Goal: Task Accomplishment & Management: Manage account settings

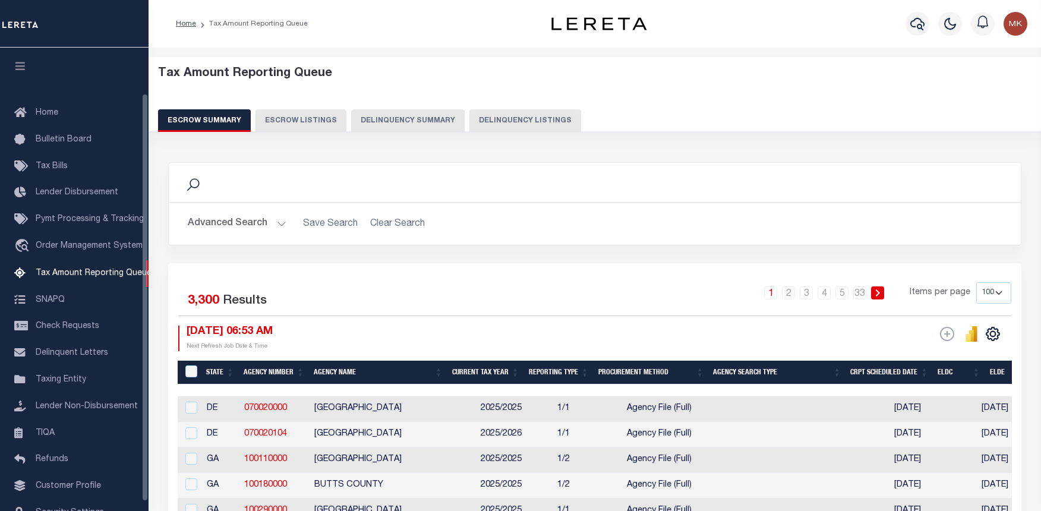
select select "100"
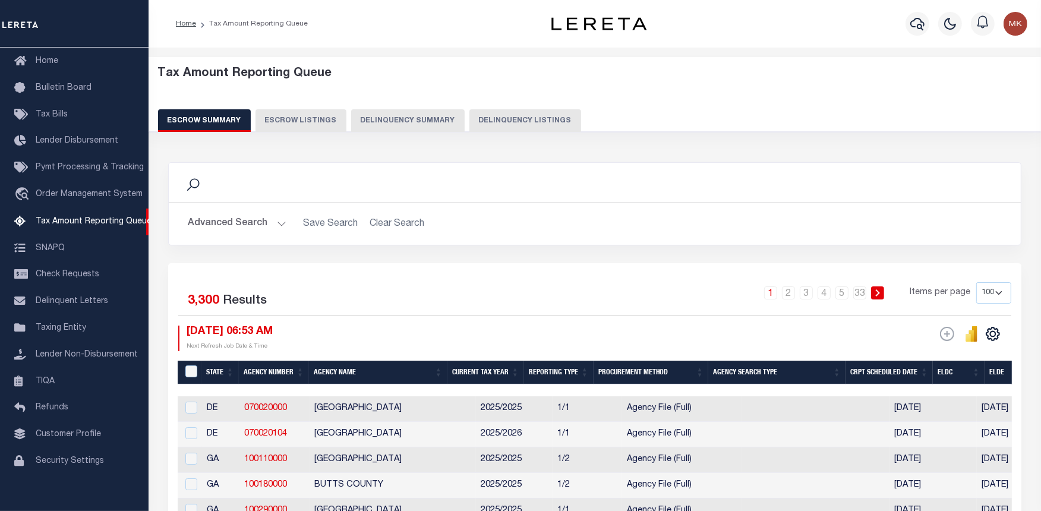
click at [489, 122] on button "Delinquency Listings" at bounding box center [525, 120] width 112 height 23
select select "100"
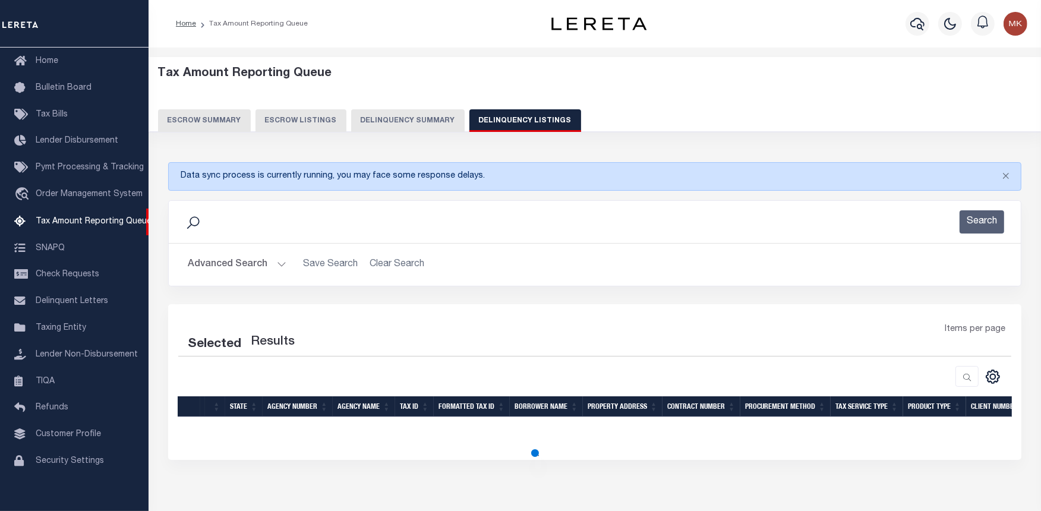
select select "100"
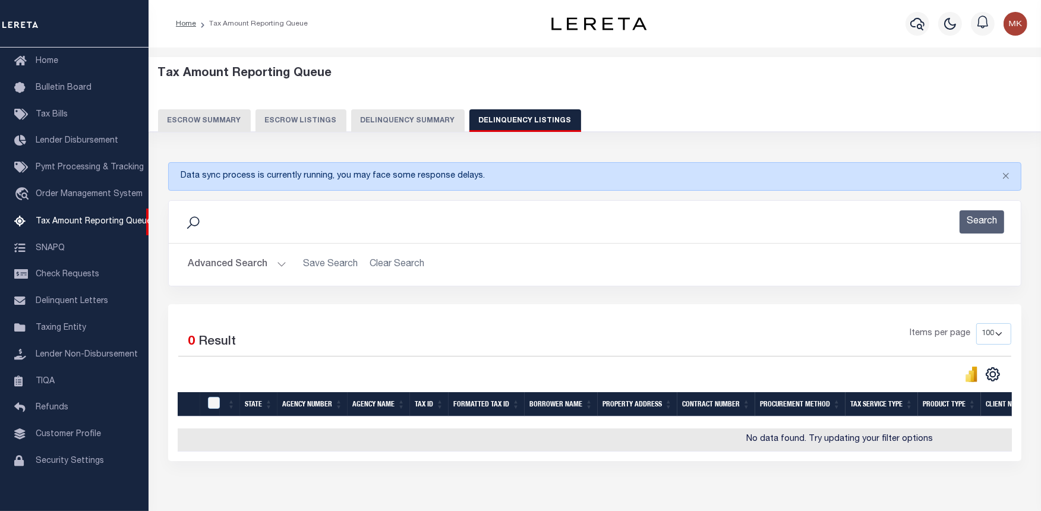
click at [264, 265] on button "Advanced Search" at bounding box center [237, 264] width 99 height 23
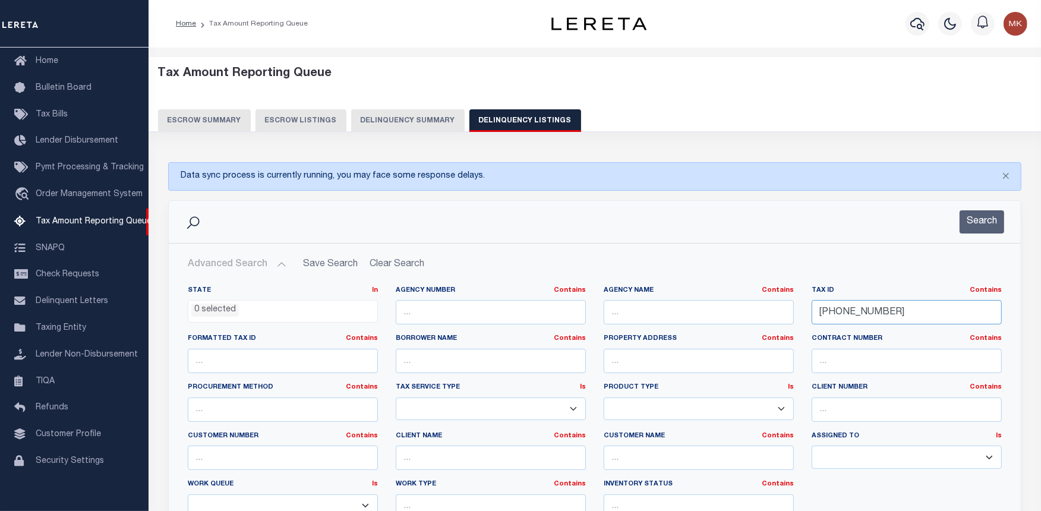
click at [851, 315] on input "12-04590-000" at bounding box center [907, 312] width 190 height 24
paste input "40-08-05"
type input "140-08-05"
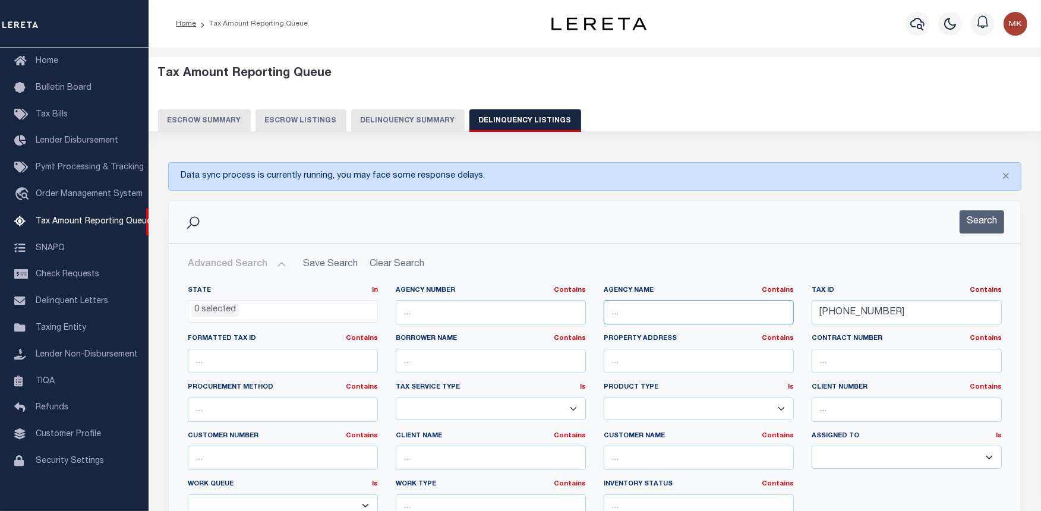
click at [674, 307] on input "text" at bounding box center [699, 312] width 190 height 24
paste input "[GEOGRAPHIC_DATA]"
type input "[GEOGRAPHIC_DATA]"
click at [970, 225] on button "Search" at bounding box center [981, 221] width 45 height 23
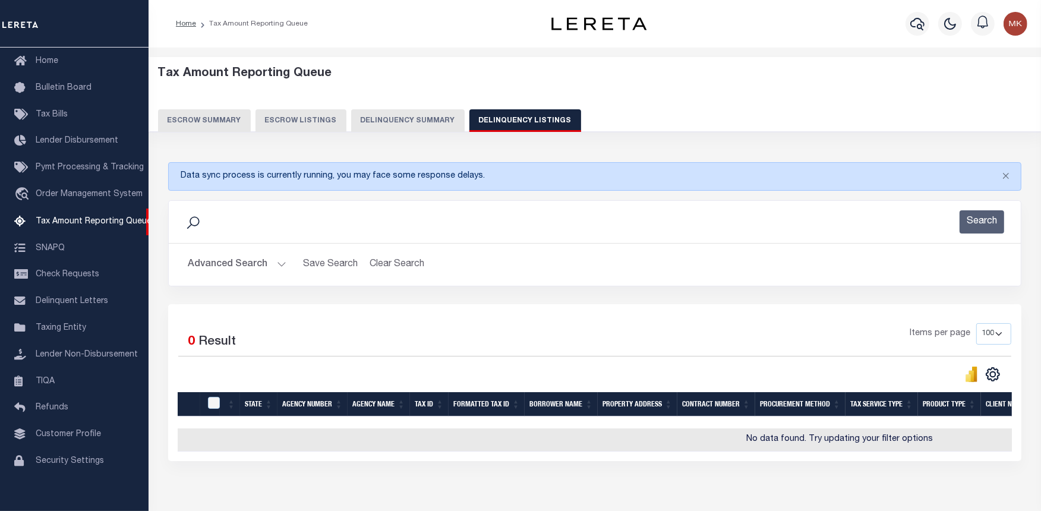
click at [787, 461] on div "Selected 0 Result Items per page 10 25 50 100 500" at bounding box center [594, 382] width 853 height 157
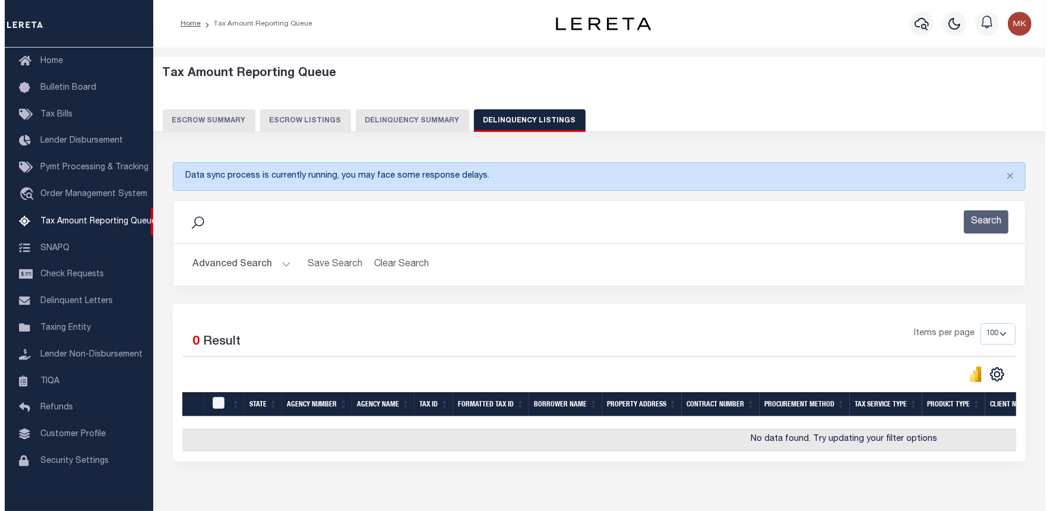
scroll to position [0, 480]
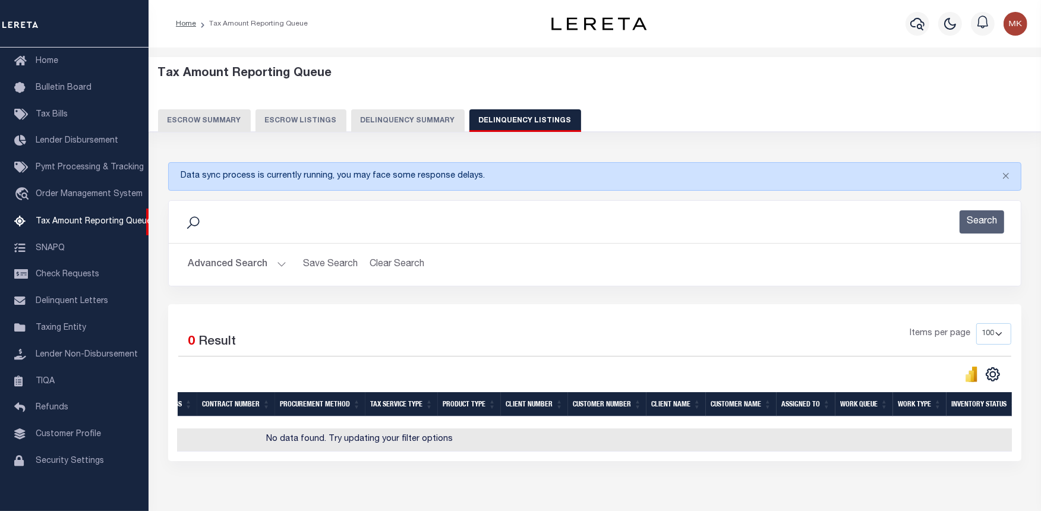
click at [197, 461] on div "Selected 0 Result Items per page 10 25 50 100 500" at bounding box center [594, 382] width 853 height 157
click at [916, 23] on icon "button" at bounding box center [917, 24] width 14 height 14
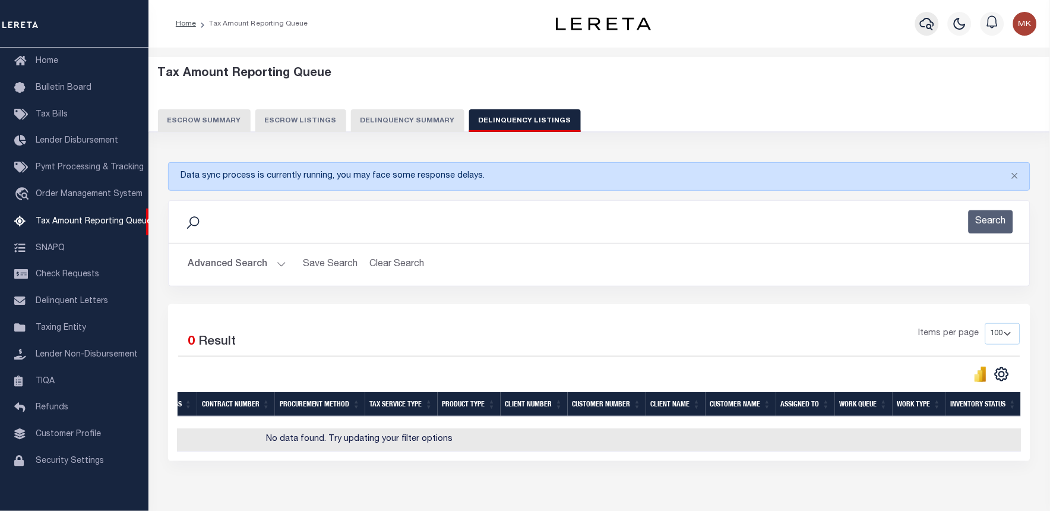
scroll to position [0, 471]
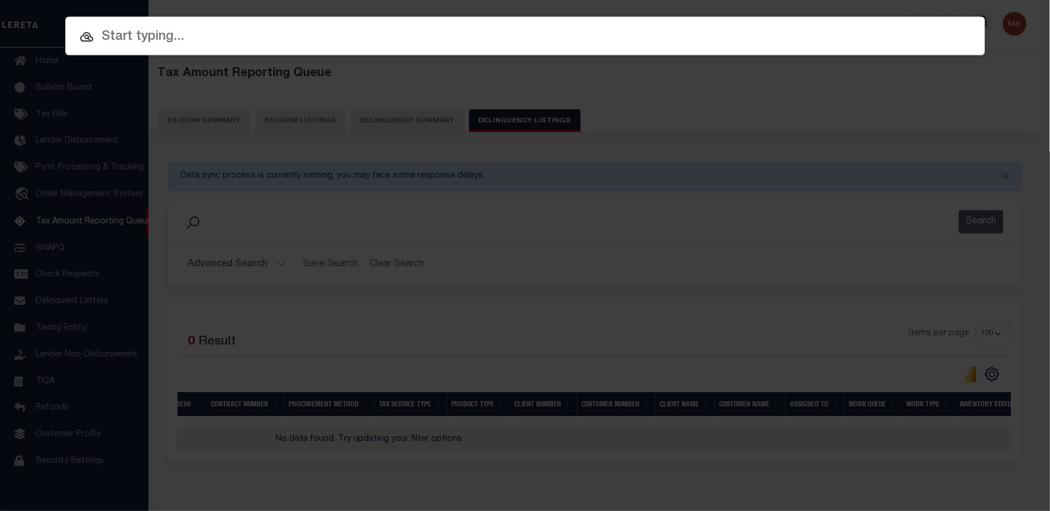
click at [254, 39] on input "text" at bounding box center [525, 37] width 920 height 21
paste input "1680126000"
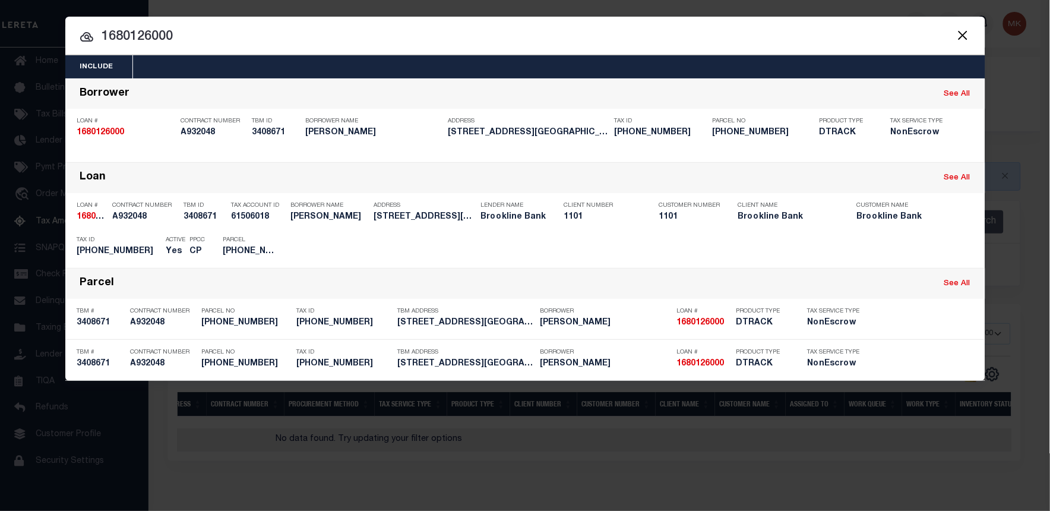
type input "1680126000"
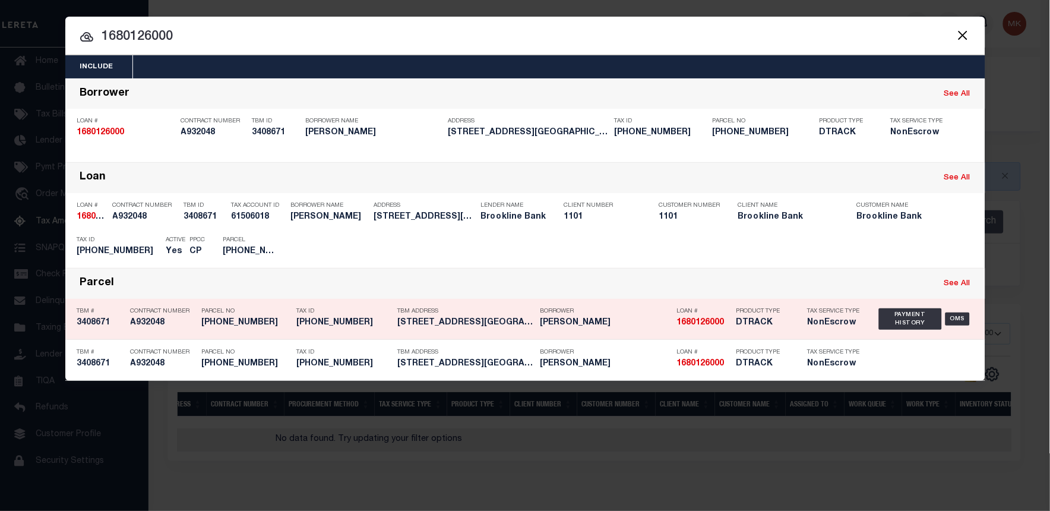
click at [918, 248] on div "Payment History" at bounding box center [906, 247] width 73 height 13
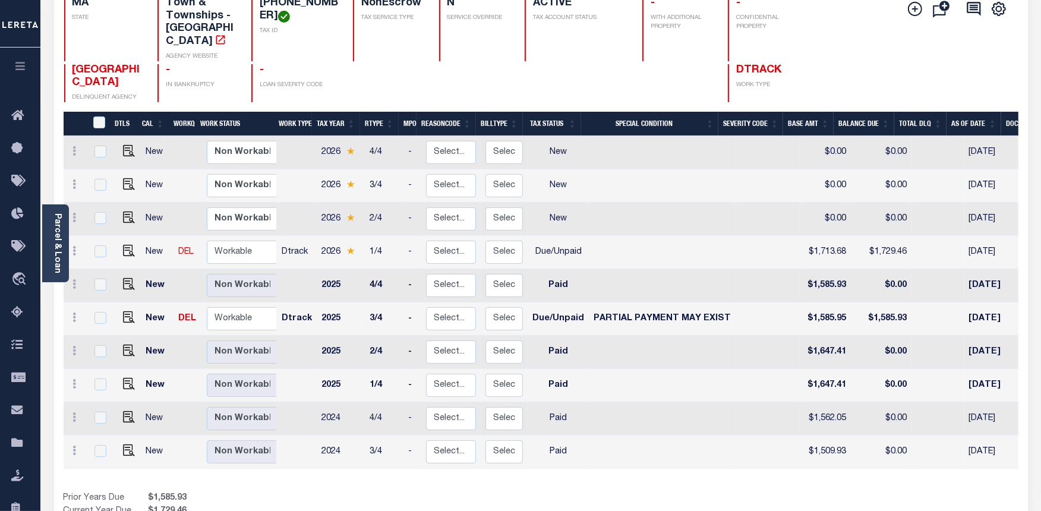
scroll to position [132, 0]
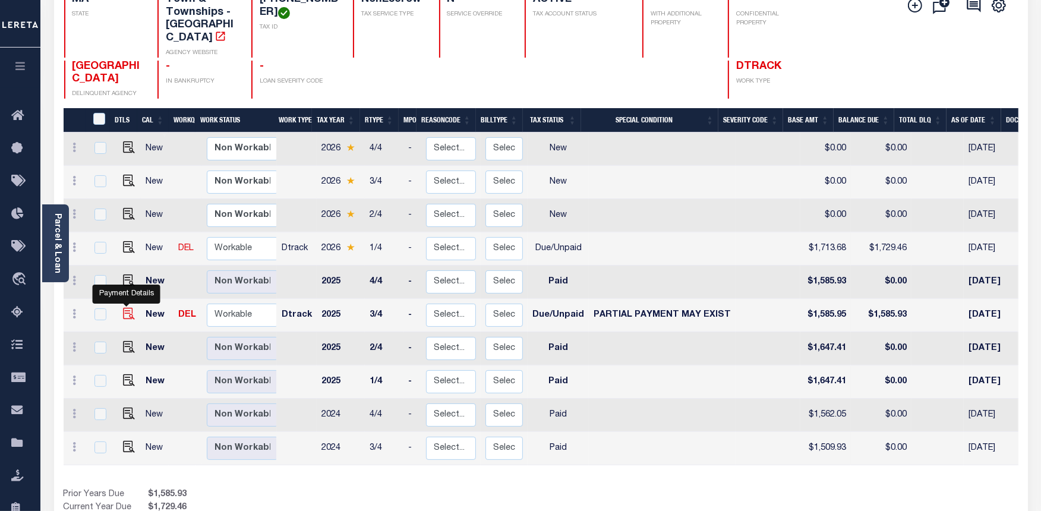
click at [123, 308] on img "" at bounding box center [129, 314] width 12 height 12
checkbox input "true"
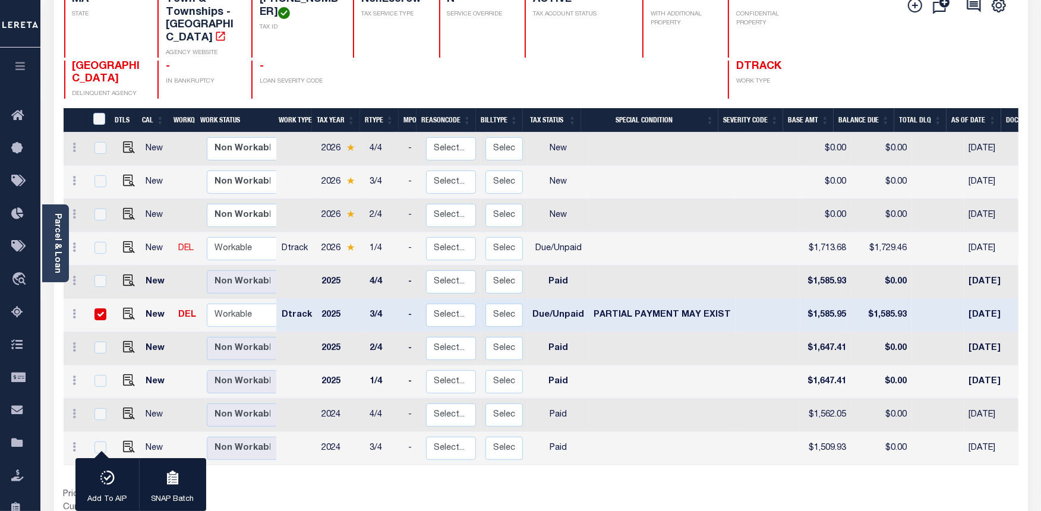
click at [95, 308] on input "checkbox" at bounding box center [100, 314] width 12 height 12
checkbox input "false"
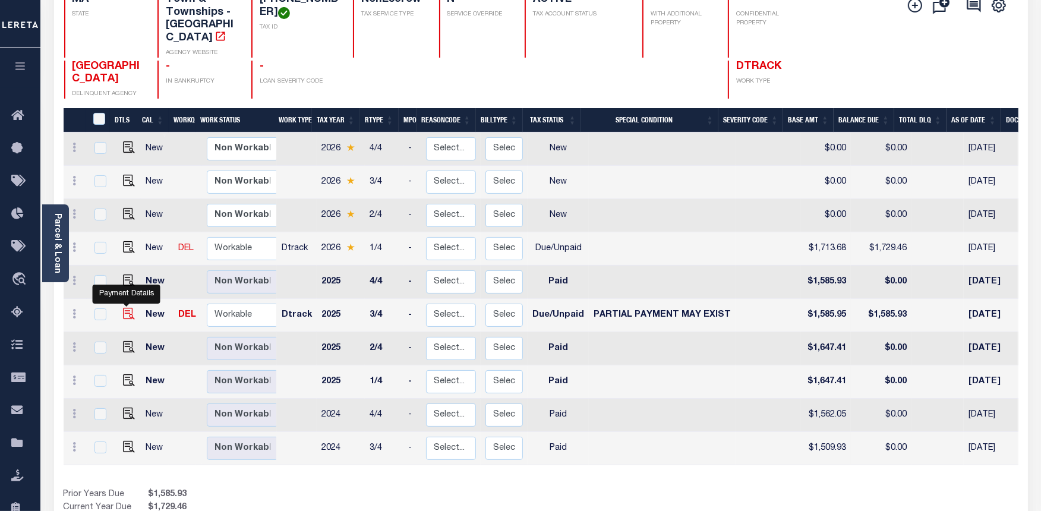
click at [123, 308] on img "" at bounding box center [129, 314] width 12 height 12
checkbox input "true"
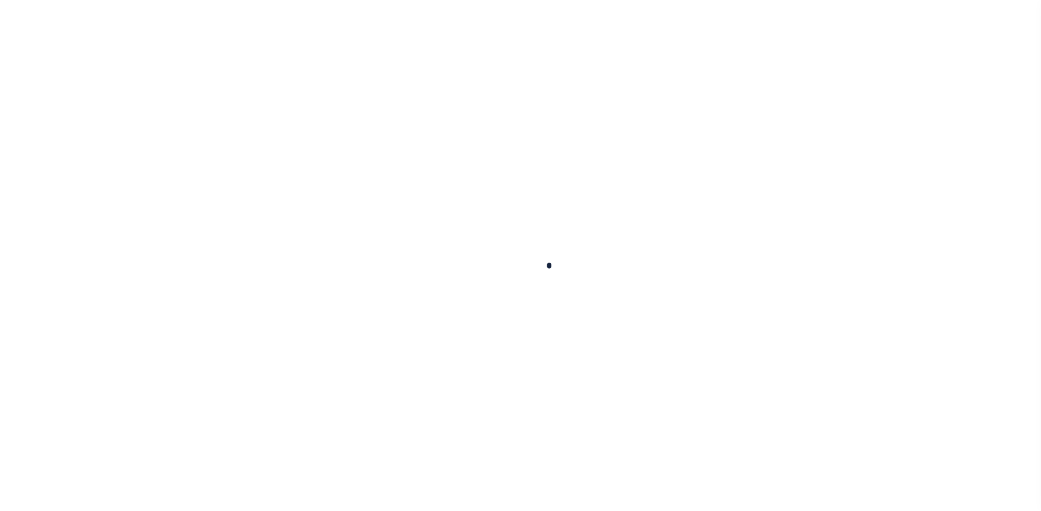
checkbox input "false"
type input "[DATE]"
select select "DUE"
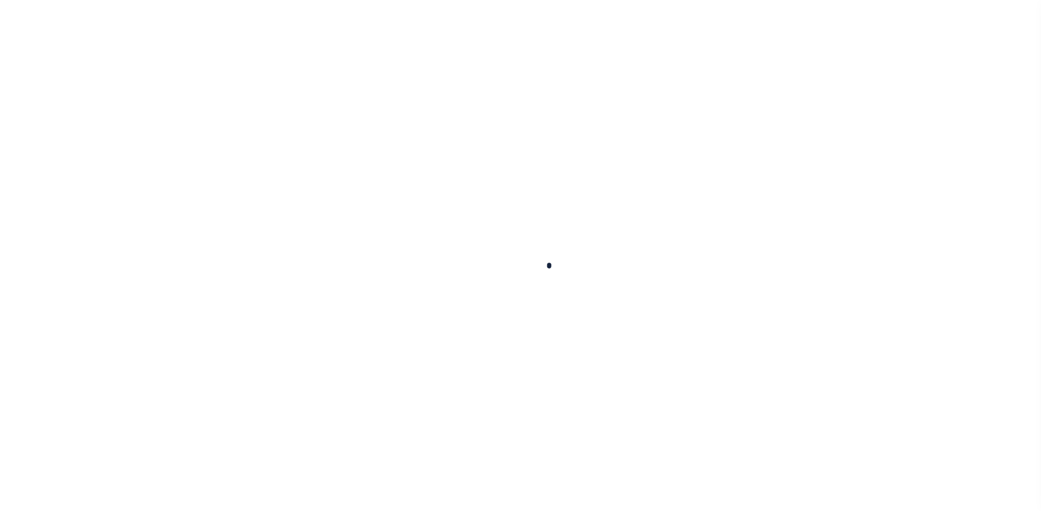
select select "15"
type input "$1,585.95"
type input "$1,585.93"
select select "DUE"
select select "15"
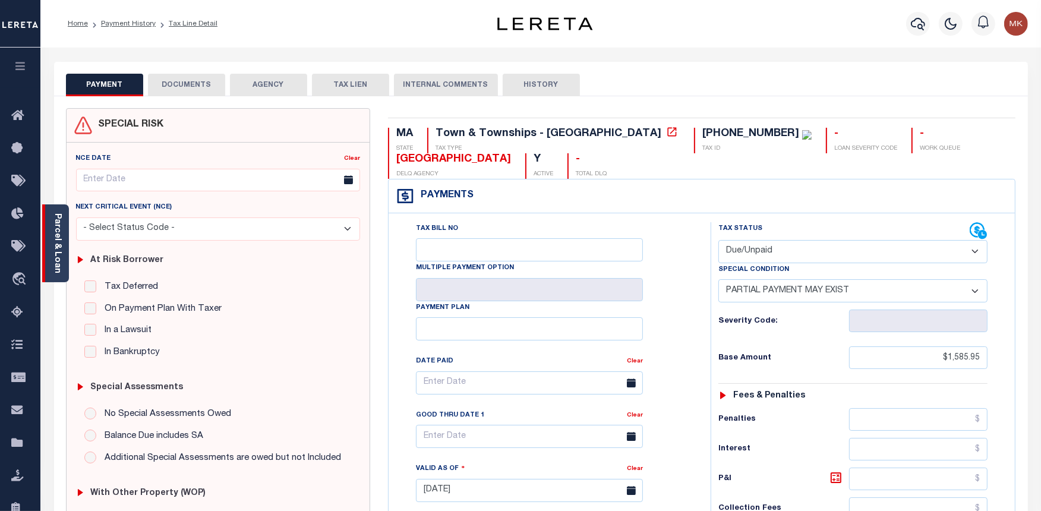
click at [56, 231] on link "Parcel & Loan" at bounding box center [57, 243] width 8 height 60
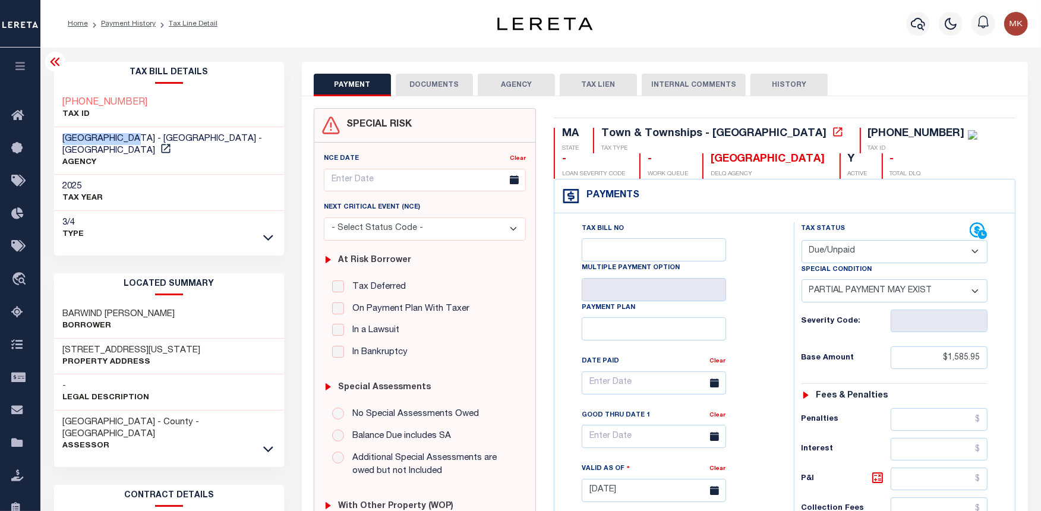
drag, startPoint x: 143, startPoint y: 138, endPoint x: 56, endPoint y: 135, distance: 86.8
click at [56, 135] on div "BROOKLINE TOWN - Town & Townships - MA AGENCY" at bounding box center [169, 151] width 230 height 48
copy span "[GEOGRAPHIC_DATA]"
click at [833, 129] on icon at bounding box center [837, 131] width 9 height 9
drag, startPoint x: 816, startPoint y: 133, endPoint x: 763, endPoint y: 132, distance: 52.9
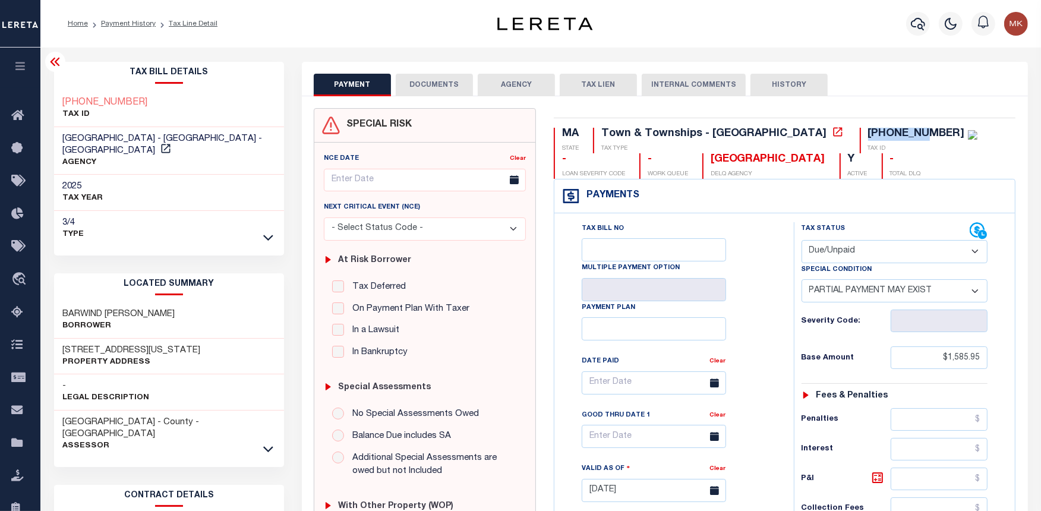
click at [860, 132] on div "140-08-05 TAX ID" at bounding box center [919, 141] width 118 height 26
copy div "[PHONE_NUMBER]"
drag, startPoint x: 162, startPoint y: 304, endPoint x: 63, endPoint y: 298, distance: 98.8
click at [63, 302] on div "BARWIND KENT ALLEN Borrower" at bounding box center [169, 320] width 230 height 36
copy h3 "BARWIND KENT ALLEN"
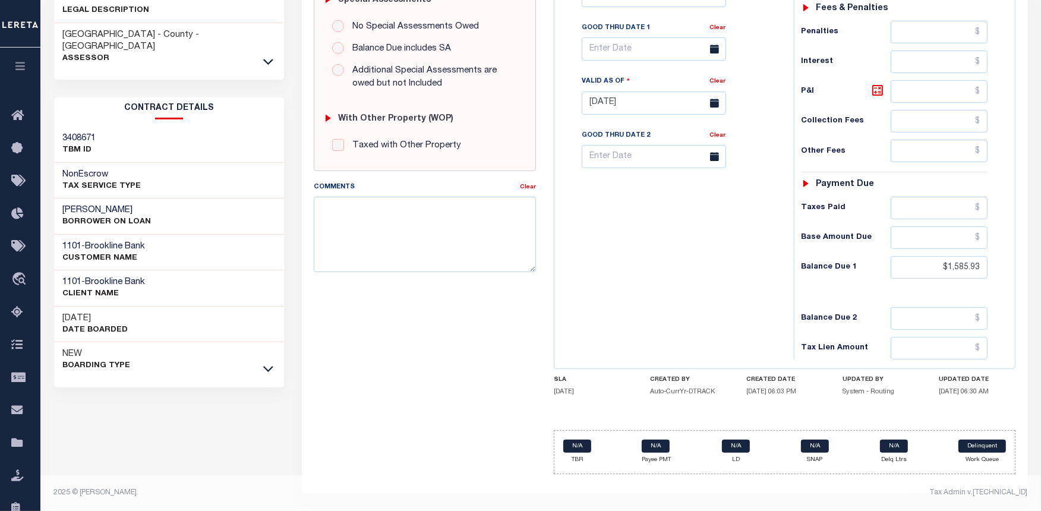
scroll to position [390, 0]
click at [267, 362] on icon at bounding box center [268, 368] width 10 height 12
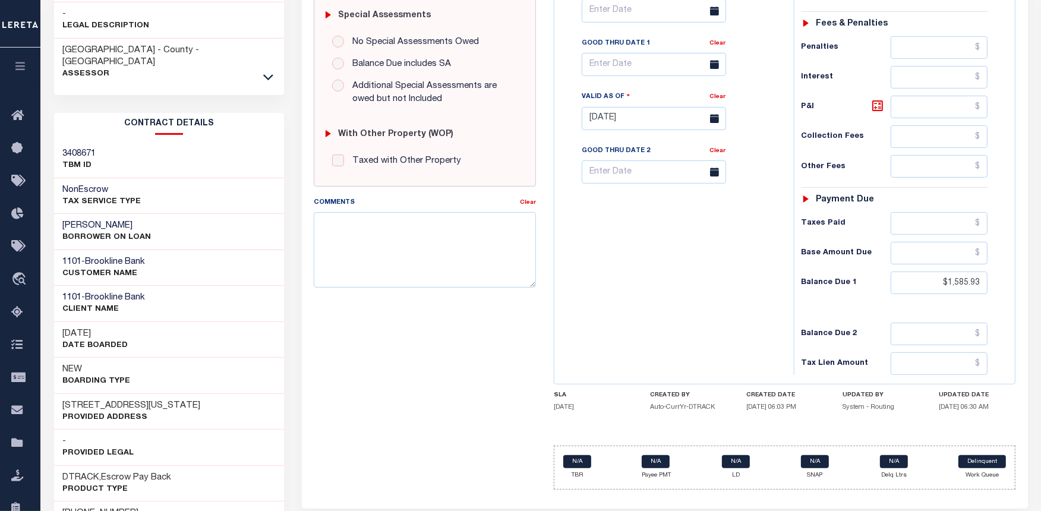
scroll to position [370, 0]
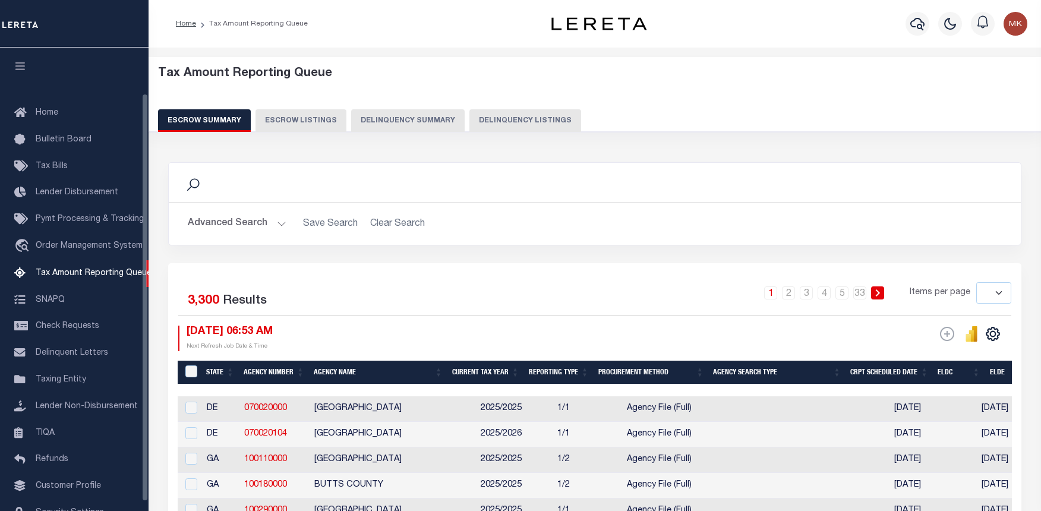
select select
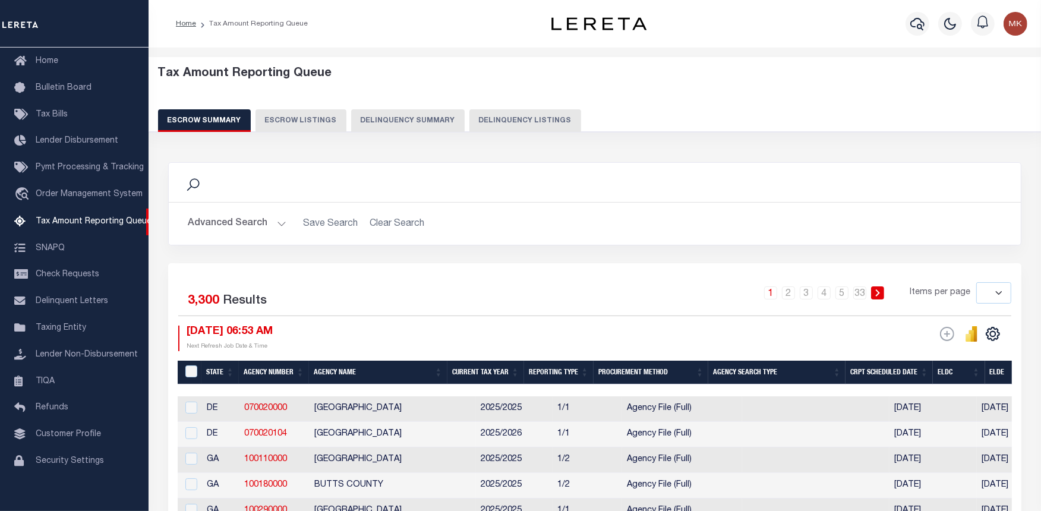
click at [503, 117] on button "Delinquency Listings" at bounding box center [525, 120] width 112 height 23
select select "100"
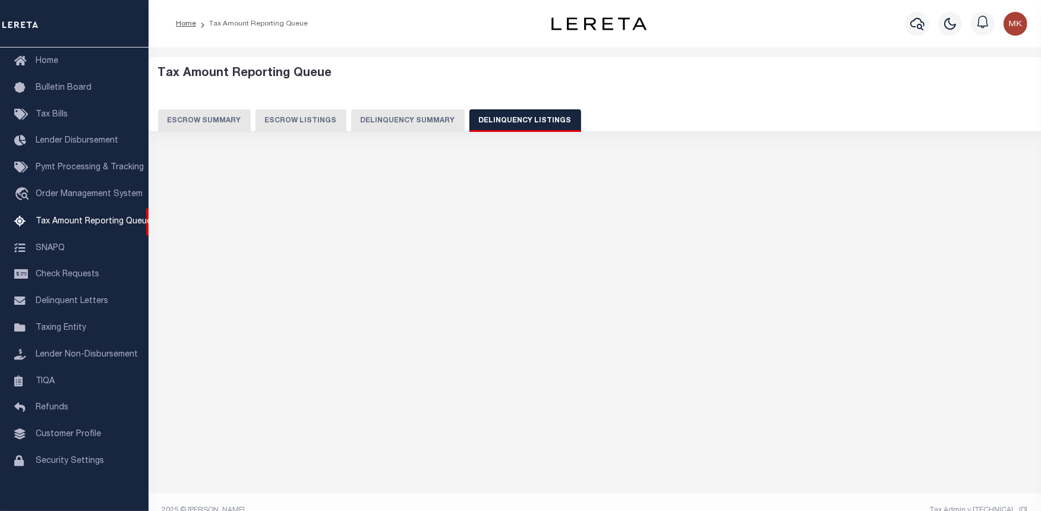
select select "100"
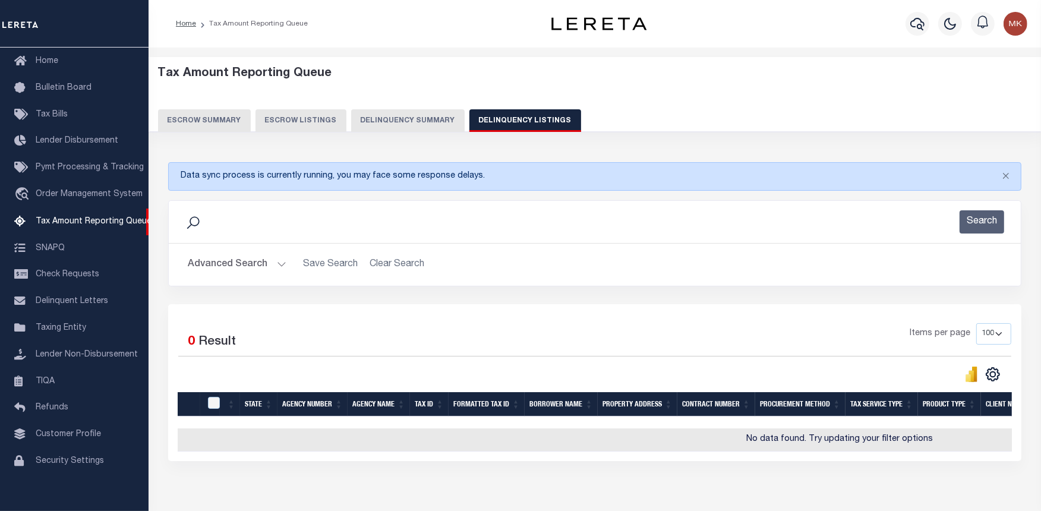
click at [252, 260] on button "Advanced Search" at bounding box center [237, 264] width 99 height 23
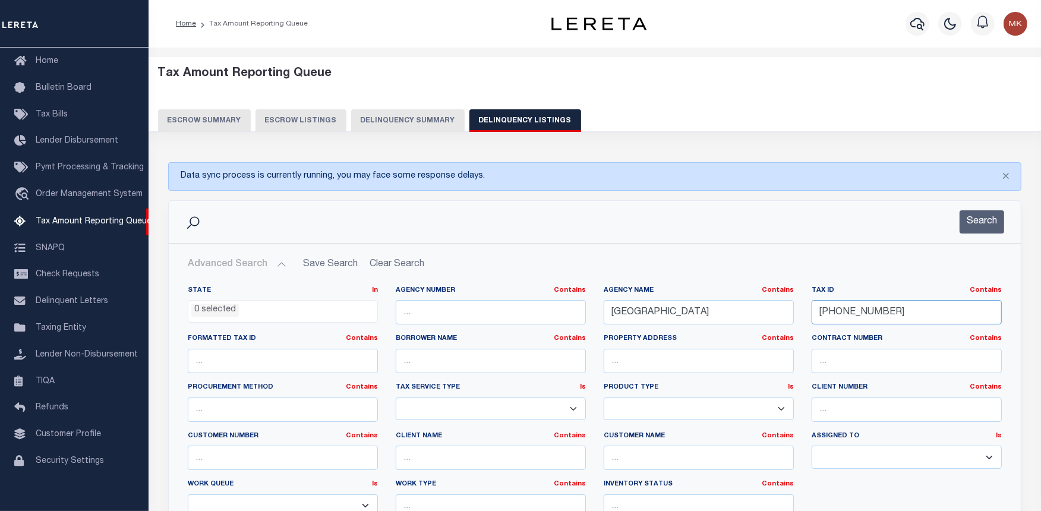
drag, startPoint x: 883, startPoint y: 312, endPoint x: 785, endPoint y: 314, distance: 98.0
click at [785, 314] on div "State In In AK AL AR AZ CA CO CT DC DE FL GA GU HI IA ID IL IN KS KY LA MA MD M…" at bounding box center [595, 407] width 832 height 242
click at [988, 222] on button "Search" at bounding box center [981, 221] width 45 height 23
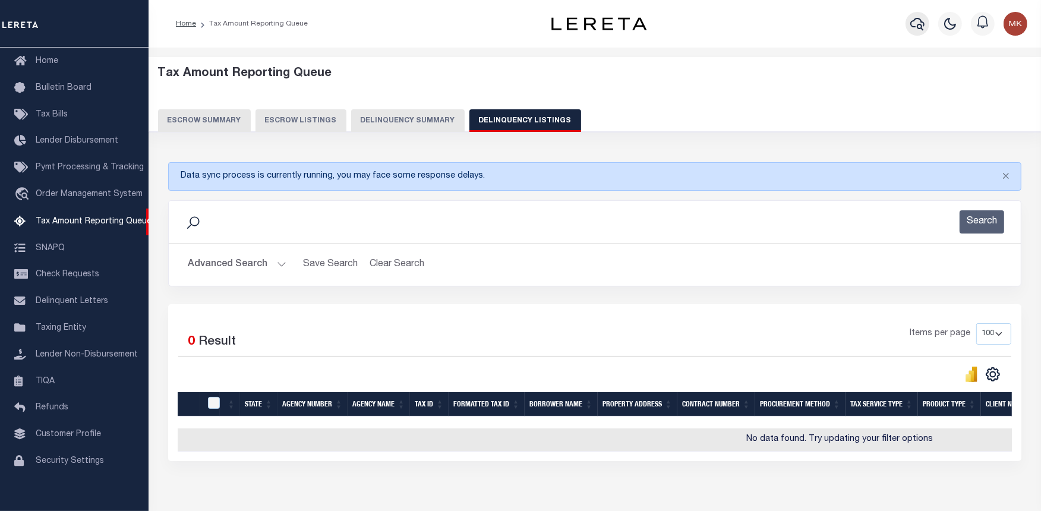
click at [920, 24] on icon "button" at bounding box center [917, 24] width 14 height 12
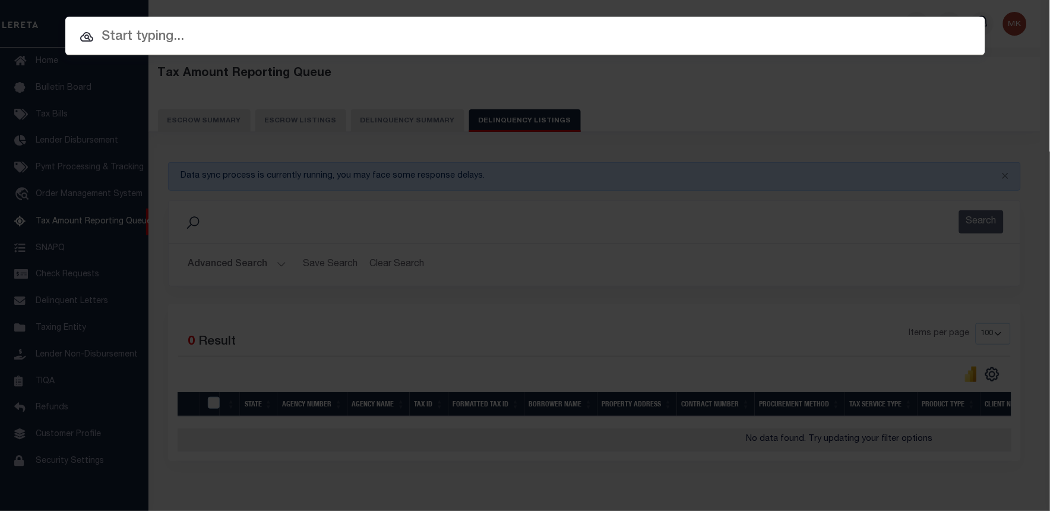
paste input "140-08-05"
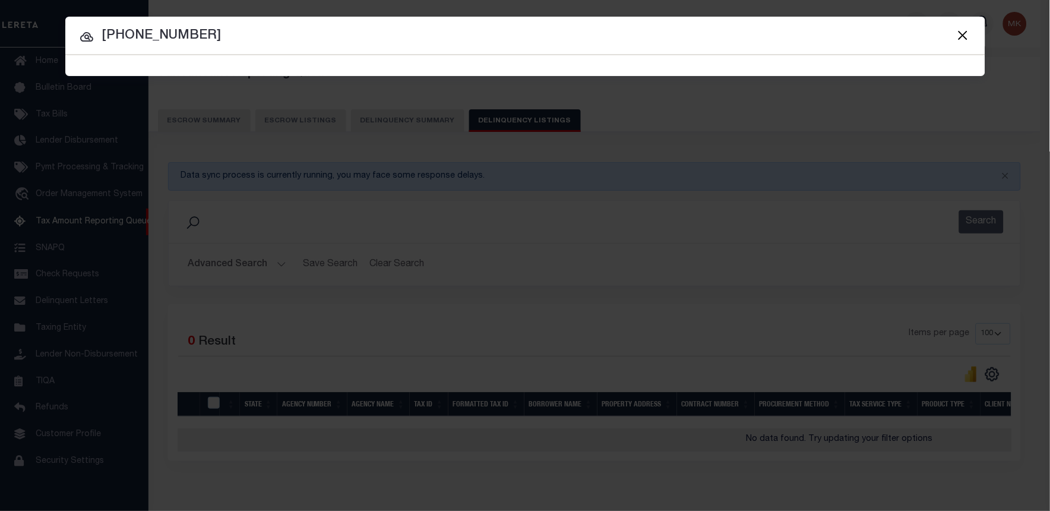
type input "140-08-05"
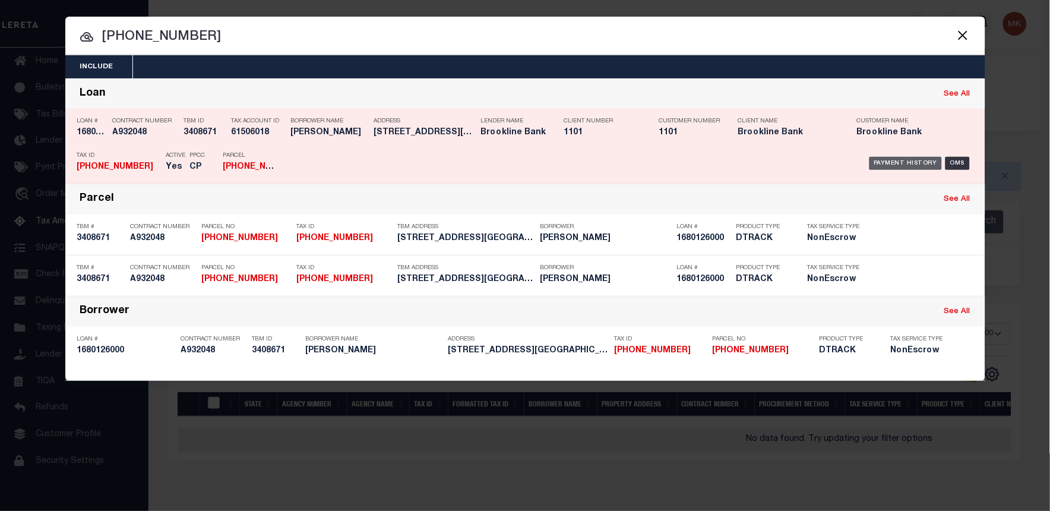
click at [896, 159] on div "Payment History" at bounding box center [906, 163] width 73 height 13
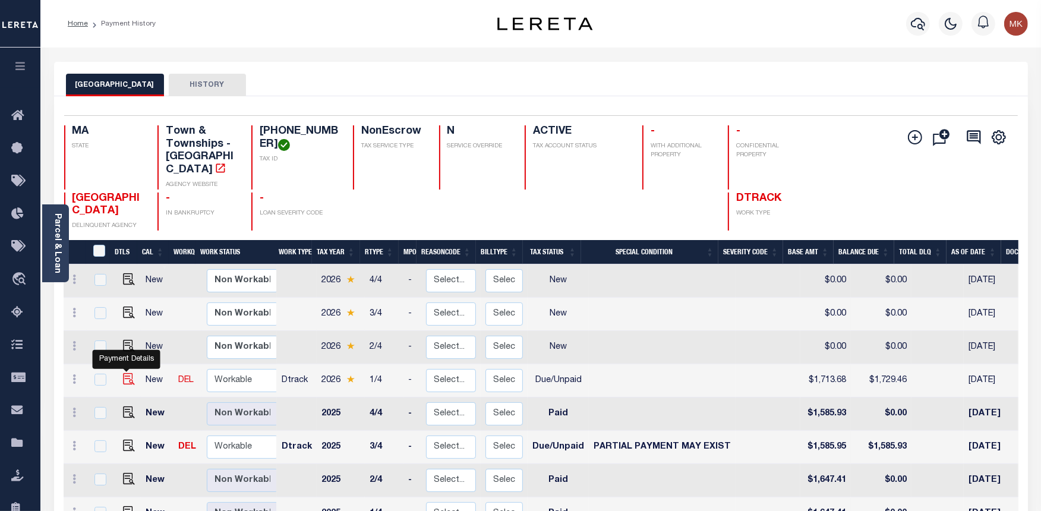
click at [127, 373] on img "" at bounding box center [129, 379] width 12 height 12
checkbox input "true"
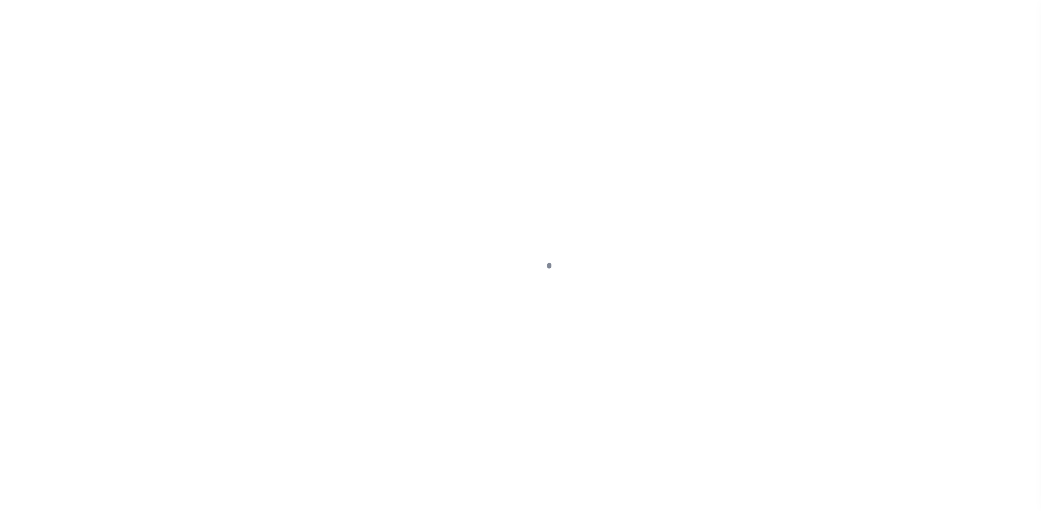
select select "DUE"
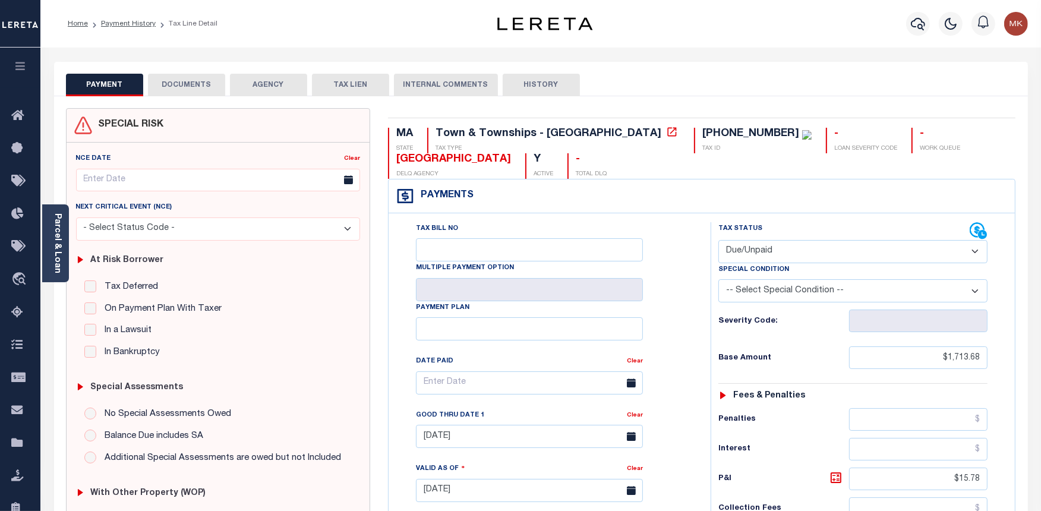
click at [189, 82] on button "DOCUMENTS" at bounding box center [186, 85] width 77 height 23
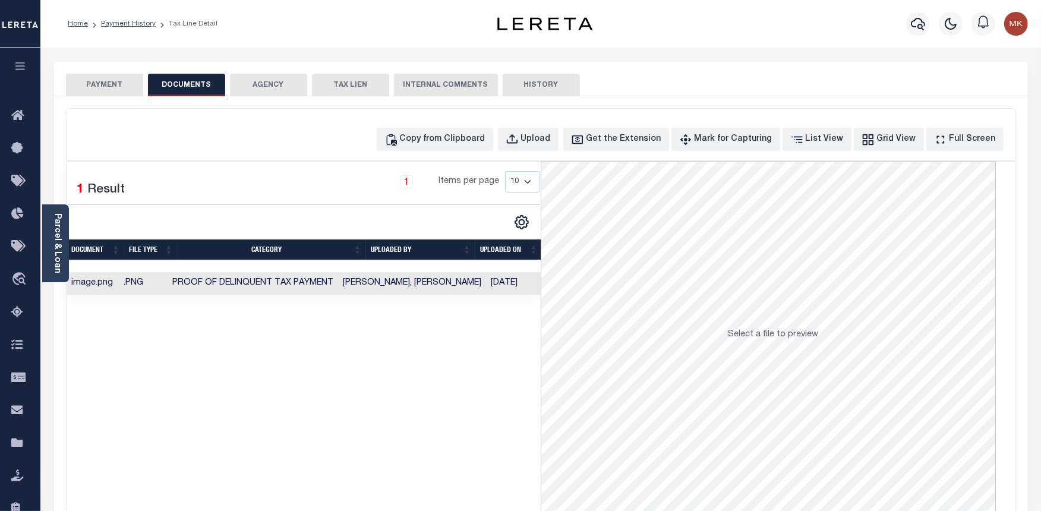
click at [124, 86] on button "PAYMENT" at bounding box center [104, 85] width 77 height 23
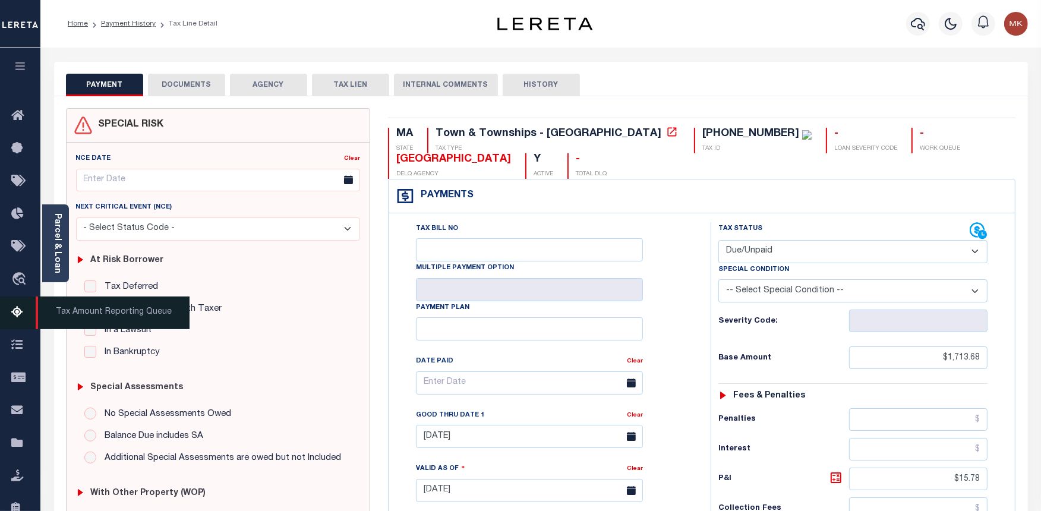
click at [16, 317] on icon at bounding box center [20, 312] width 19 height 15
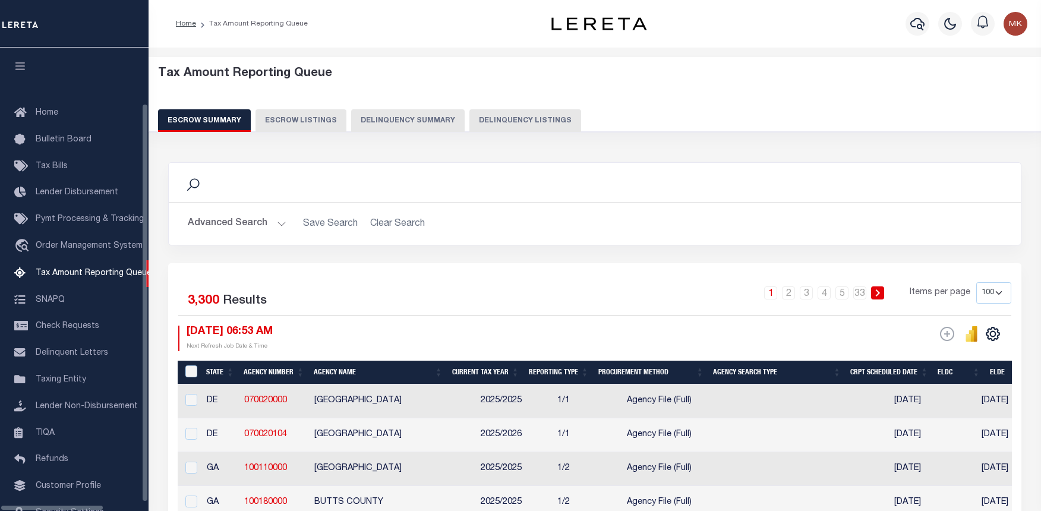
click at [418, 125] on button "Delinquency Summary" at bounding box center [407, 120] width 113 height 23
click at [500, 121] on button "Delinquency Listings" at bounding box center [525, 120] width 112 height 23
select select "100"
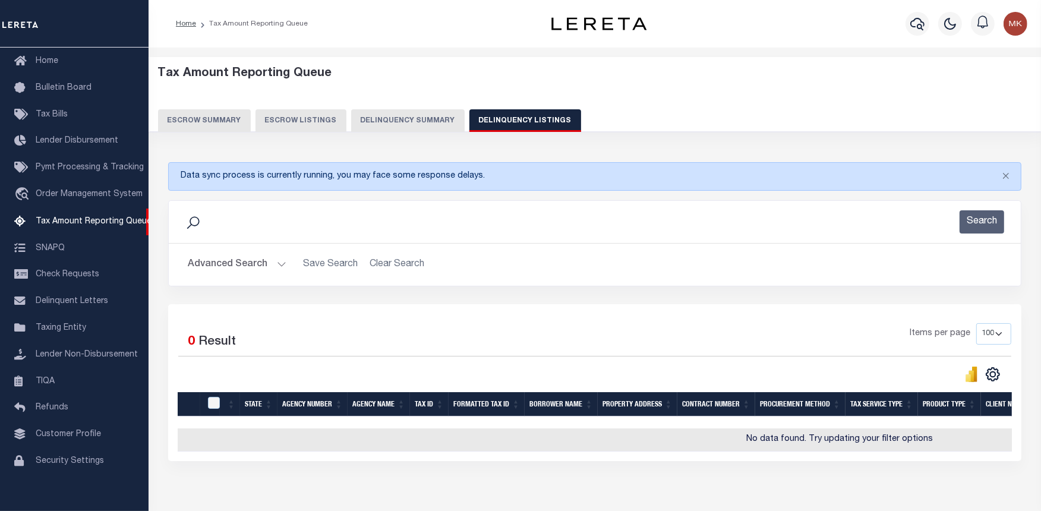
scroll to position [52, 0]
click at [277, 263] on button "Advanced Search" at bounding box center [237, 264] width 99 height 23
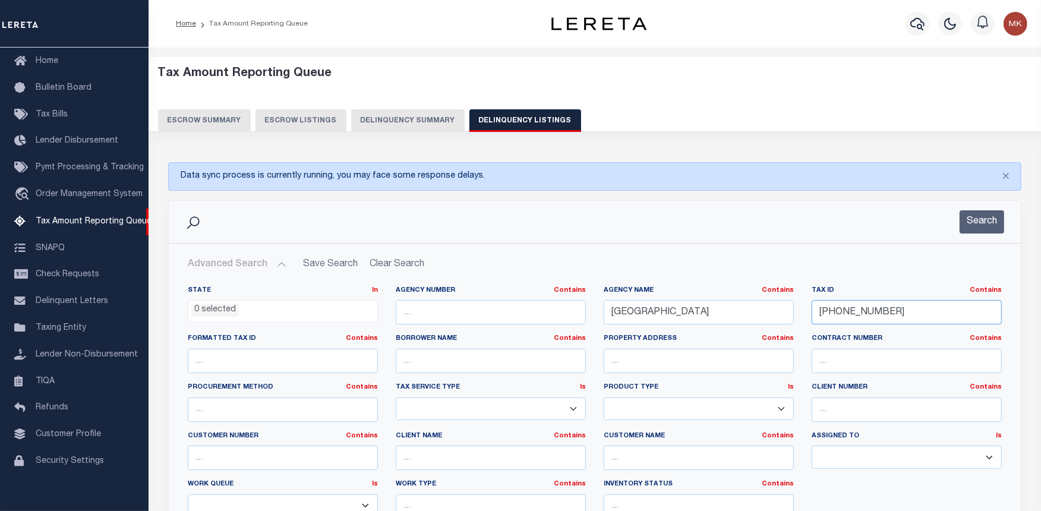
click at [831, 310] on input "[PHONE_NUMBER]" at bounding box center [907, 312] width 190 height 24
click at [831, 310] on input "140-08-05" at bounding box center [907, 312] width 190 height 24
paste input "17-06"
type input "[PHONE_NUMBER]"
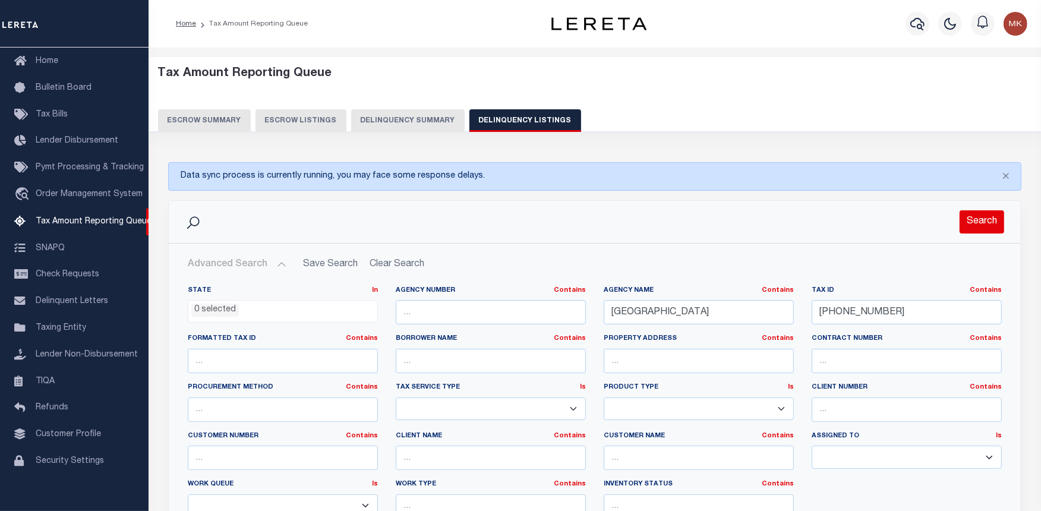
click at [975, 220] on button "Search" at bounding box center [981, 221] width 45 height 23
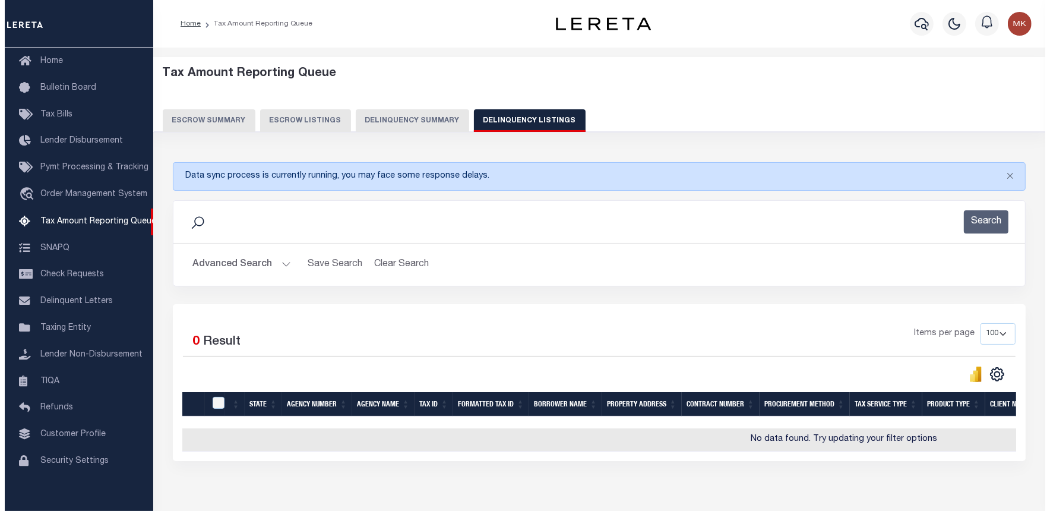
scroll to position [0, 480]
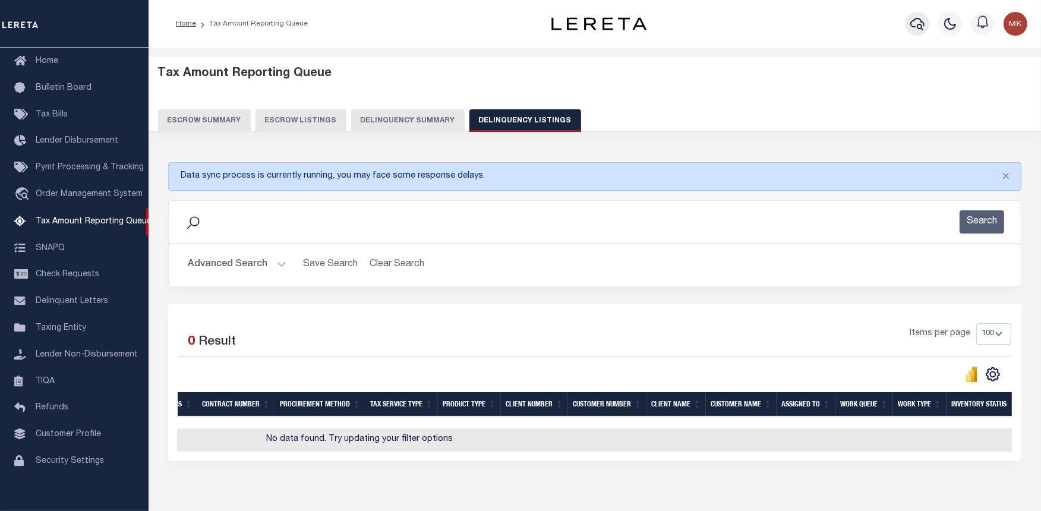
click at [913, 23] on icon "button" at bounding box center [917, 24] width 14 height 14
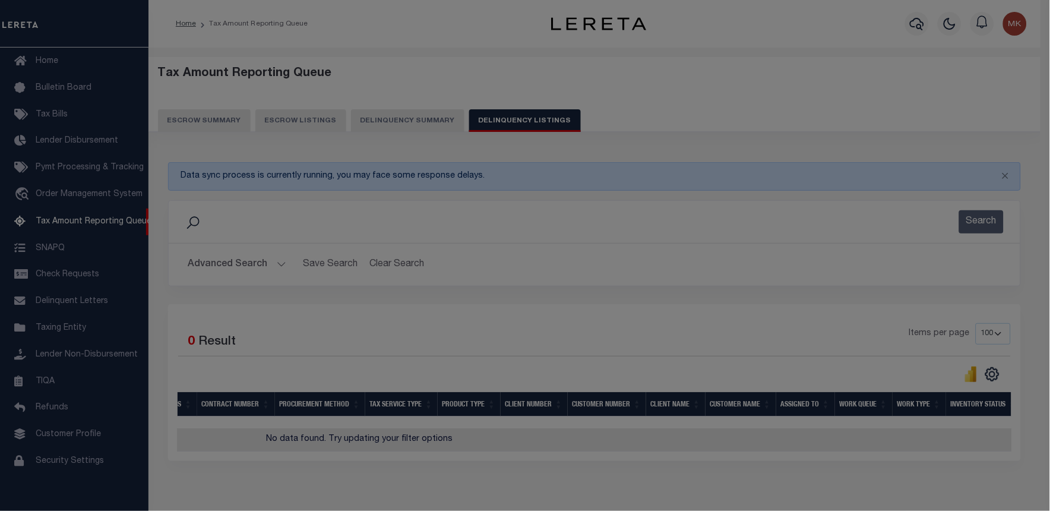
scroll to position [0, 471]
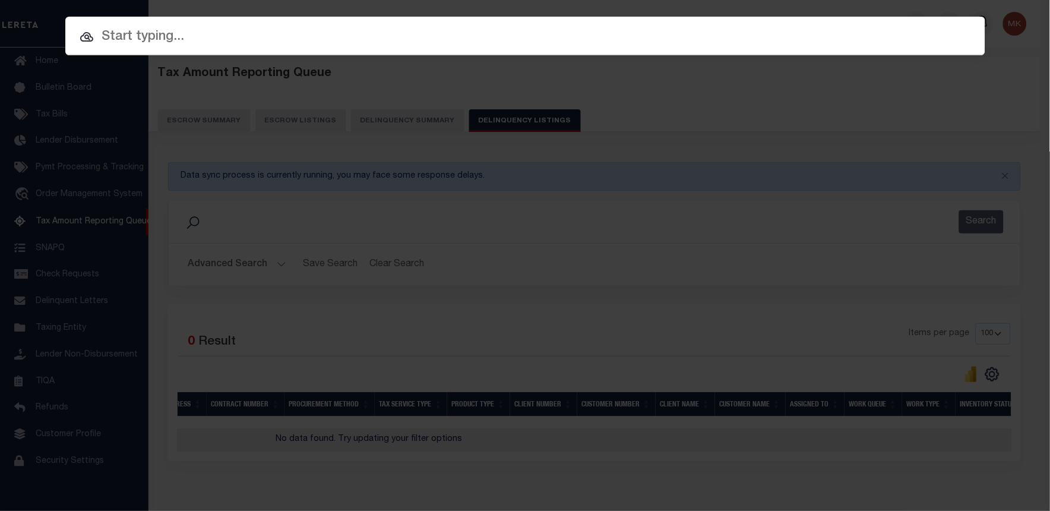
click at [329, 40] on input "text" at bounding box center [525, 37] width 920 height 21
paste input "[PHONE_NUMBER]"
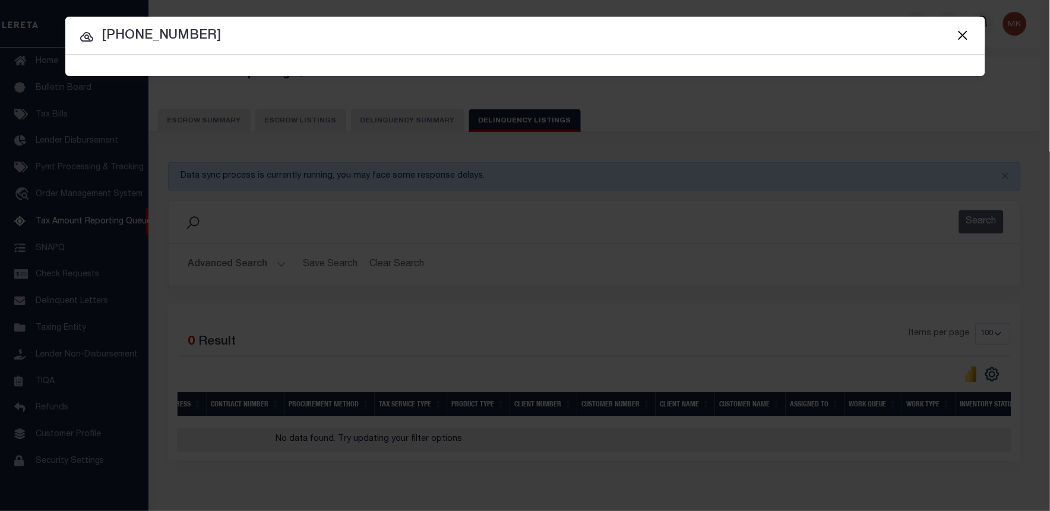
type input "[PHONE_NUMBER]"
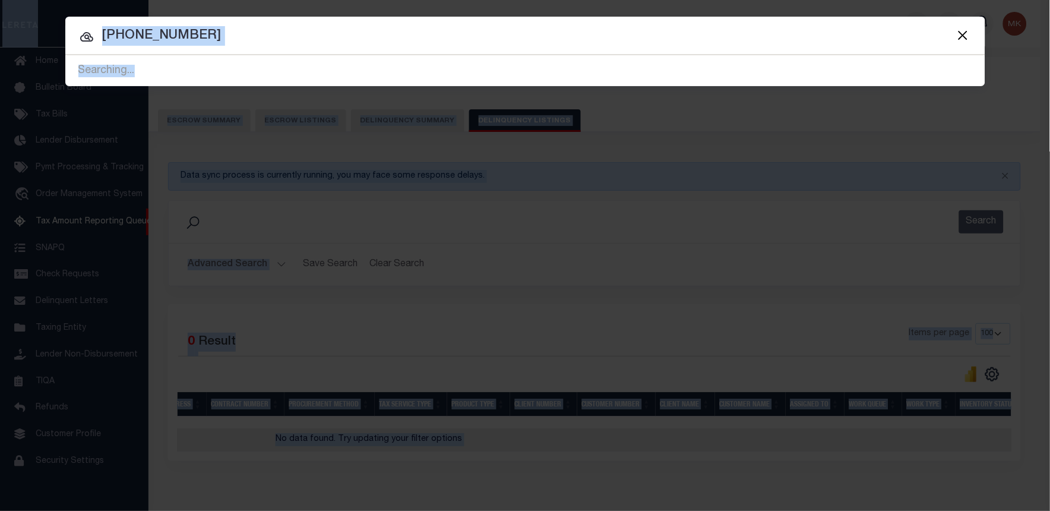
drag, startPoint x: 351, startPoint y: 70, endPoint x: 372, endPoint y: 7, distance: 66.7
click at [371, 0] on html "Home Tax Amount Reporting Queue Profile" at bounding box center [525, 284] width 1050 height 568
click at [292, 43] on input "[PHONE_NUMBER]" at bounding box center [525, 36] width 920 height 21
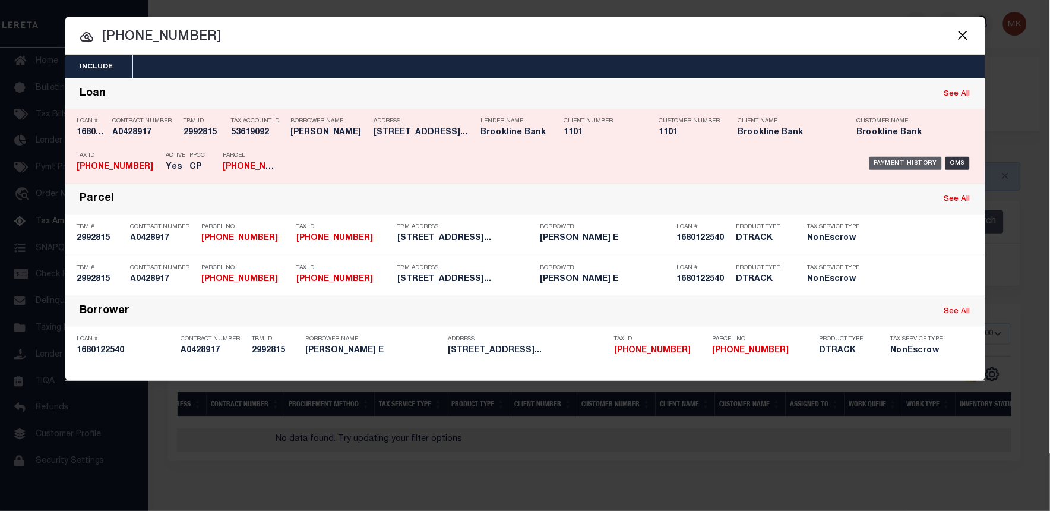
click at [889, 162] on div "Payment History" at bounding box center [906, 163] width 73 height 13
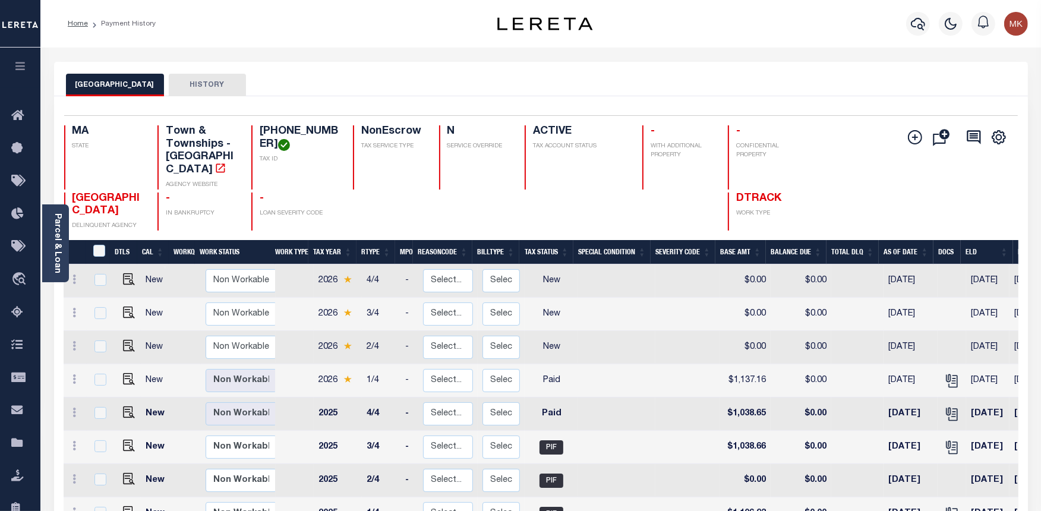
click at [58, 232] on link "Parcel & Loan" at bounding box center [57, 243] width 8 height 60
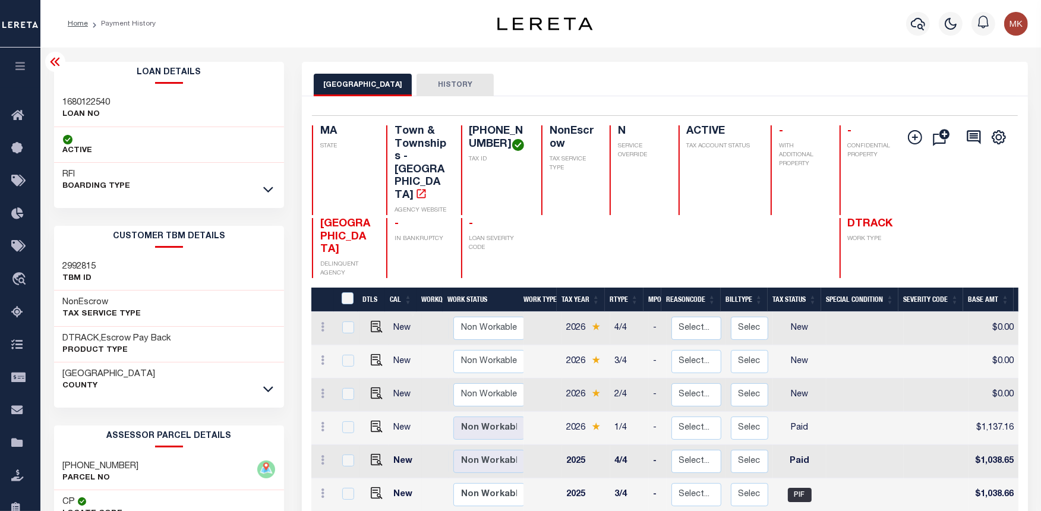
click at [54, 64] on icon at bounding box center [55, 62] width 14 height 14
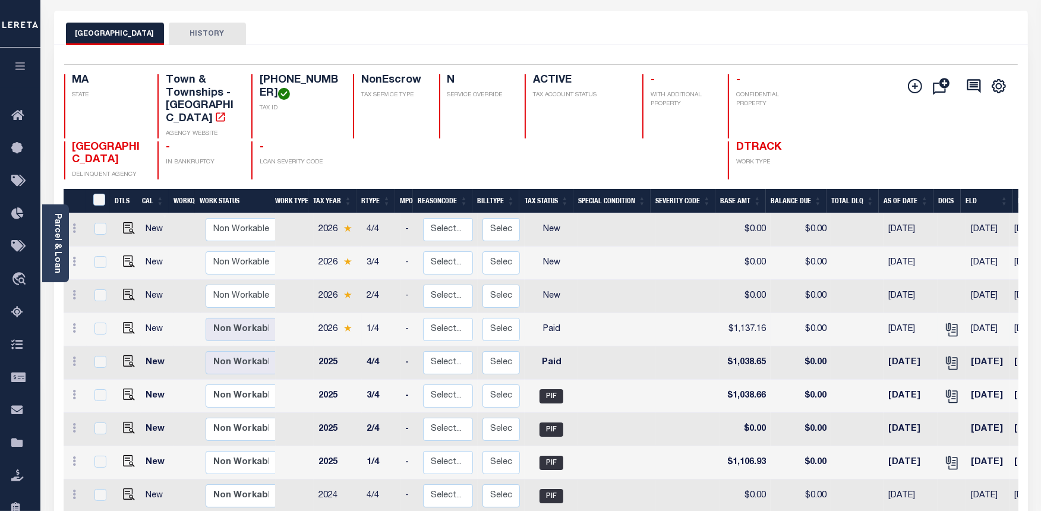
scroll to position [66, 0]
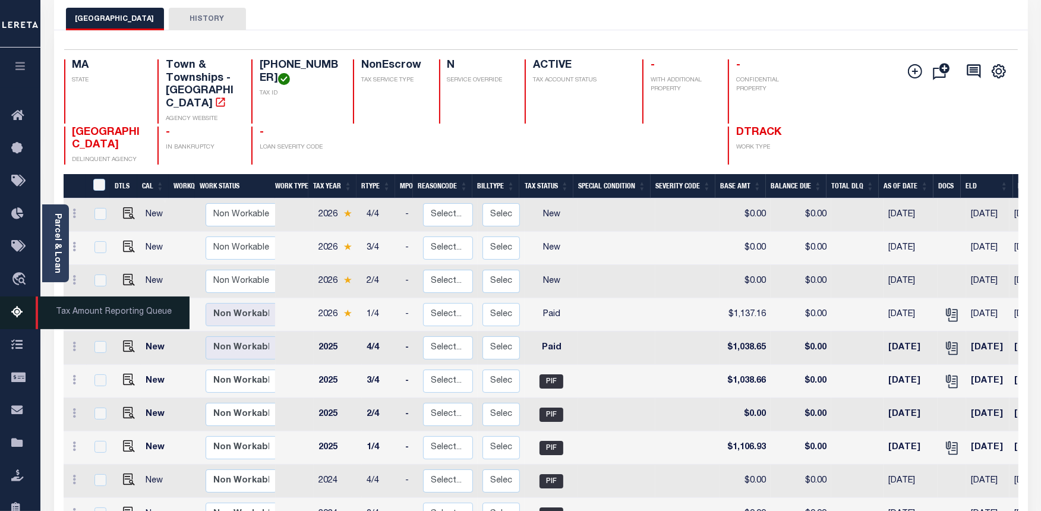
click at [24, 311] on icon at bounding box center [20, 312] width 19 height 15
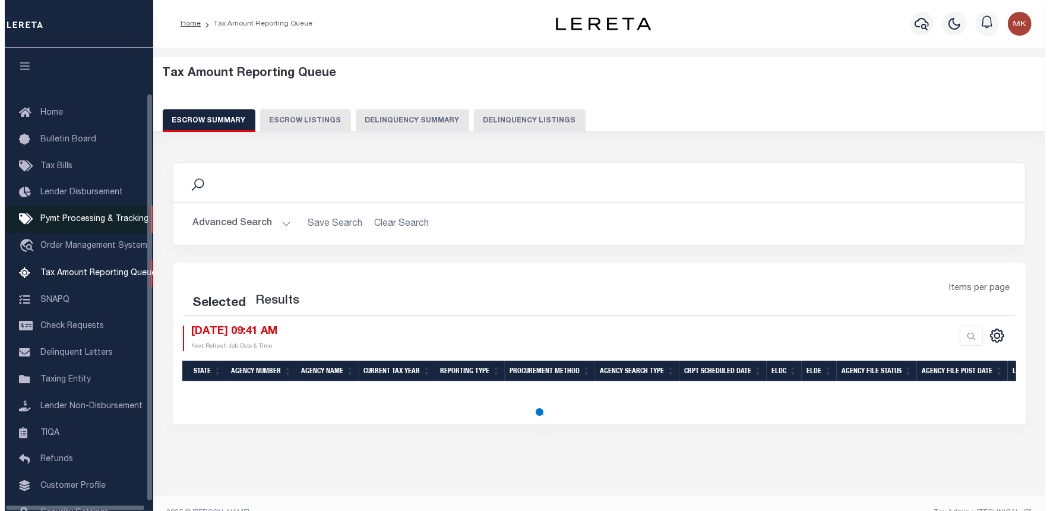
scroll to position [52, 0]
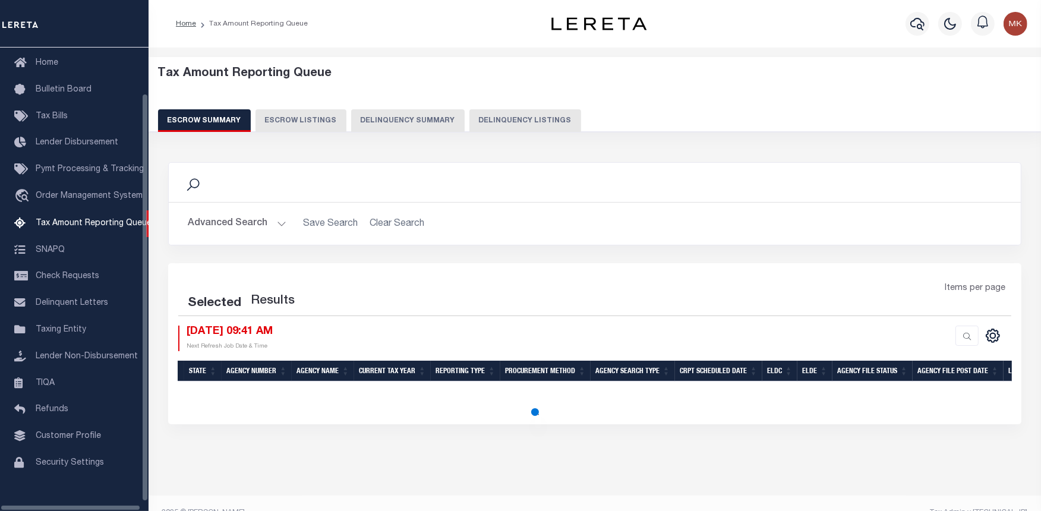
select select "100"
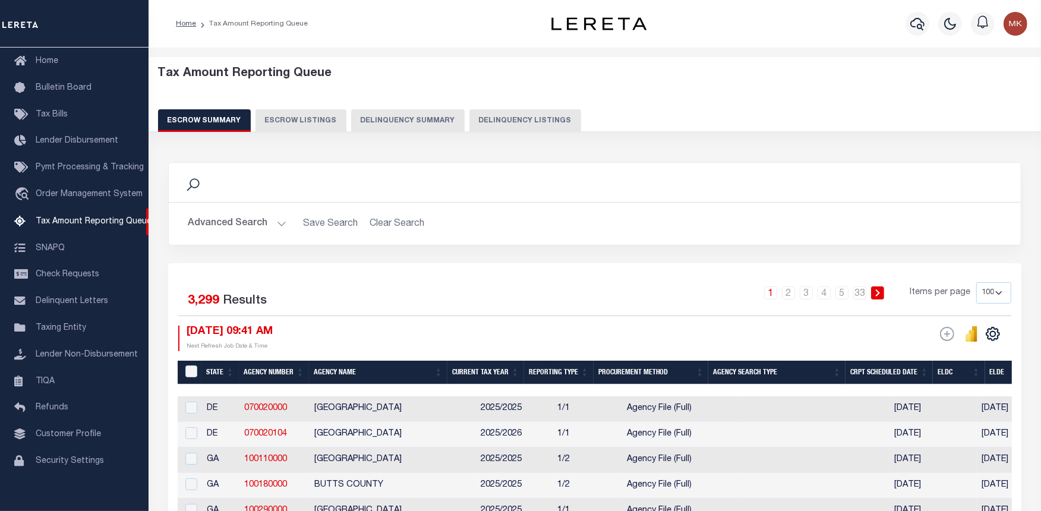
click at [525, 120] on button "Delinquency Listings" at bounding box center [525, 120] width 112 height 23
select select "100"
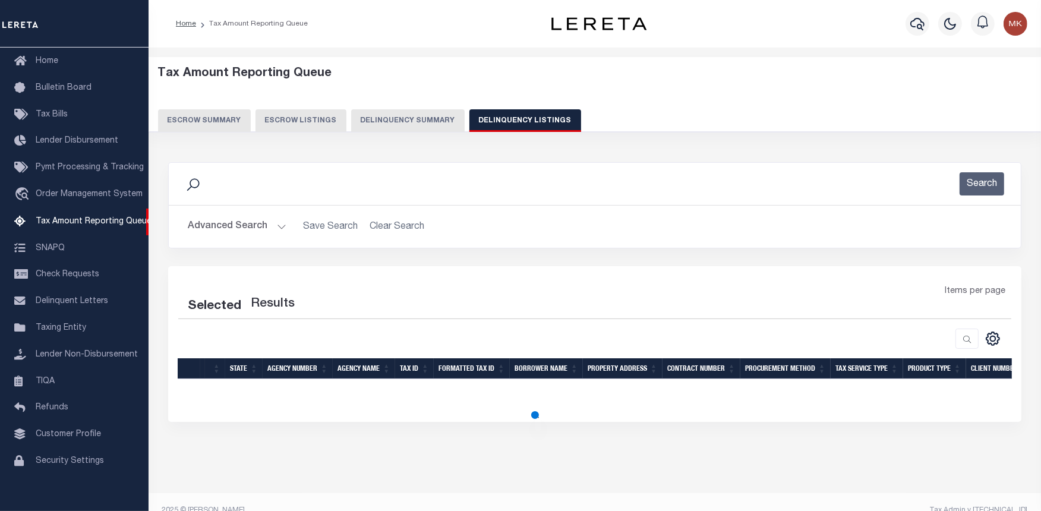
select select "100"
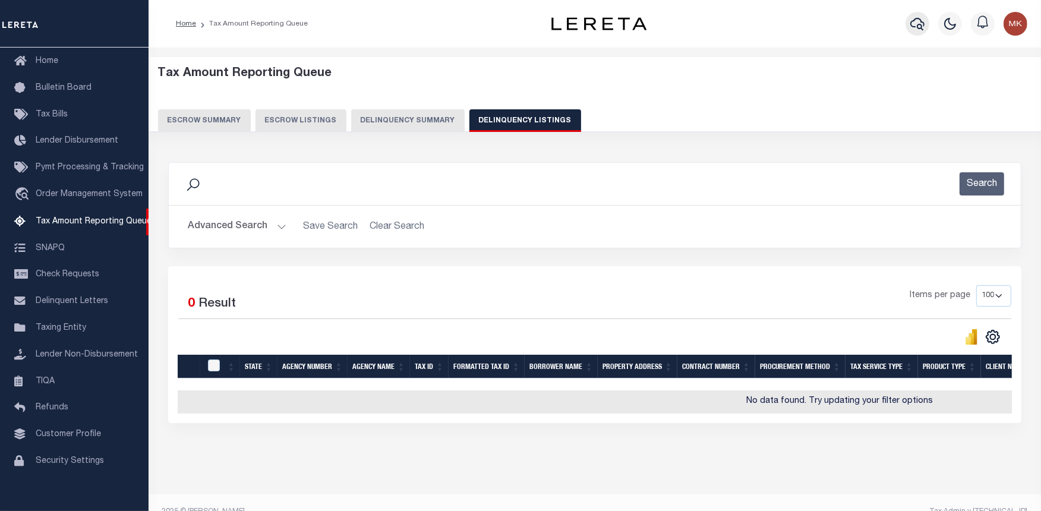
click at [914, 29] on icon "button" at bounding box center [917, 24] width 14 height 14
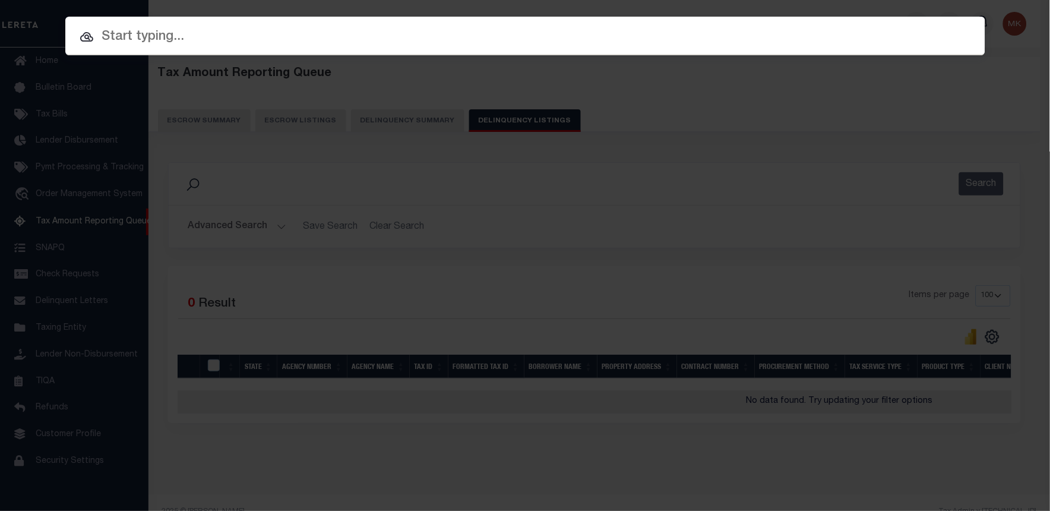
click at [128, 34] on input "text" at bounding box center [525, 37] width 920 height 21
paste input "1680122540"
type input "1680122540"
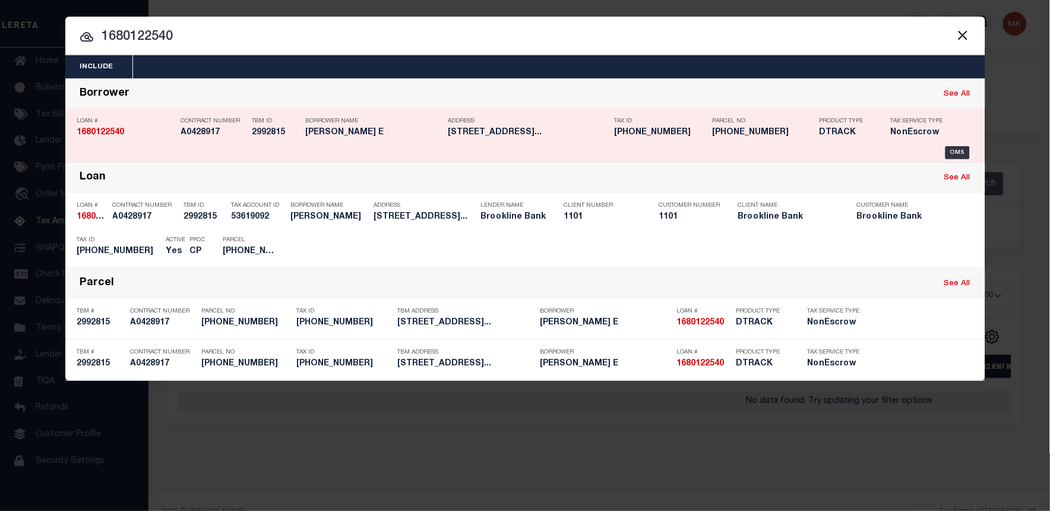
click at [523, 132] on h5 "[STREET_ADDRESS]..." at bounding box center [529, 133] width 160 height 10
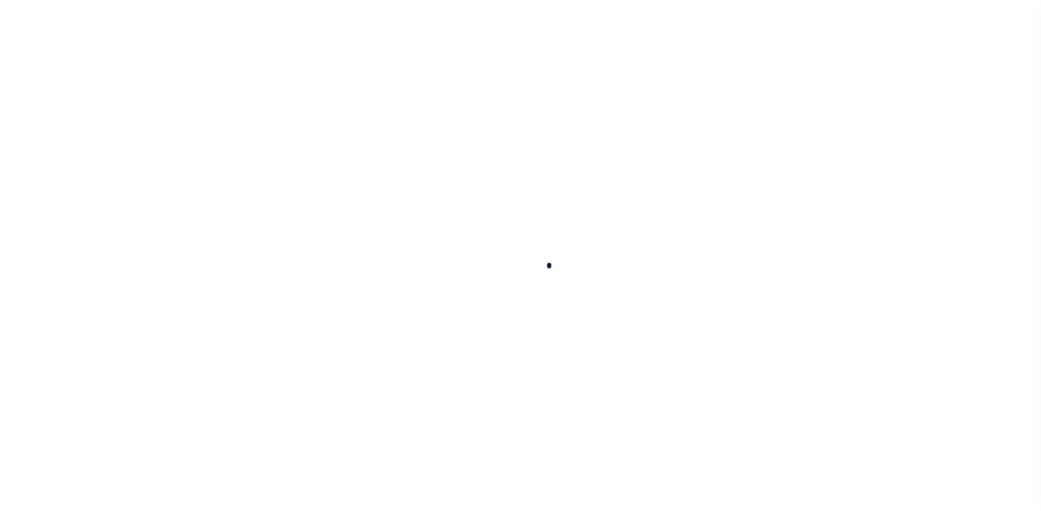
type input "1680122540"
type input "[PERSON_NAME] E"
select select
select select "NonEscrow"
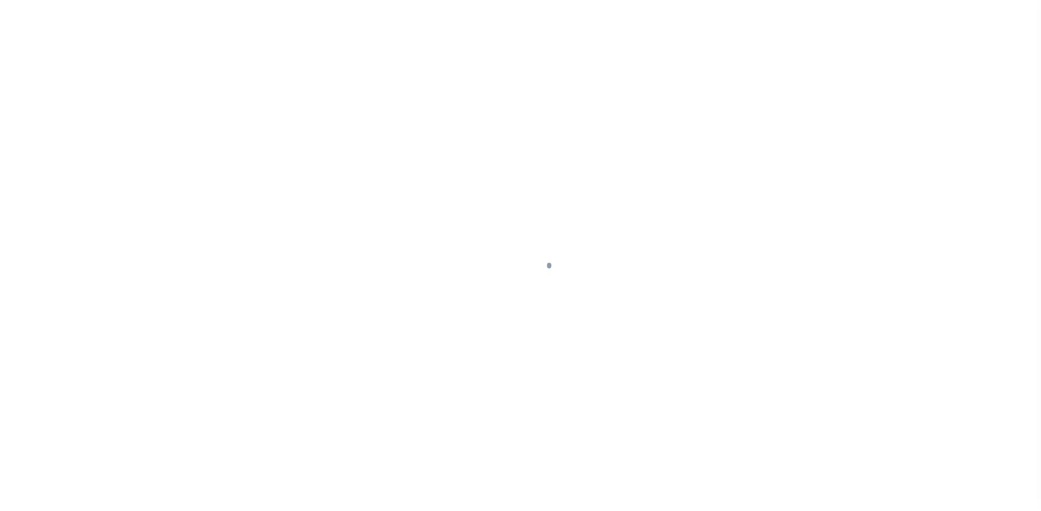
type input "[STREET_ADDRESS]"
type input "[PHONE_NUMBER]"
select select
type input "BROOKLINE MA 02445"
type input "35328"
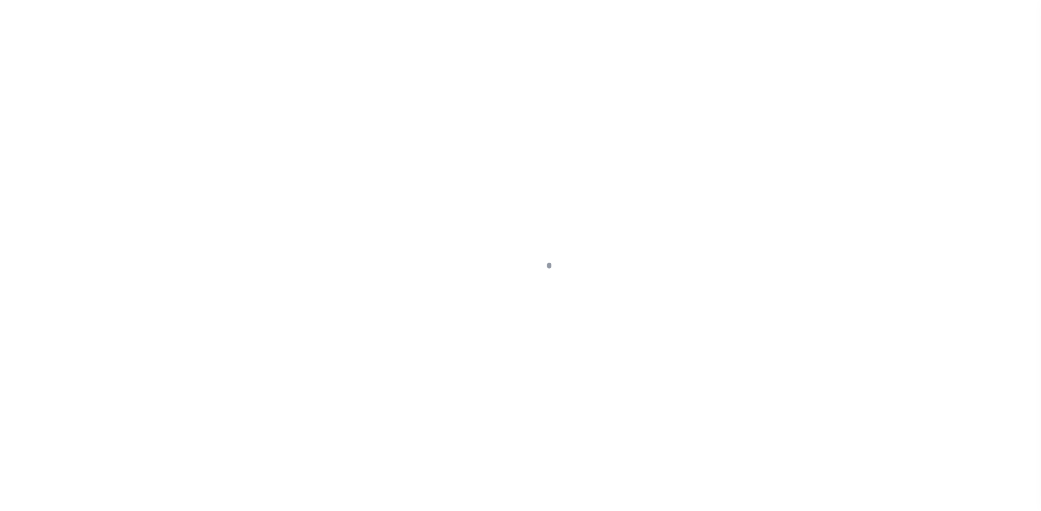
type input "MA"
select select
select select "9563"
select select "1487"
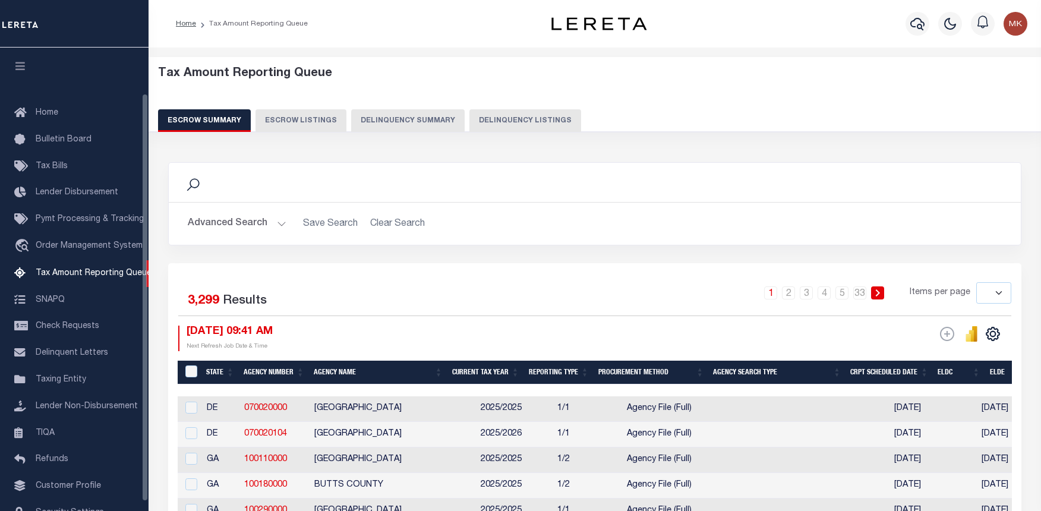
select select
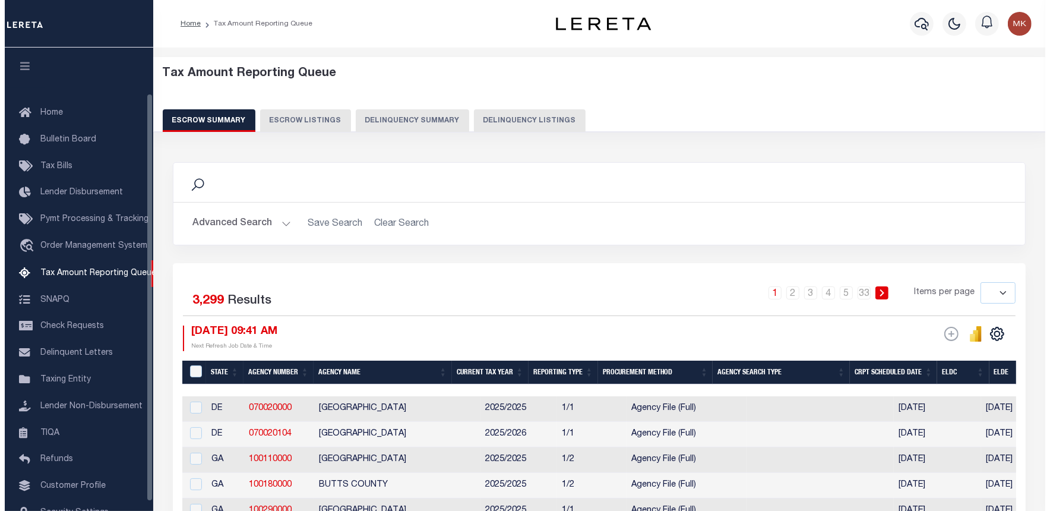
scroll to position [52, 0]
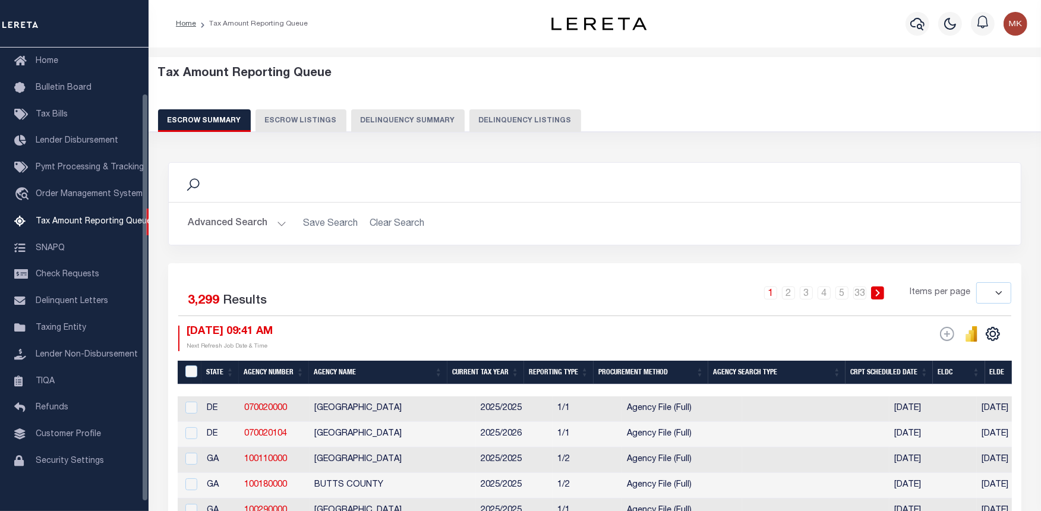
click at [483, 122] on button "Delinquency Listings" at bounding box center [525, 120] width 112 height 23
select select "100"
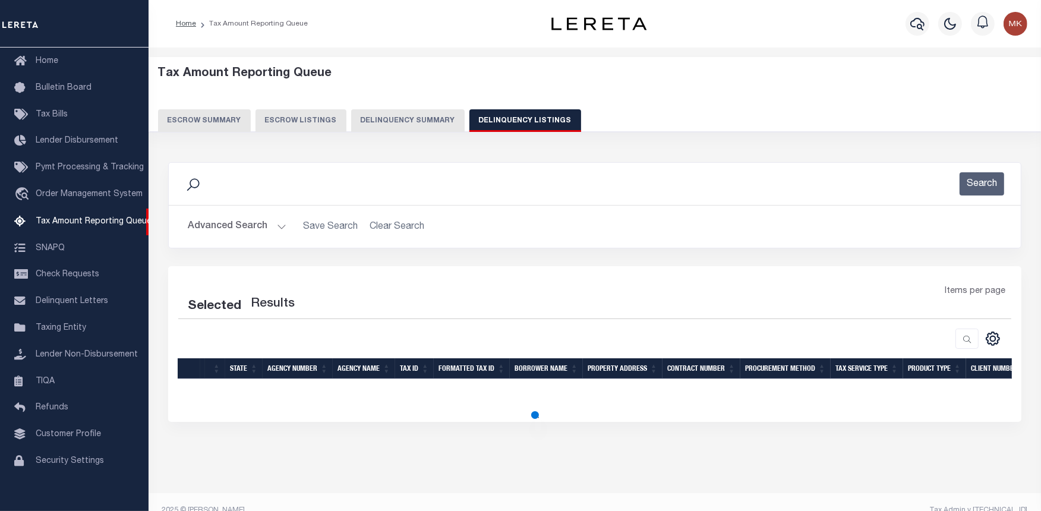
select select "100"
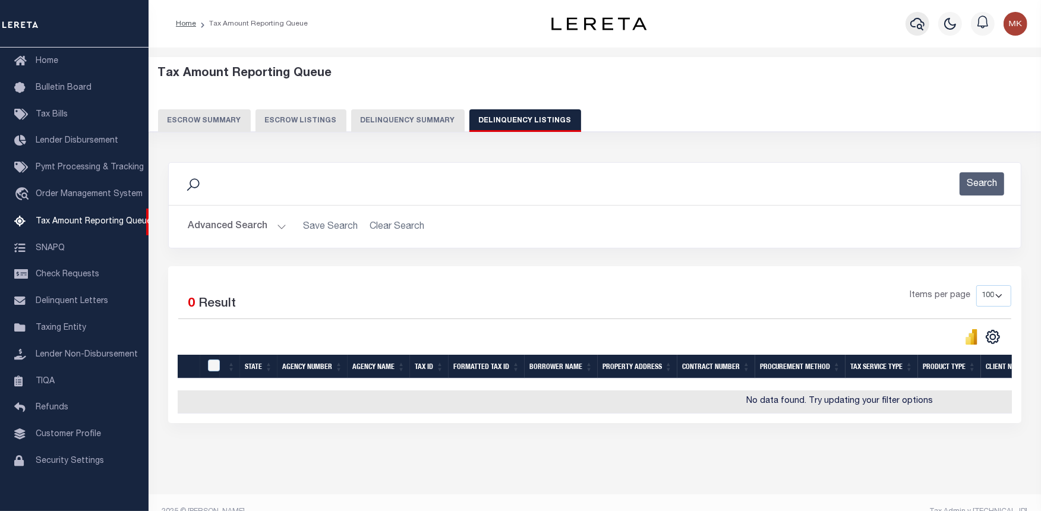
click at [921, 24] on icon "button" at bounding box center [917, 24] width 14 height 14
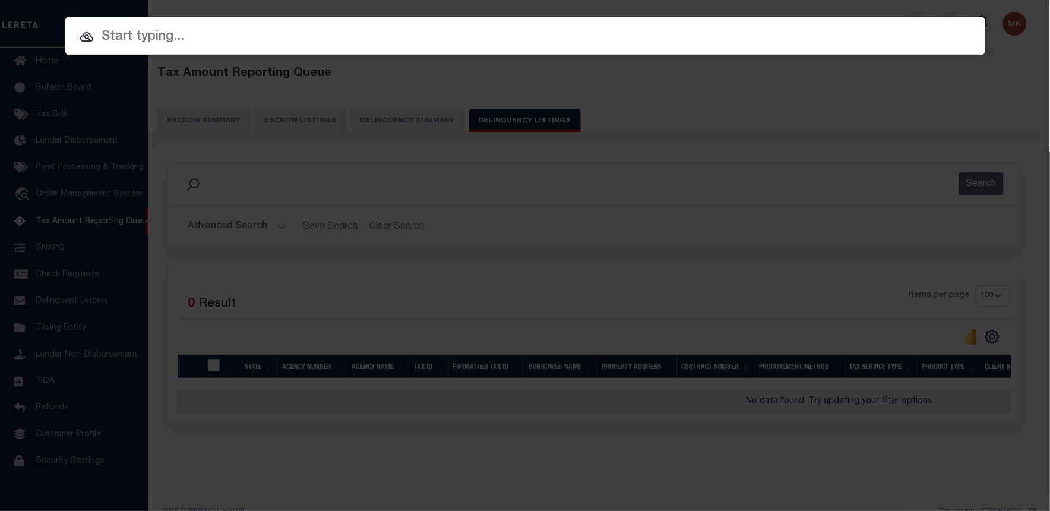
paste input "1680122540"
type input "1680122540"
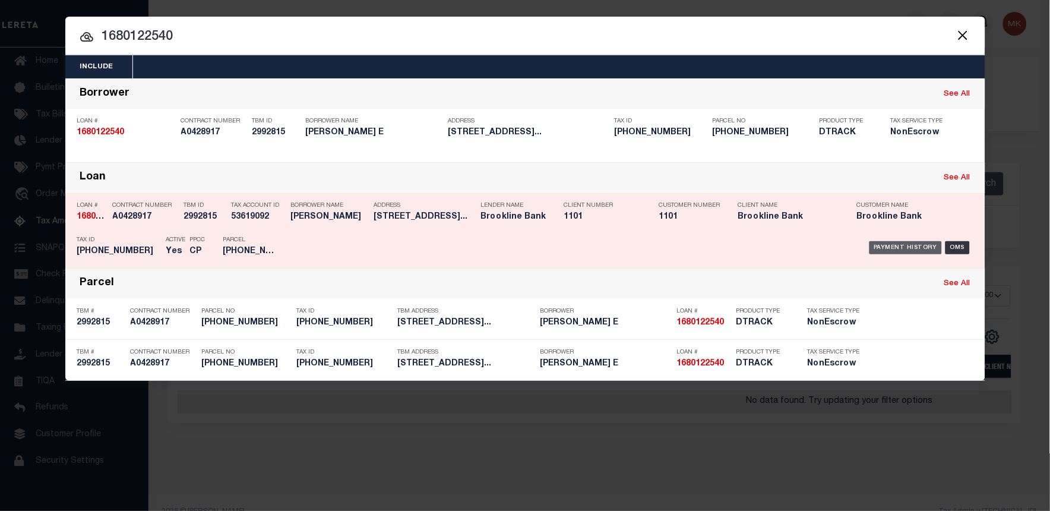
click at [912, 248] on div "Payment History" at bounding box center [906, 247] width 73 height 13
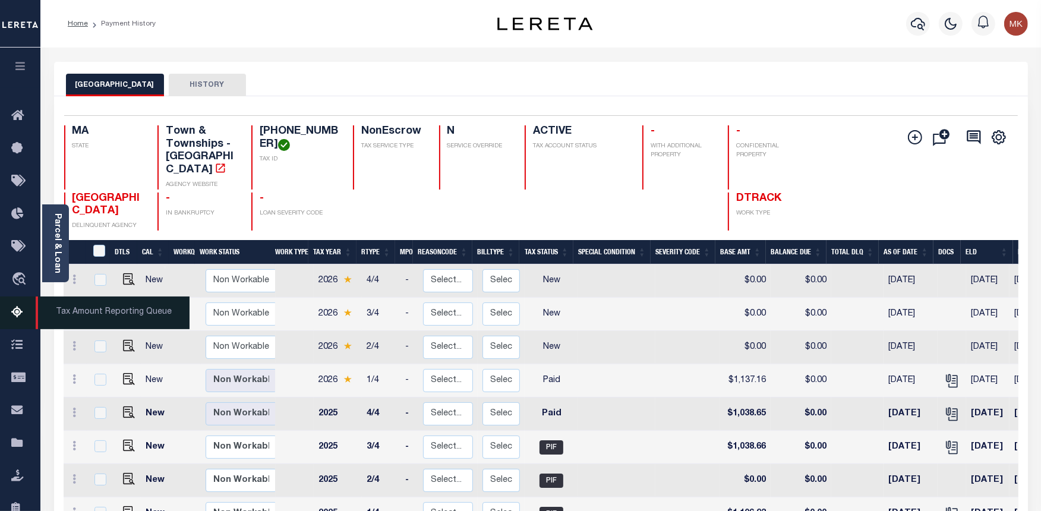
click at [22, 311] on icon at bounding box center [20, 312] width 19 height 15
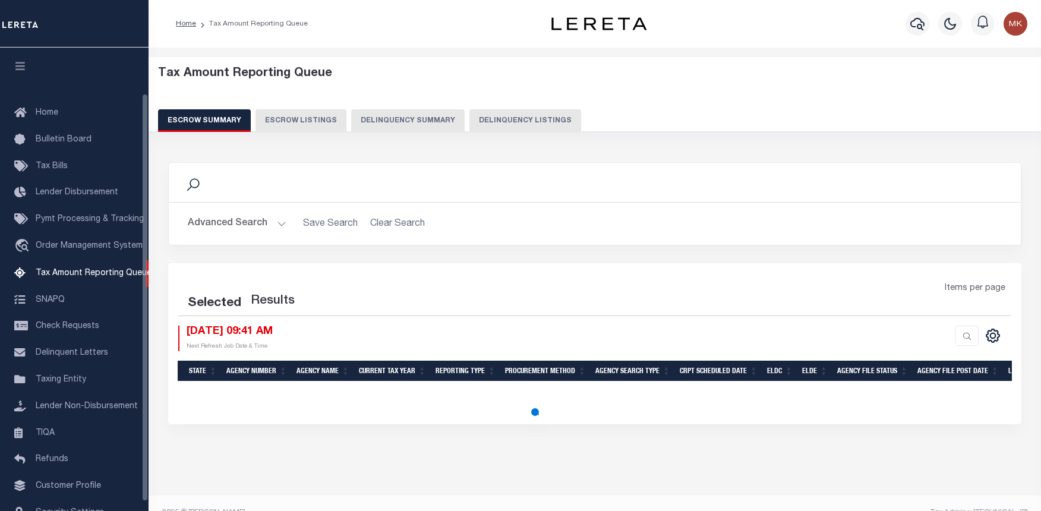
select select "100"
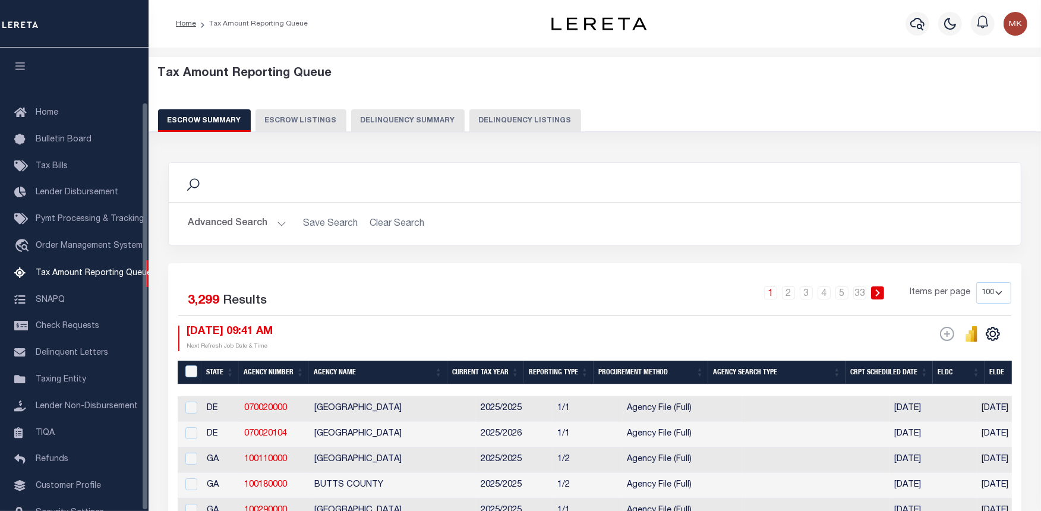
scroll to position [62, 0]
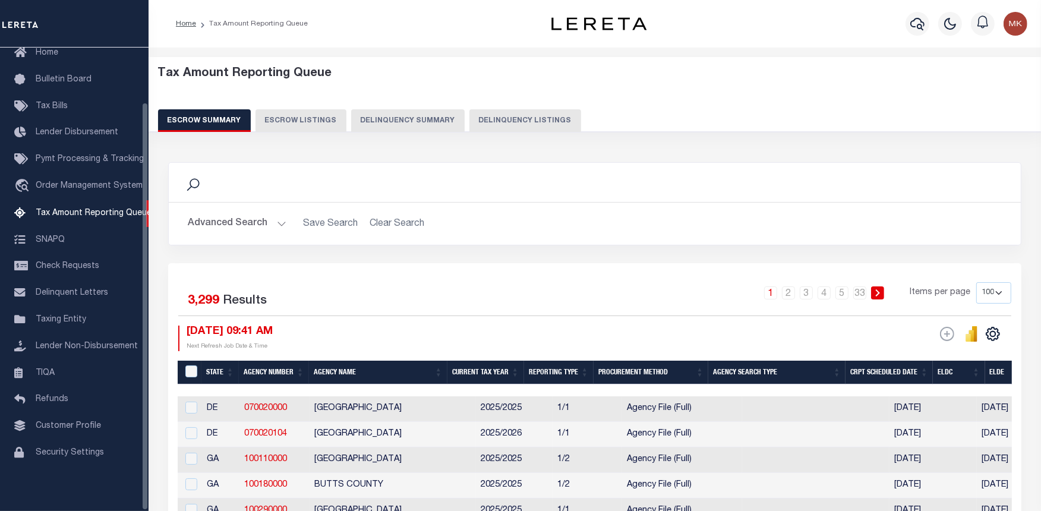
click at [487, 121] on button "Delinquency Listings" at bounding box center [525, 120] width 112 height 23
select select "100"
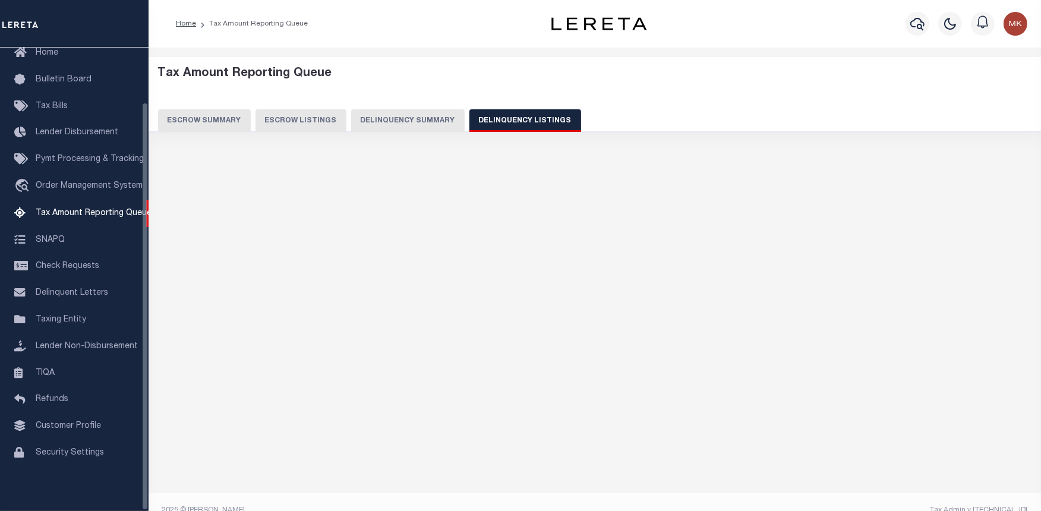
select select "100"
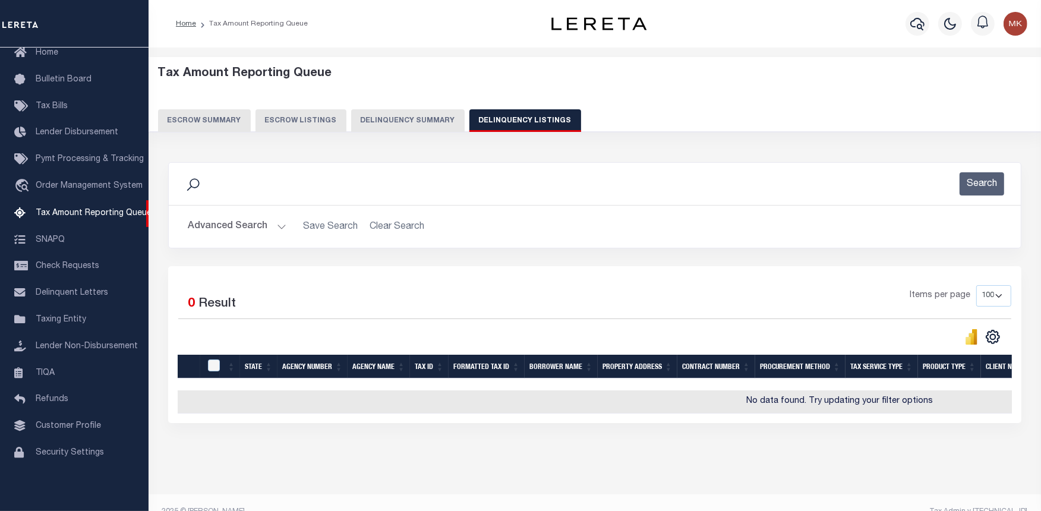
click at [282, 226] on button "Advanced Search" at bounding box center [237, 226] width 99 height 23
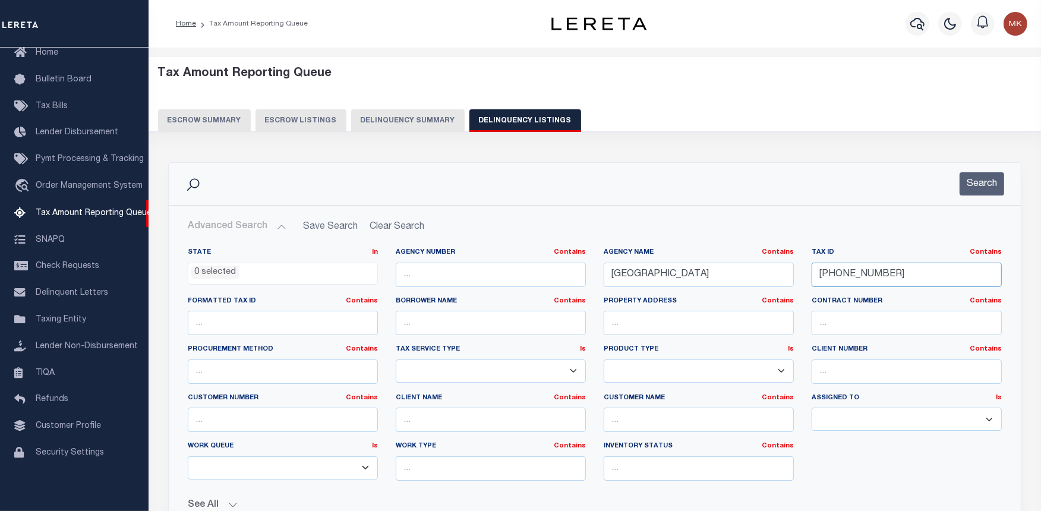
click at [826, 280] on input "140-17-06" at bounding box center [907, 275] width 190 height 24
click at [827, 280] on input "140-17-06" at bounding box center [907, 275] width 190 height 24
paste input "1-06-00"
type input "141-06-00"
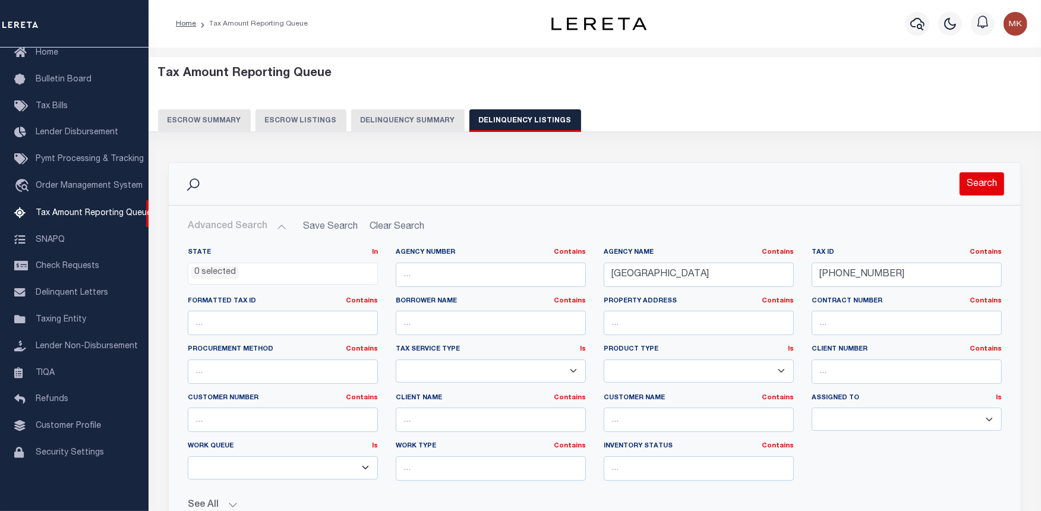
click at [983, 187] on button "Search" at bounding box center [981, 183] width 45 height 23
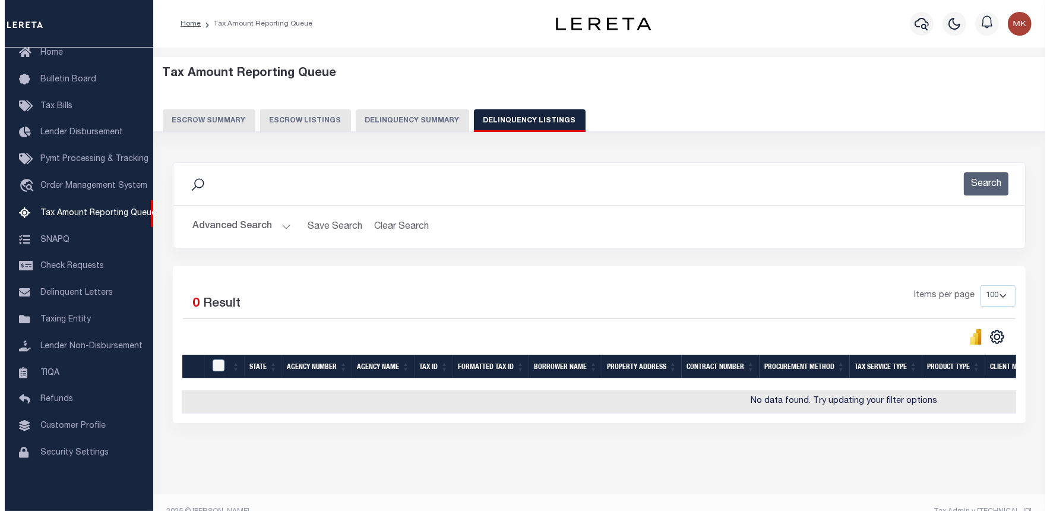
scroll to position [0, 480]
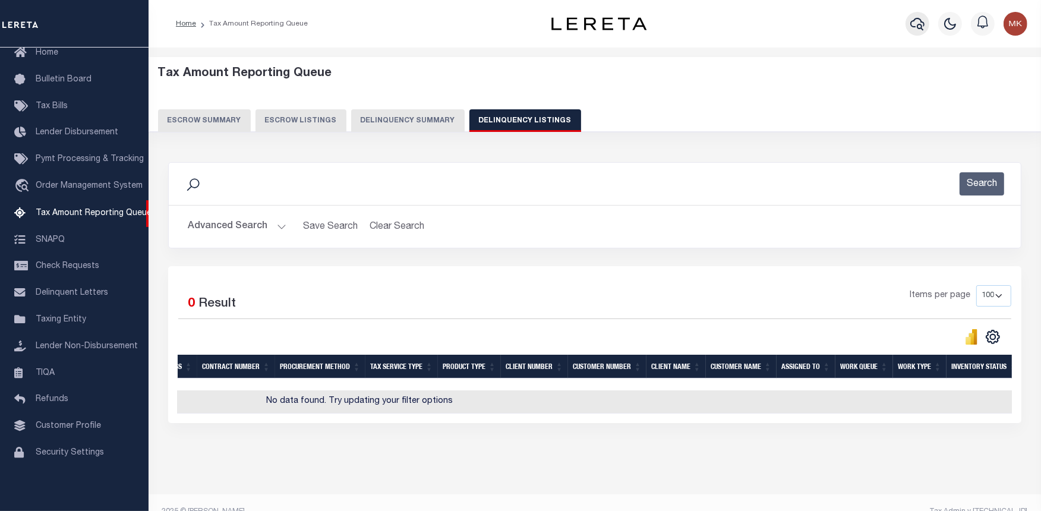
click at [920, 21] on icon "button" at bounding box center [917, 24] width 14 height 14
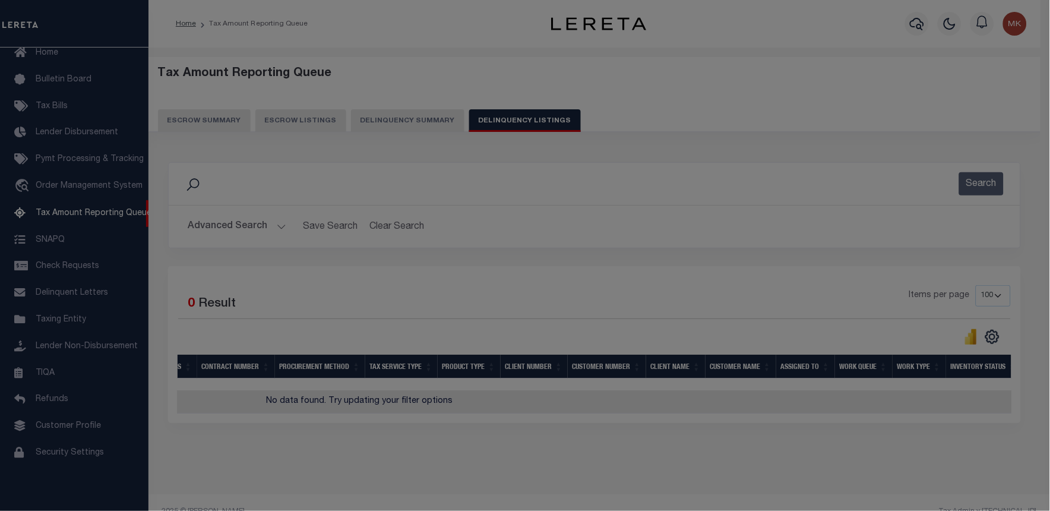
scroll to position [0, 471]
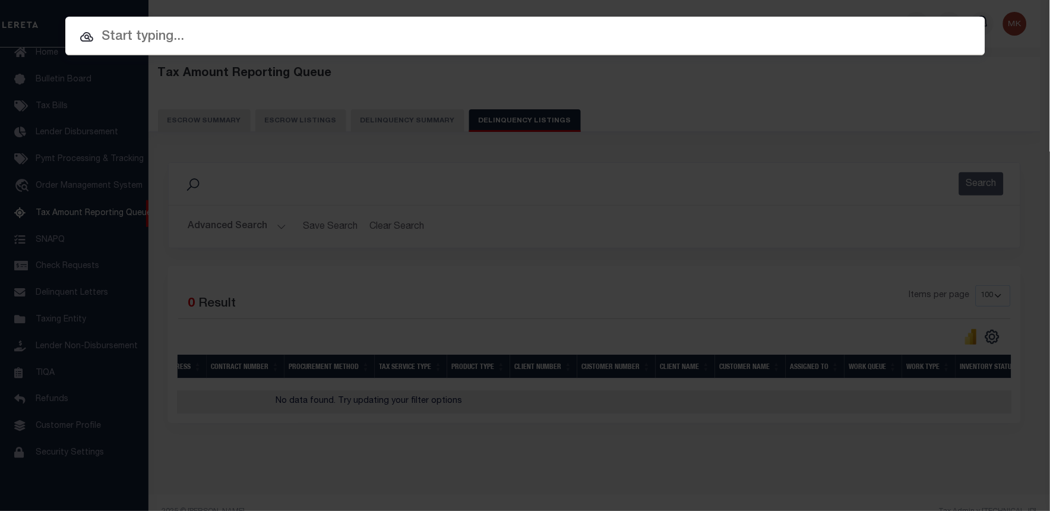
paste input "141-06-00"
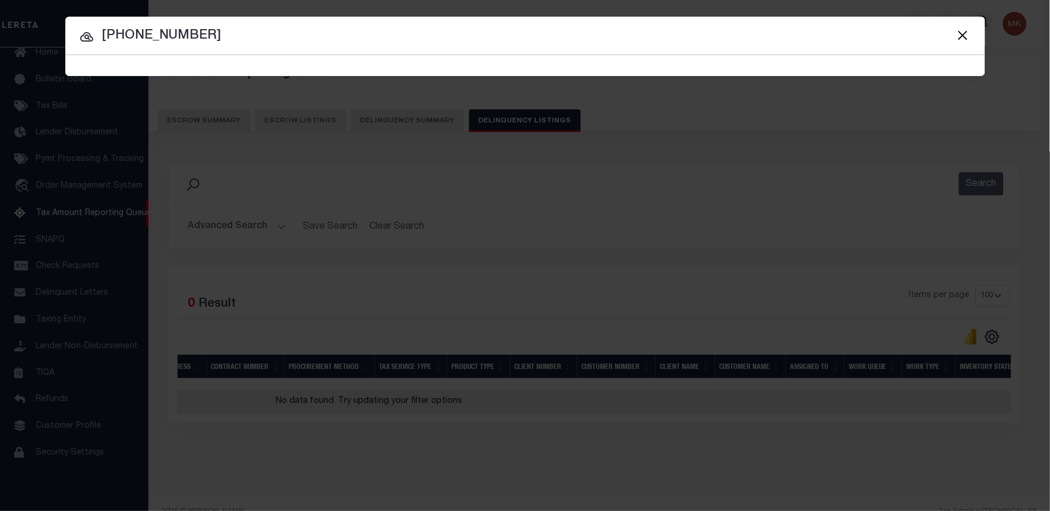
type input "141-06-00"
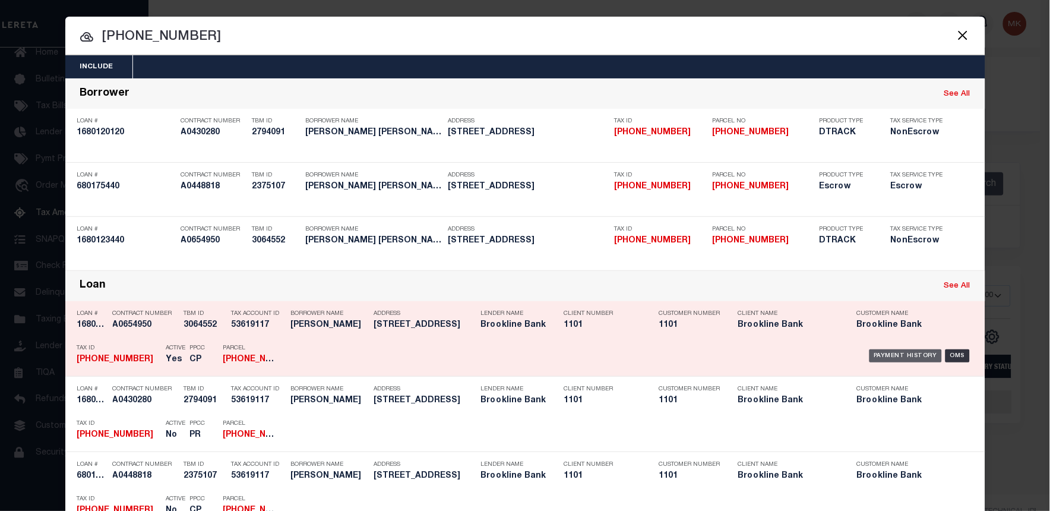
click at [894, 358] on div "Payment History" at bounding box center [906, 355] width 73 height 13
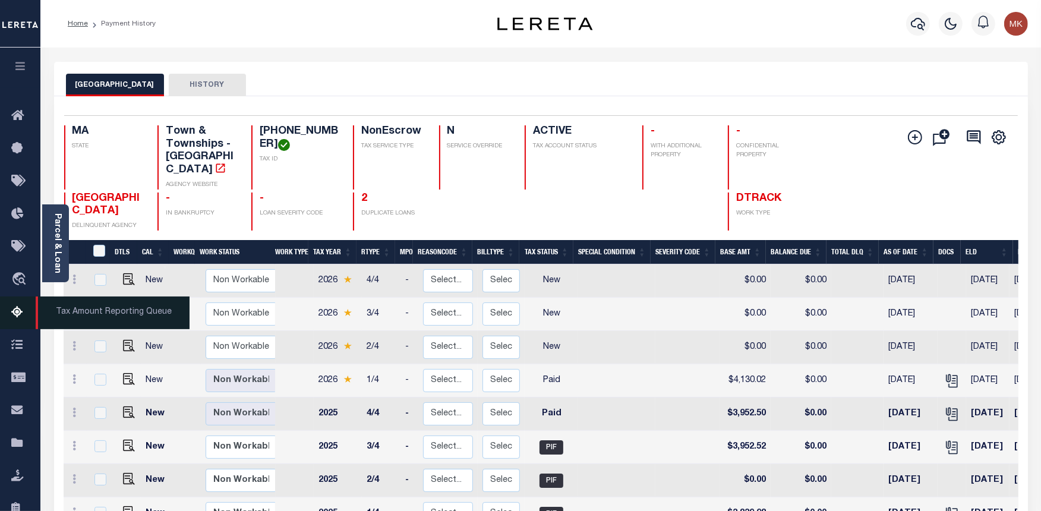
click at [15, 317] on icon at bounding box center [20, 312] width 19 height 15
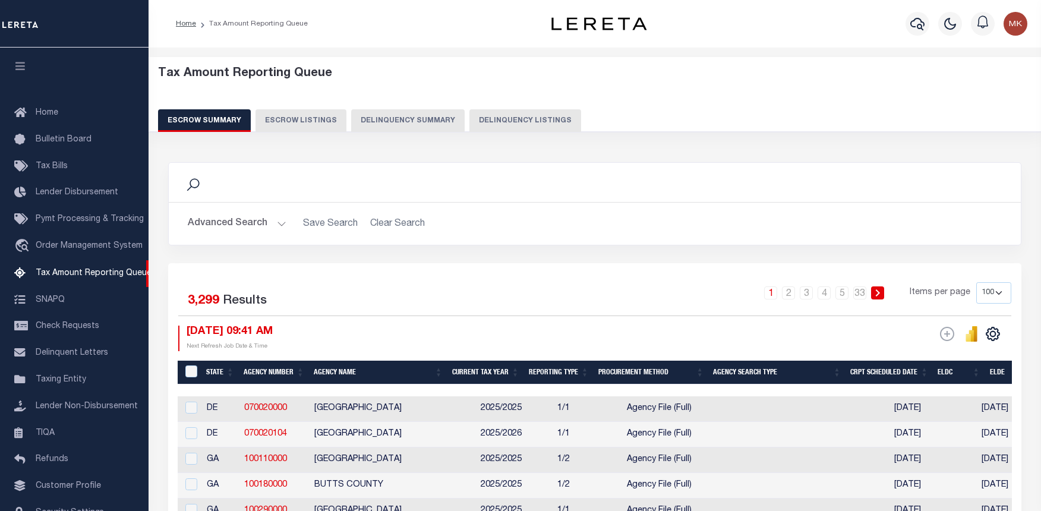
select select "100"
click at [513, 119] on button "Delinquency Listings" at bounding box center [525, 120] width 112 height 23
select select
select select "100"
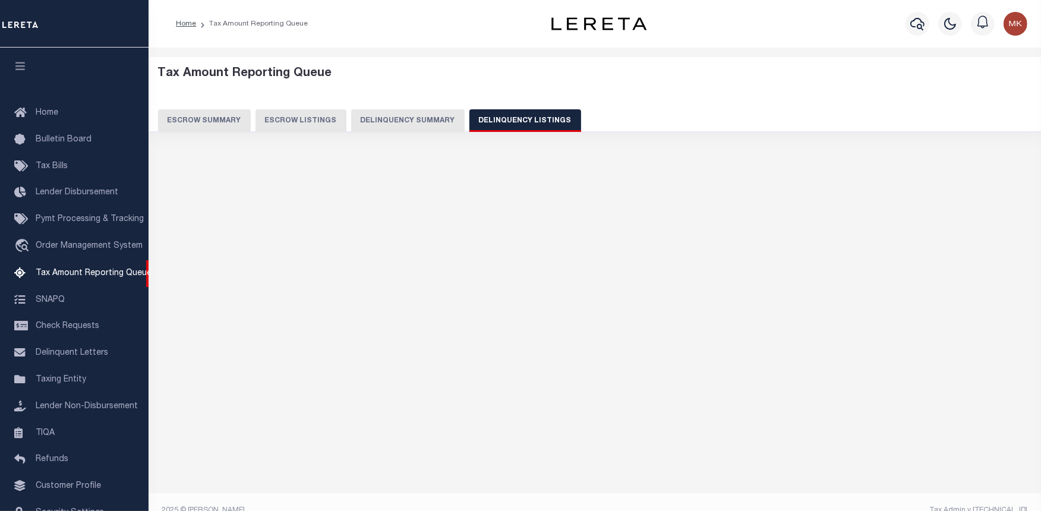
scroll to position [62, 0]
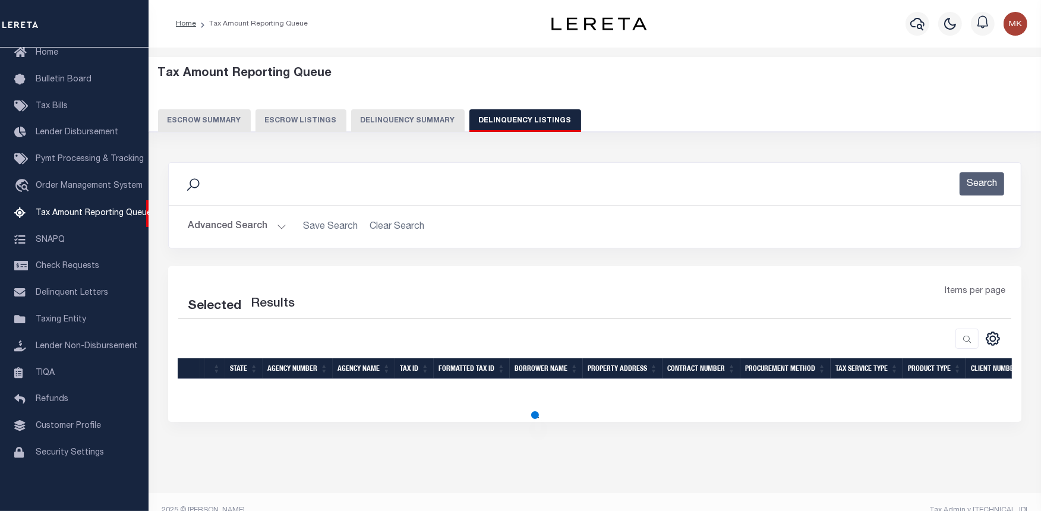
select select "100"
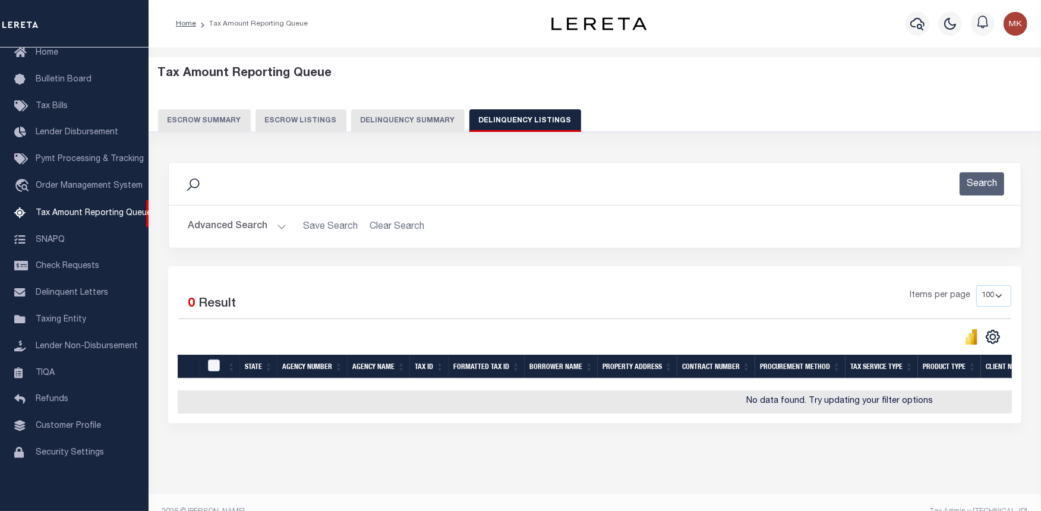
click at [282, 222] on button "Advanced Search" at bounding box center [237, 226] width 99 height 23
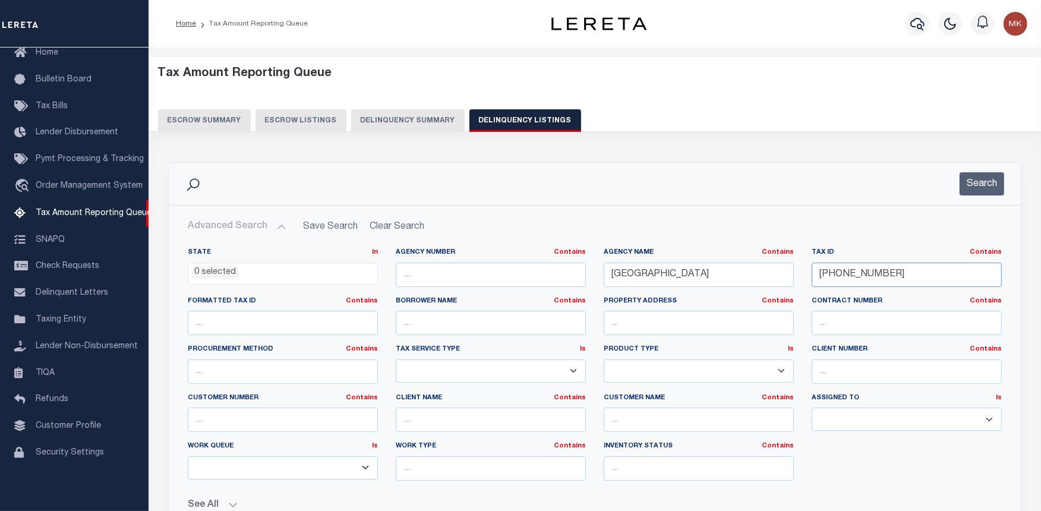
click at [832, 280] on input "141-06-00" at bounding box center [907, 275] width 190 height 24
paste input "17"
type input "141-17-00"
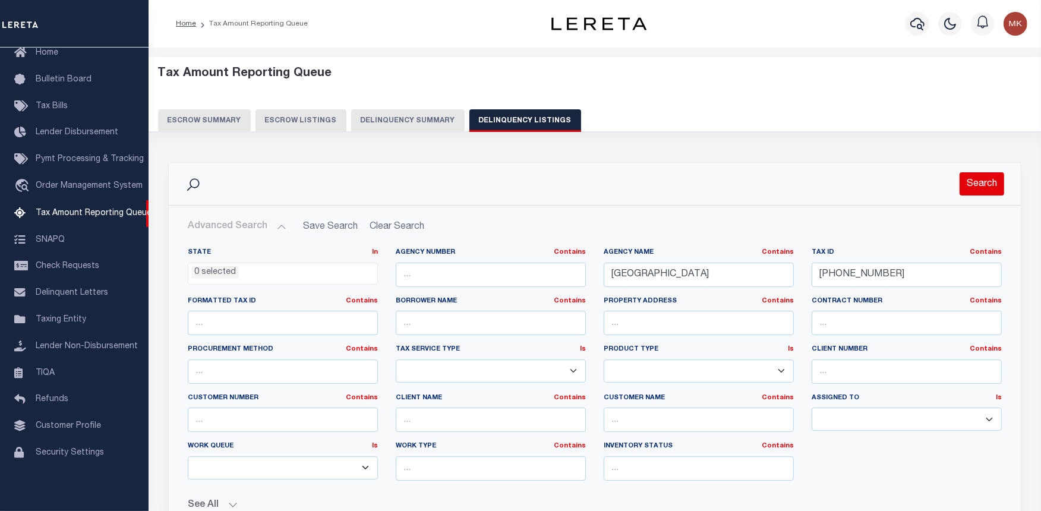
click at [995, 182] on button "Search" at bounding box center [981, 183] width 45 height 23
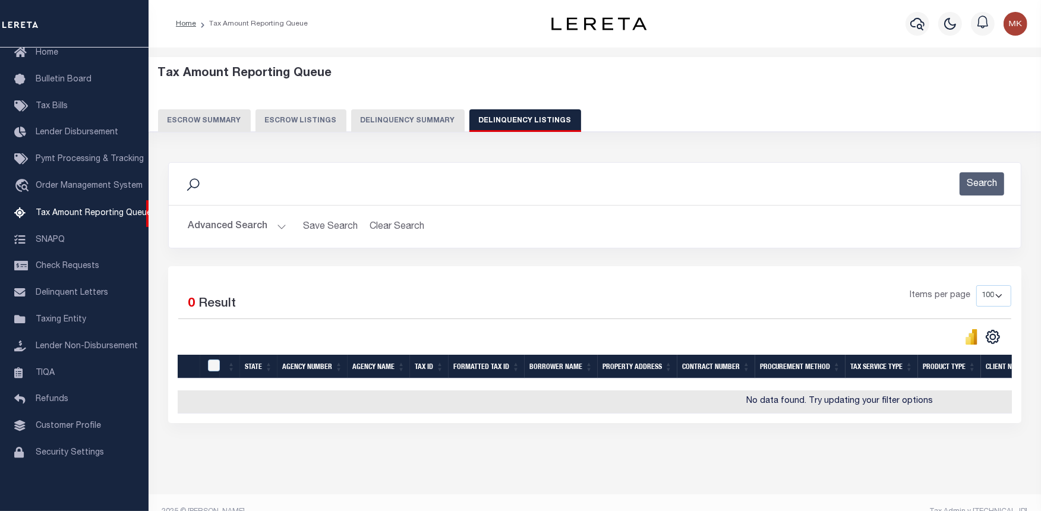
click at [280, 226] on button "Advanced Search" at bounding box center [237, 226] width 99 height 23
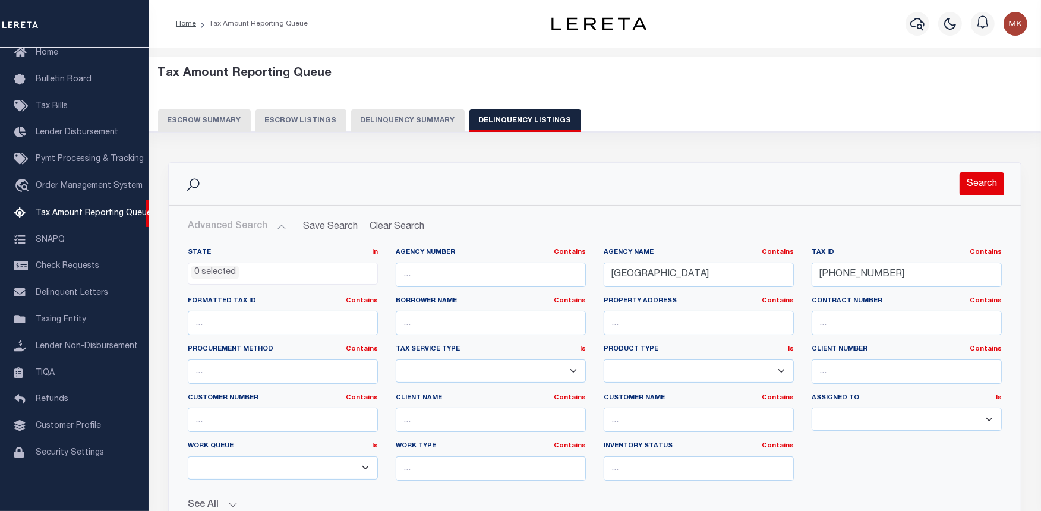
click at [973, 177] on button "Search" at bounding box center [981, 183] width 45 height 23
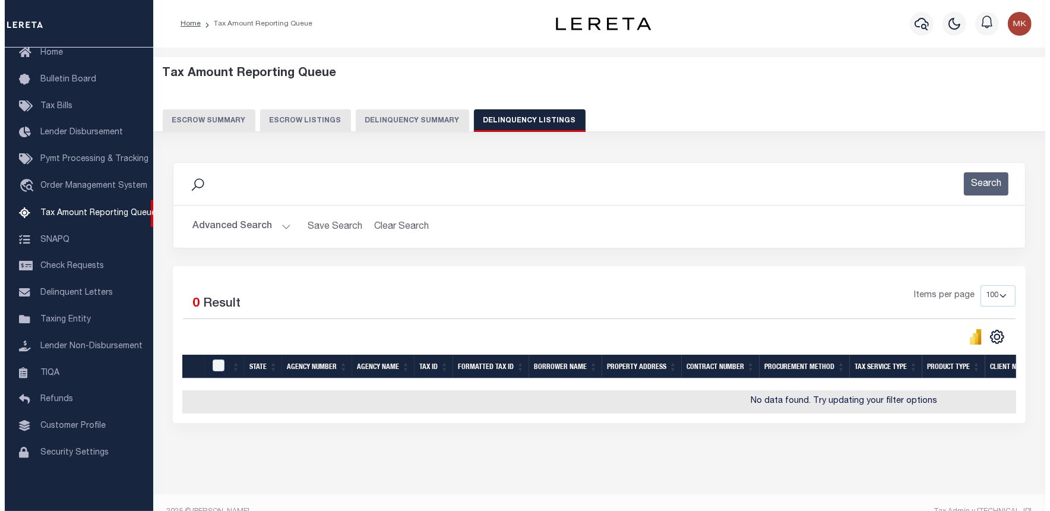
scroll to position [0, 480]
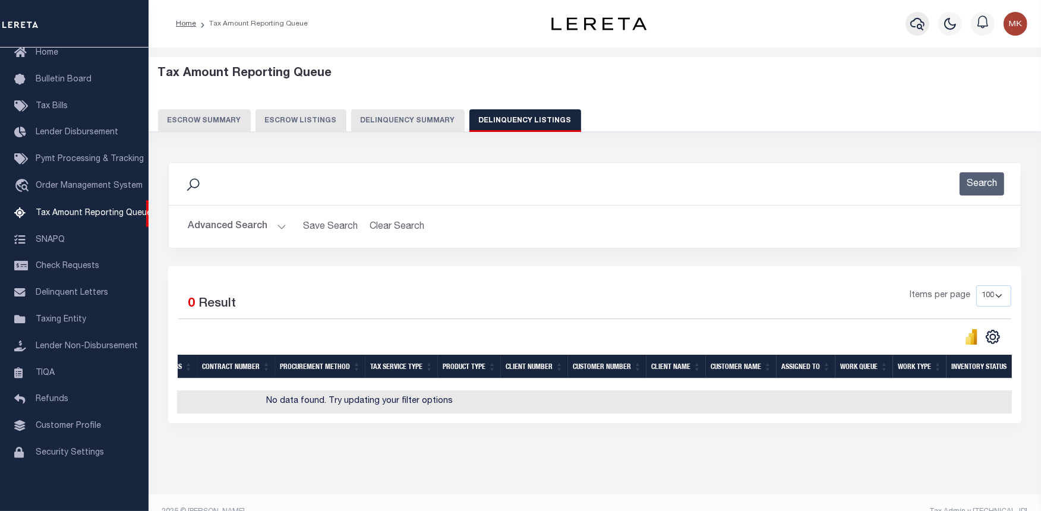
click at [920, 21] on icon "button" at bounding box center [917, 24] width 14 height 14
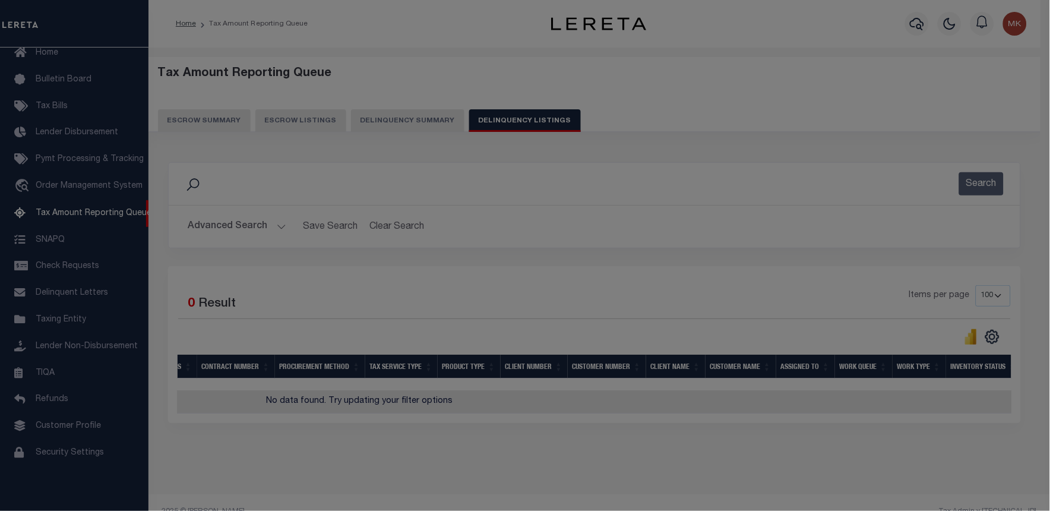
scroll to position [0, 471]
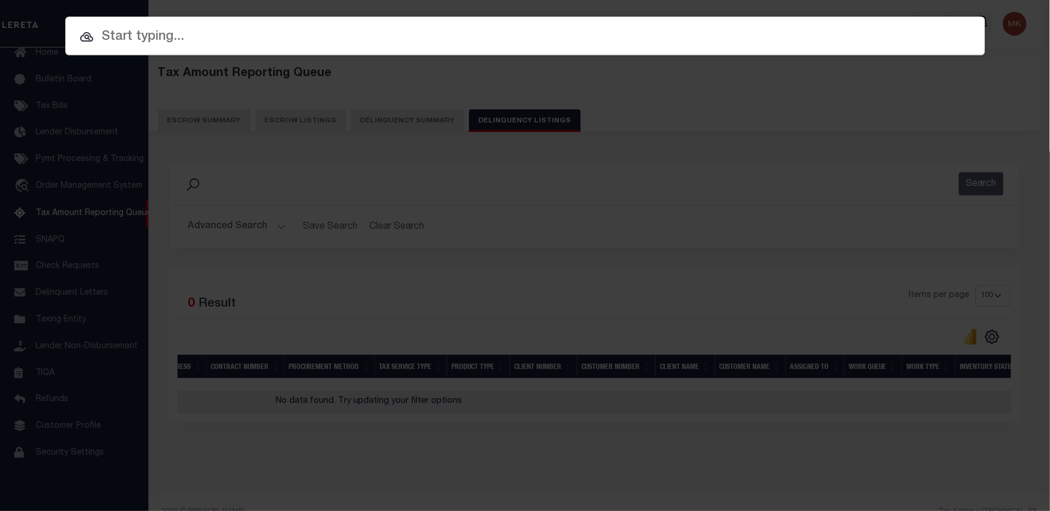
paste input "141-17-00"
type input "141-17-00"
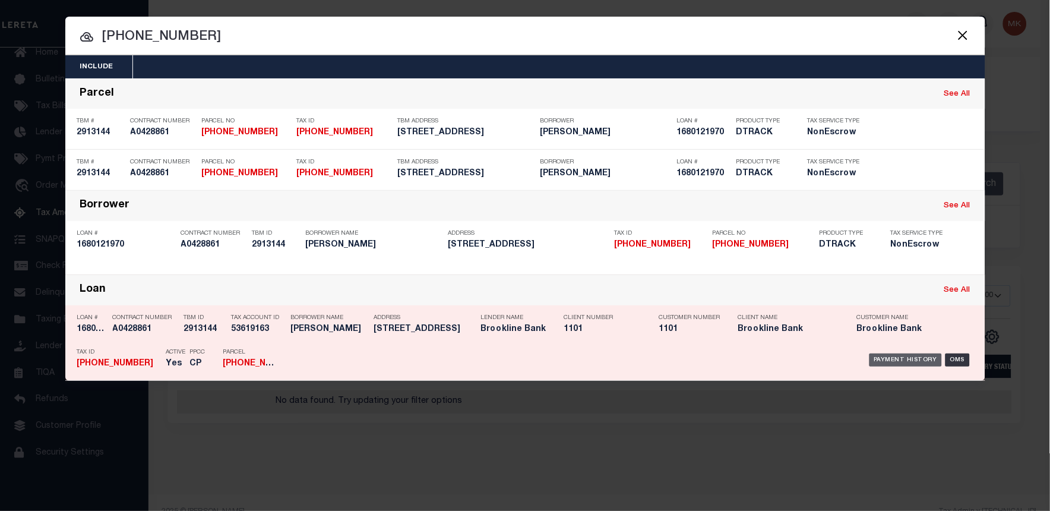
click at [895, 361] on div "Payment History" at bounding box center [906, 359] width 73 height 13
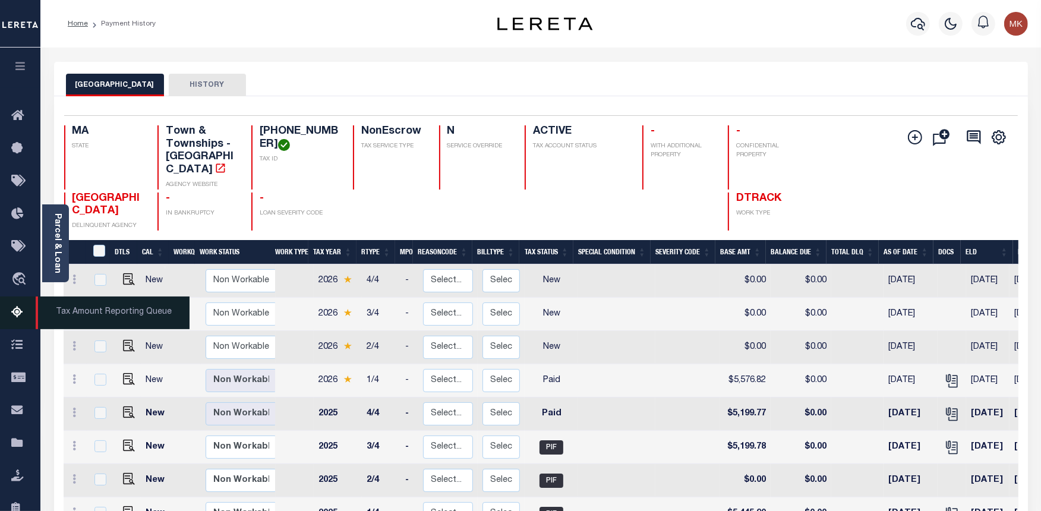
click at [14, 314] on icon at bounding box center [20, 312] width 19 height 15
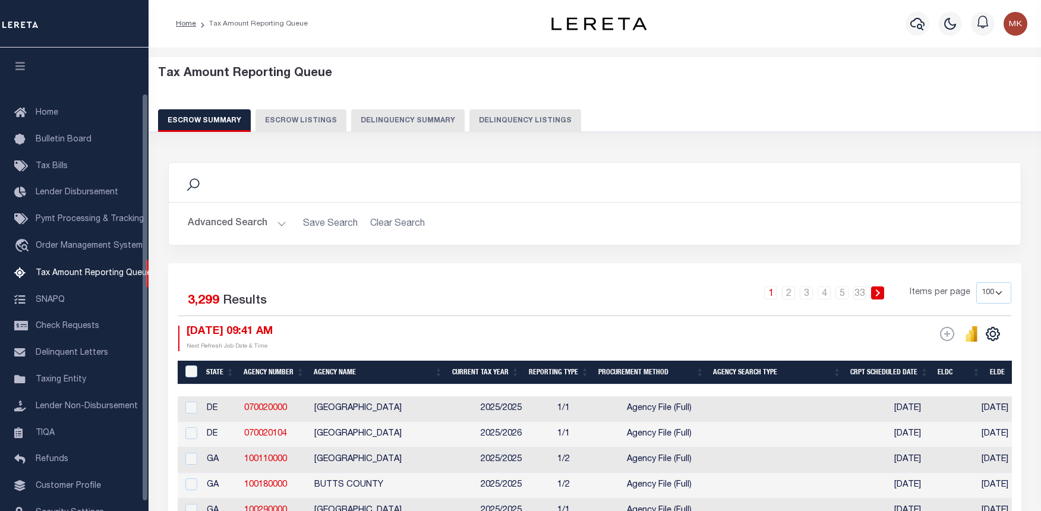
select select "100"
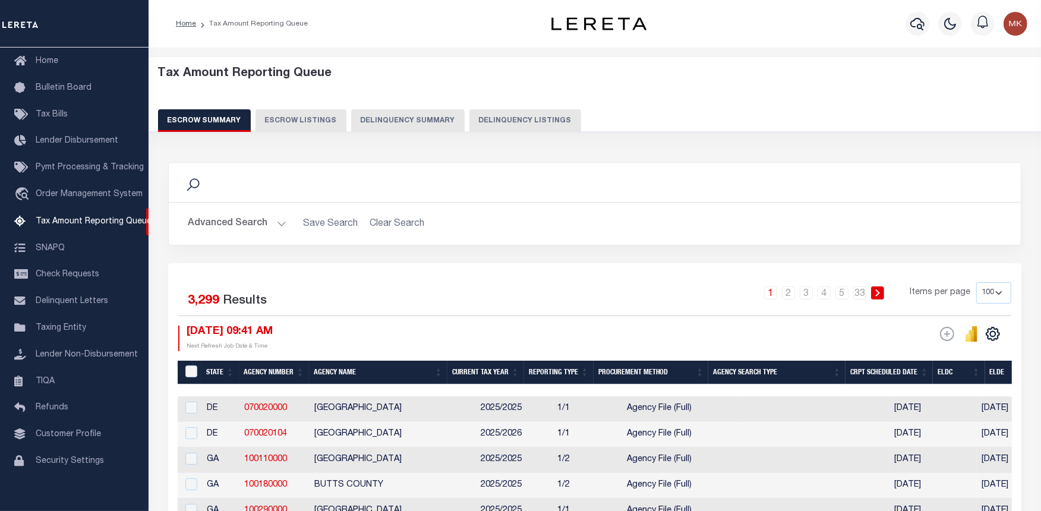
click at [518, 128] on button "Delinquency Listings" at bounding box center [525, 120] width 112 height 23
select select
select select "100"
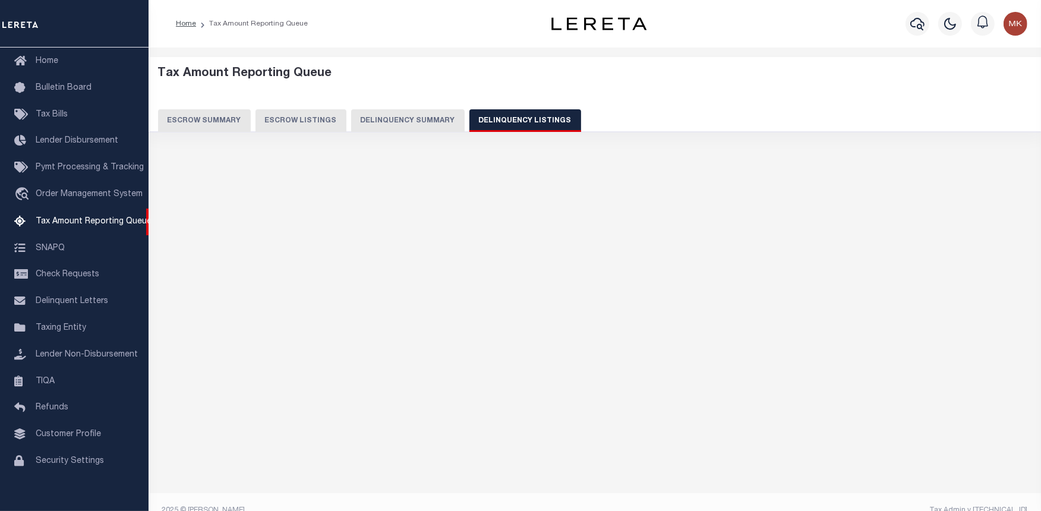
select select "100"
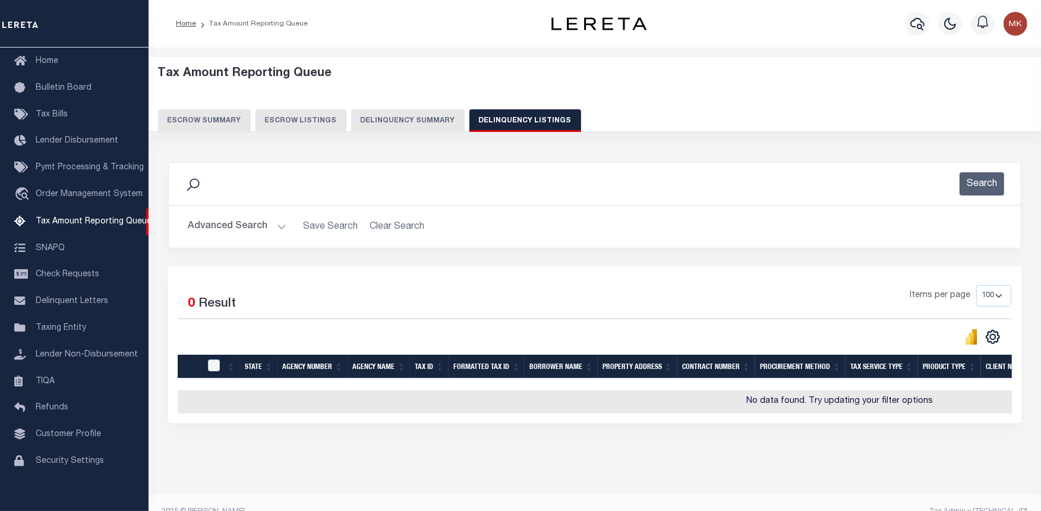
click at [282, 224] on button "Advanced Search" at bounding box center [237, 226] width 99 height 23
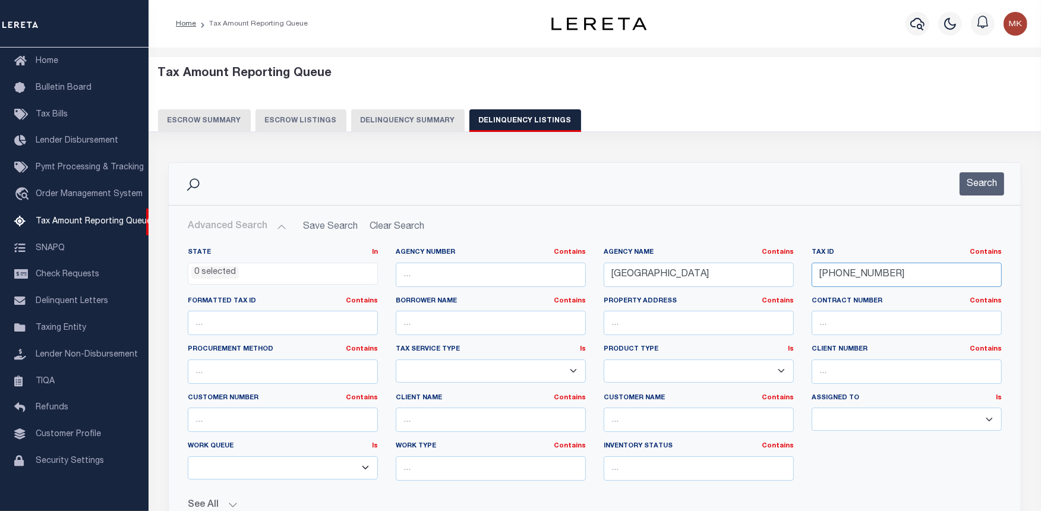
click at [832, 274] on input "141-17-00" at bounding box center [907, 275] width 190 height 24
click at [832, 273] on input "141-17-00" at bounding box center [907, 275] width 190 height 24
paste input "22-05"
type input "141-22-05"
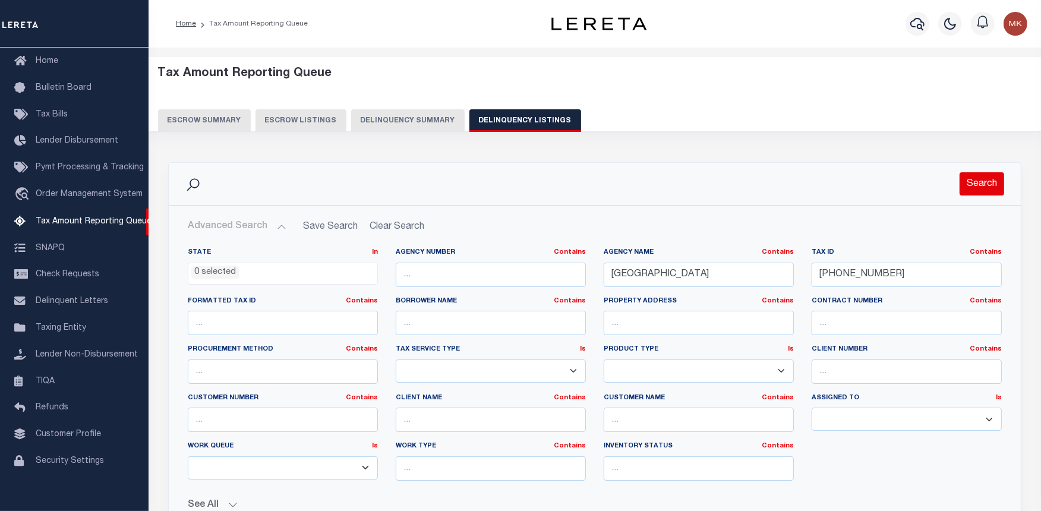
click at [973, 187] on button "Search" at bounding box center [981, 183] width 45 height 23
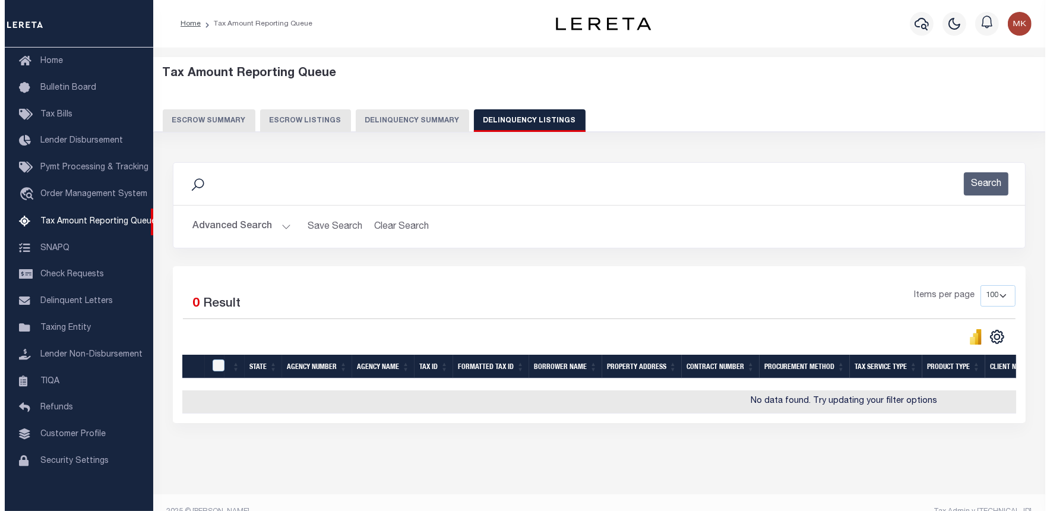
scroll to position [0, 480]
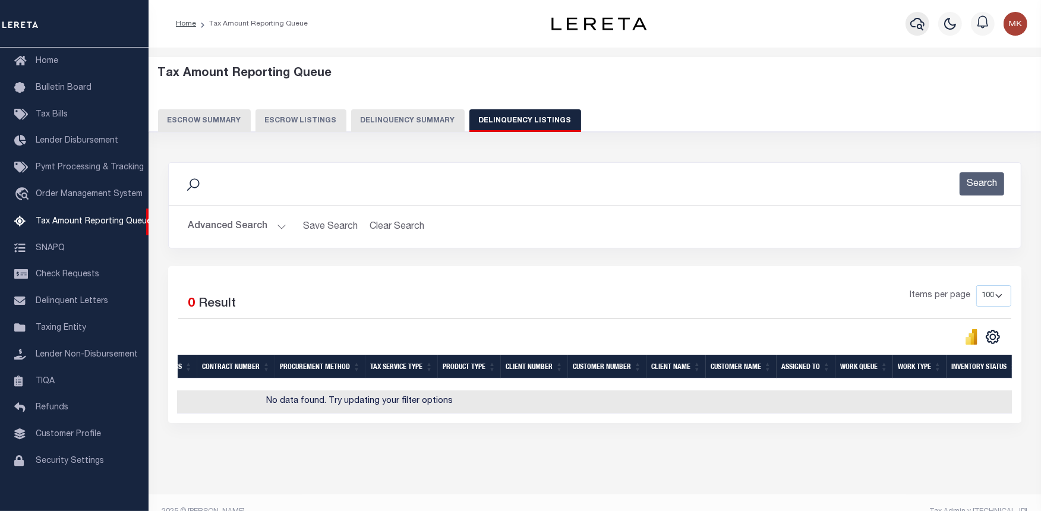
click at [913, 26] on icon "button" at bounding box center [917, 24] width 14 height 14
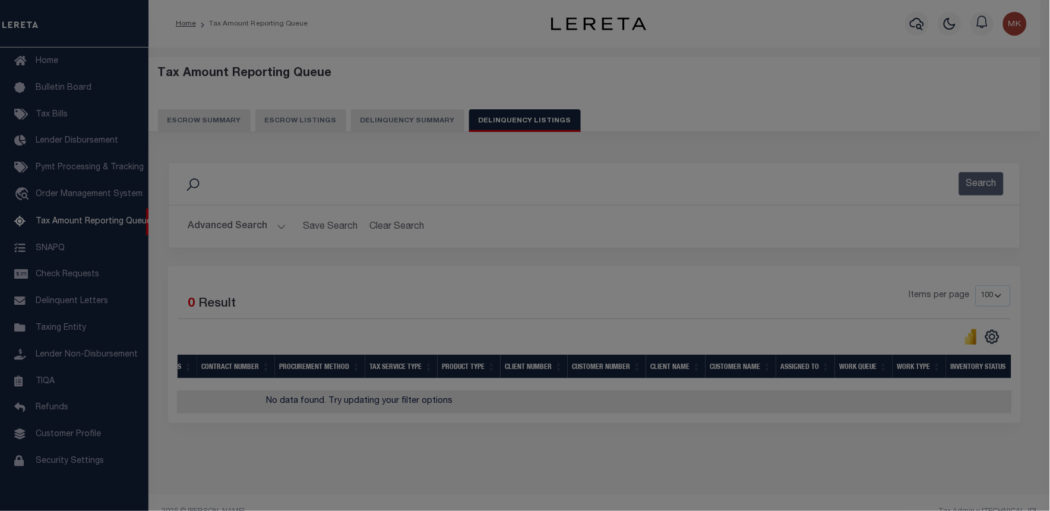
scroll to position [0, 471]
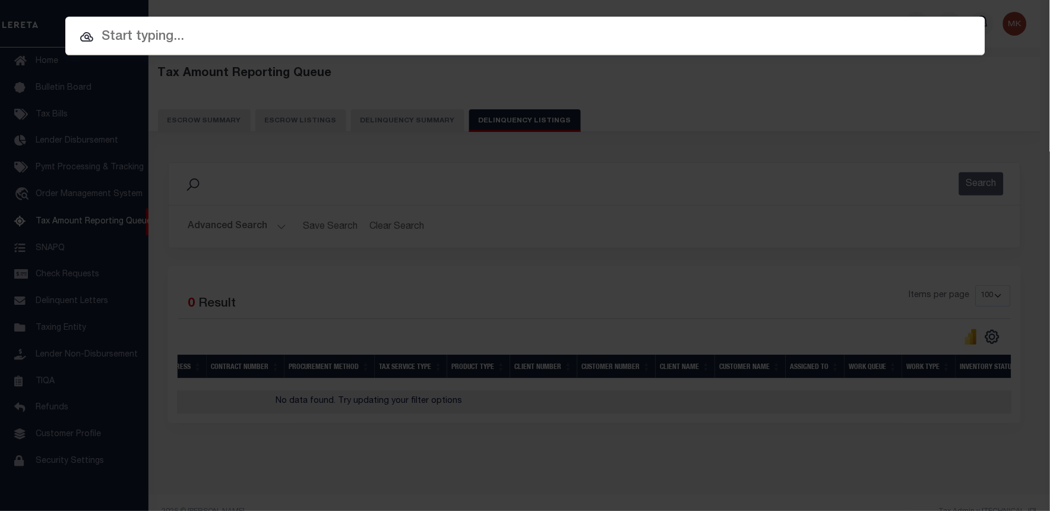
paste input "141-22-05"
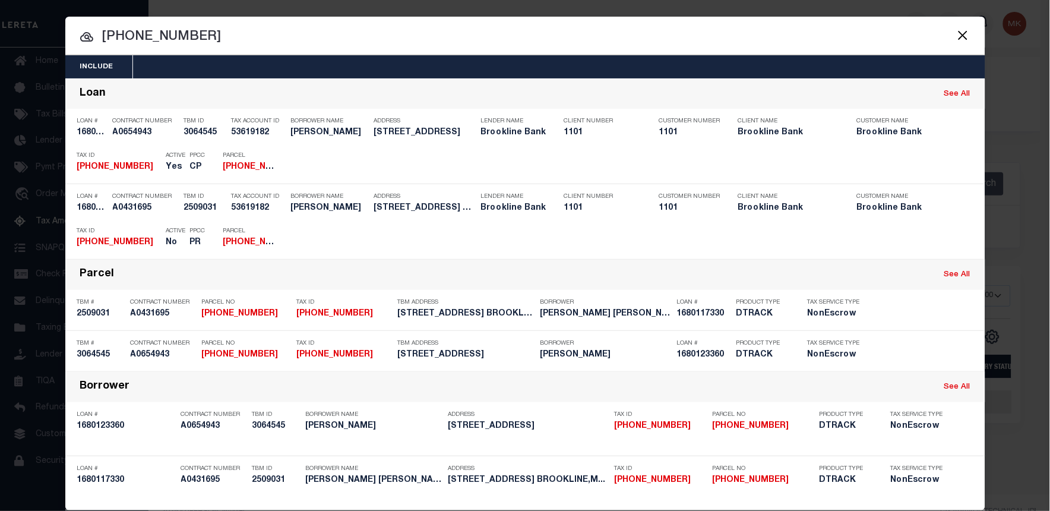
type input "141-22-05"
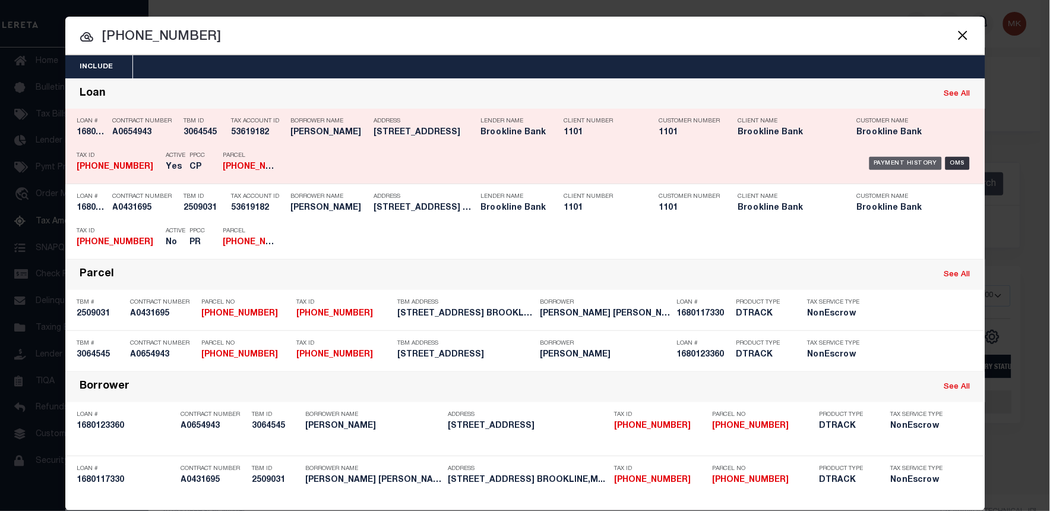
click at [886, 165] on div "Payment History" at bounding box center [906, 163] width 73 height 13
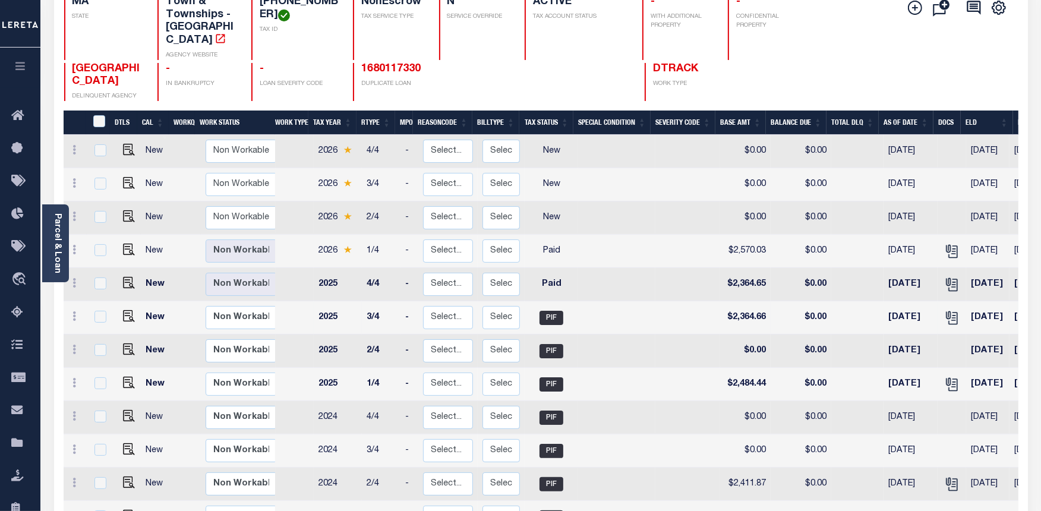
scroll to position [132, 0]
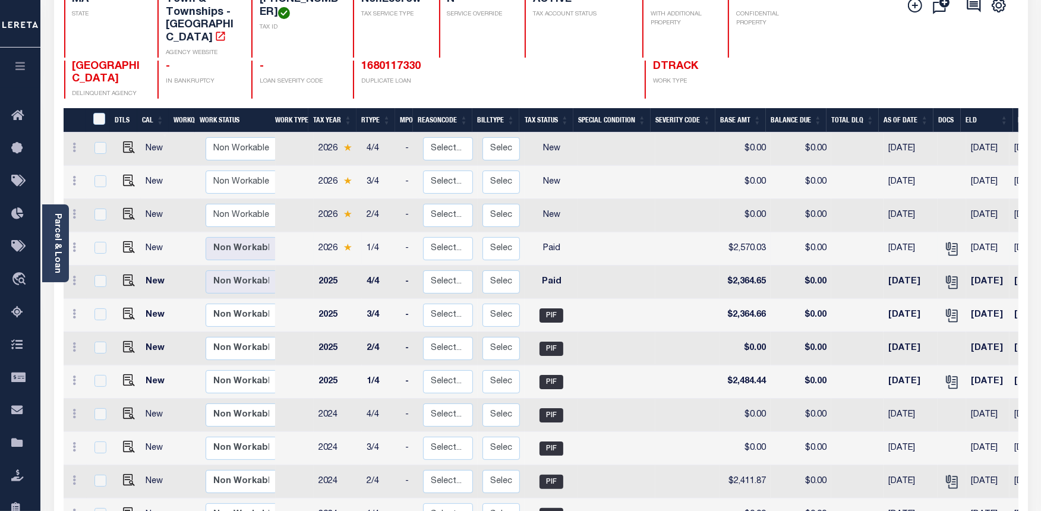
drag, startPoint x: 890, startPoint y: 235, endPoint x: 914, endPoint y: 236, distance: 23.8
click at [914, 236] on td "[DATE]" at bounding box center [910, 248] width 54 height 33
checkbox input "true"
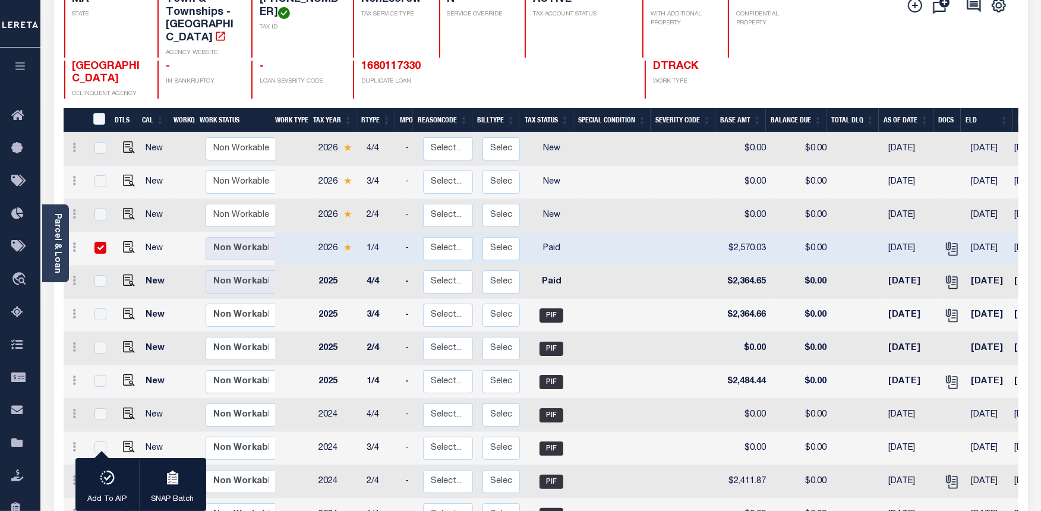
click at [839, 239] on td at bounding box center [857, 248] width 52 height 33
checkbox input "false"
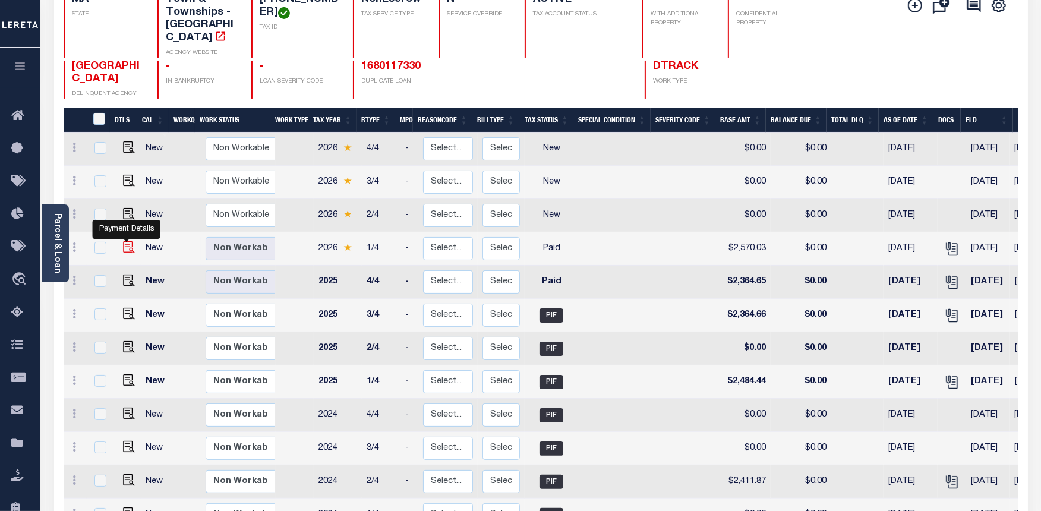
click at [124, 241] on img "" at bounding box center [129, 247] width 12 height 12
checkbox input "true"
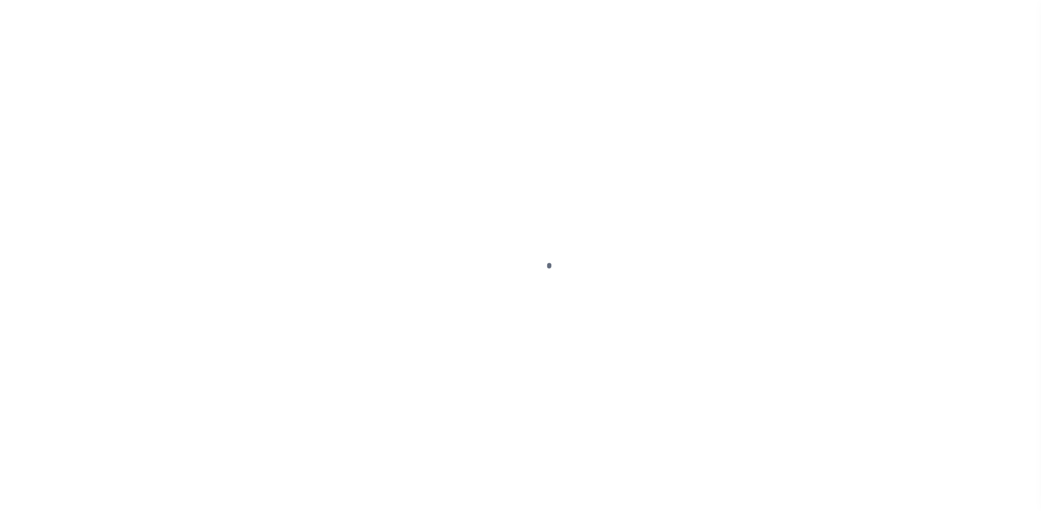
select select "PYD"
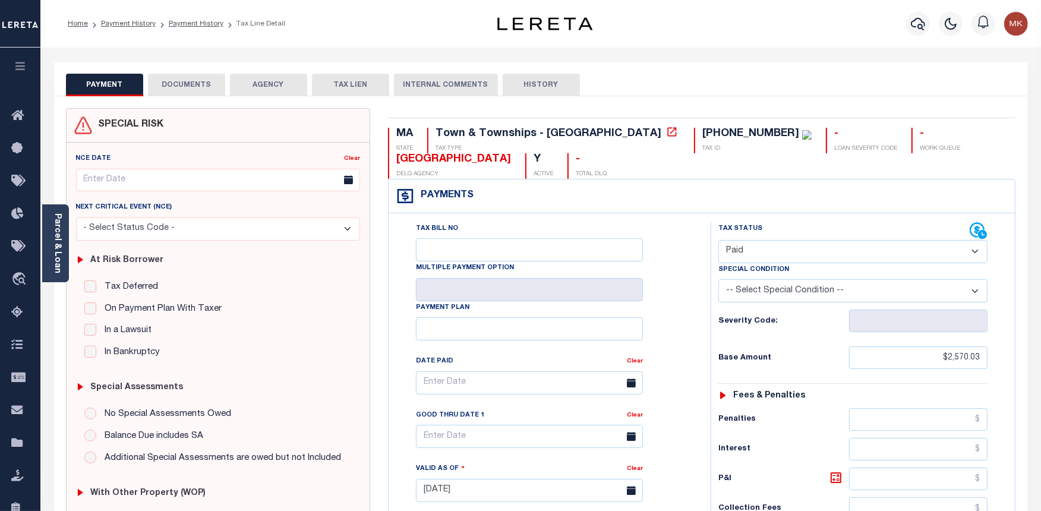
click at [199, 90] on button "DOCUMENTS" at bounding box center [186, 85] width 77 height 23
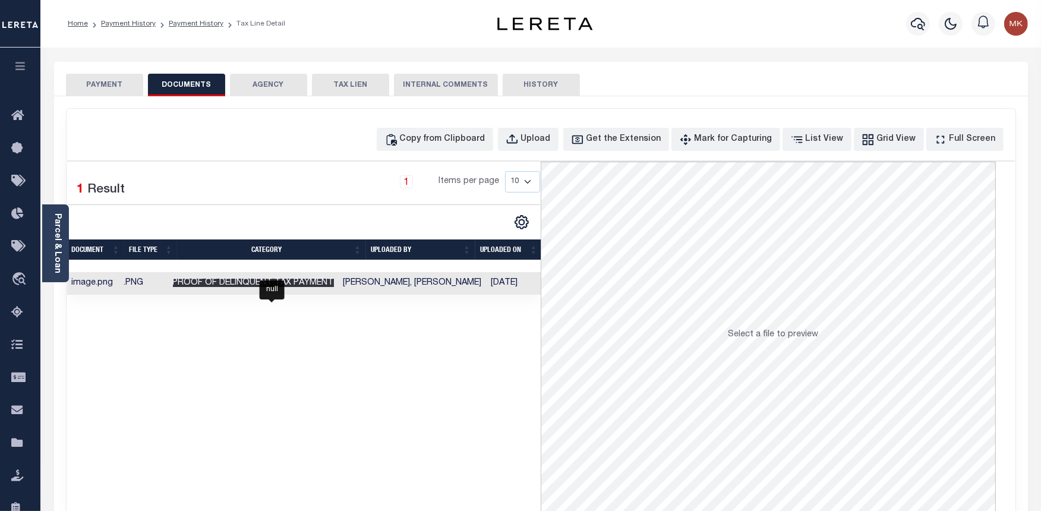
click at [331, 286] on span "Proof of Delinquent Tax Payment" at bounding box center [253, 283] width 161 height 8
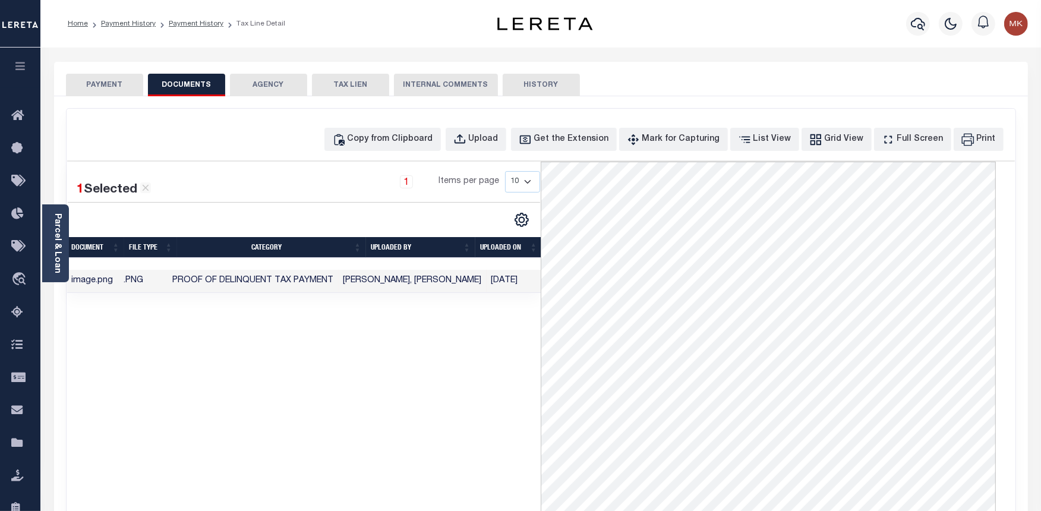
click at [81, 85] on button "PAYMENT" at bounding box center [104, 85] width 77 height 23
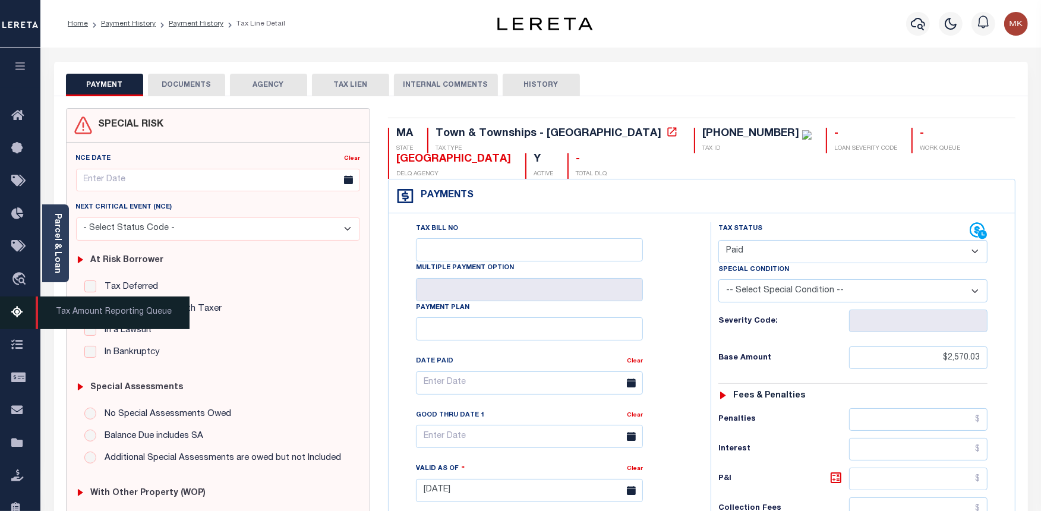
click at [13, 307] on icon at bounding box center [20, 312] width 19 height 15
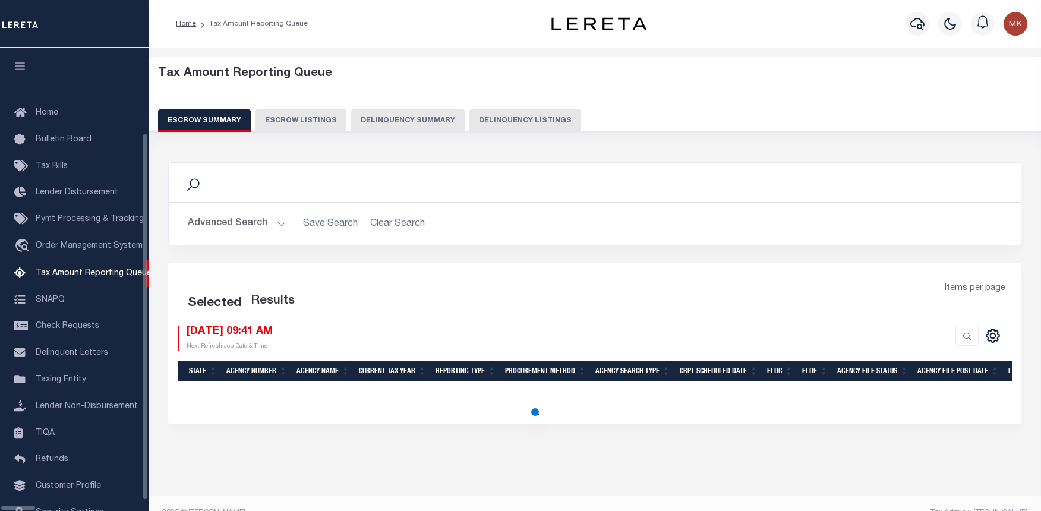
click at [469, 126] on button "Delinquency Listings" at bounding box center [525, 120] width 112 height 23
select select "100"
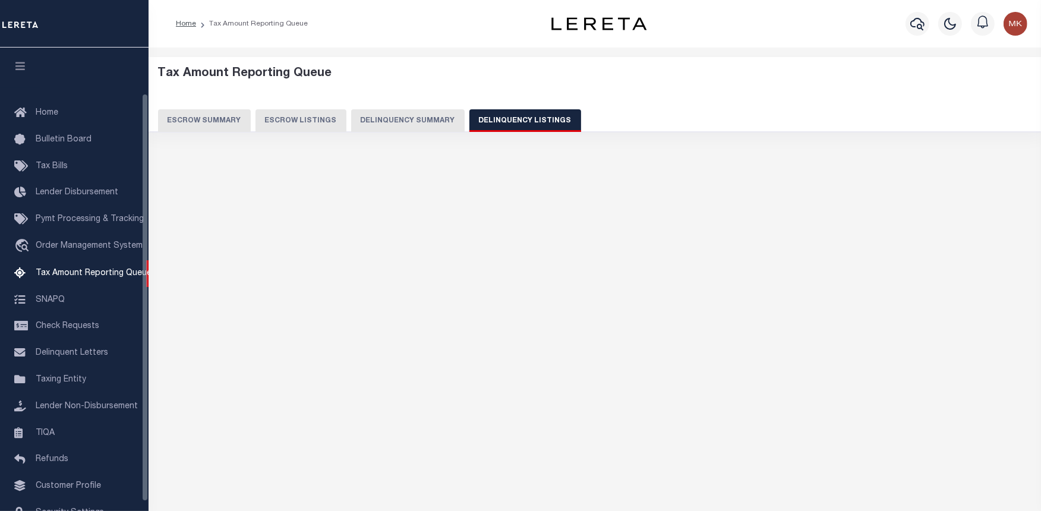
scroll to position [52, 0]
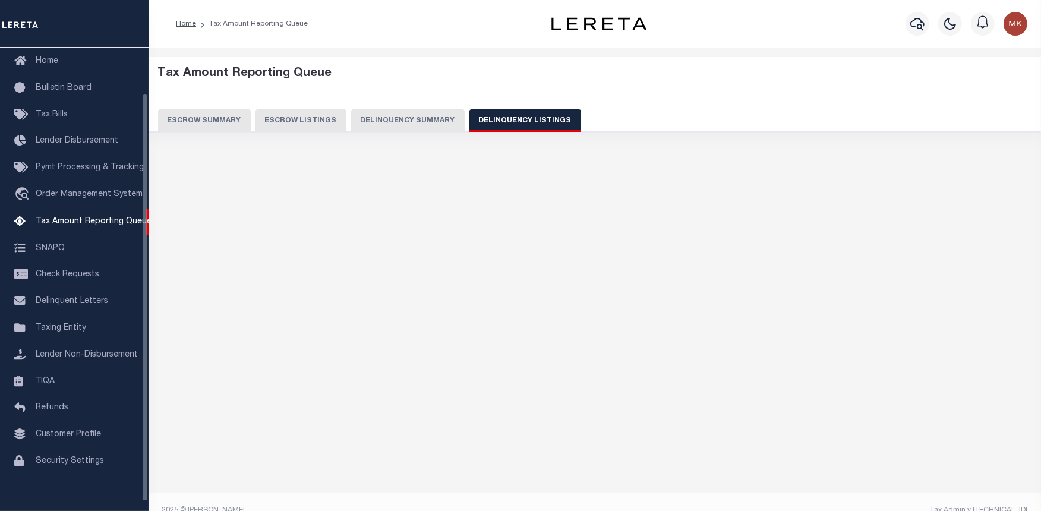
select select "100"
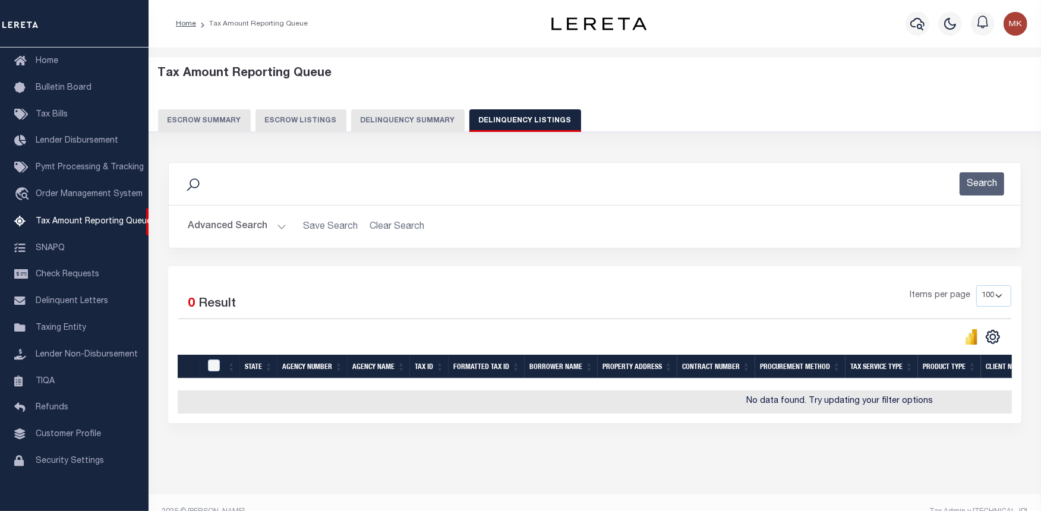
click at [276, 228] on button "Advanced Search" at bounding box center [237, 226] width 99 height 23
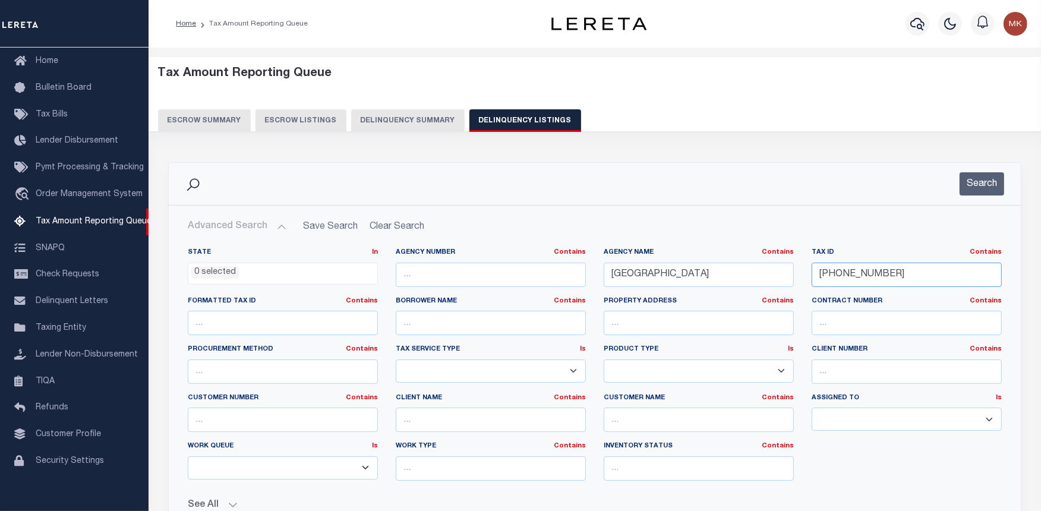
click at [848, 271] on input "[PHONE_NUMBER]" at bounding box center [907, 275] width 190 height 24
paste input "9-00"
type input "[PHONE_NUMBER]"
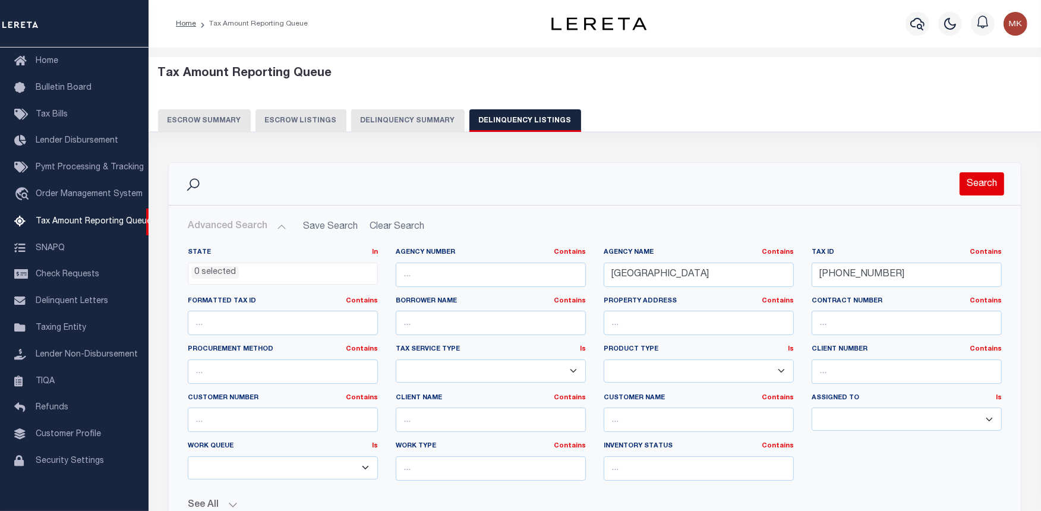
click at [989, 183] on button "Search" at bounding box center [981, 183] width 45 height 23
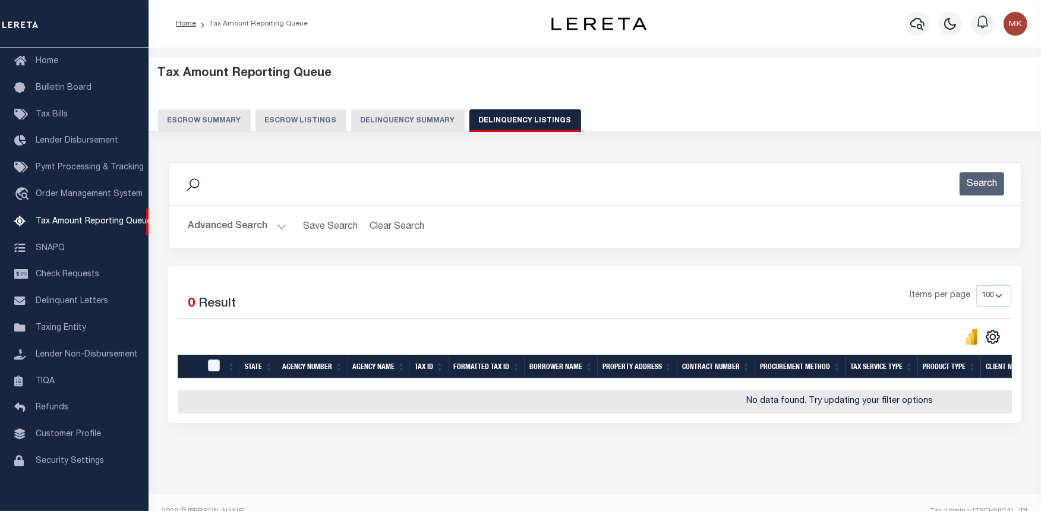
click at [757, 423] on div "Selected 0 Result Items per page 10 25 50 100 500" at bounding box center [594, 344] width 853 height 157
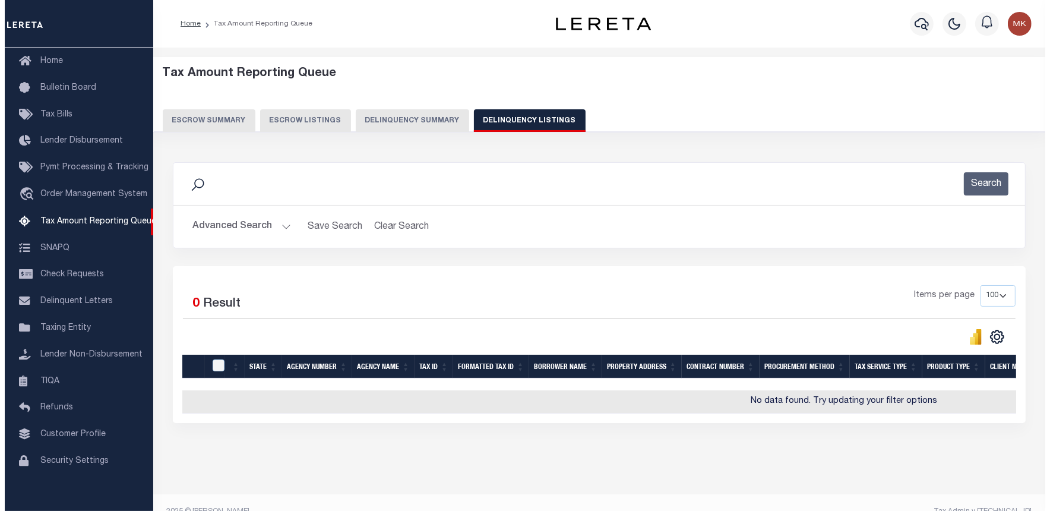
scroll to position [0, 480]
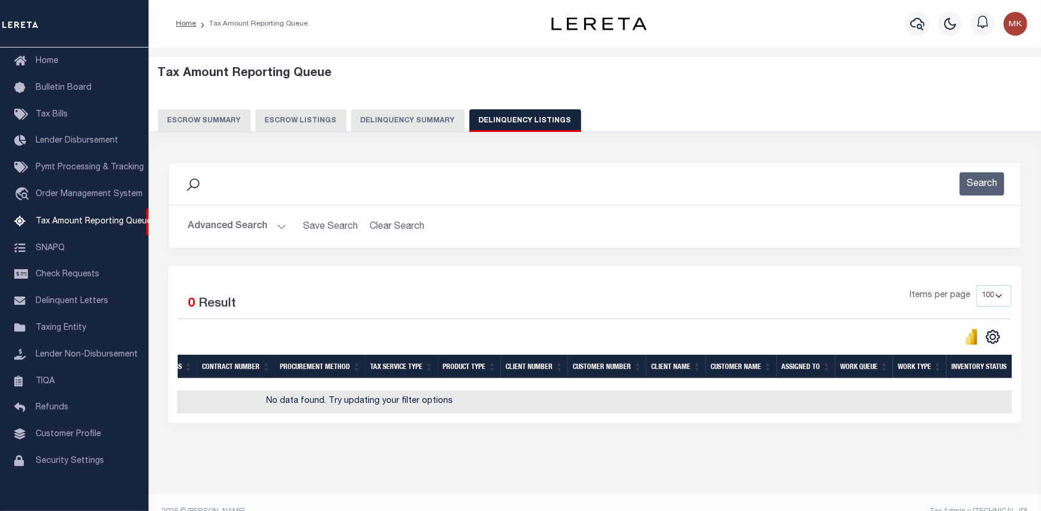
click at [191, 413] on div "State Agency Number Agency Name Tax ID Formatted Tax ID Borrower Name Property …" at bounding box center [595, 401] width 834 height 23
click at [930, 22] on div at bounding box center [917, 24] width 33 height 42
click at [921, 28] on icon "button" at bounding box center [917, 24] width 14 height 12
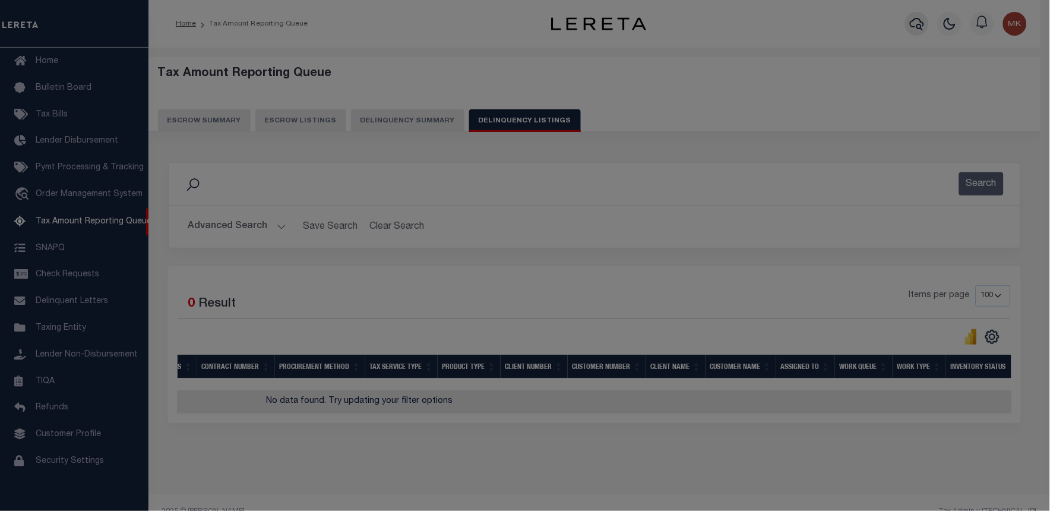
scroll to position [0, 471]
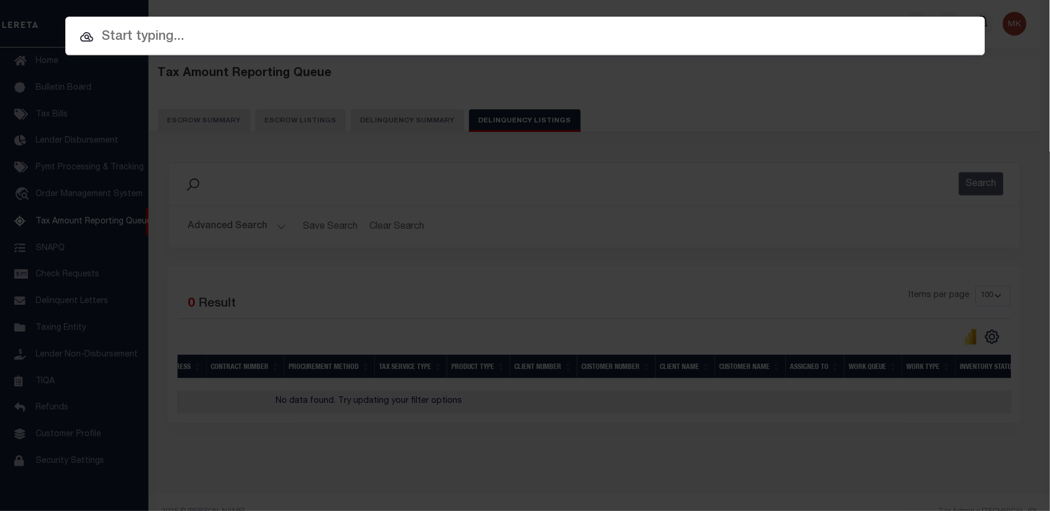
click at [324, 40] on input "text" at bounding box center [525, 37] width 920 height 21
paste input "[PHONE_NUMBER]"
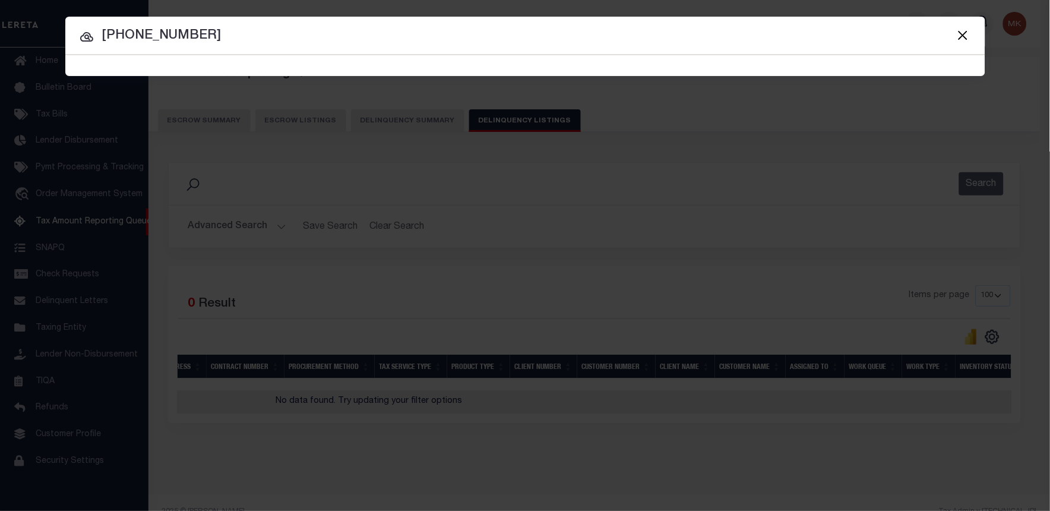
type input "[PHONE_NUMBER]"
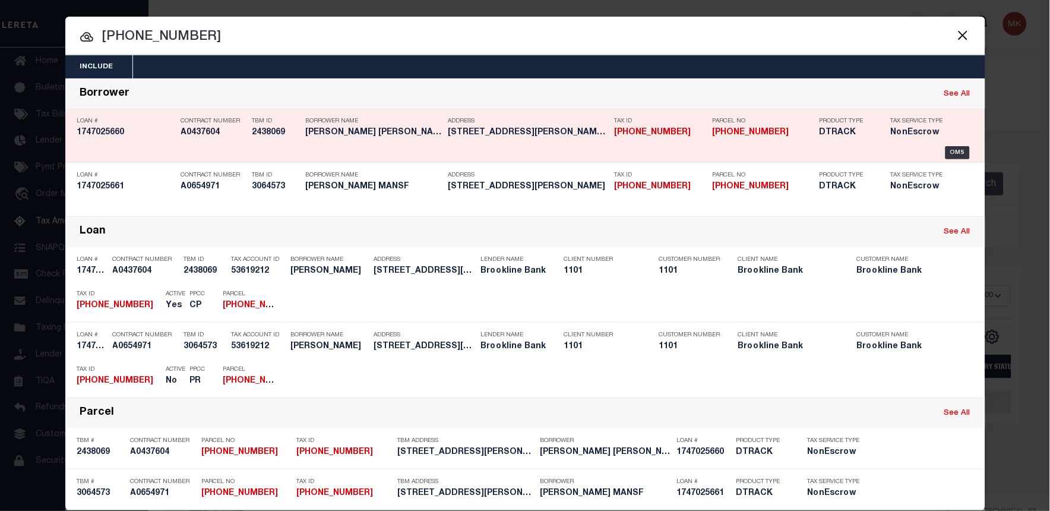
click at [84, 130] on h5 "1747025660" at bounding box center [126, 133] width 98 height 10
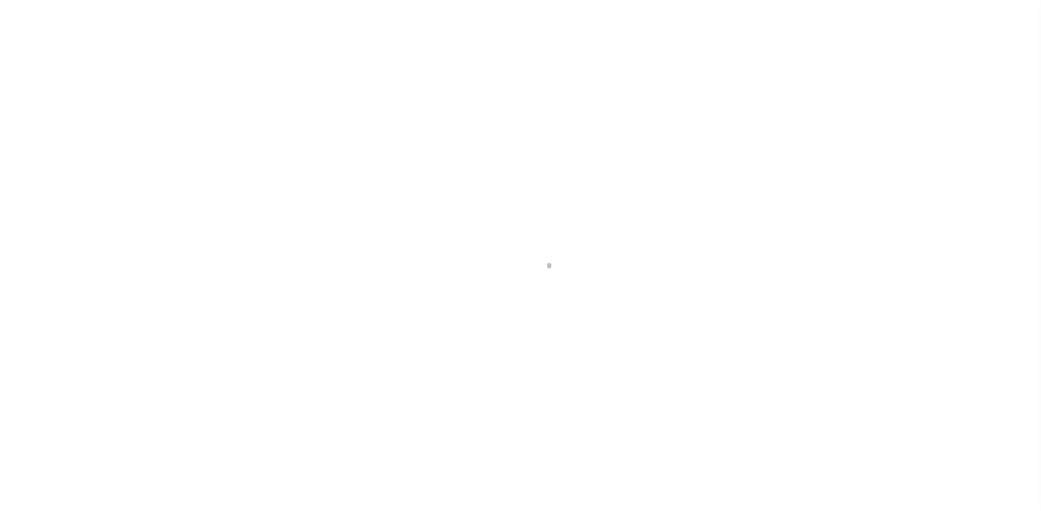
select select "3228"
select select "NonEscrow"
type input "[STREET_ADDRESS][PERSON_NAME]"
select select
type input "[GEOGRAPHIC_DATA]"
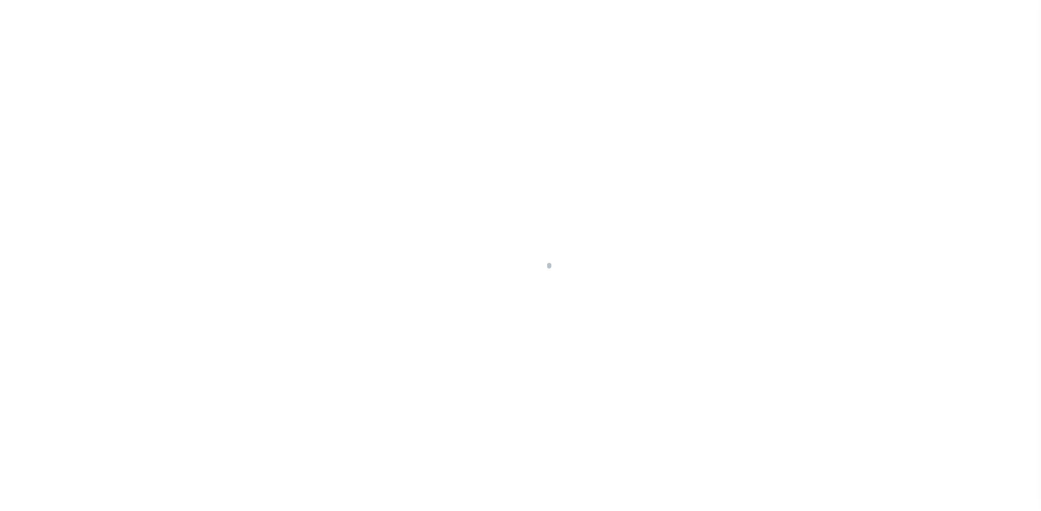
type input "18050"
type input "MA"
type textarea "ACCT 053960-30"
select select "1507"
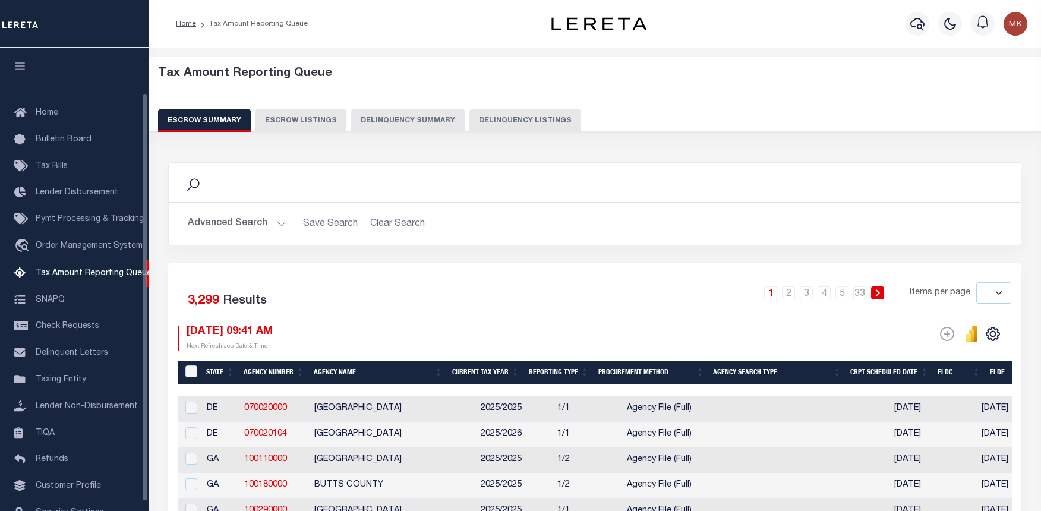
select select
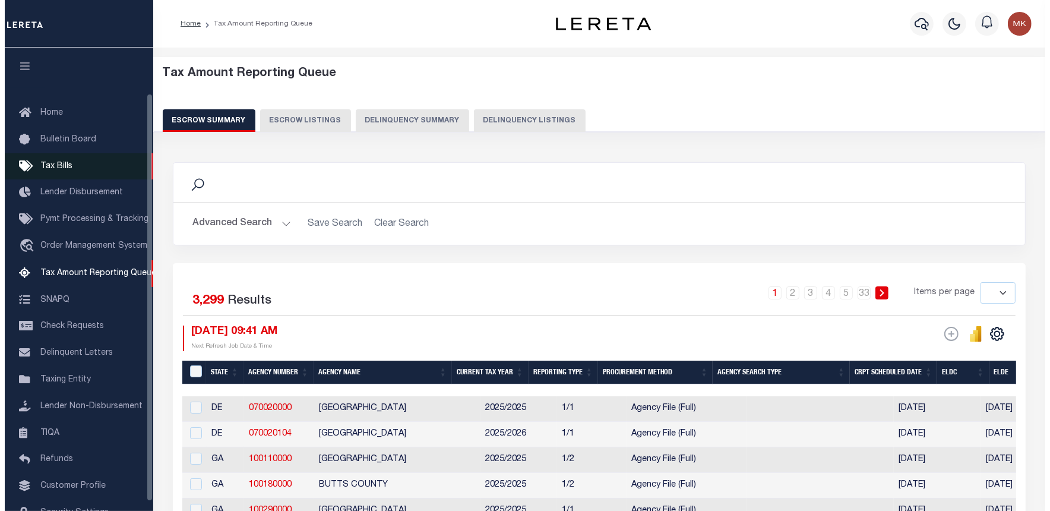
scroll to position [52, 0]
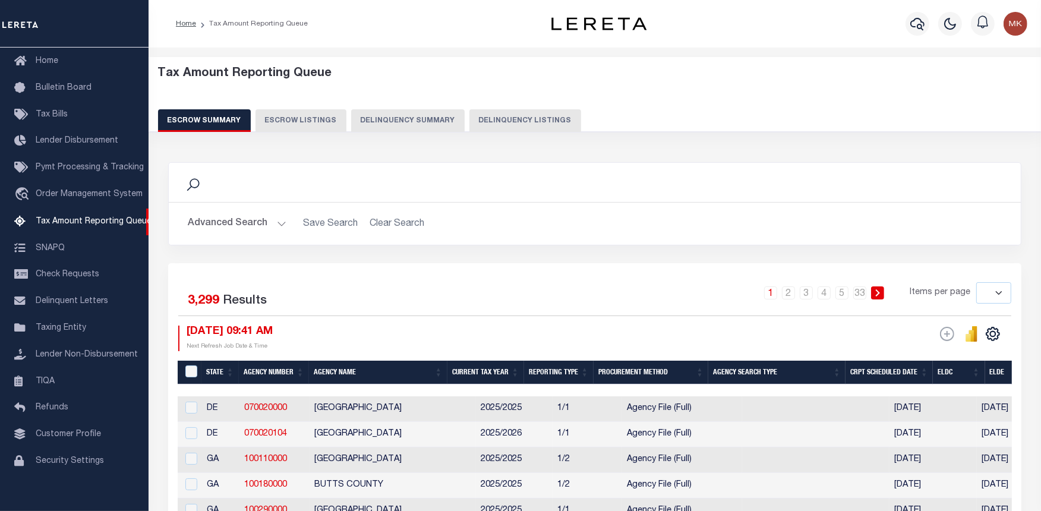
click at [520, 126] on button "Delinquency Listings" at bounding box center [525, 120] width 112 height 23
select select "100"
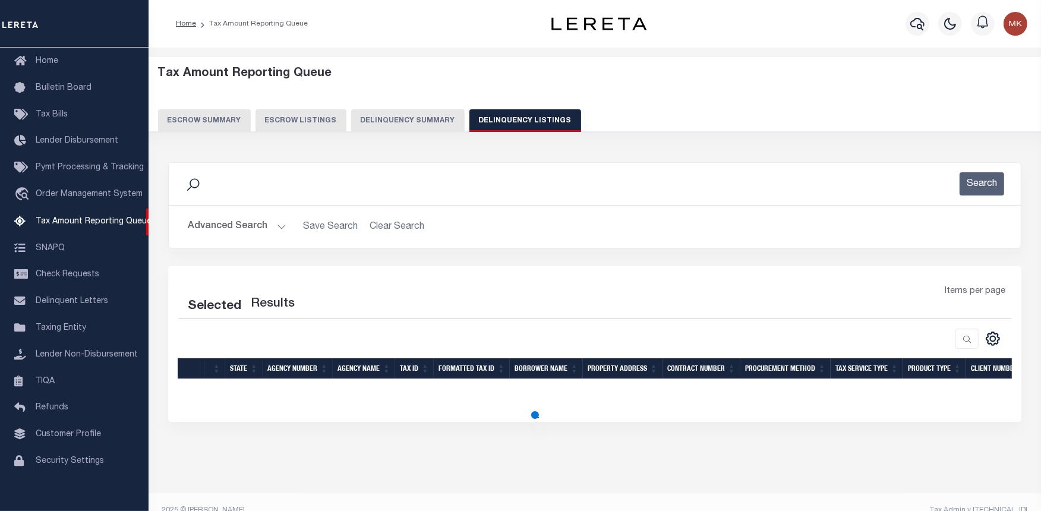
select select "100"
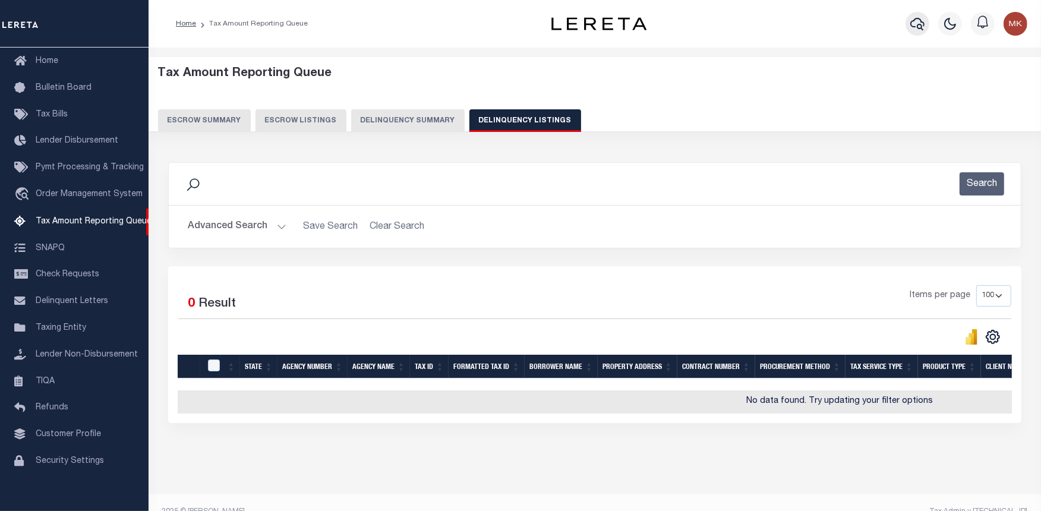
click at [914, 25] on icon "button" at bounding box center [917, 24] width 14 height 14
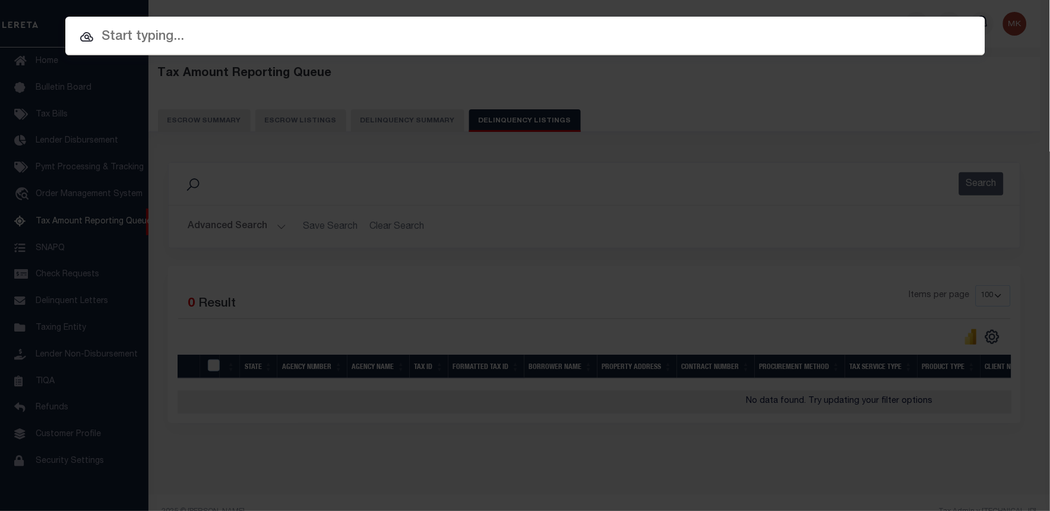
paste input "1747025660"
click at [222, 42] on input "1747025660" at bounding box center [525, 37] width 920 height 21
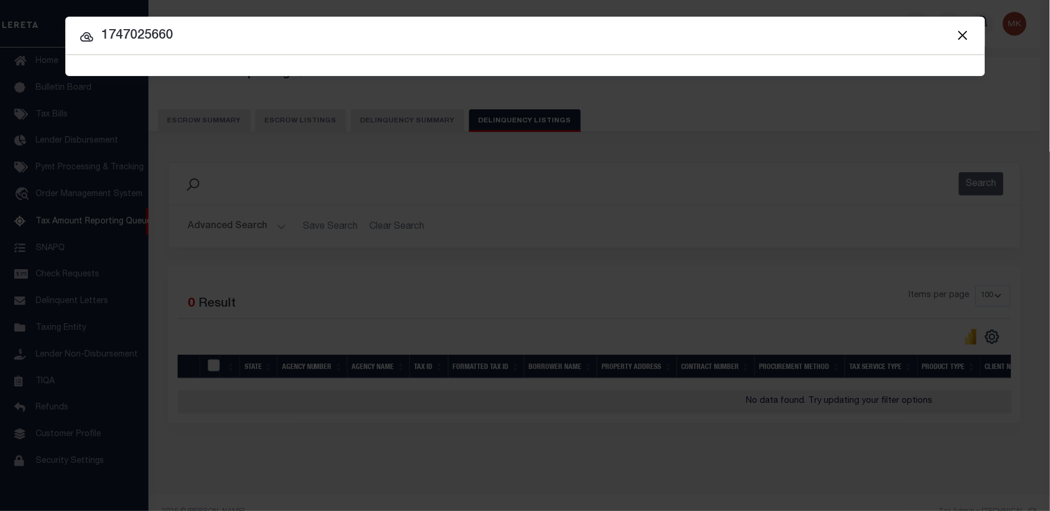
type input "1747025660"
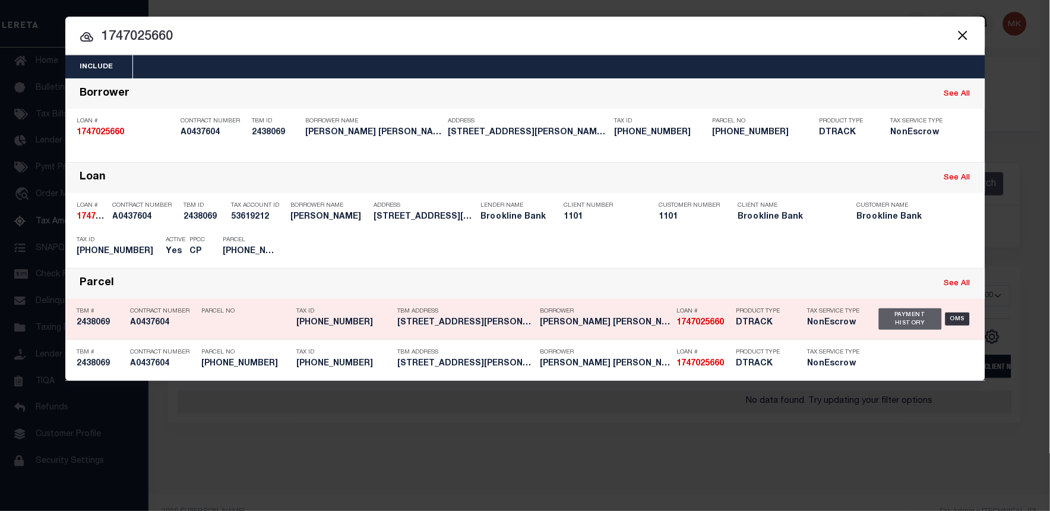
click at [909, 312] on div "Payment History" at bounding box center [911, 318] width 64 height 21
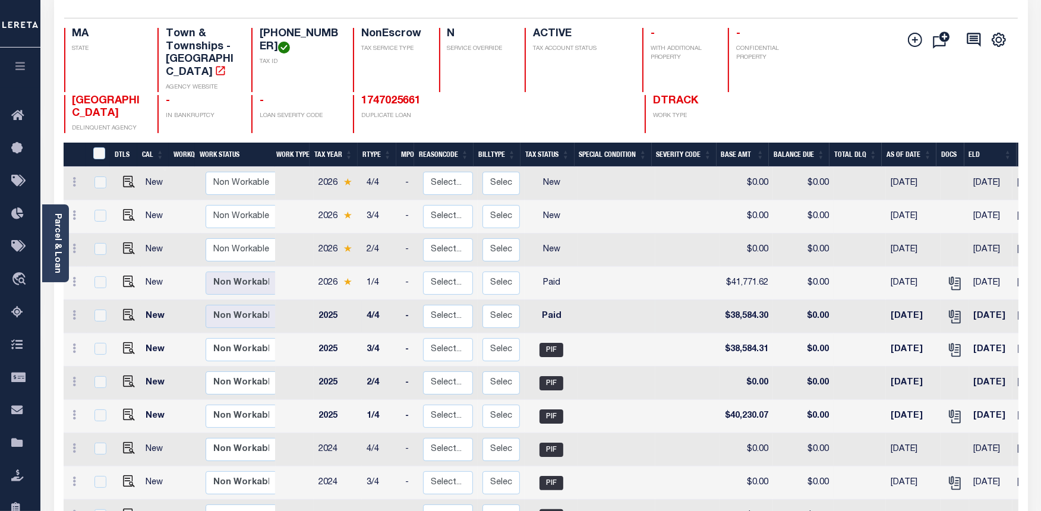
scroll to position [132, 0]
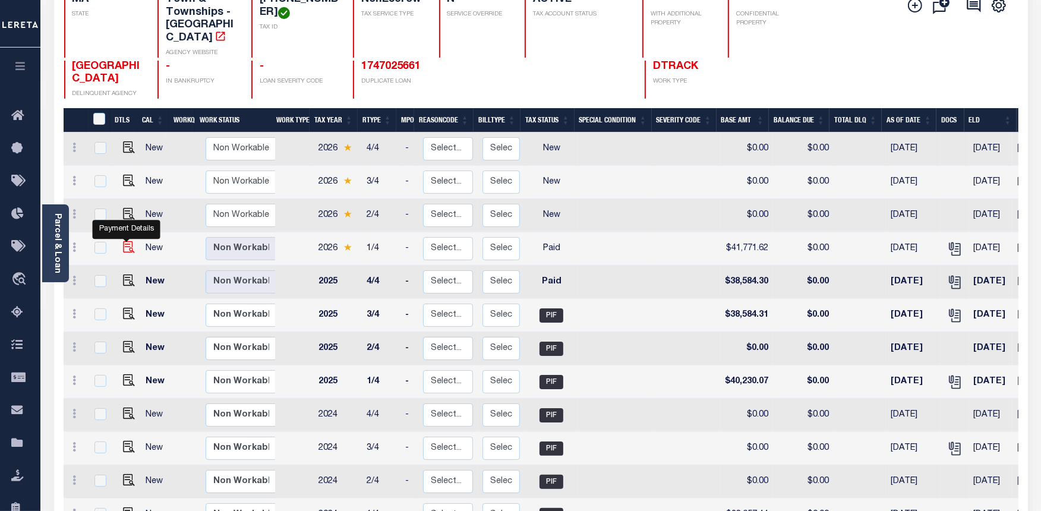
click at [125, 241] on img "" at bounding box center [129, 247] width 12 height 12
checkbox input "true"
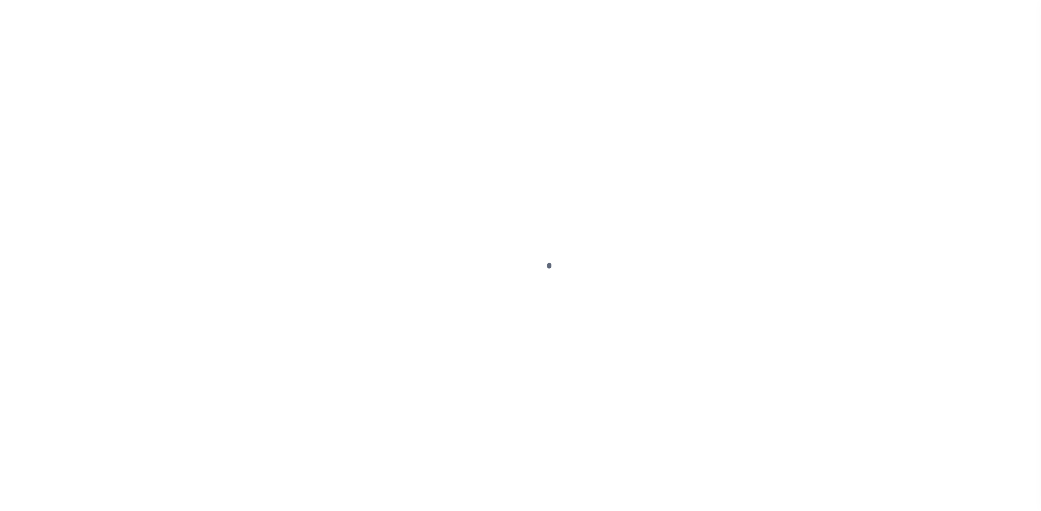
select select "PYD"
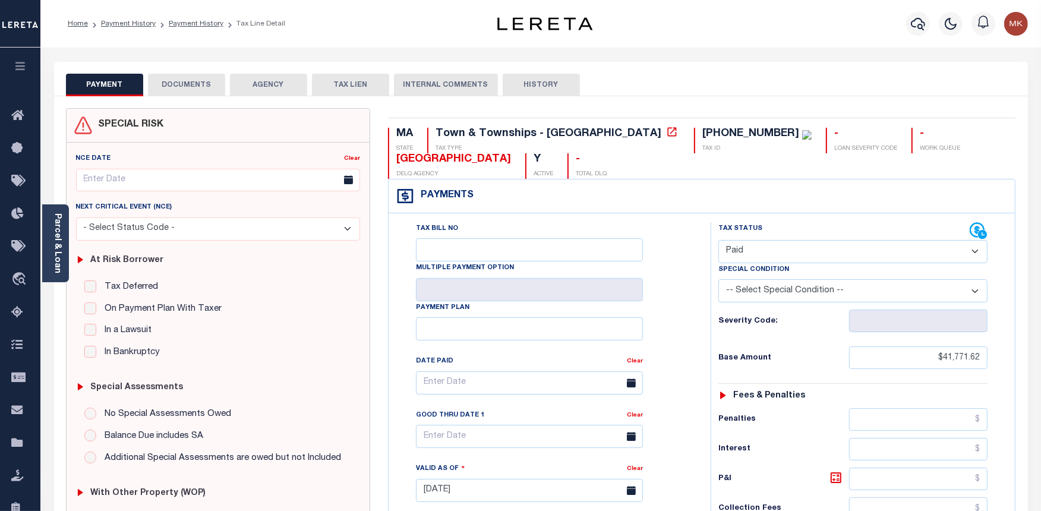
click at [205, 78] on button "DOCUMENTS" at bounding box center [186, 85] width 77 height 23
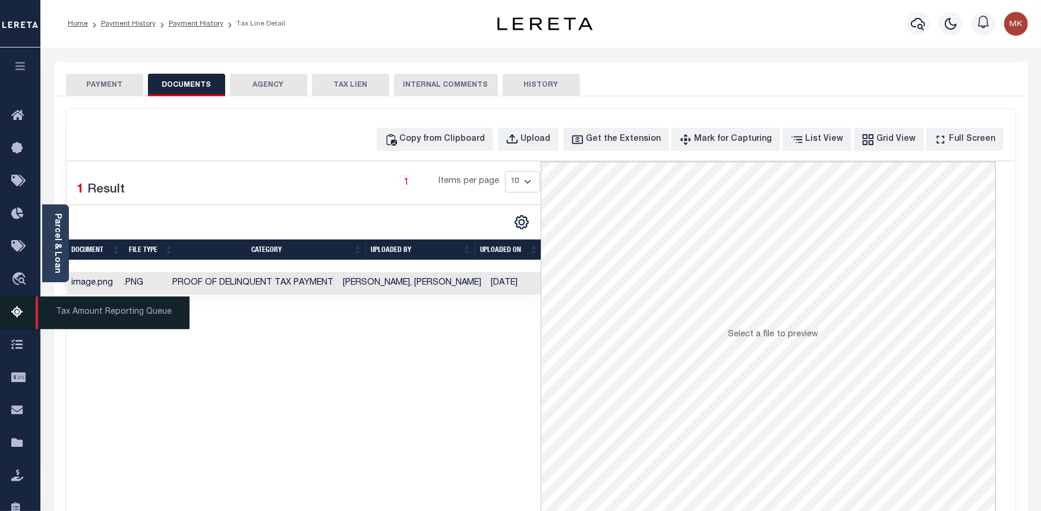
click at [21, 311] on icon at bounding box center [20, 312] width 19 height 15
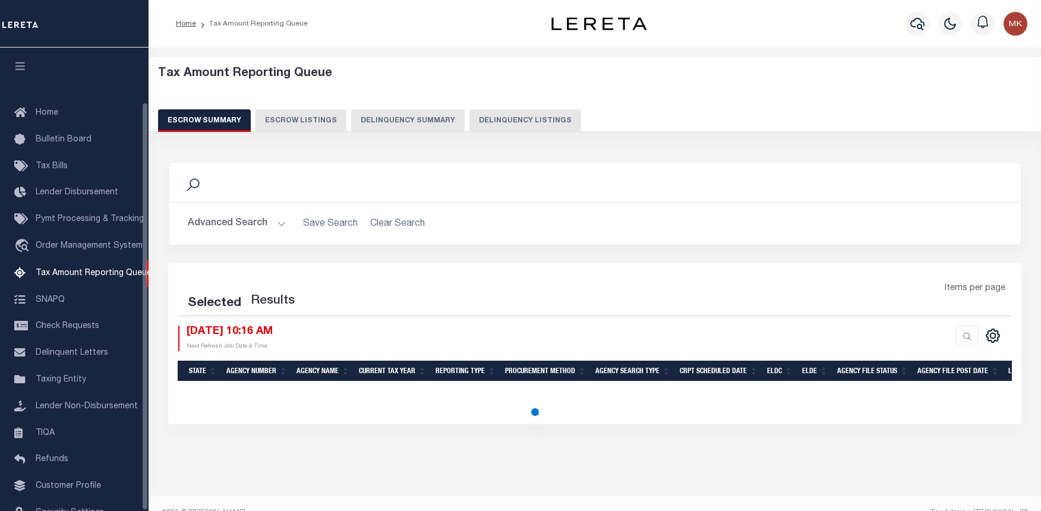
select select "100"
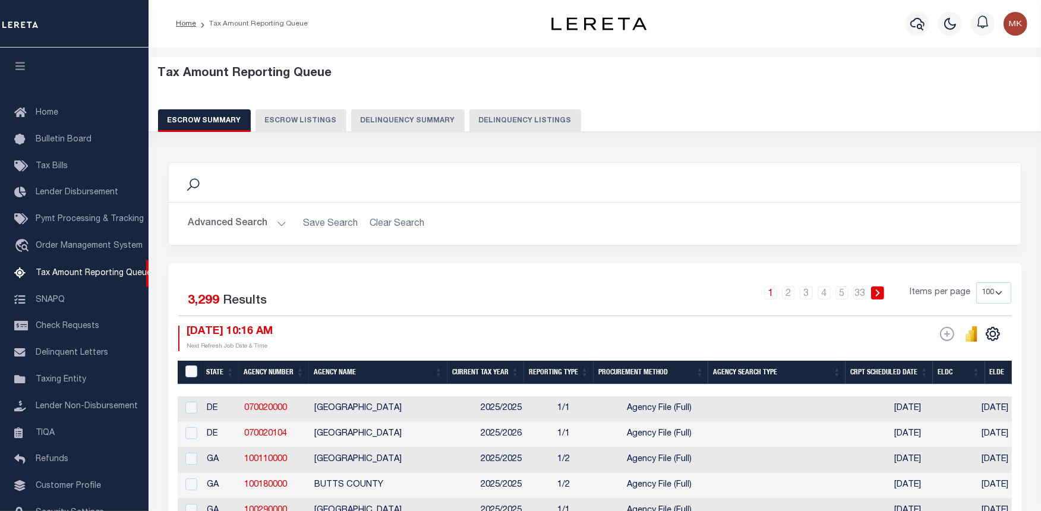
scroll to position [62, 0]
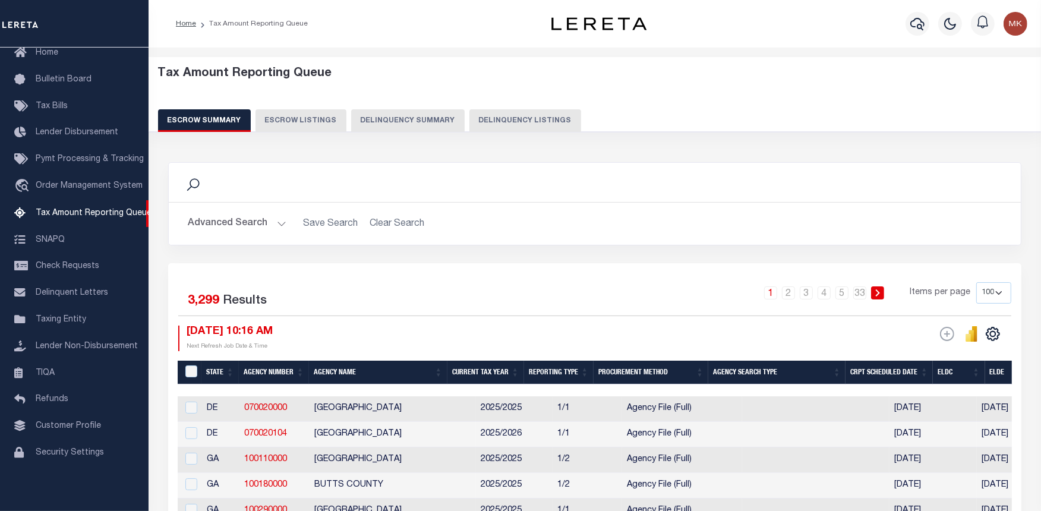
click at [535, 116] on button "Delinquency Listings" at bounding box center [525, 120] width 112 height 23
select select "100"
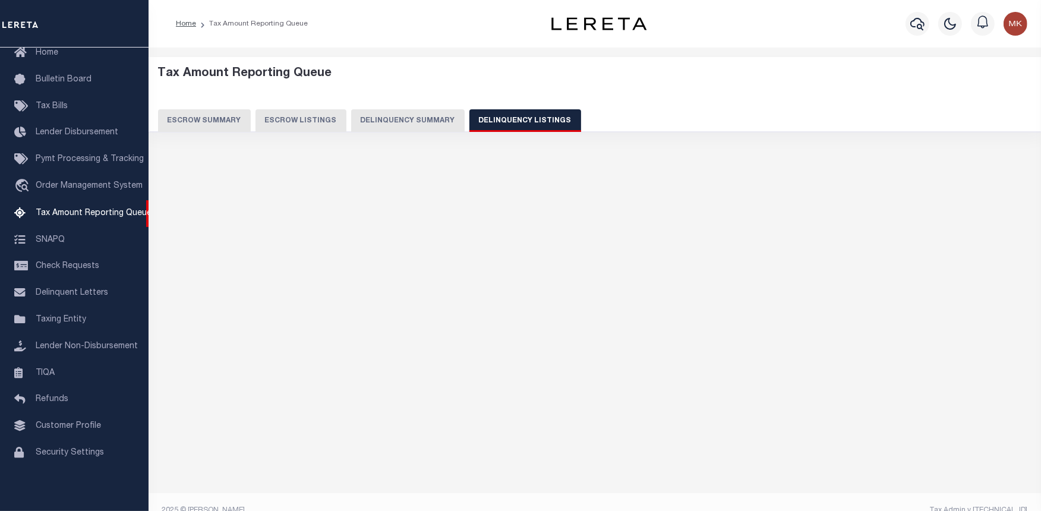
select select "100"
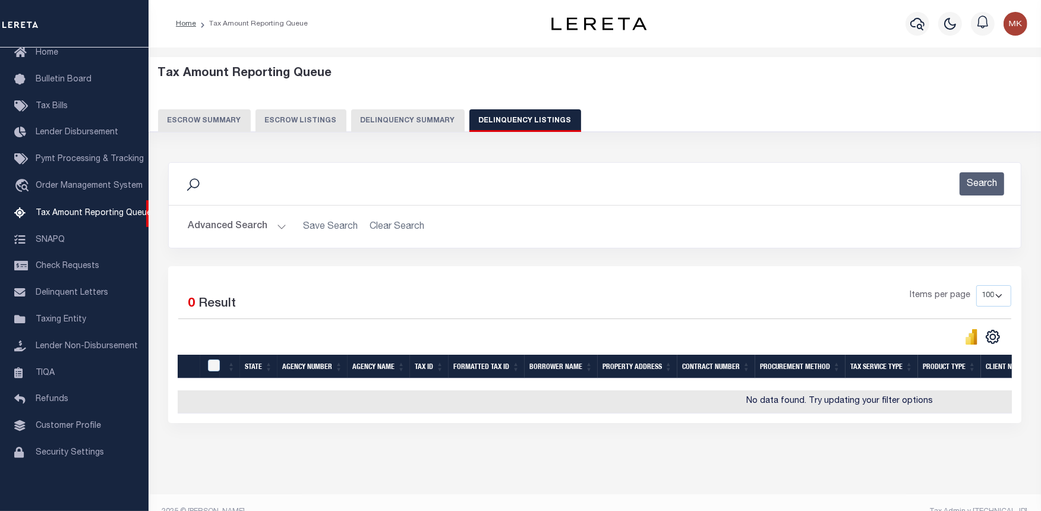
click at [280, 227] on button "Advanced Search" at bounding box center [237, 226] width 99 height 23
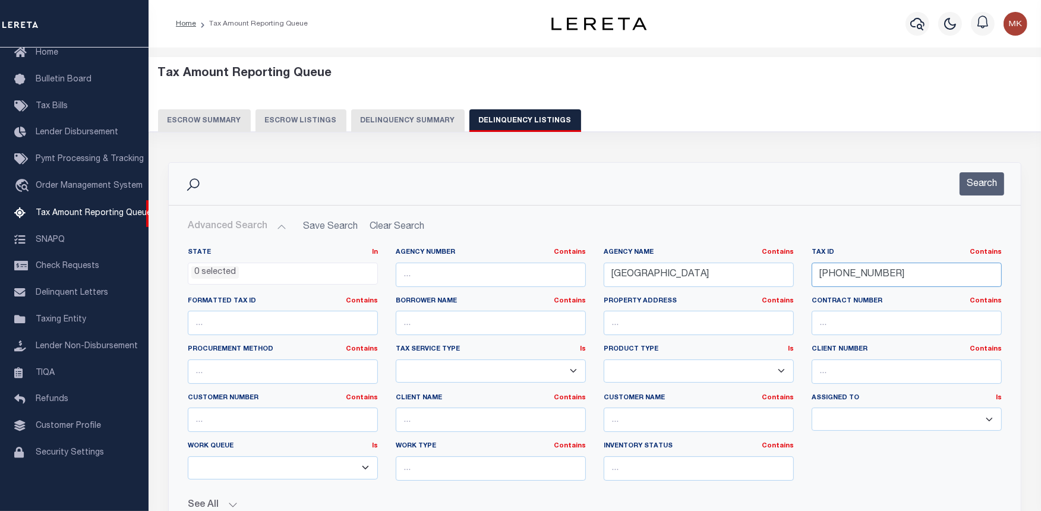
click at [838, 269] on input "141-29-00" at bounding box center [907, 275] width 190 height 24
click at [839, 271] on input "141-29-00" at bounding box center [907, 275] width 190 height 24
click at [839, 276] on input "141-29-00" at bounding box center [907, 275] width 190 height 24
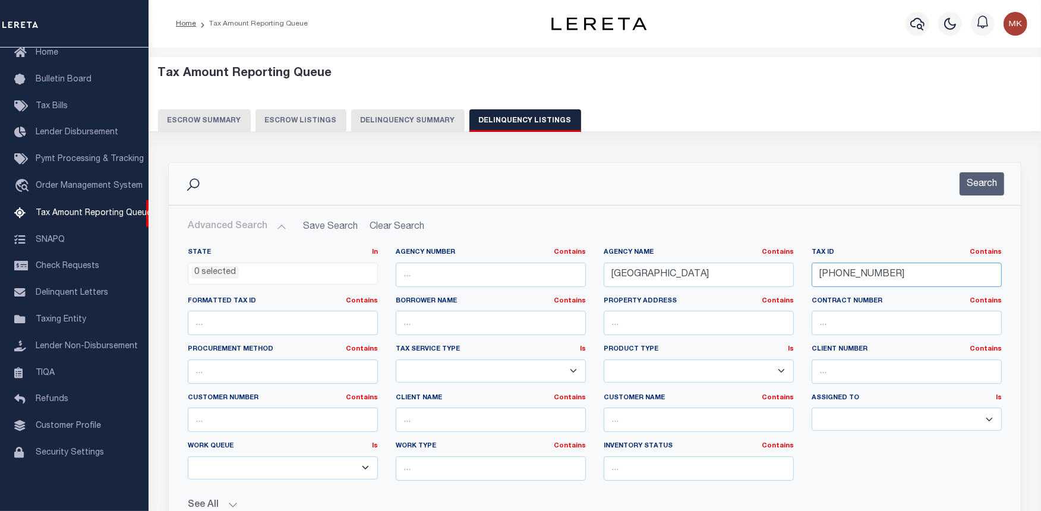
click at [839, 276] on input "141-29-00" at bounding box center [907, 275] width 190 height 24
paste input "9-32-07"
type input "149-32-07"
click at [974, 188] on button "Search" at bounding box center [981, 183] width 45 height 23
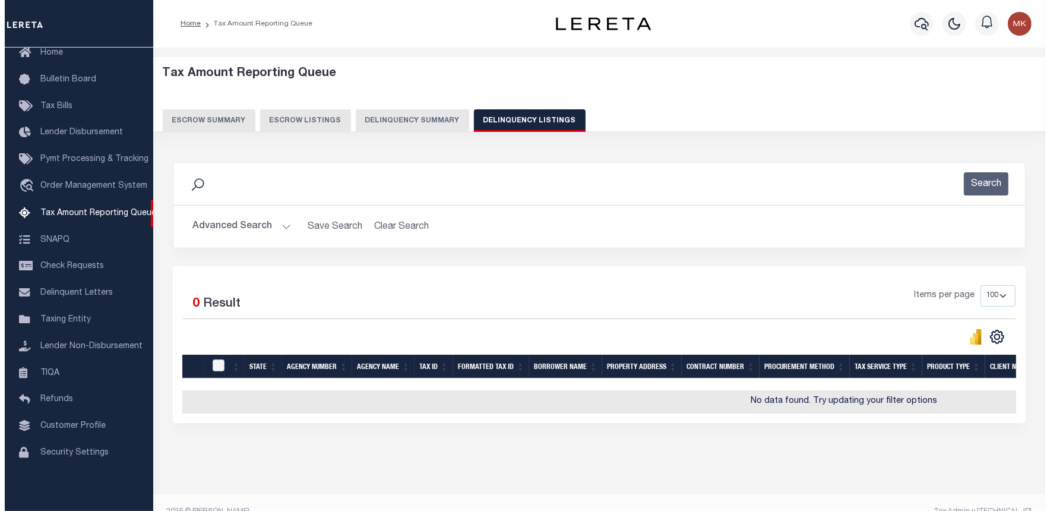
scroll to position [0, 480]
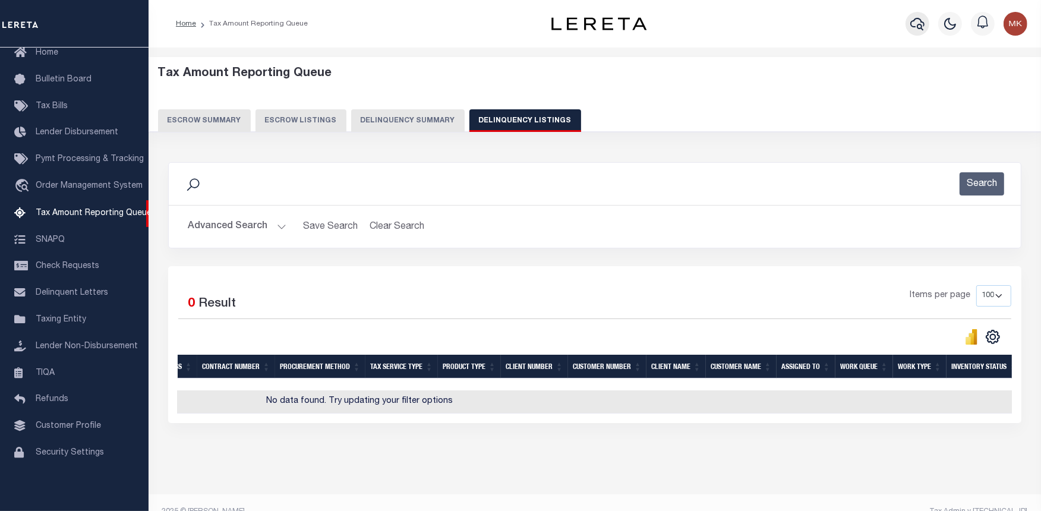
click at [915, 28] on icon "button" at bounding box center [917, 24] width 14 height 14
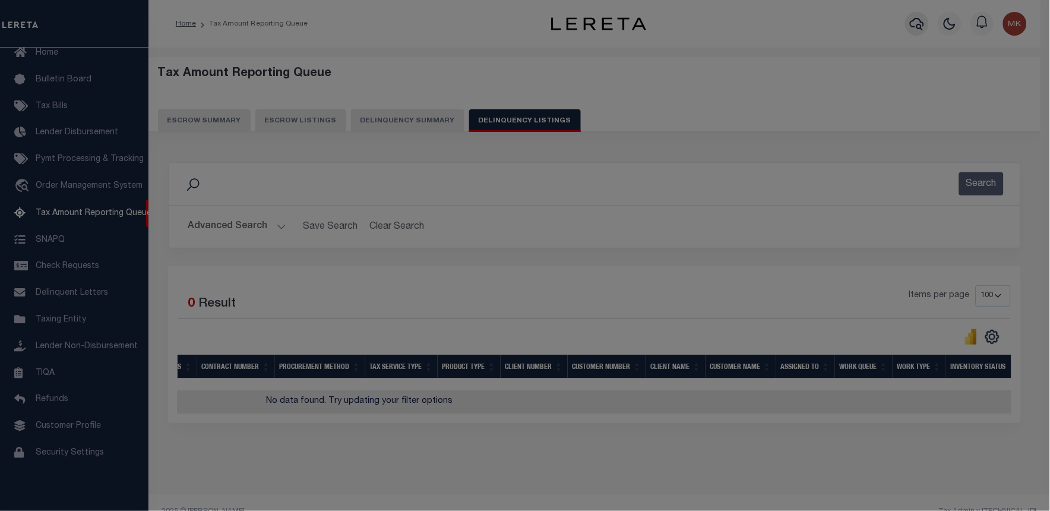
scroll to position [0, 471]
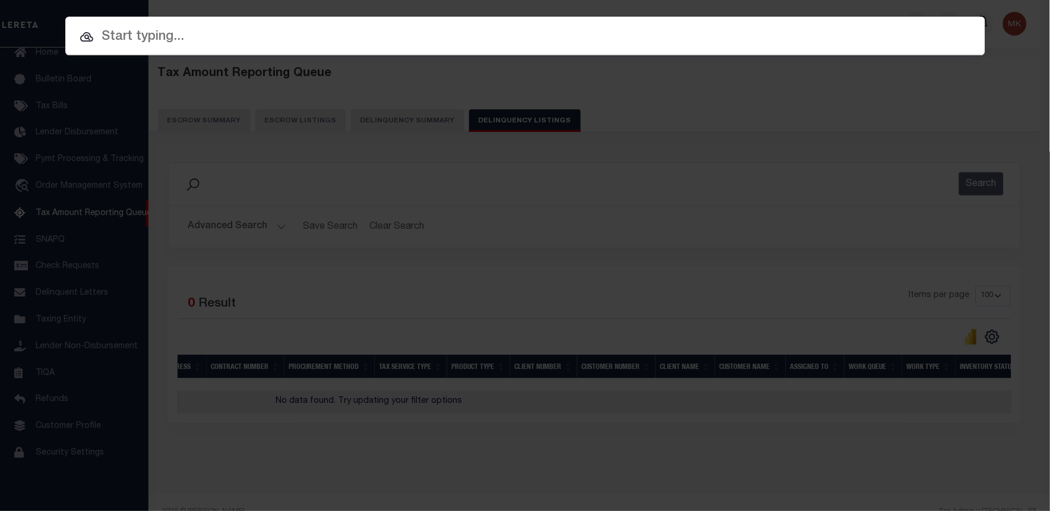
click at [157, 33] on input "text" at bounding box center [525, 37] width 920 height 21
paste input "149-32-07"
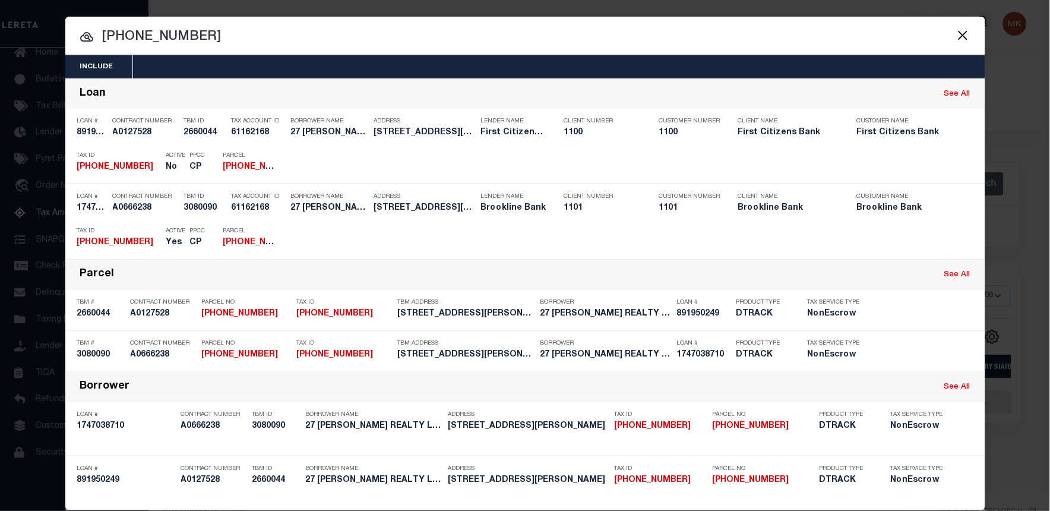
type input "149-32-07"
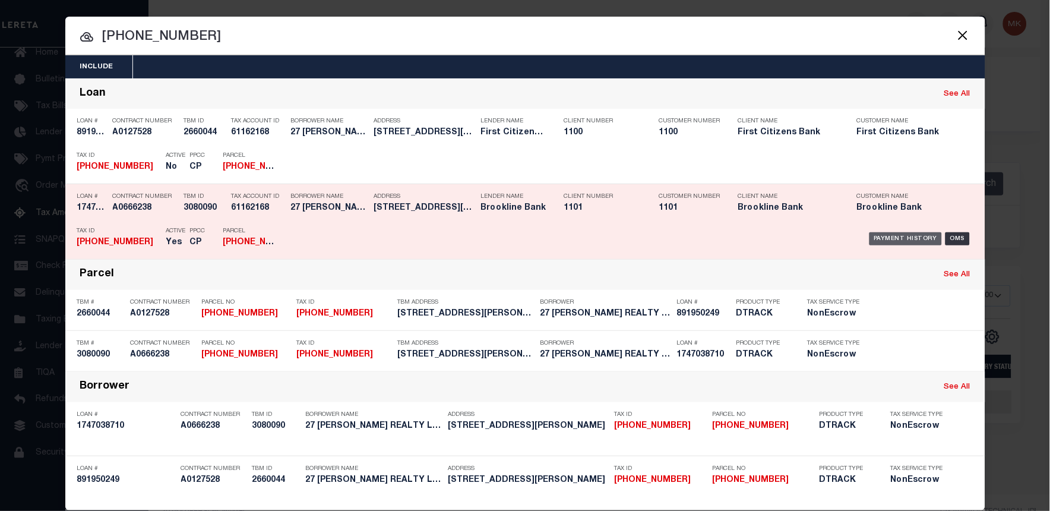
click at [892, 236] on div "Payment History" at bounding box center [906, 238] width 73 height 13
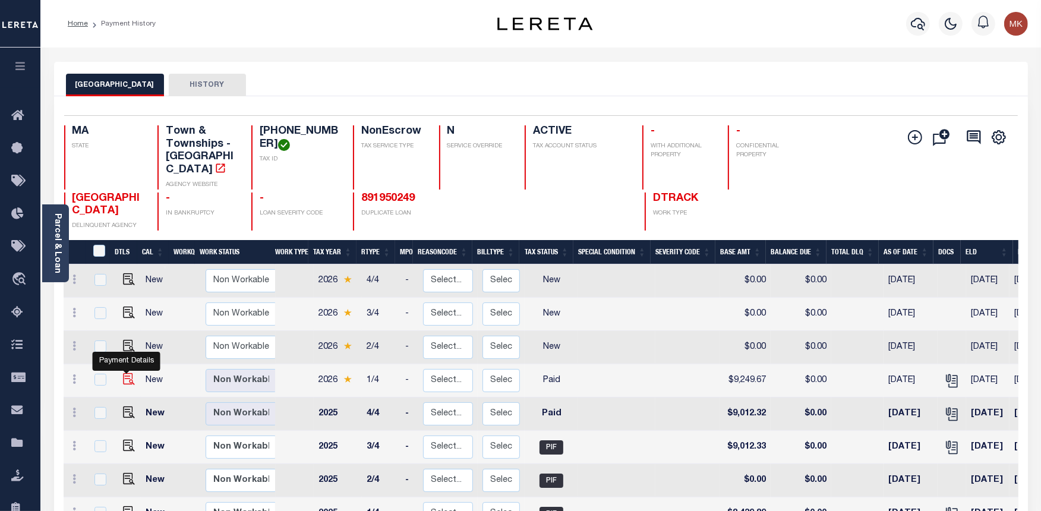
click at [127, 373] on img "" at bounding box center [129, 379] width 12 height 12
checkbox input "true"
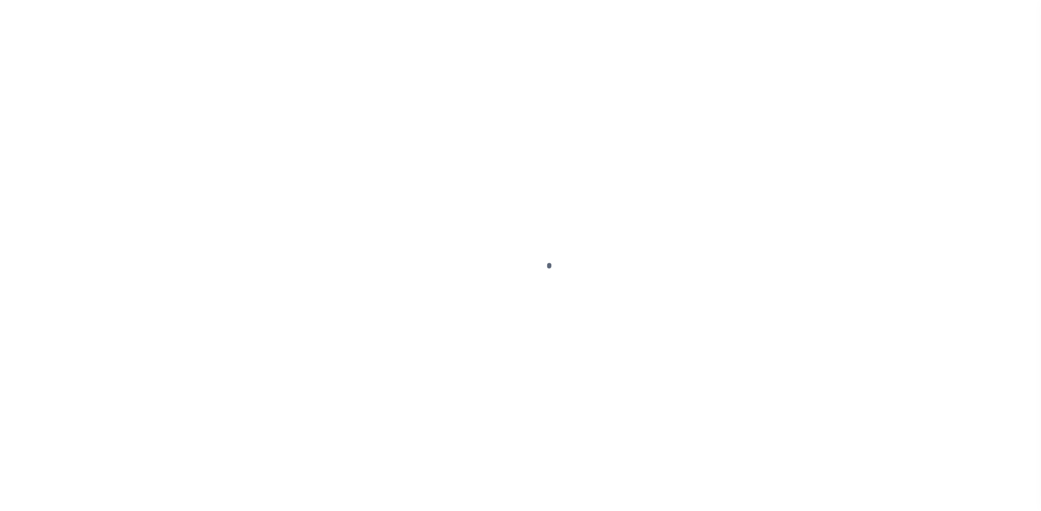
select select "PYD"
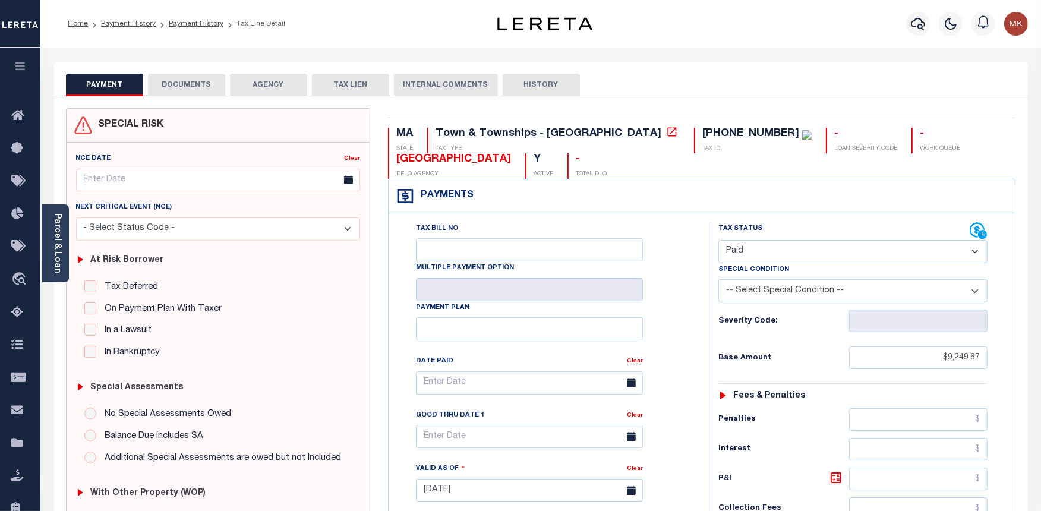
click at [211, 86] on button "DOCUMENTS" at bounding box center [186, 85] width 77 height 23
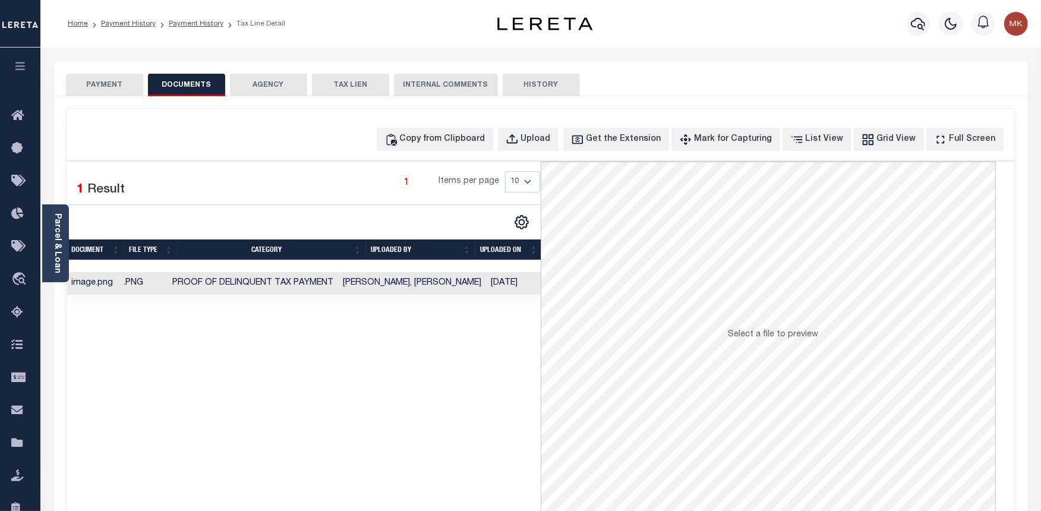
click at [96, 81] on button "PAYMENT" at bounding box center [104, 85] width 77 height 23
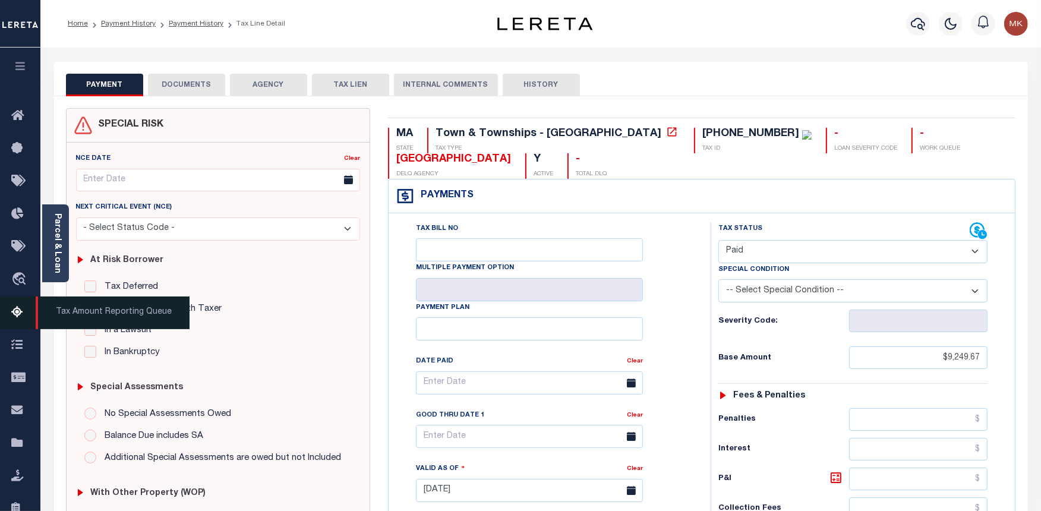
click at [10, 311] on link "Tax Amount Reporting Queue" at bounding box center [20, 312] width 40 height 33
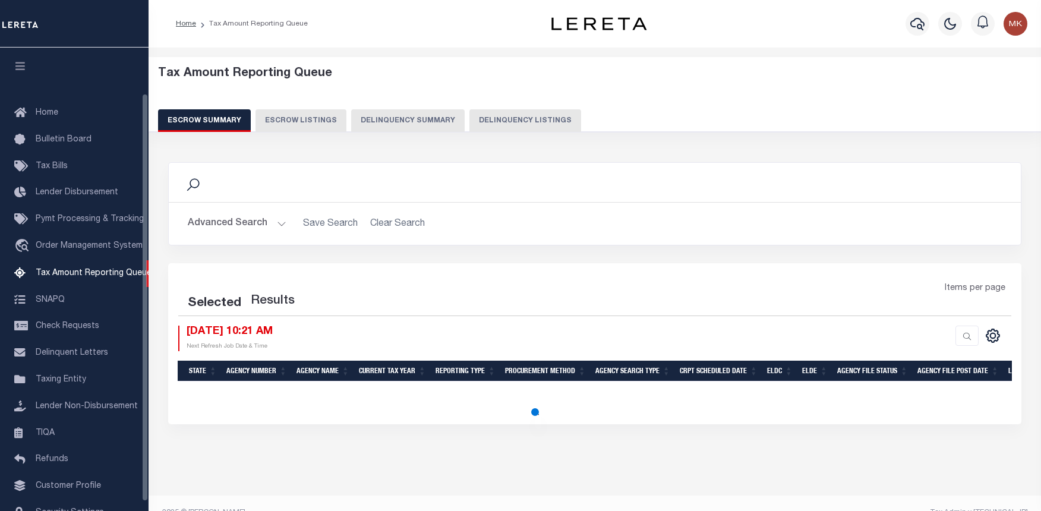
select select "100"
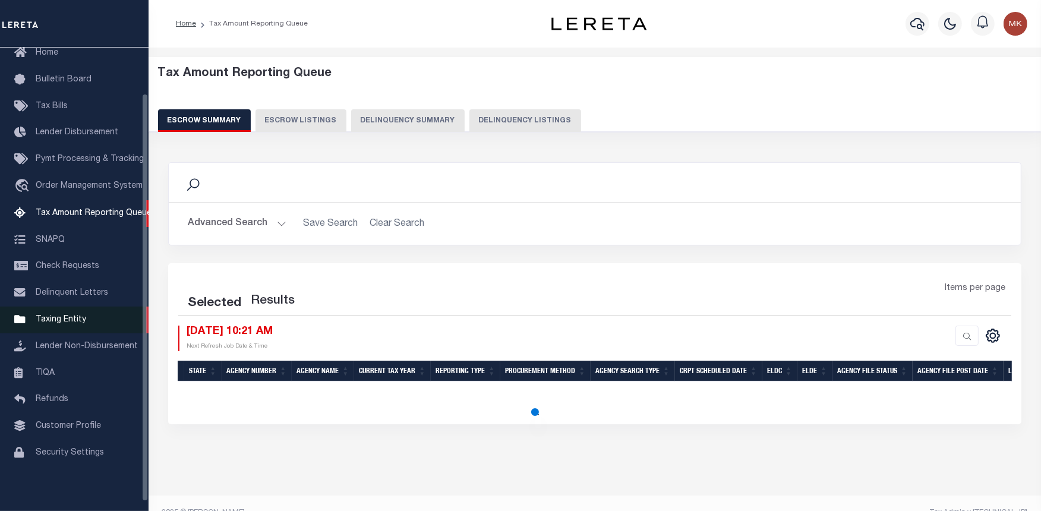
select select "100"
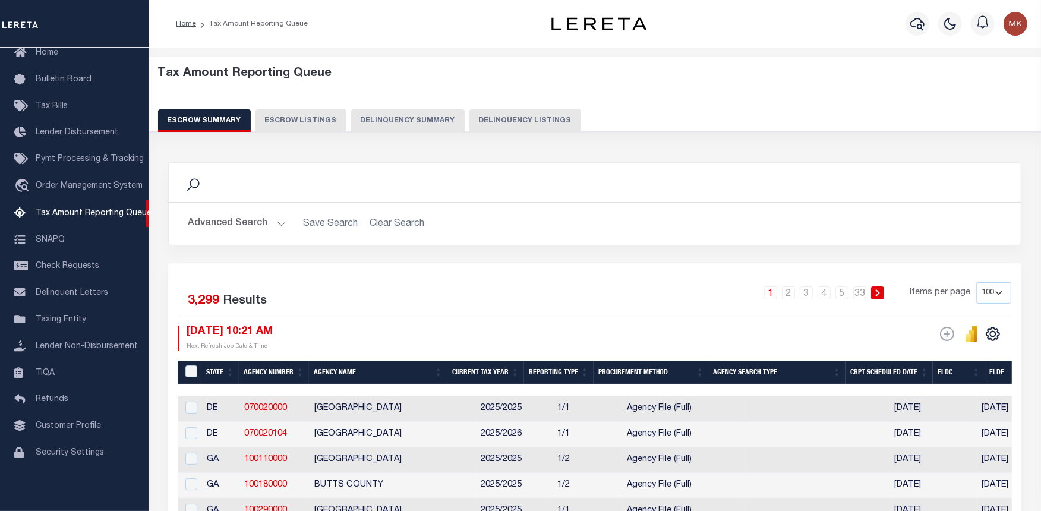
click at [496, 116] on button "Delinquency Listings" at bounding box center [525, 120] width 112 height 23
select select
select select "100"
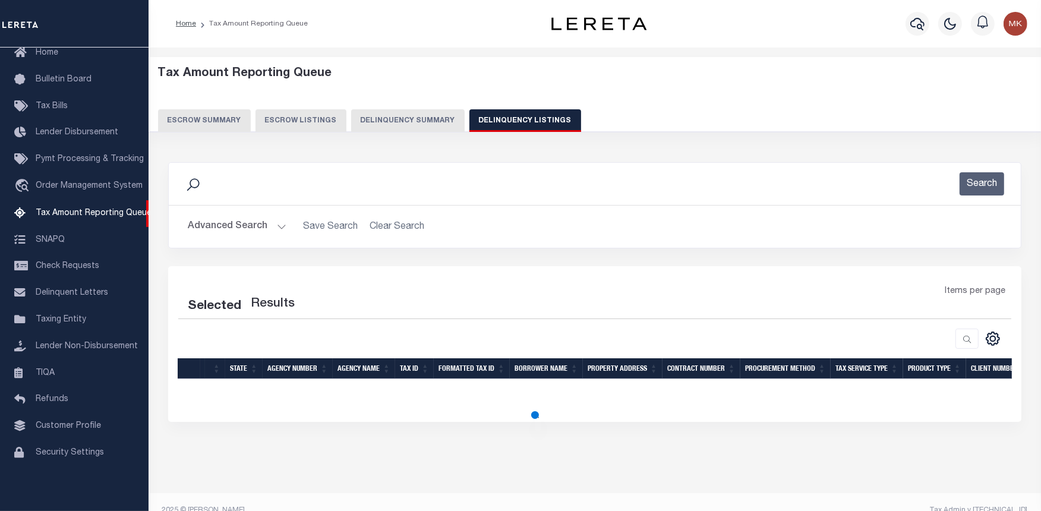
select select "100"
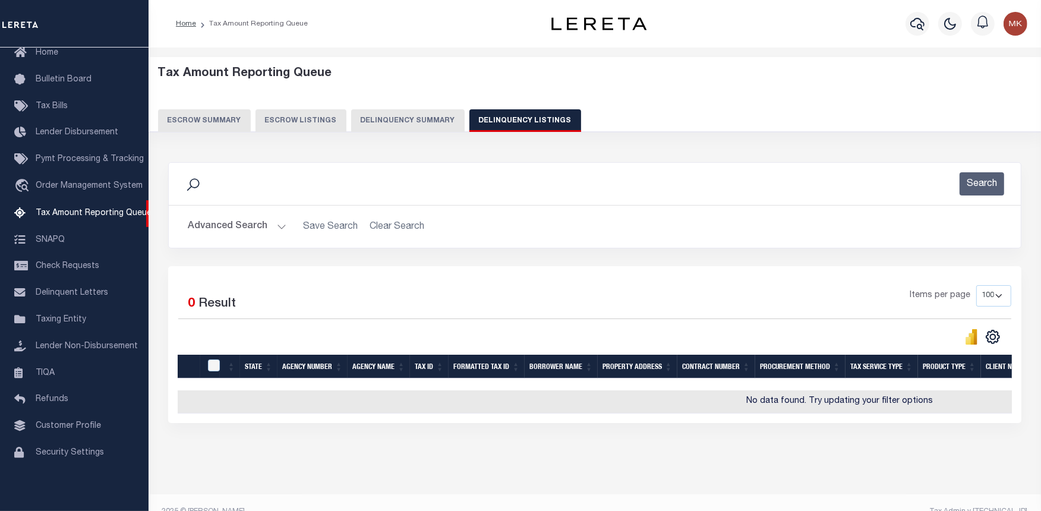
click at [274, 222] on button "Advanced Search" at bounding box center [237, 226] width 99 height 23
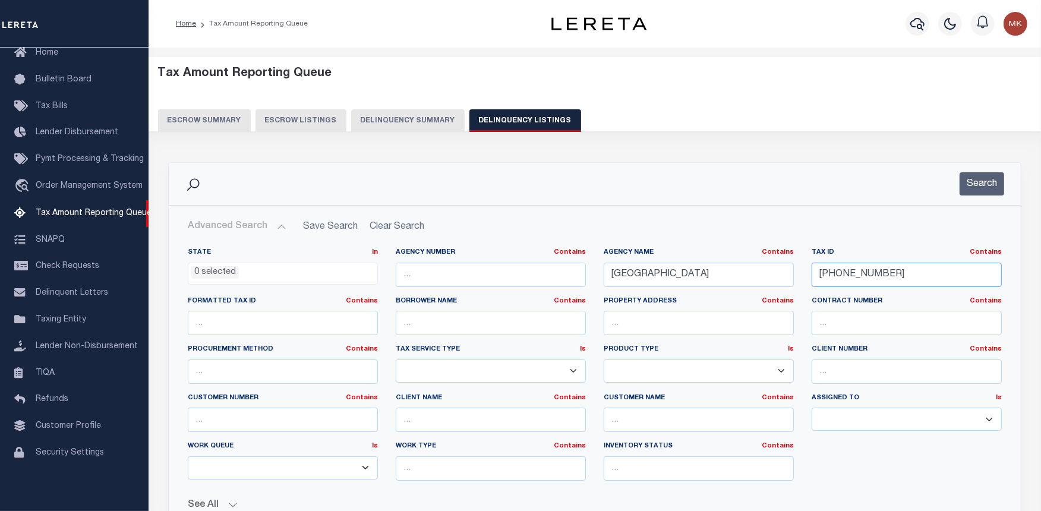
click at [850, 280] on input "149-32-07" at bounding box center [907, 275] width 190 height 24
click at [828, 273] on input "149-32-07" at bounding box center [907, 275] width 190 height 24
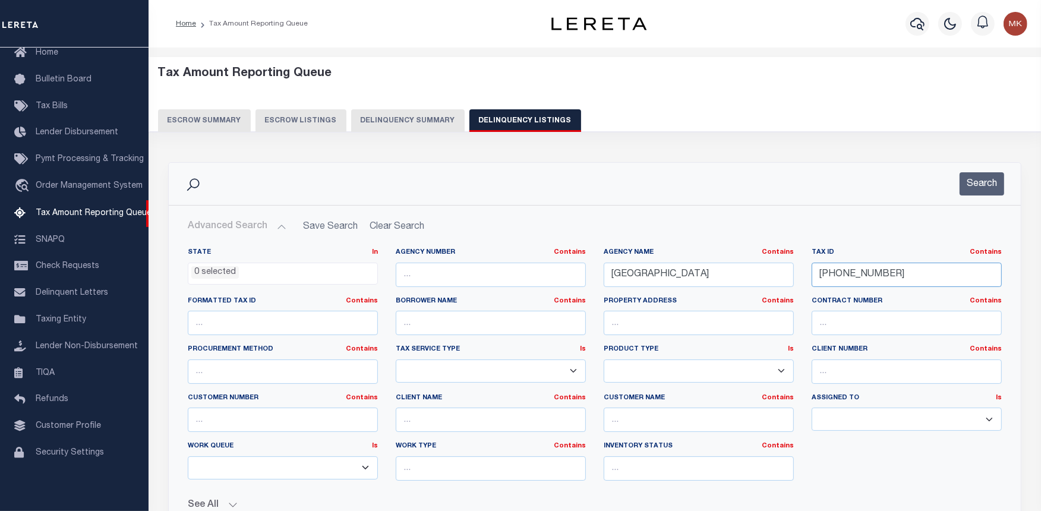
click at [828, 273] on input "149-32-07" at bounding box center [907, 275] width 190 height 24
paste input "55-03-03"
type input "[PHONE_NUMBER]"
click at [986, 186] on button "Search" at bounding box center [981, 183] width 45 height 23
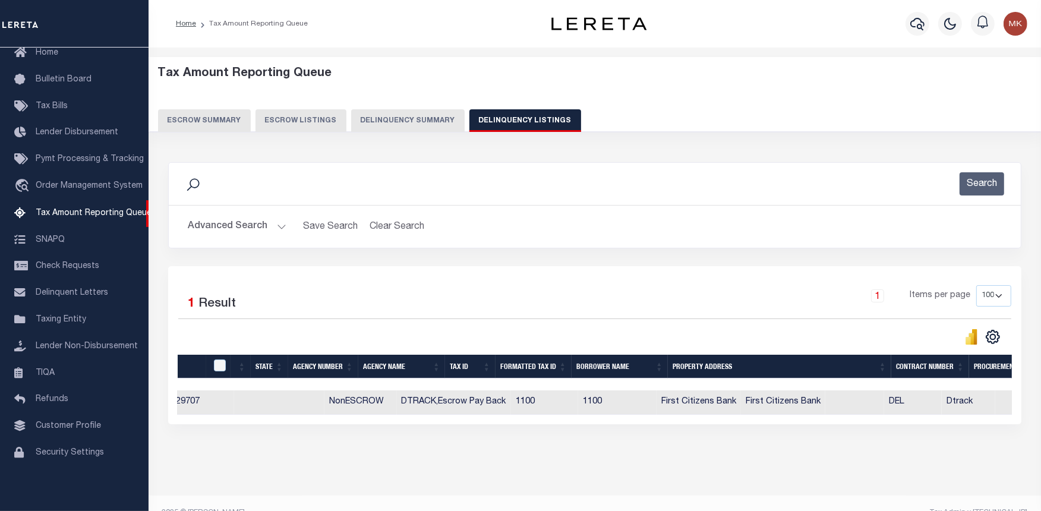
scroll to position [0, 730]
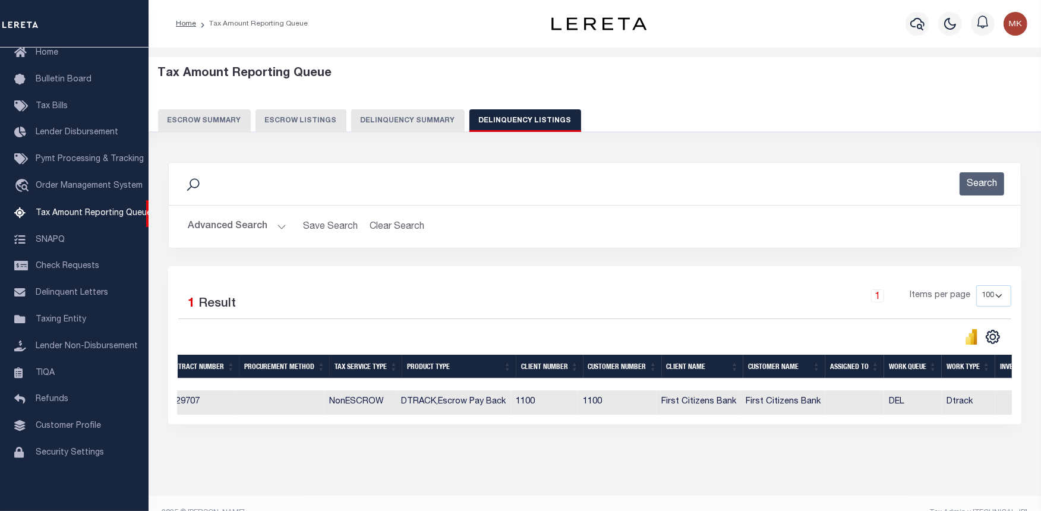
click at [422, 424] on div "Selected 1 Result 1 Items per page 10 25 50 100 500" at bounding box center [594, 345] width 853 height 158
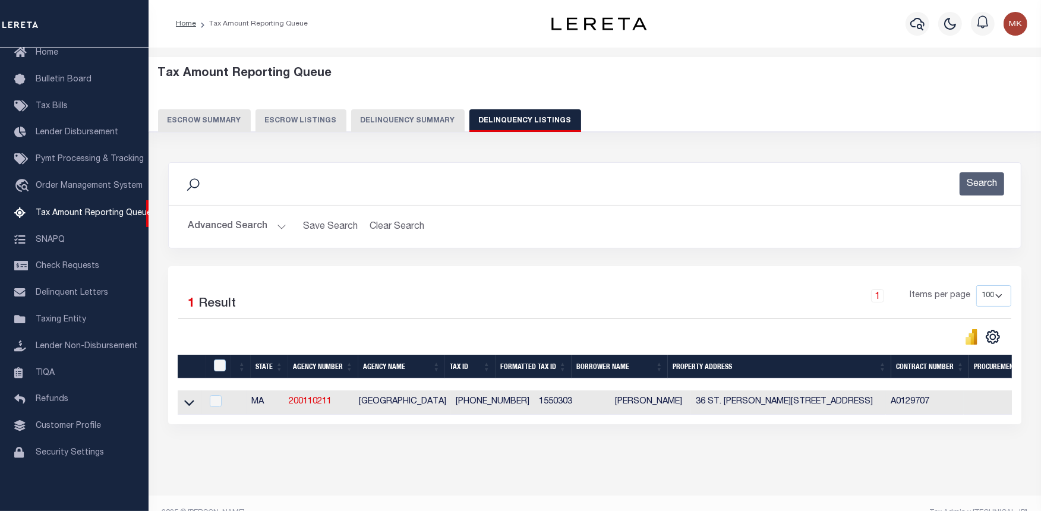
click at [442, 414] on td "[GEOGRAPHIC_DATA]" at bounding box center [402, 402] width 97 height 24
checkbox input "true"
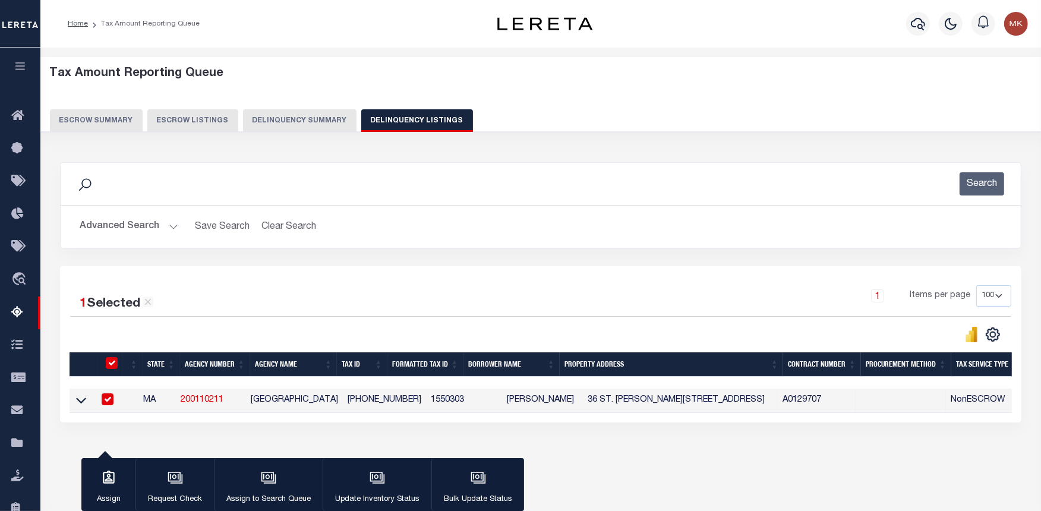
click at [113, 363] on input "checkbox" at bounding box center [112, 363] width 12 height 12
checkbox input "false"
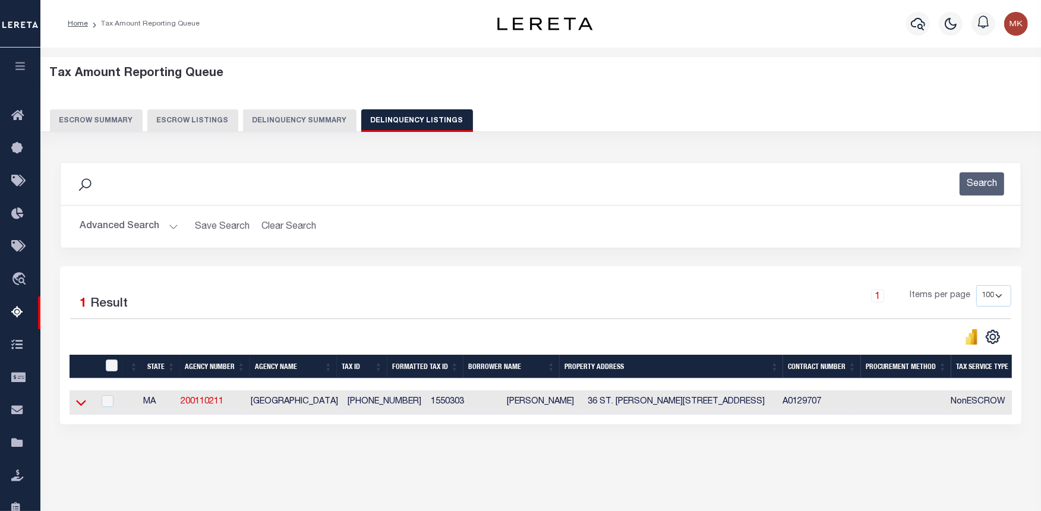
click at [80, 405] on icon at bounding box center [81, 402] width 10 height 12
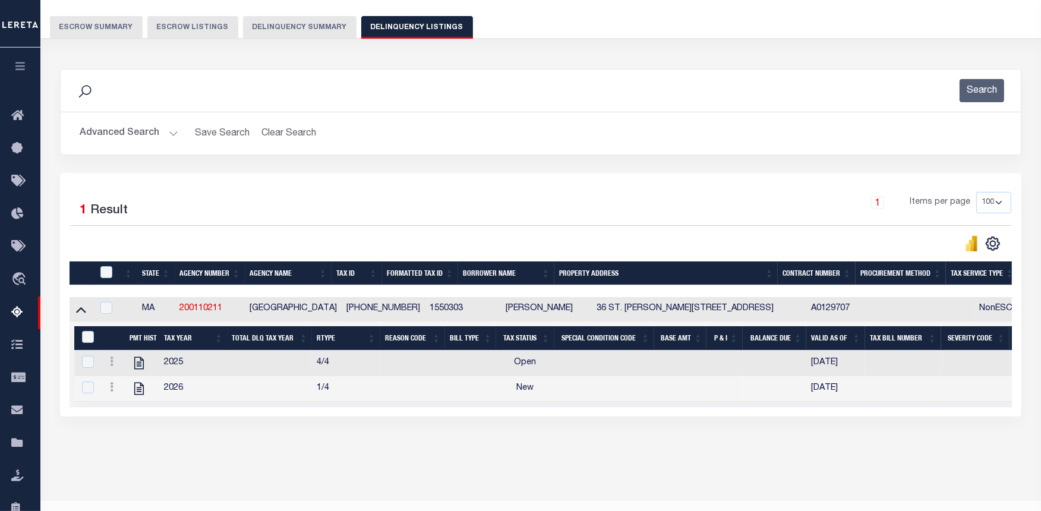
scroll to position [119, 0]
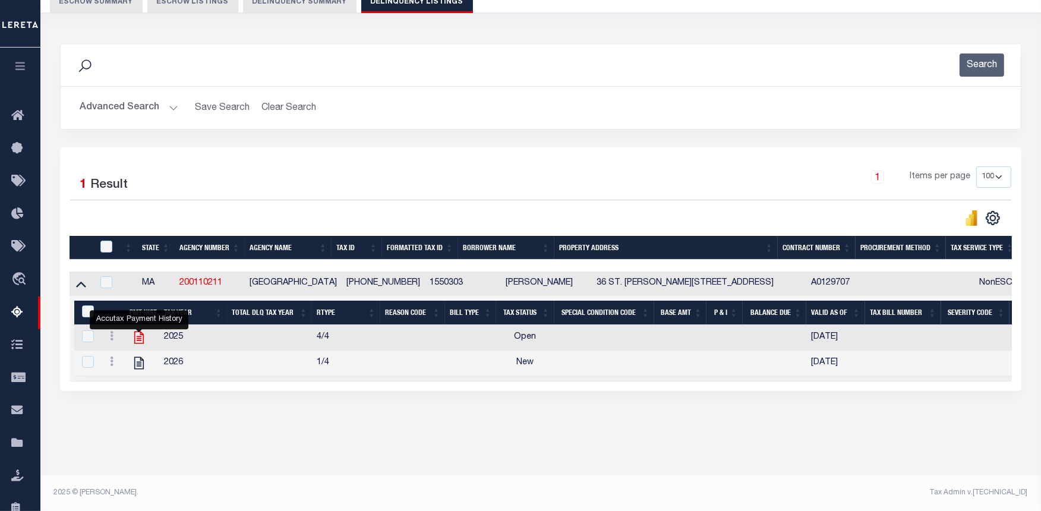
click at [134, 340] on icon "" at bounding box center [138, 337] width 15 height 15
checkbox input "true"
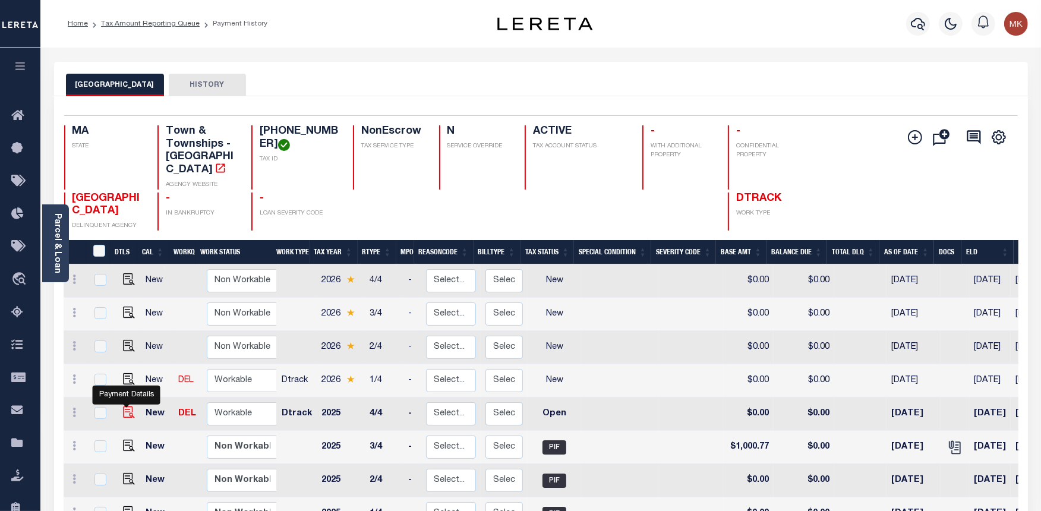
click at [124, 406] on img "" at bounding box center [129, 412] width 12 height 12
checkbox input "true"
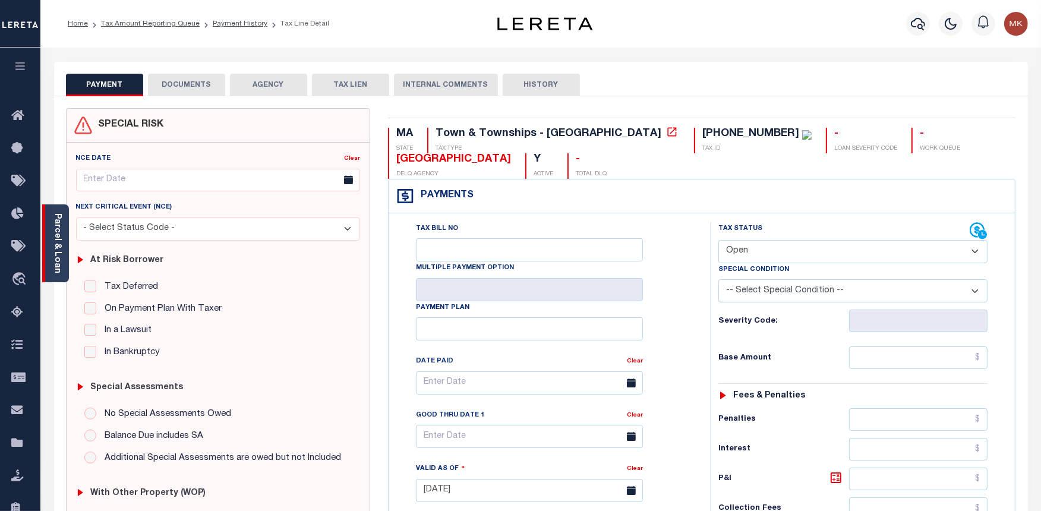
click at [57, 257] on link "Parcel & Loan" at bounding box center [57, 243] width 8 height 60
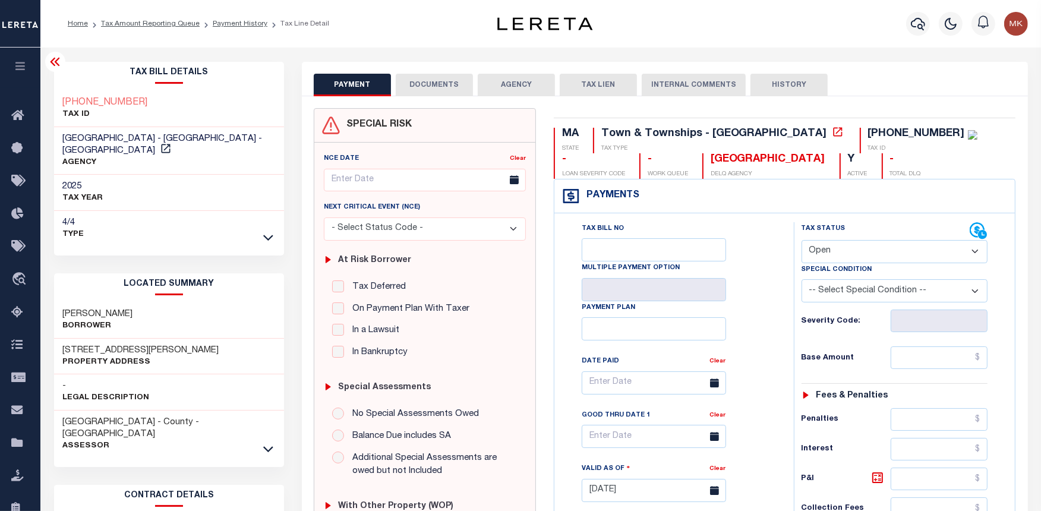
click at [879, 252] on select "- Select Status Code - Open Due/Unpaid Paid Incomplete No Tax Due Internal Refu…" at bounding box center [894, 251] width 187 height 23
select select "PYD"
click at [801, 241] on select "- Select Status Code - Open Due/Unpaid Paid Incomplete No Tax Due Internal Refu…" at bounding box center [894, 251] width 187 height 23
type input "[DATE]"
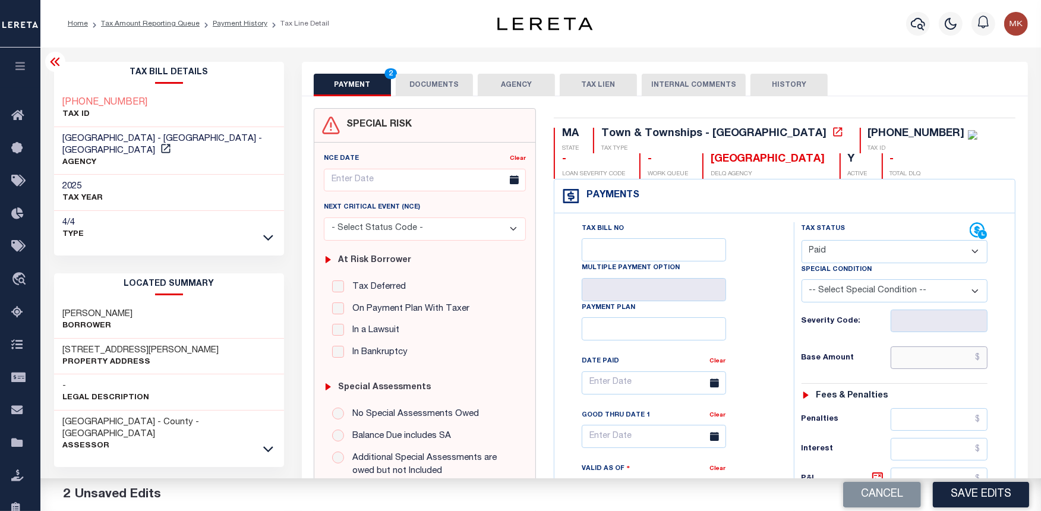
click at [960, 361] on input "text" at bounding box center [939, 357] width 97 height 23
type input "$0.00"
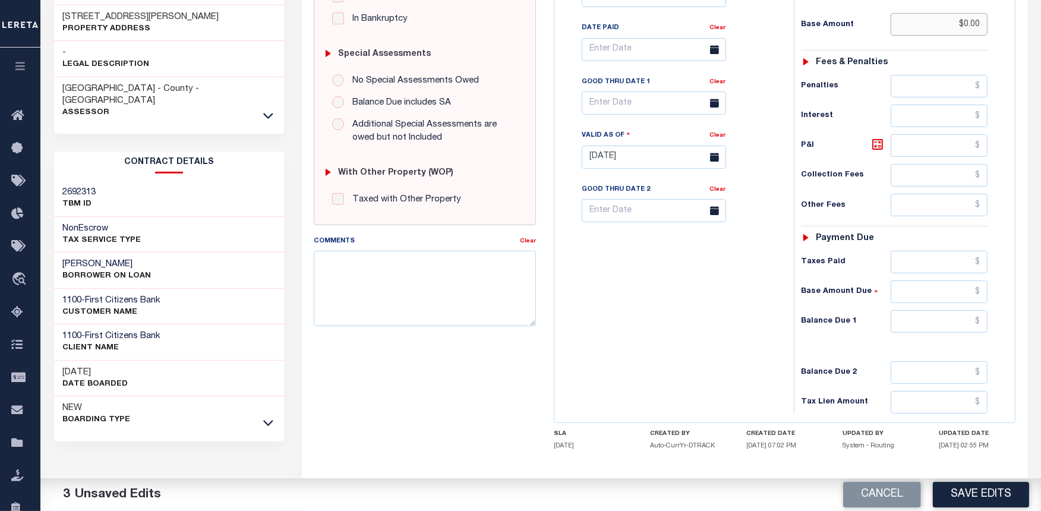
scroll to position [390, 0]
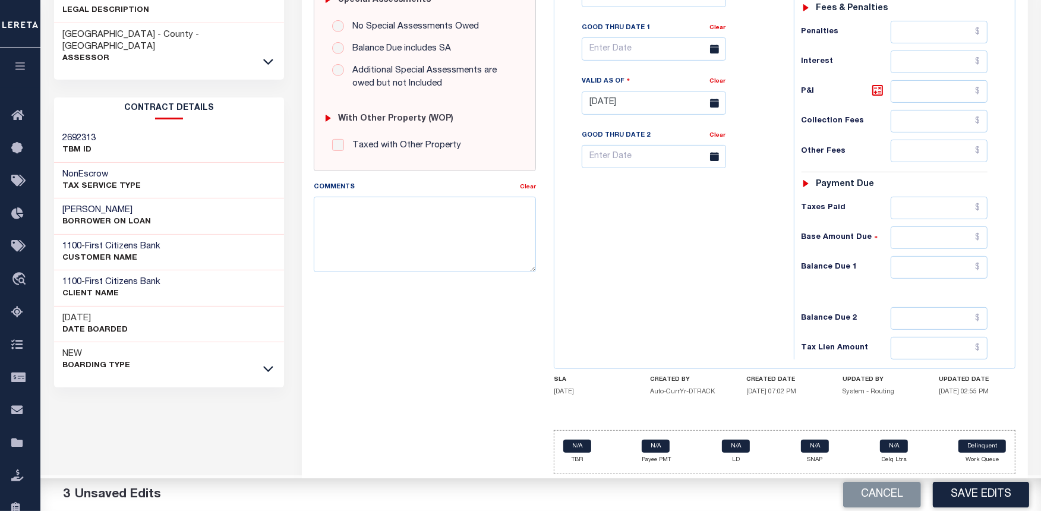
click at [908, 286] on div "Tax Status Status - Select Status Code -" at bounding box center [899, 97] width 210 height 525
click at [907, 269] on input "text" at bounding box center [939, 267] width 97 height 23
type input "$0.00"
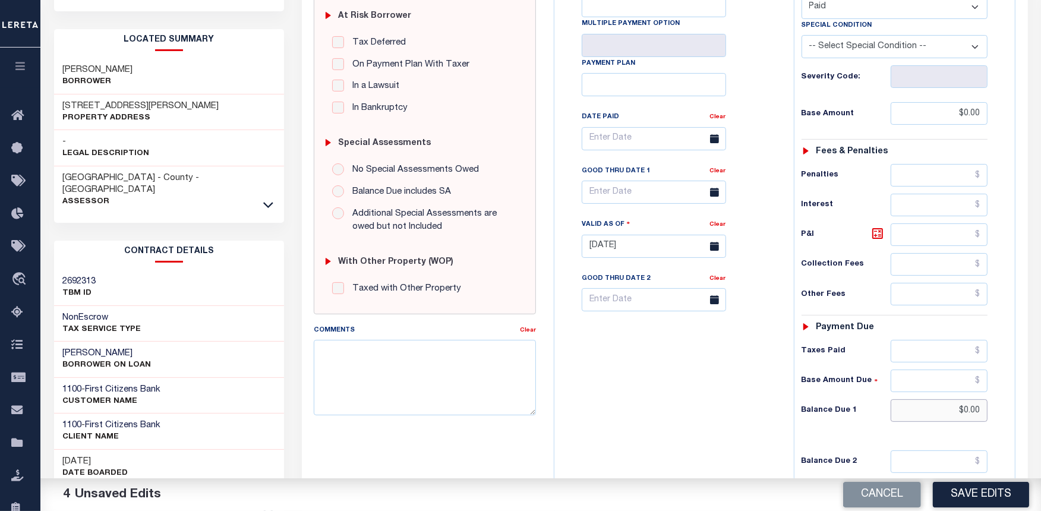
scroll to position [0, 0]
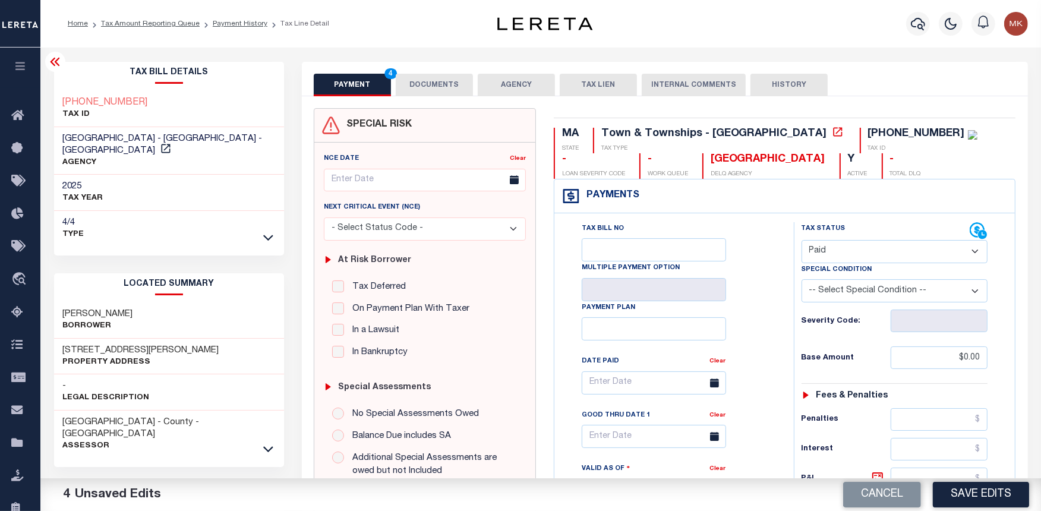
click at [434, 86] on button "DOCUMENTS" at bounding box center [434, 85] width 77 height 23
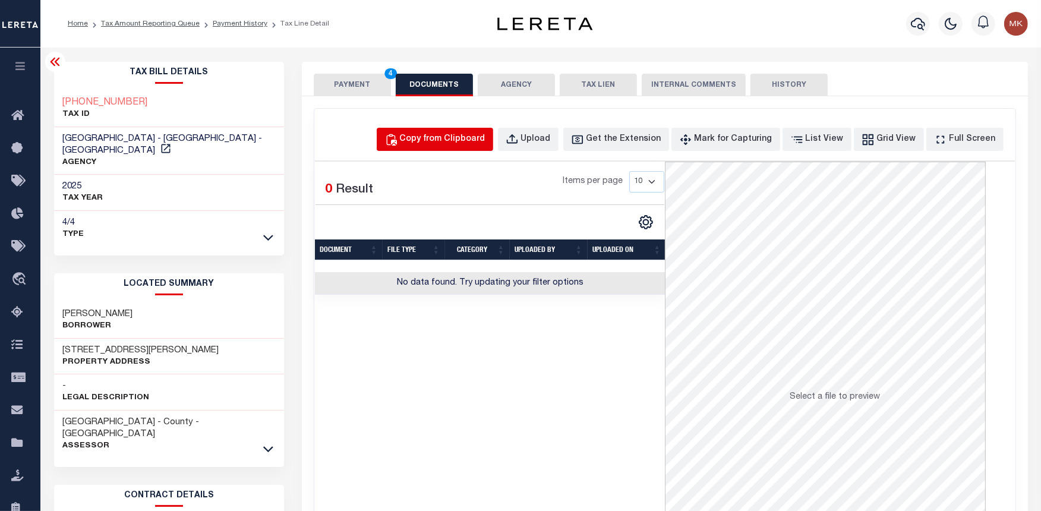
click at [471, 143] on div "Copy from Clipboard" at bounding box center [443, 139] width 86 height 13
select select "POP"
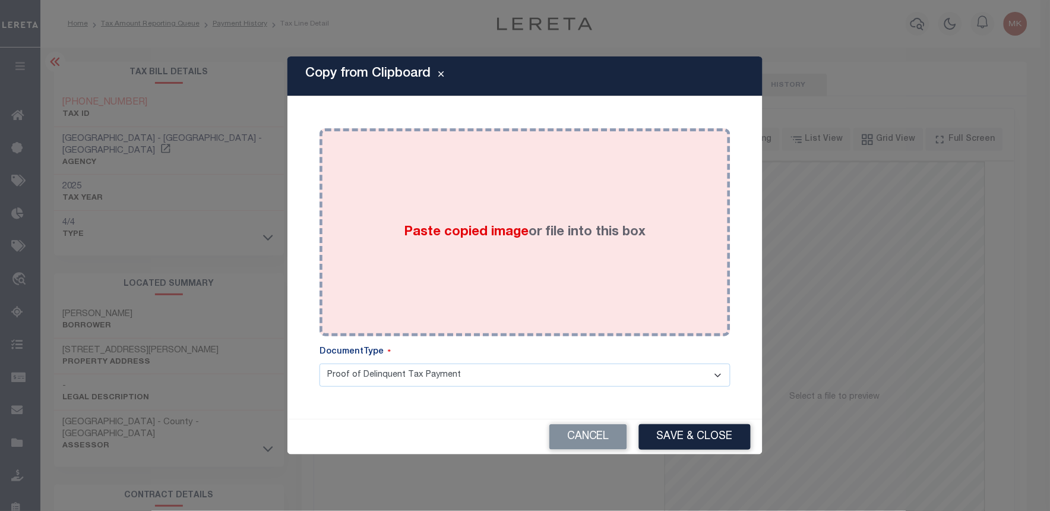
click at [523, 238] on span "Paste copied image" at bounding box center [467, 232] width 125 height 13
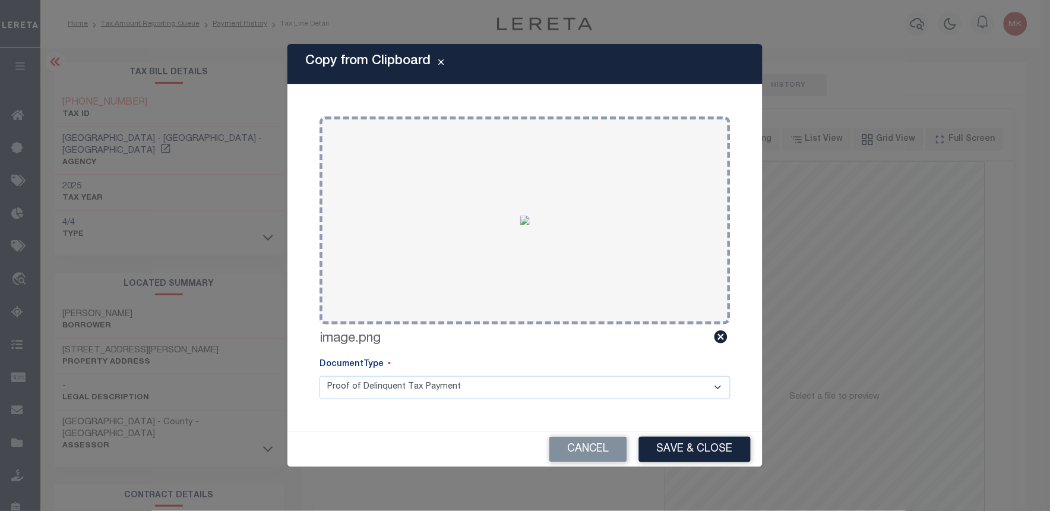
click at [699, 449] on button "Save & Close" at bounding box center [695, 450] width 112 height 26
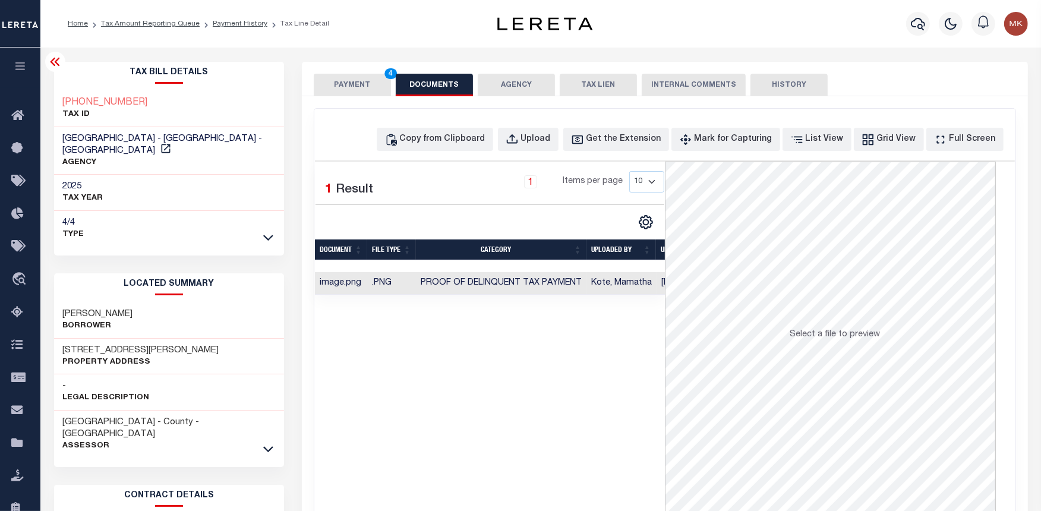
click at [340, 82] on button "PAYMENT 4" at bounding box center [352, 85] width 77 height 23
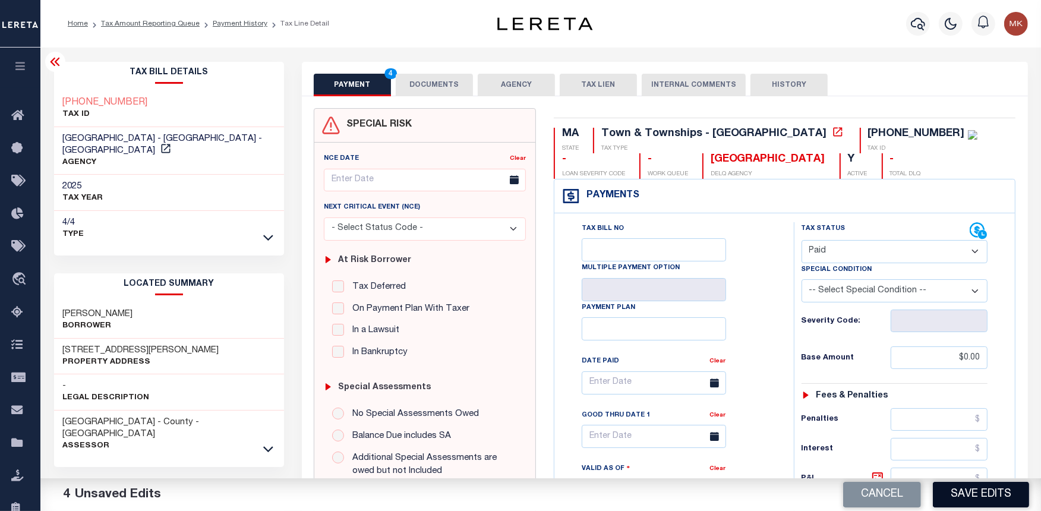
click at [971, 492] on button "Save Edits" at bounding box center [981, 495] width 96 height 26
checkbox input "false"
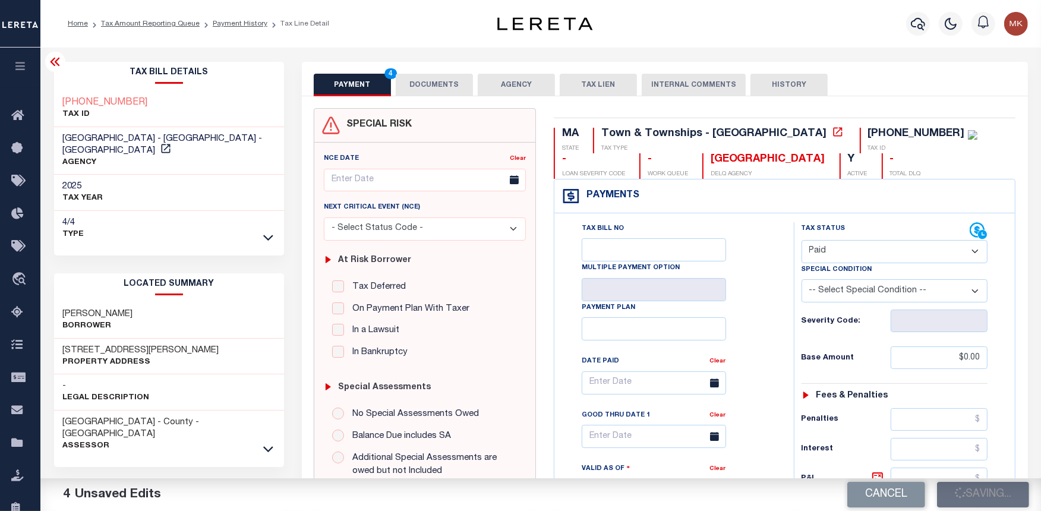
type input "$0"
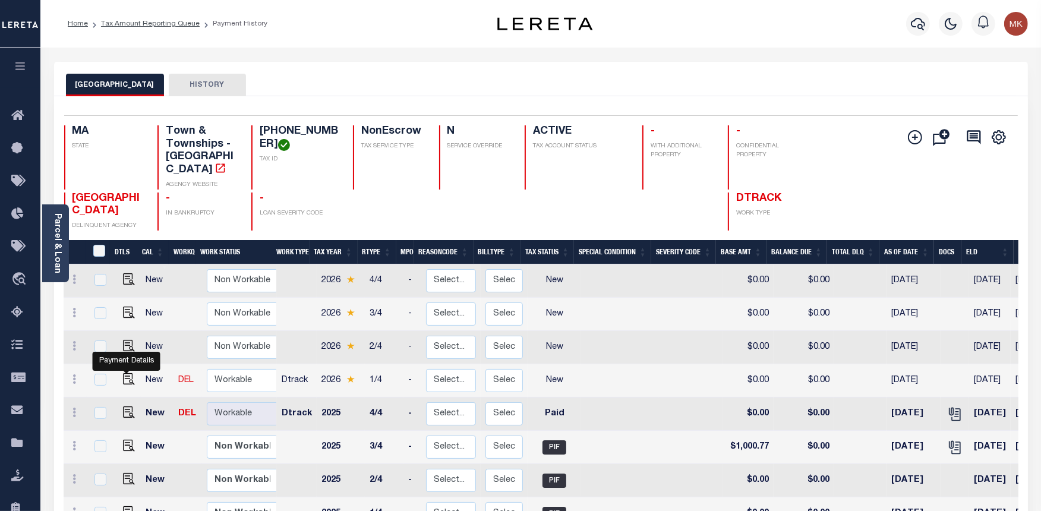
click at [119, 376] on link at bounding box center [126, 380] width 18 height 8
checkbox input "true"
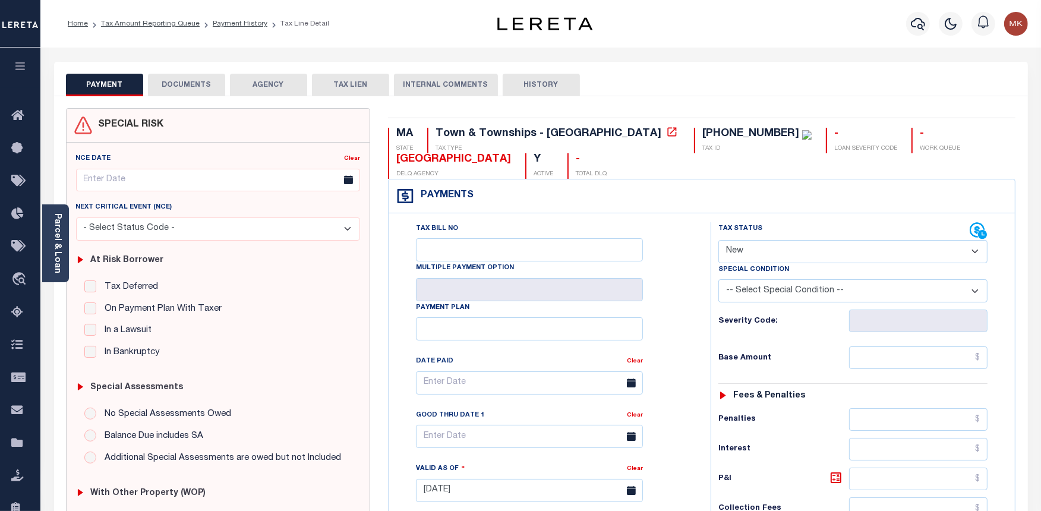
click at [844, 250] on select "- Select Status Code - Open Due/Unpaid Paid Incomplete No Tax Due Internal Refu…" at bounding box center [852, 251] width 269 height 23
select select "PYD"
click at [718, 241] on select "- Select Status Code - Open Due/Unpaid Paid Incomplete No Tax Due Internal Refu…" at bounding box center [852, 251] width 269 height 23
type input "[DATE]"
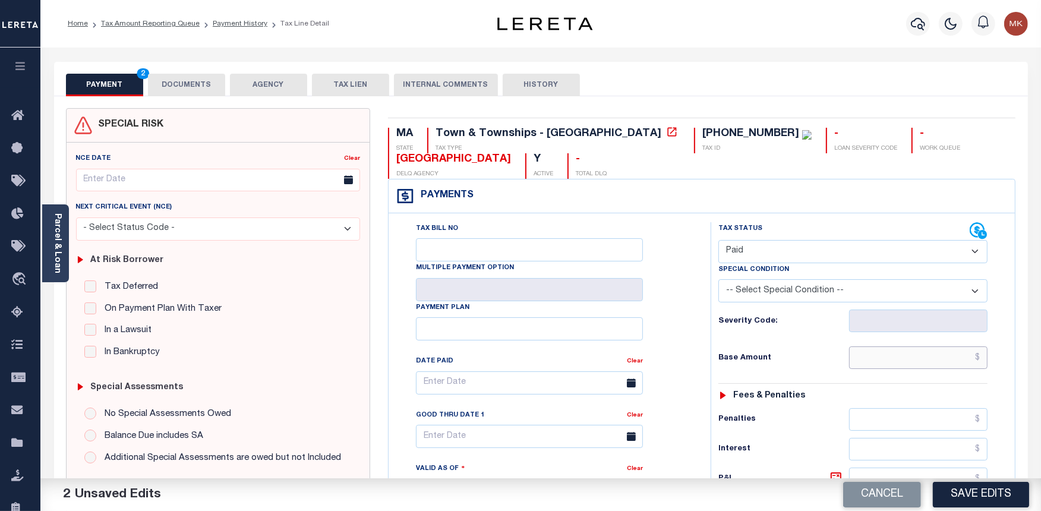
click at [863, 355] on input "text" at bounding box center [918, 357] width 138 height 23
type input "$0.00"
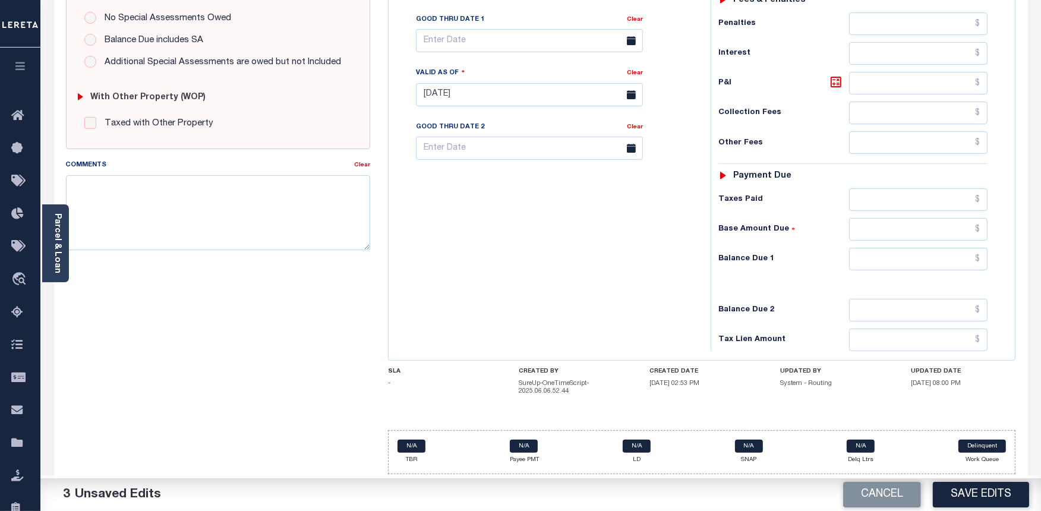
scroll to position [399, 0]
click at [889, 259] on input "text" at bounding box center [918, 259] width 138 height 23
type input "$0.00"
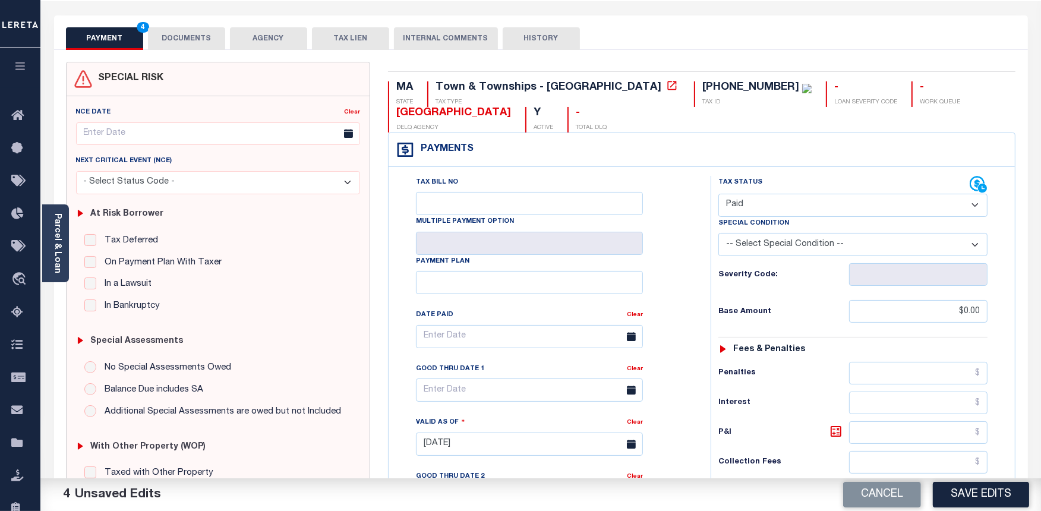
scroll to position [0, 0]
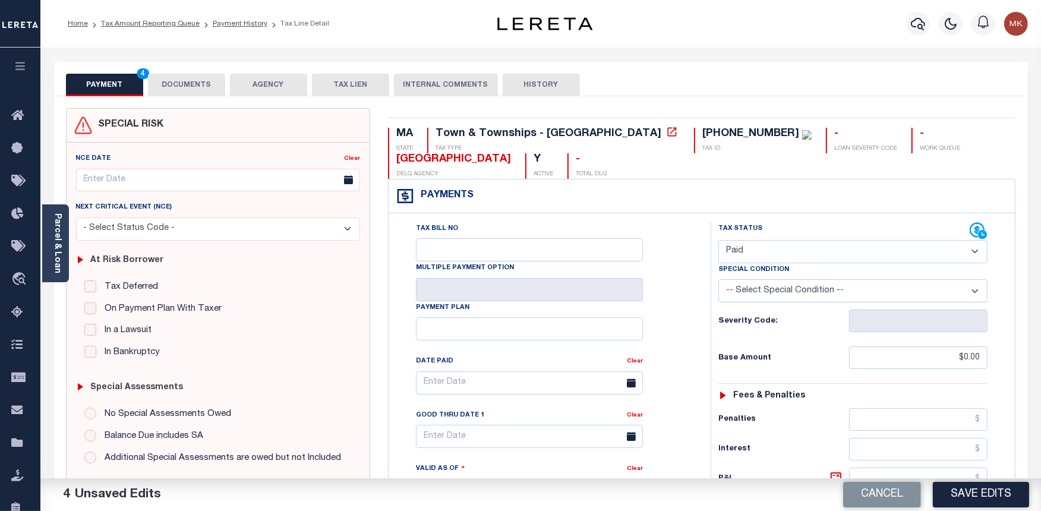
click at [198, 86] on button "DOCUMENTS" at bounding box center [186, 85] width 77 height 23
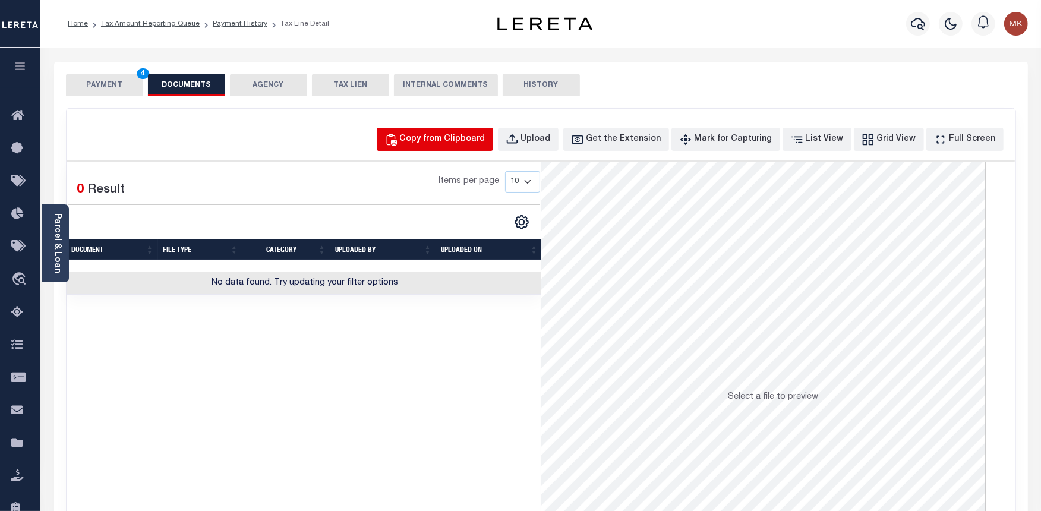
click at [477, 147] on button "Copy from Clipboard" at bounding box center [435, 139] width 116 height 23
select select "POP"
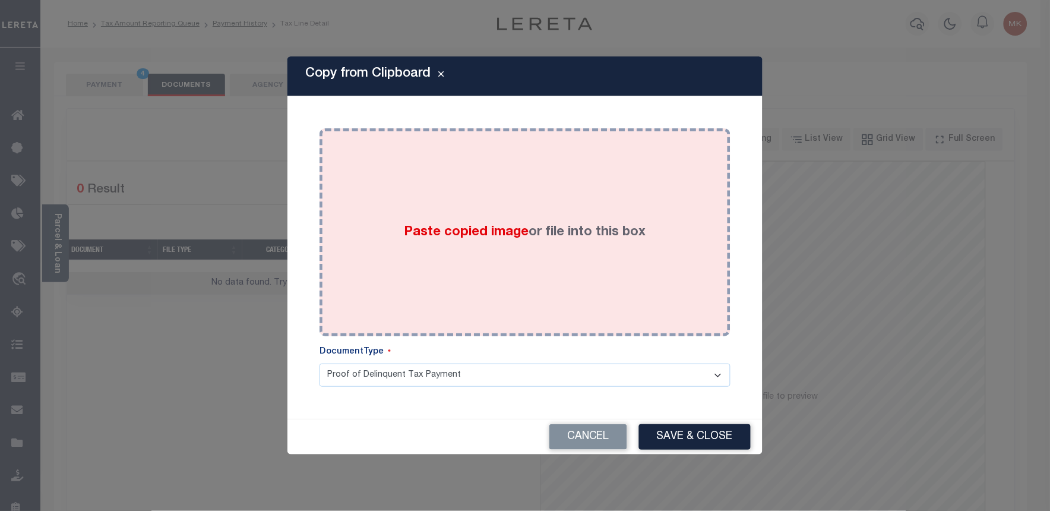
click at [431, 244] on div "Paste copied image or file into this box" at bounding box center [525, 232] width 393 height 190
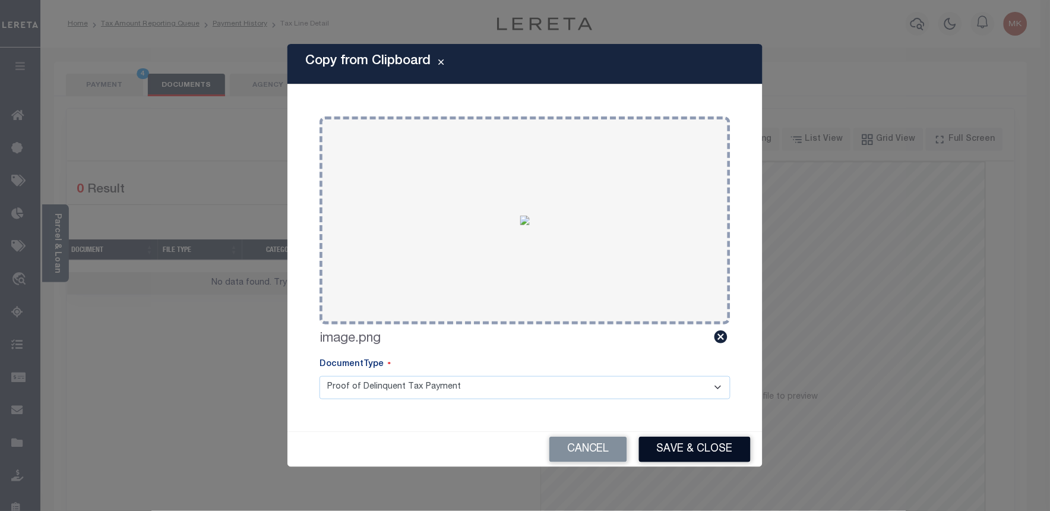
click at [715, 450] on button "Save & Close" at bounding box center [695, 450] width 112 height 26
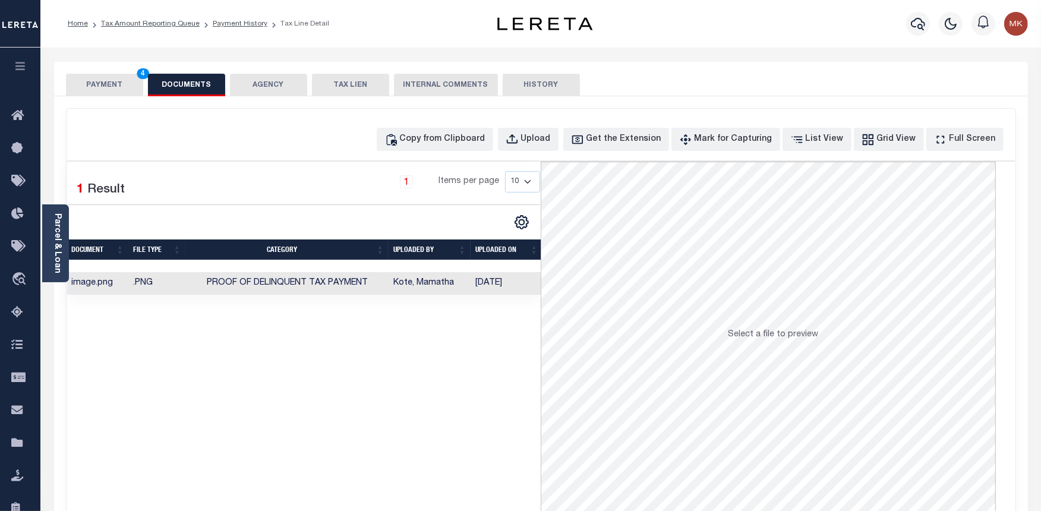
click at [96, 89] on button "PAYMENT 4" at bounding box center [104, 85] width 77 height 23
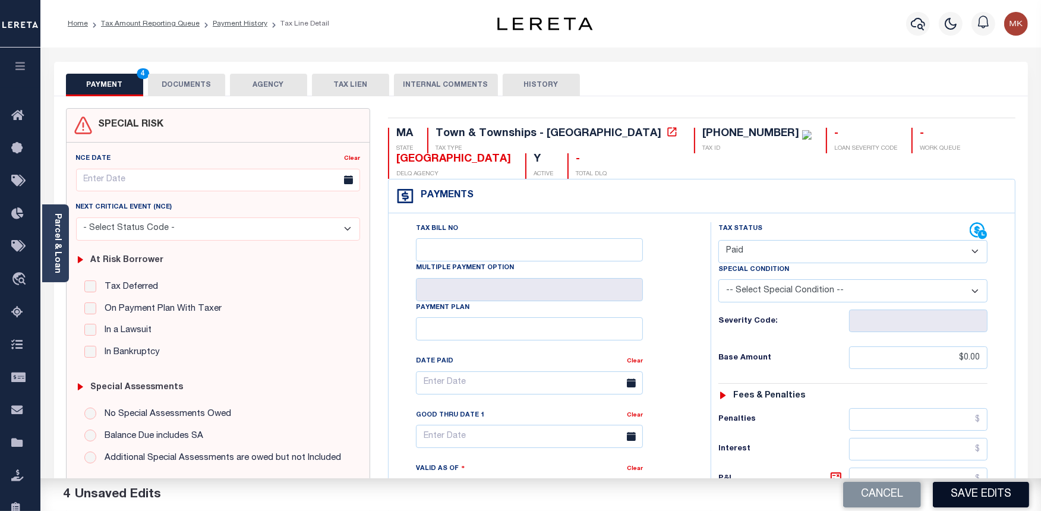
click at [980, 495] on button "Save Edits" at bounding box center [981, 495] width 96 height 26
checkbox input "false"
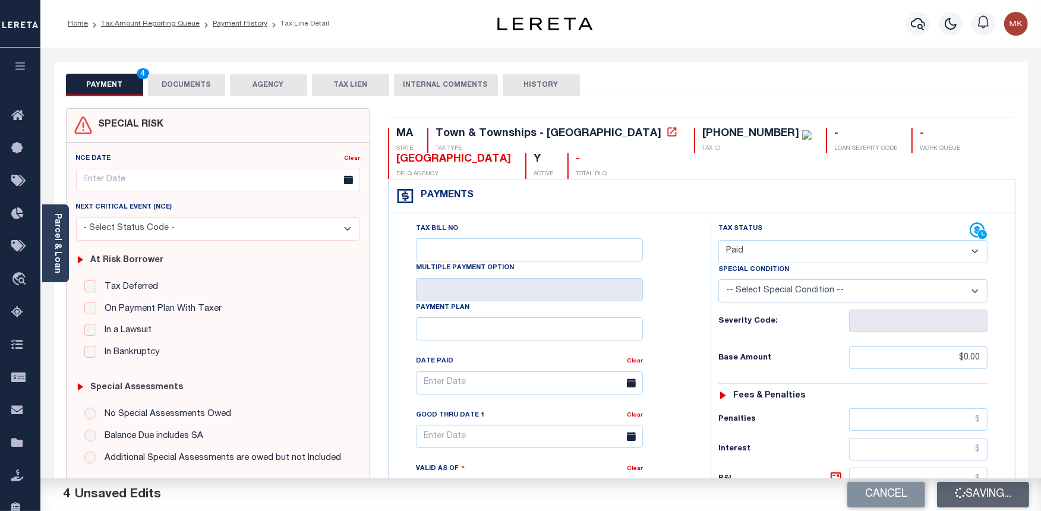
type input "$0"
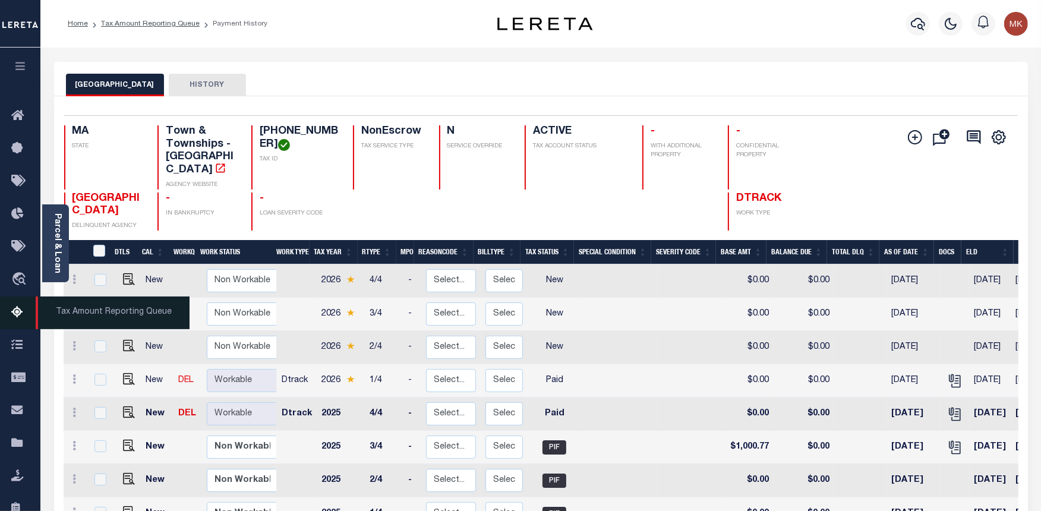
click at [18, 311] on icon at bounding box center [20, 312] width 19 height 15
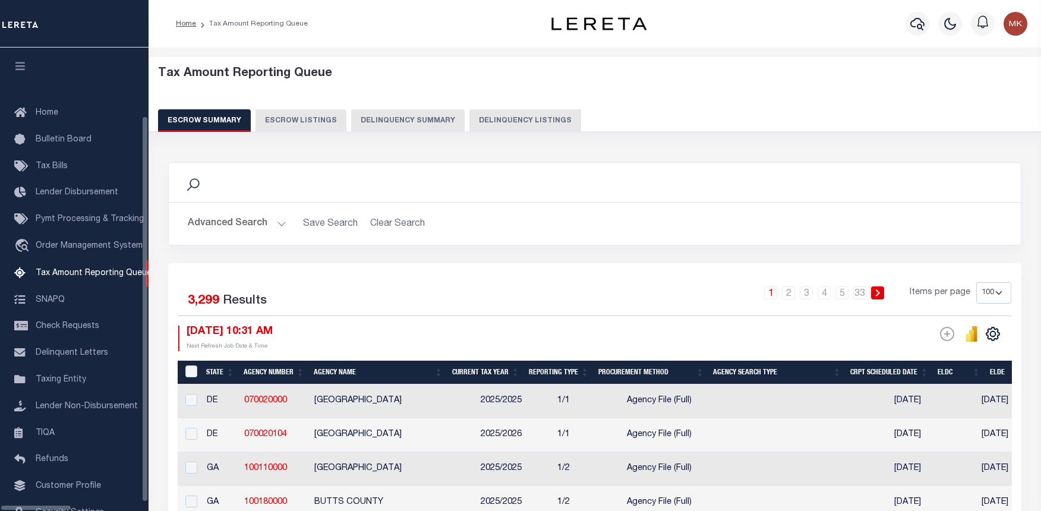
select select "100"
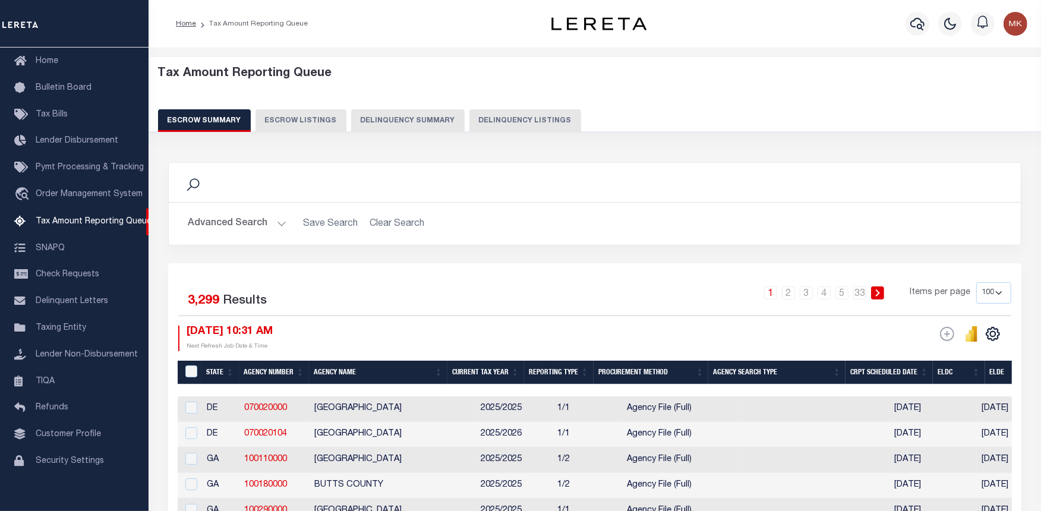
click at [490, 117] on button "Delinquency Listings" at bounding box center [525, 120] width 112 height 23
select select "100"
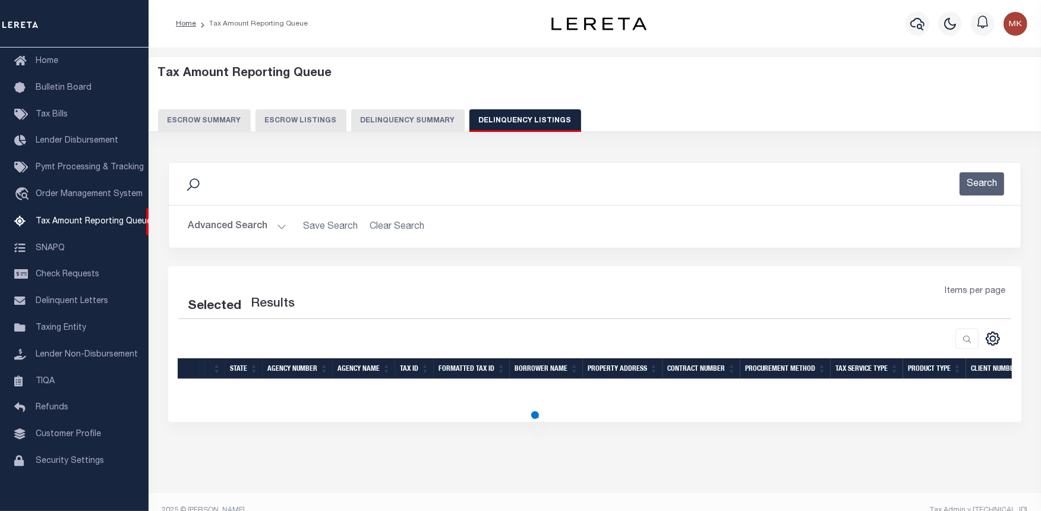
select select "100"
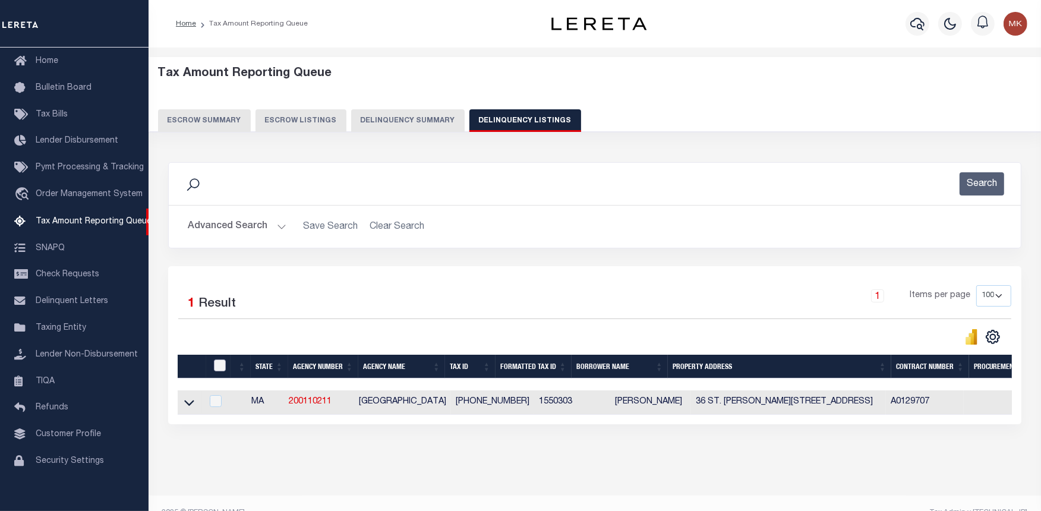
click at [221, 363] on input "checkbox" at bounding box center [220, 365] width 12 height 12
checkbox input "true"
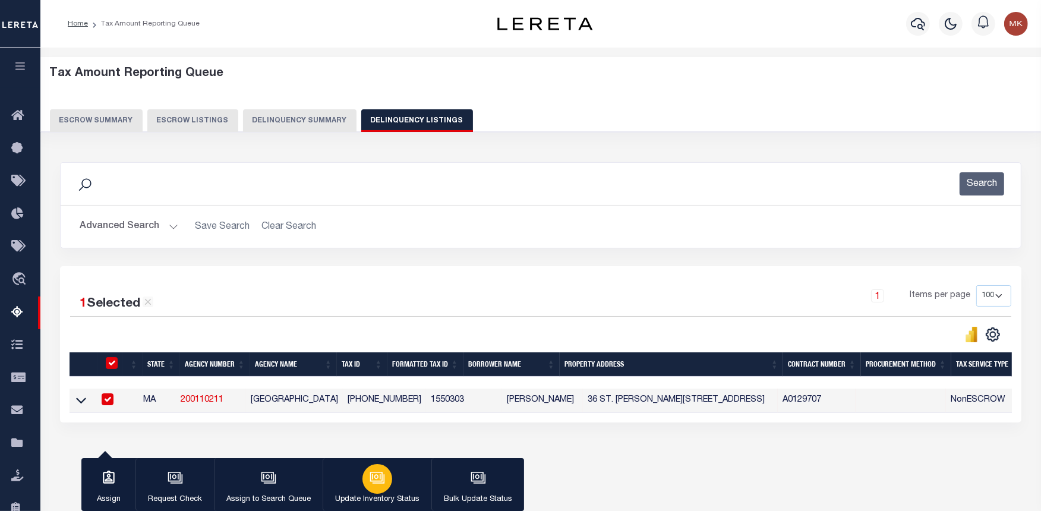
click at [385, 479] on div "button" at bounding box center [377, 479] width 30 height 30
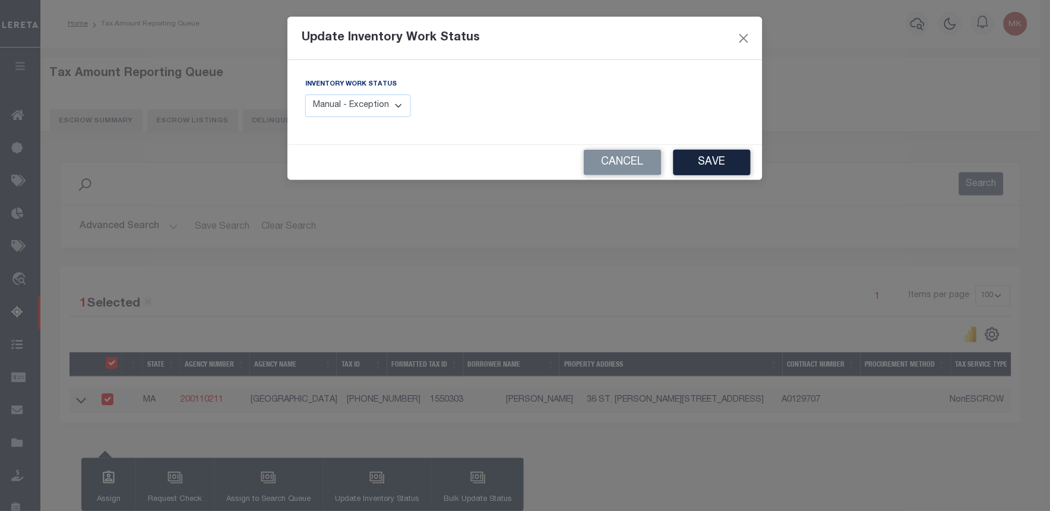
click at [384, 93] on div "Inventory Work Status Manual - Exception Pended - Awaiting Search Late Add Exce…" at bounding box center [358, 97] width 106 height 39
click at [396, 98] on select "Manual - Exception Pended - Awaiting Search Late Add Exception Completed" at bounding box center [358, 105] width 106 height 23
select select "4"
click at [305, 94] on select "Manual - Exception Pended - Awaiting Search Late Add Exception Completed" at bounding box center [358, 105] width 106 height 23
click at [696, 157] on button "Save" at bounding box center [712, 163] width 77 height 26
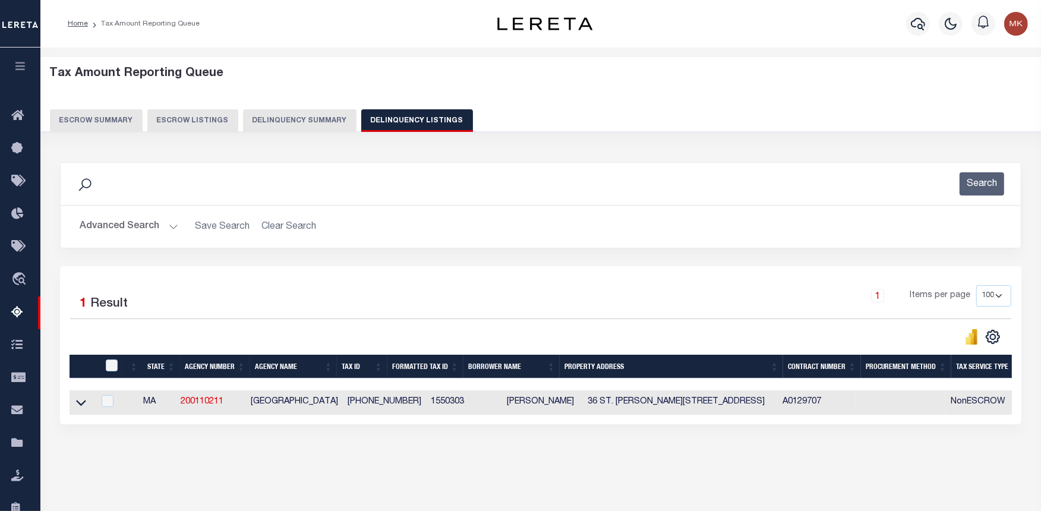
click at [708, 424] on div "1 Selected 1 Result 1 Items per page 10 25 50 100 500" at bounding box center [540, 345] width 961 height 158
click at [703, 424] on div "1 Selected 1 Result 1 Items per page 10 25 50 100 500" at bounding box center [540, 345] width 961 height 158
click at [674, 424] on div "1 Selected 1 Result 1 Items per page 10 25 50 100 500" at bounding box center [540, 345] width 961 height 158
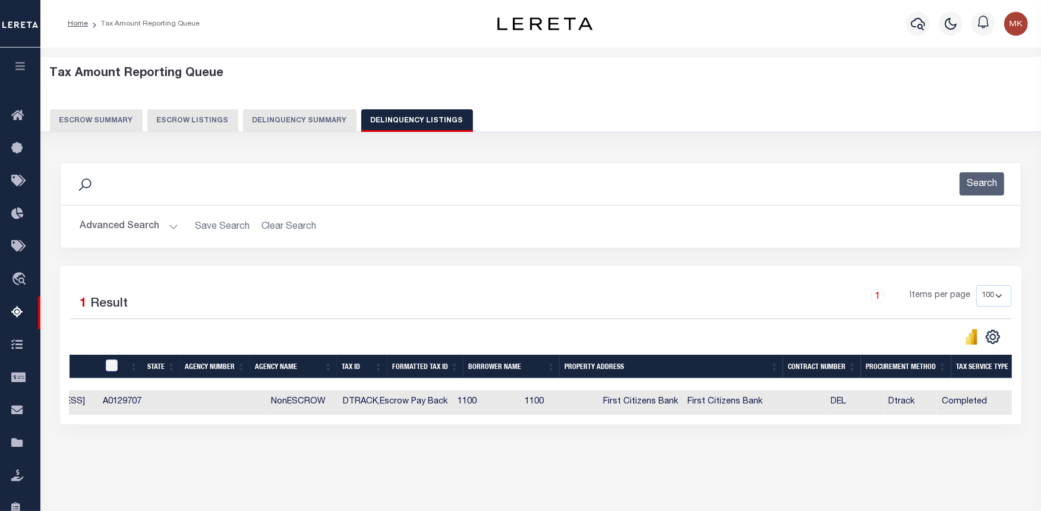
scroll to position [0, 680]
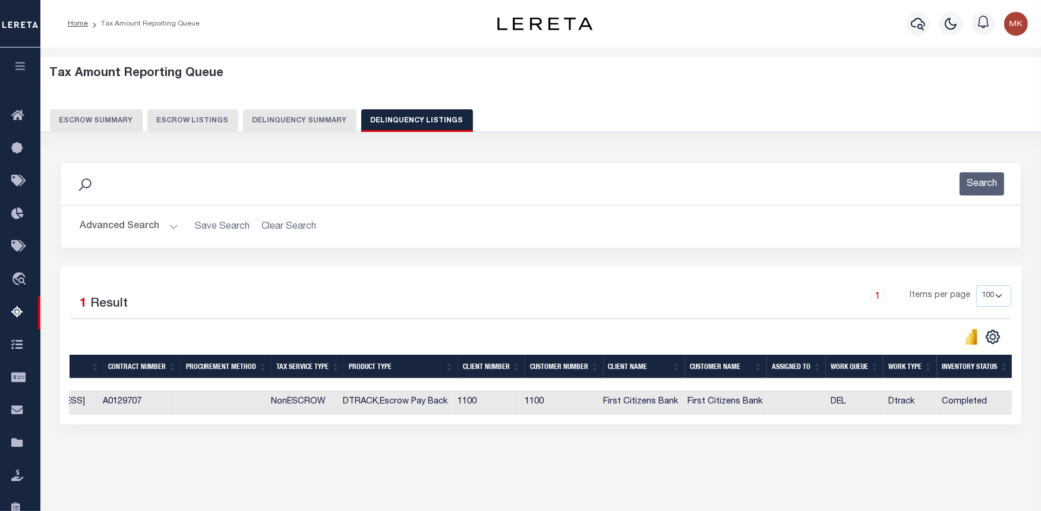
click at [168, 228] on button "Advanced Search" at bounding box center [129, 226] width 99 height 23
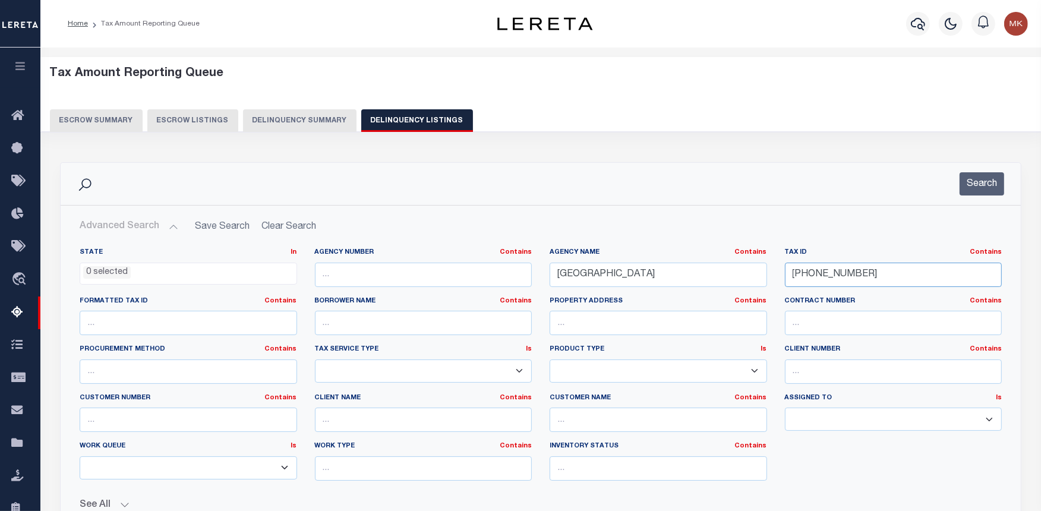
click at [812, 272] on input "155-03-03" at bounding box center [893, 275] width 217 height 24
paste input "6"
type input "155-03-06"
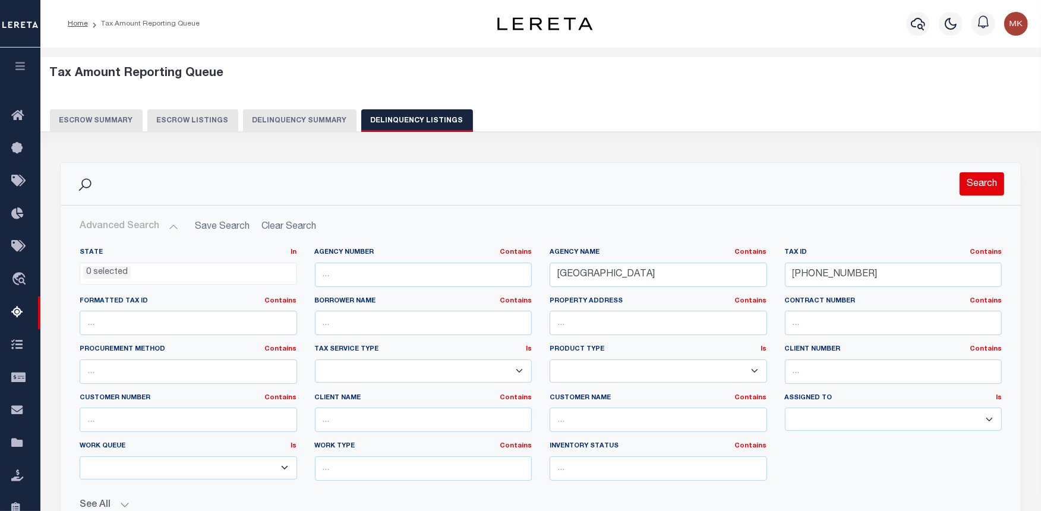
click at [987, 179] on button "Search" at bounding box center [981, 183] width 45 height 23
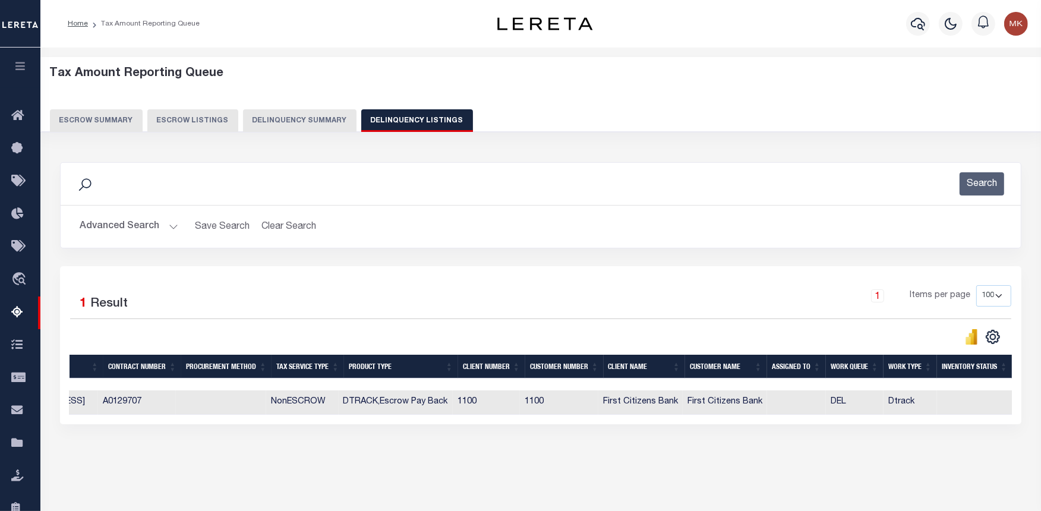
scroll to position [0, 0]
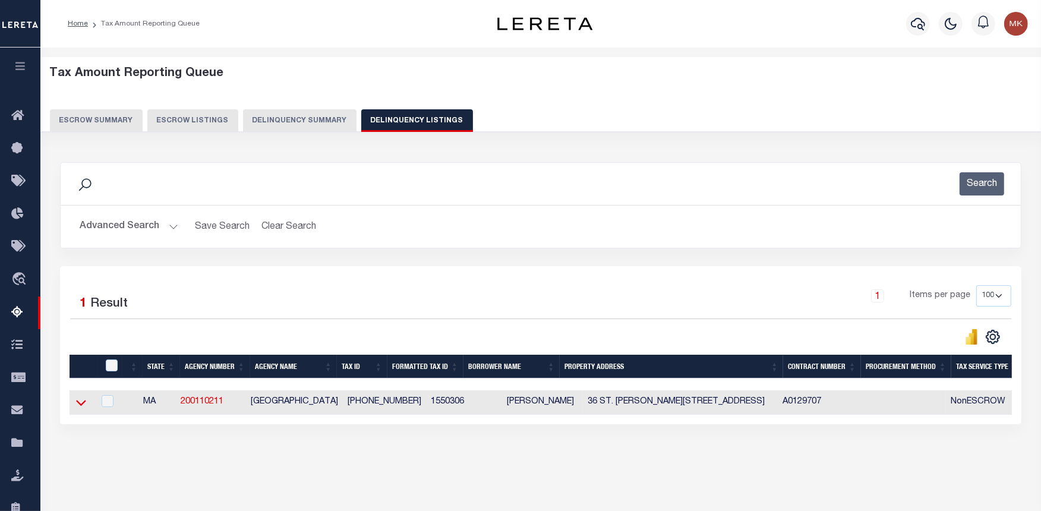
click at [78, 407] on icon at bounding box center [81, 402] width 10 height 12
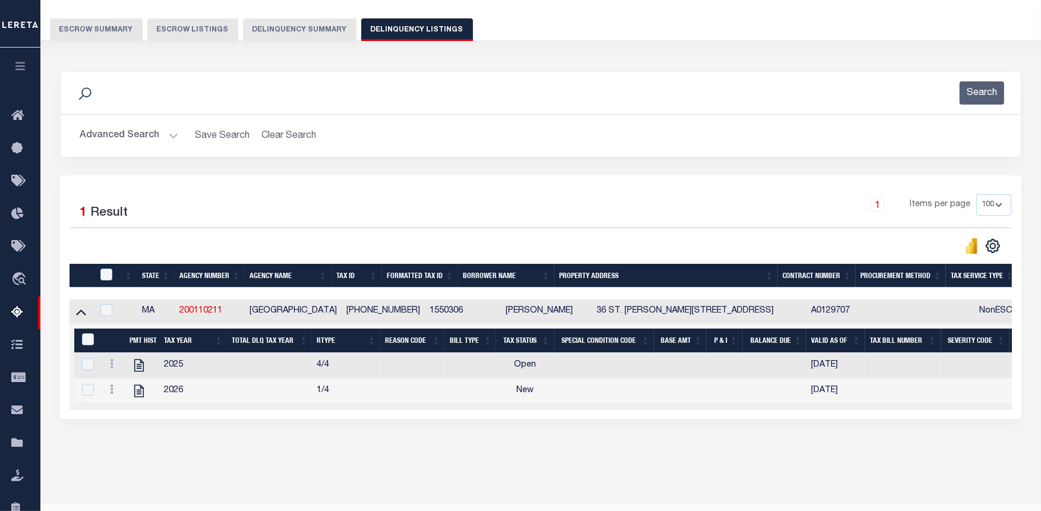
scroll to position [119, 0]
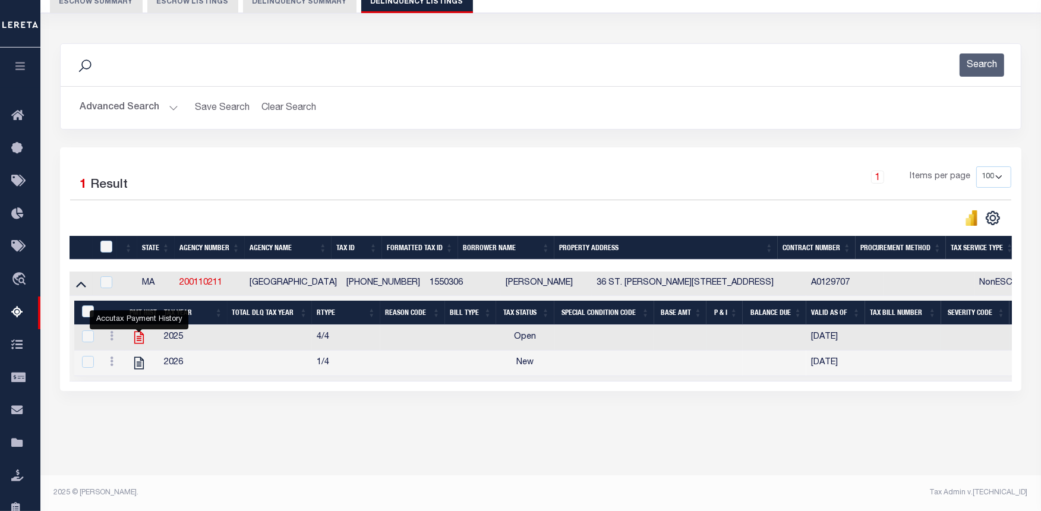
click at [138, 340] on icon "" at bounding box center [139, 337] width 10 height 12
checkbox input "true"
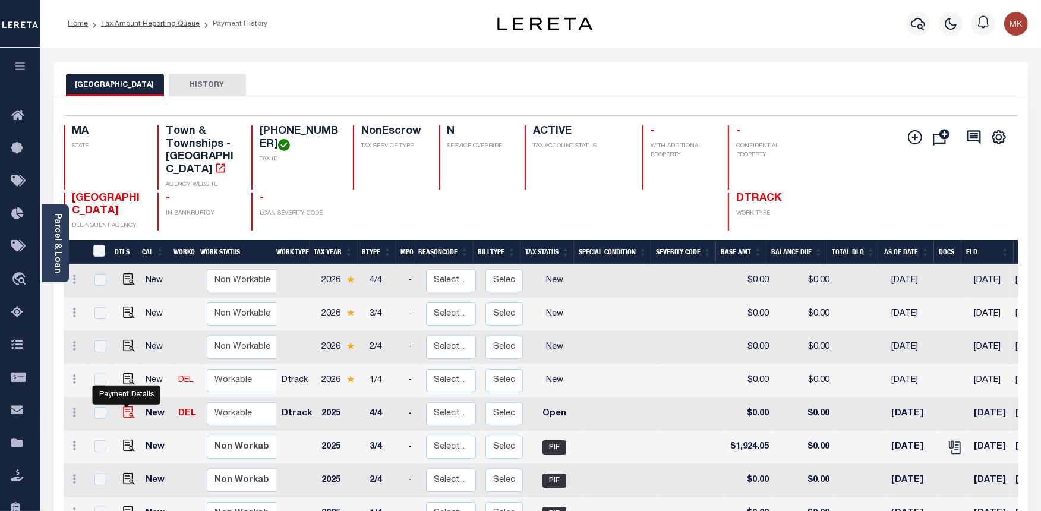
click at [129, 406] on img "" at bounding box center [129, 412] width 12 height 12
checkbox input "true"
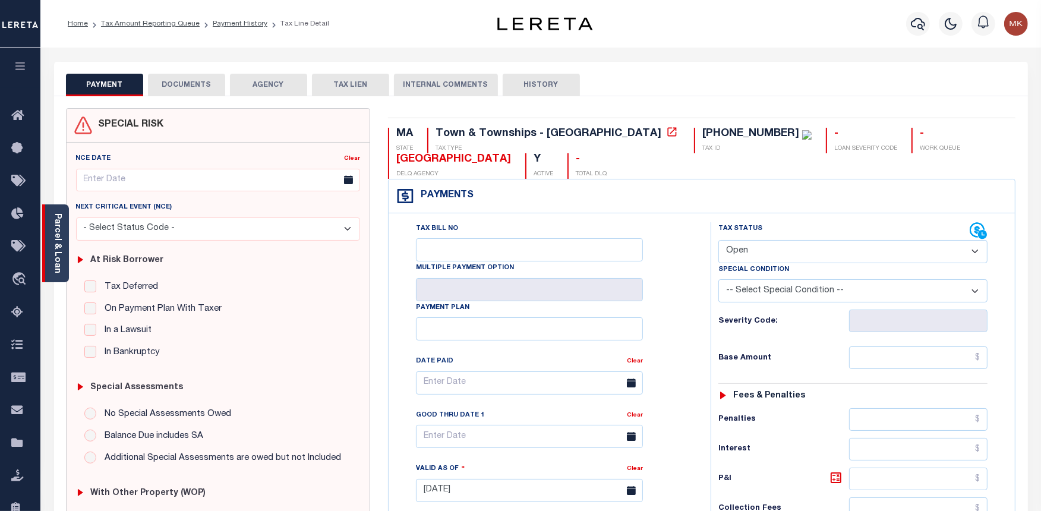
click at [57, 250] on link "Parcel & Loan" at bounding box center [57, 243] width 8 height 60
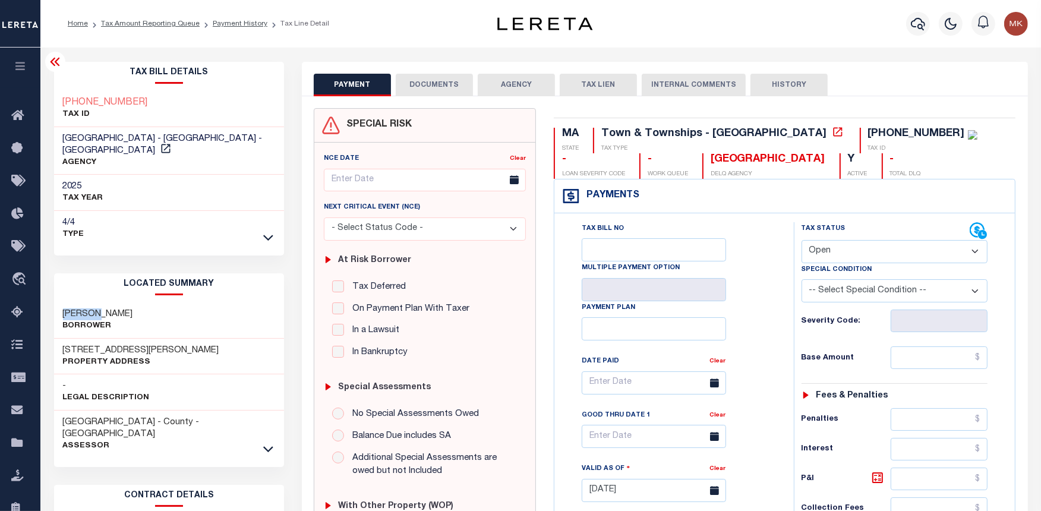
drag, startPoint x: 105, startPoint y: 300, endPoint x: 54, endPoint y: 301, distance: 50.5
click at [54, 302] on div "[PERSON_NAME]" at bounding box center [169, 320] width 230 height 36
copy h3 "[PERSON_NAME]"
click at [854, 252] on select "- Select Status Code - Open Due/Unpaid Paid Incomplete No Tax Due Internal Refu…" at bounding box center [894, 251] width 187 height 23
select select "PYD"
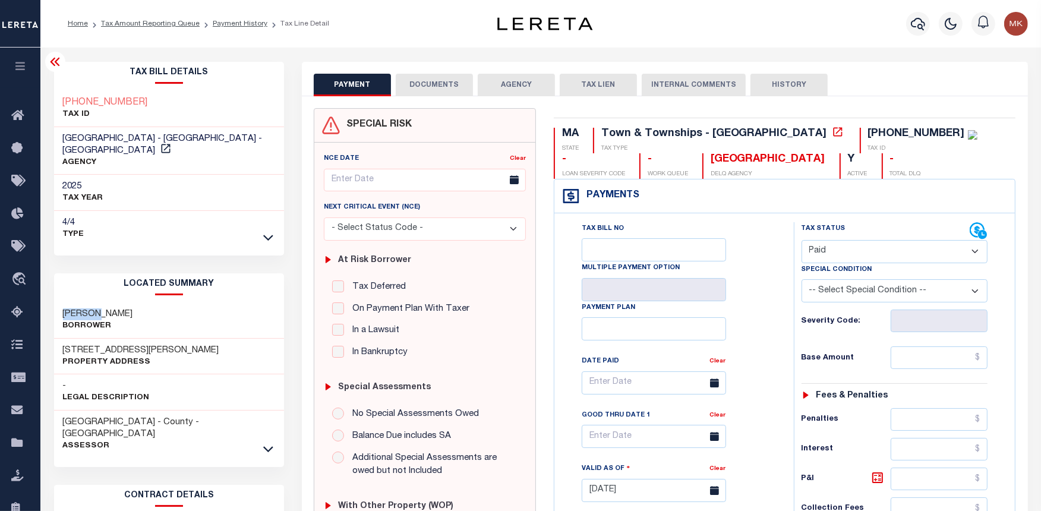
click at [801, 241] on select "- Select Status Code - Open Due/Unpaid Paid Incomplete No Tax Due Internal Refu…" at bounding box center [894, 251] width 187 height 23
type input "[DATE]"
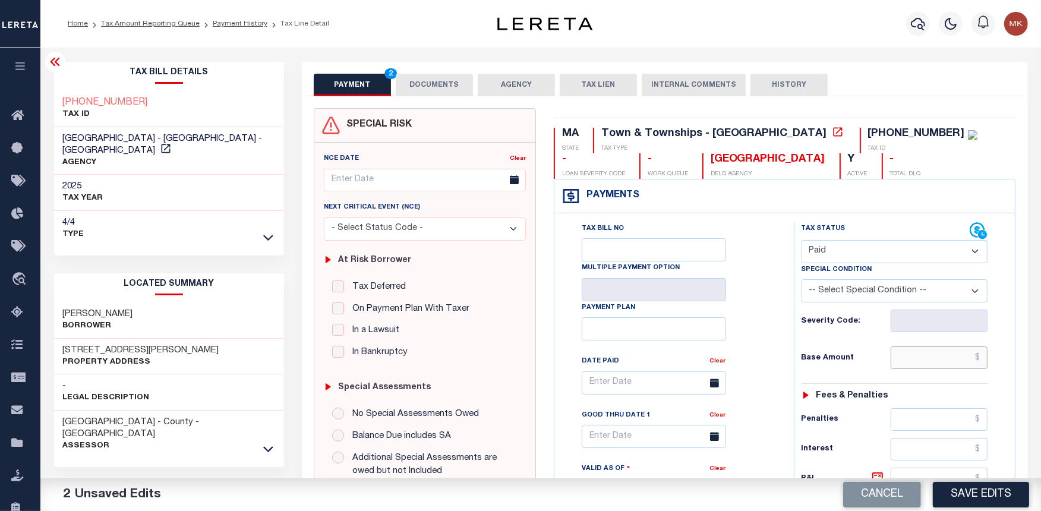
click at [899, 358] on input "text" at bounding box center [939, 357] width 97 height 23
click at [967, 364] on input "$0" at bounding box center [939, 357] width 97 height 23
type input "$0.00"
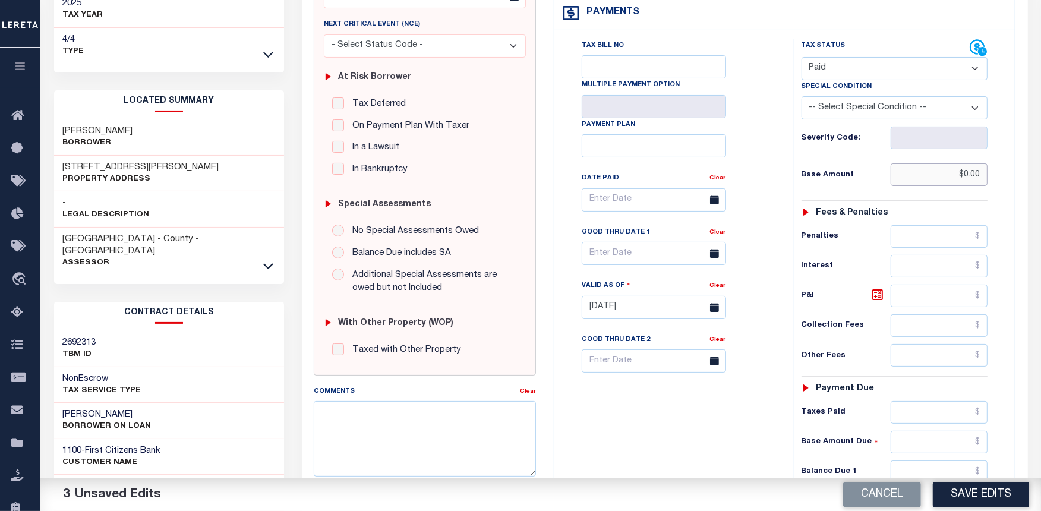
scroll to position [264, 0]
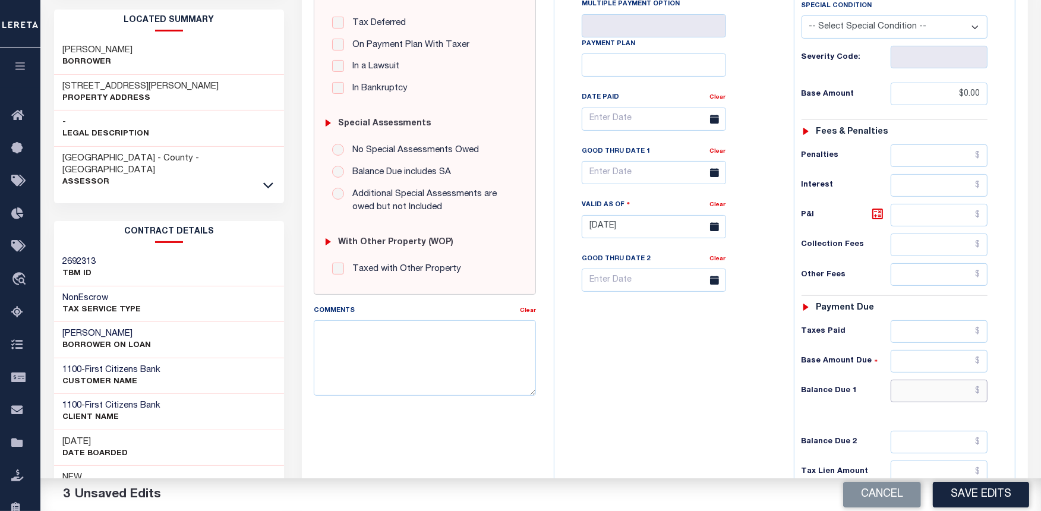
click at [915, 392] on input "text" at bounding box center [939, 391] width 97 height 23
type input "$0.00"
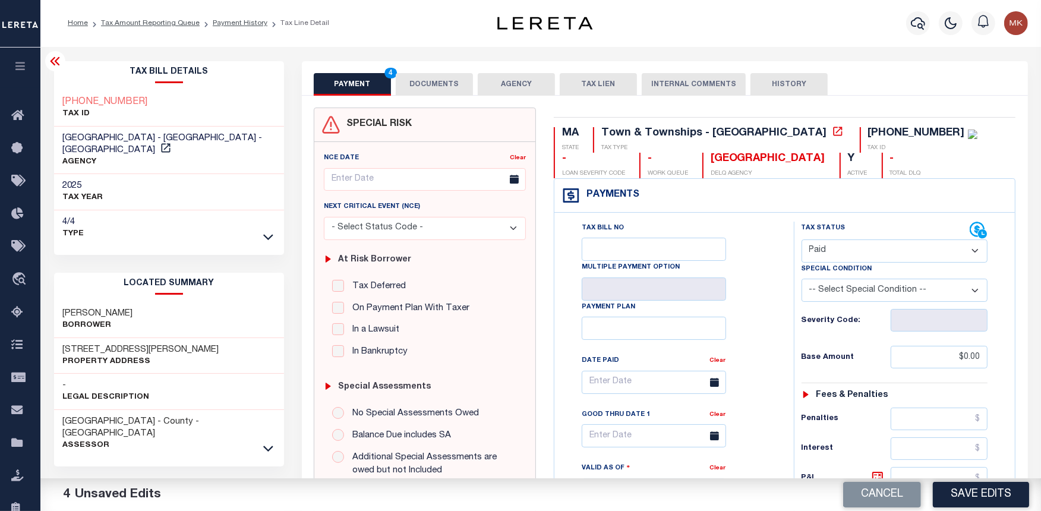
scroll to position [0, 0]
click at [443, 86] on button "DOCUMENTS" at bounding box center [434, 85] width 77 height 23
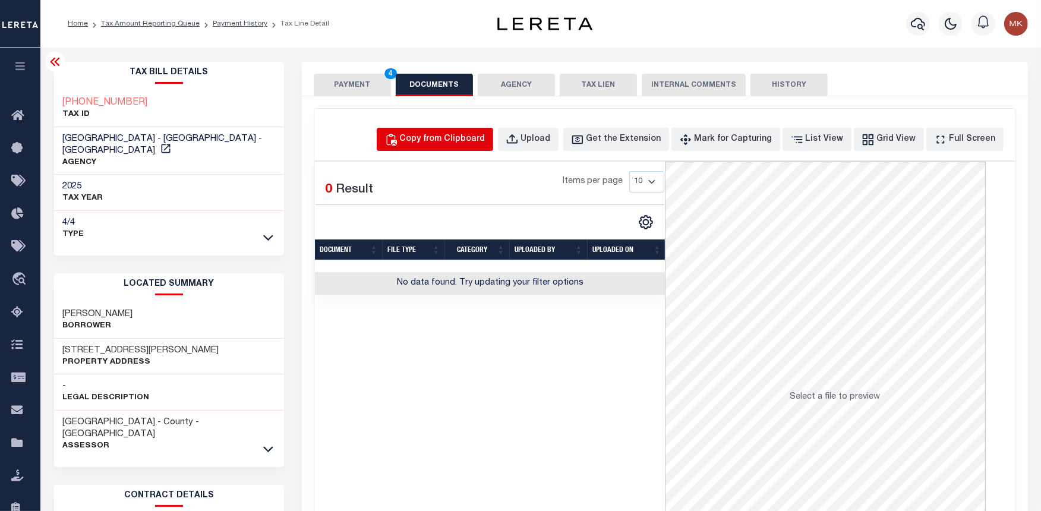
click at [485, 137] on div "Copy from Clipboard" at bounding box center [443, 139] width 86 height 13
select select "POP"
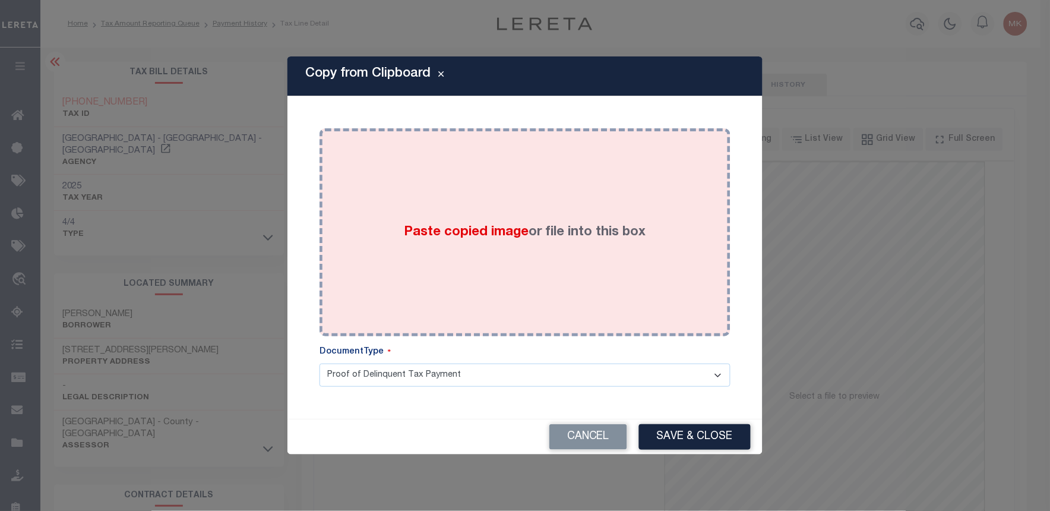
click at [471, 236] on span "Paste copied image" at bounding box center [467, 232] width 125 height 13
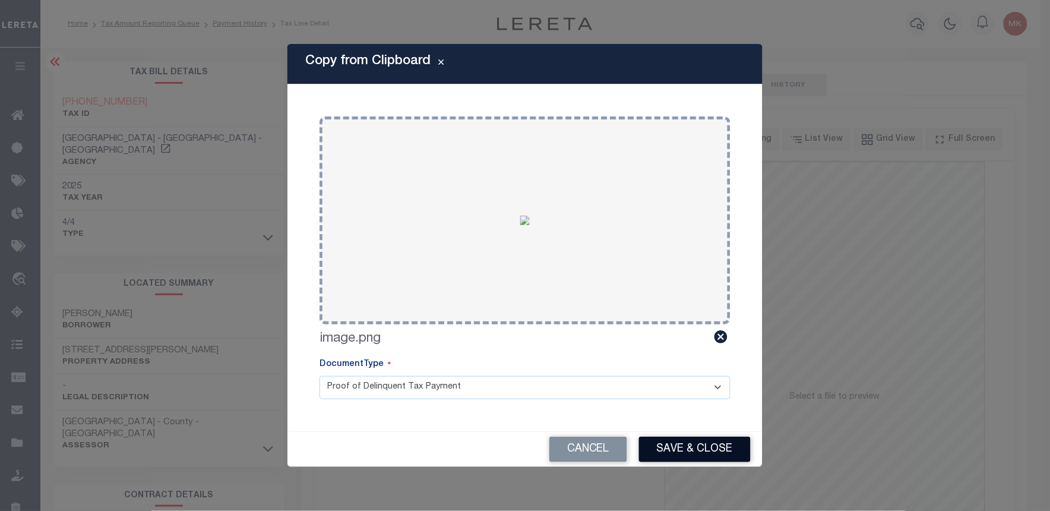
click at [687, 444] on button "Save & Close" at bounding box center [695, 450] width 112 height 26
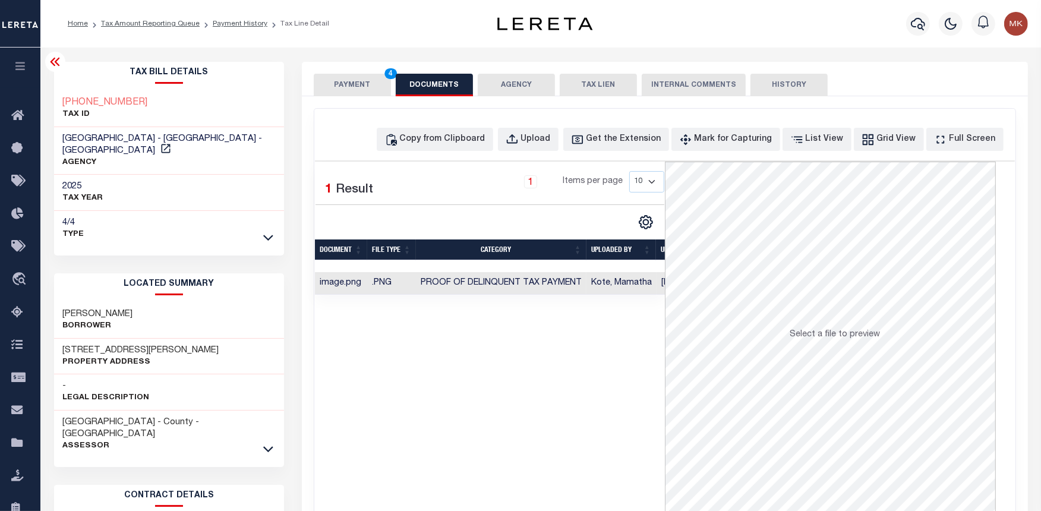
click at [357, 84] on button "PAYMENT 4" at bounding box center [352, 85] width 77 height 23
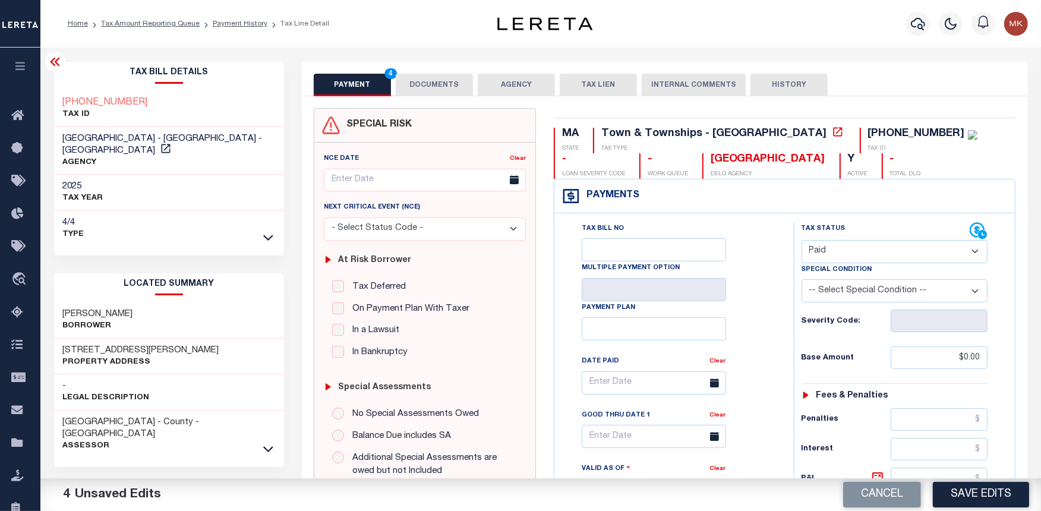
click at [998, 488] on button "Save Edits" at bounding box center [981, 495] width 96 height 26
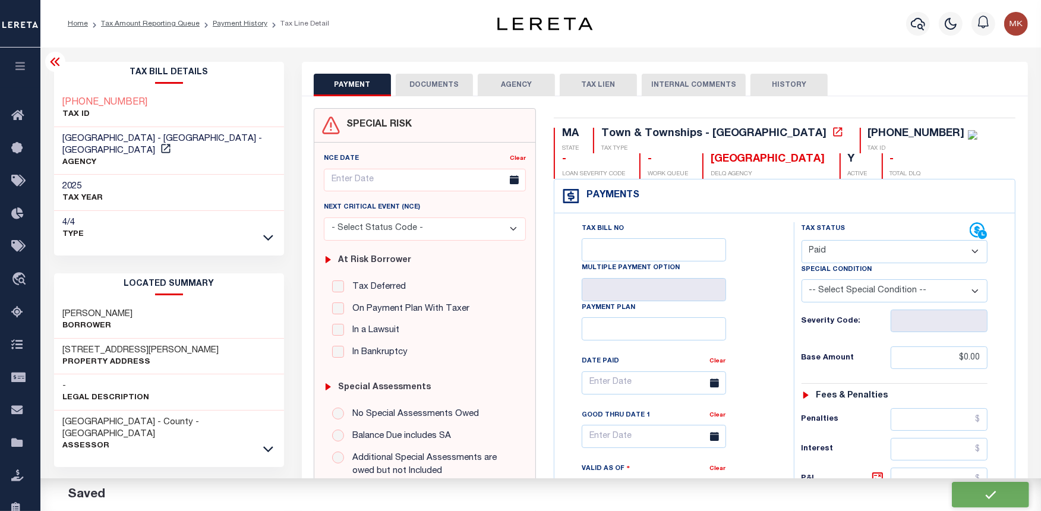
checkbox input "false"
type input "$0"
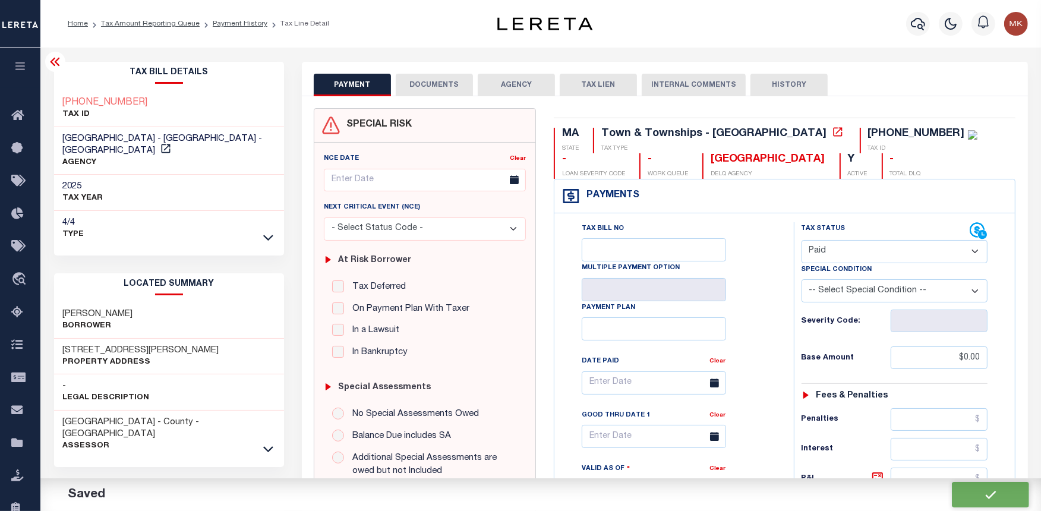
type input "$0"
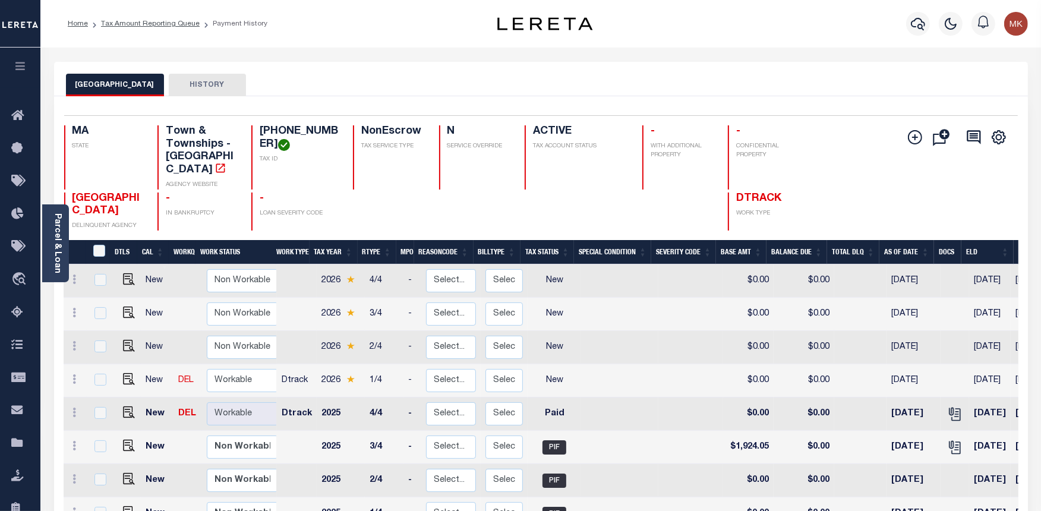
click at [119, 376] on link at bounding box center [126, 380] width 18 height 8
checkbox input "true"
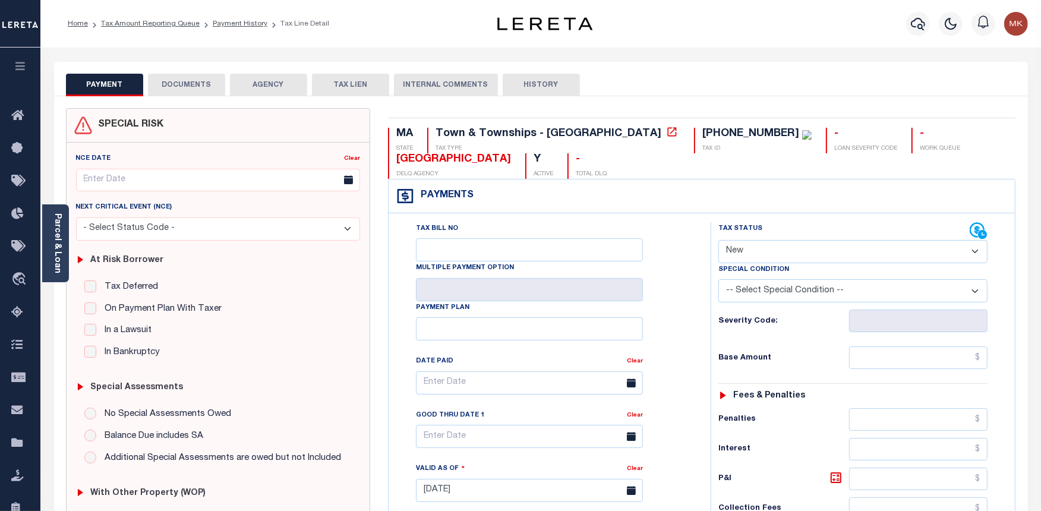
click at [876, 253] on select "- Select Status Code - Open Due/Unpaid Paid Incomplete No Tax Due Internal Refu…" at bounding box center [852, 251] width 269 height 23
select select "PYD"
click at [718, 241] on select "- Select Status Code - Open Due/Unpaid Paid Incomplete No Tax Due Internal Refu…" at bounding box center [852, 251] width 269 height 23
type input "[DATE]"
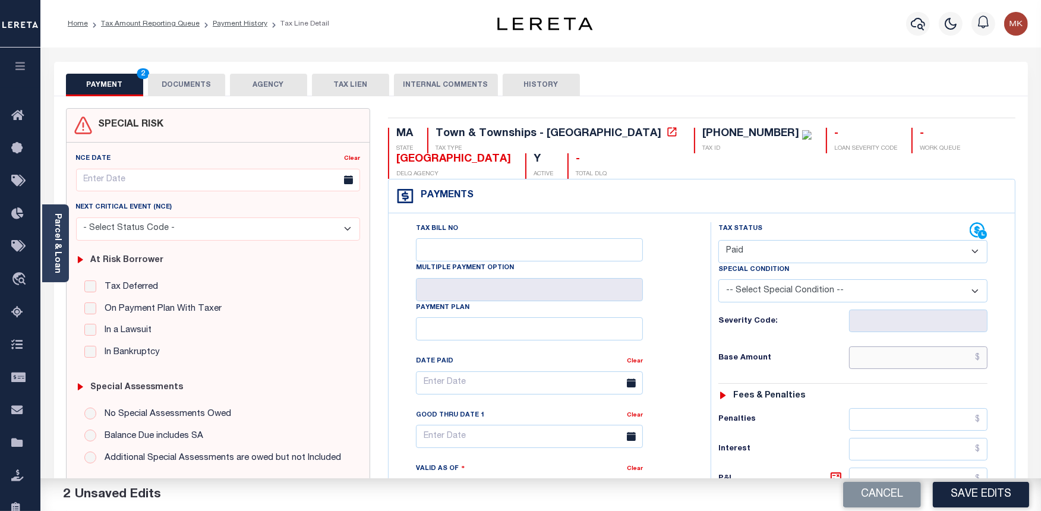
click at [888, 360] on input "text" at bounding box center [918, 357] width 138 height 23
type input "$0.00"
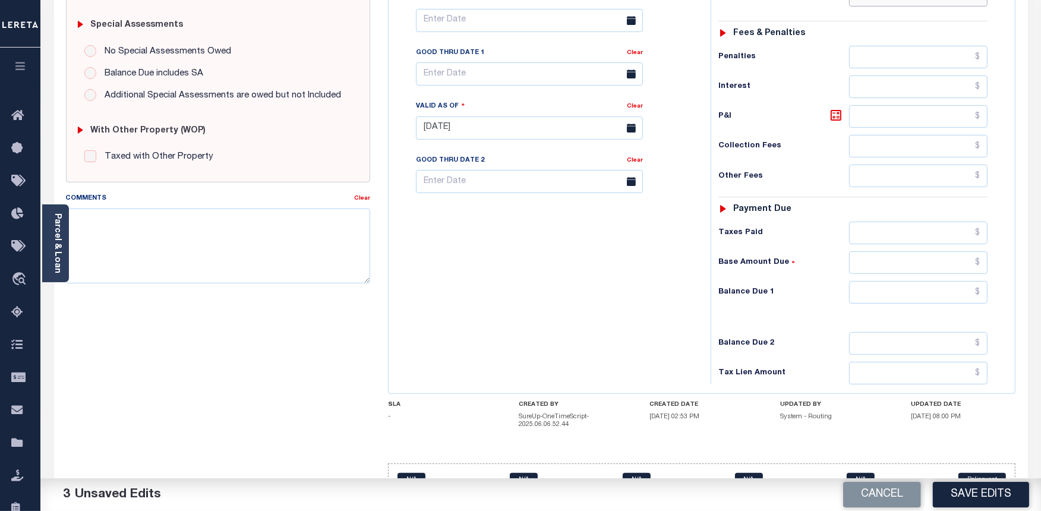
scroll to position [399, 0]
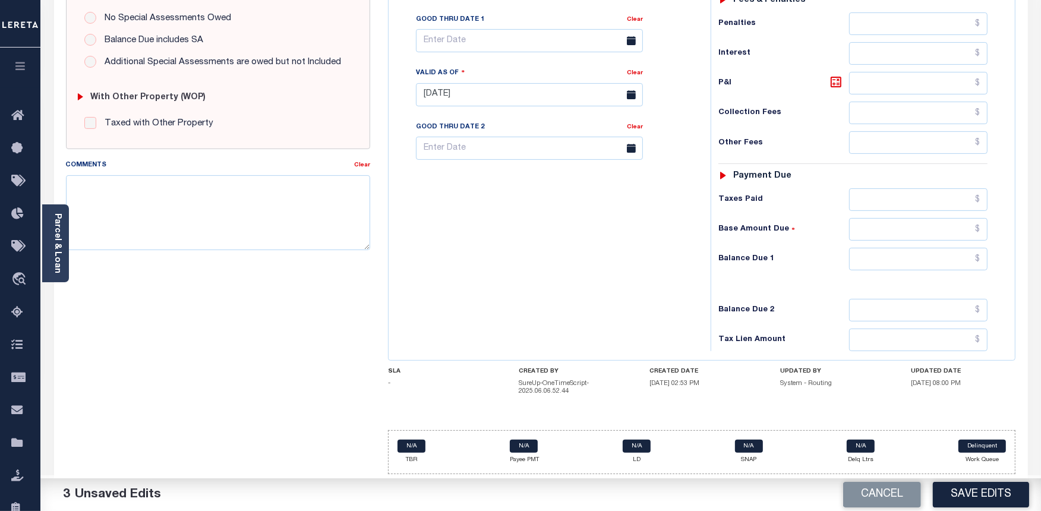
click at [895, 397] on div "SLA - CREATED BY SureUp-OneTimeScript-2025.06.06.52.44 CREATED DATE 06/06/2025 …" at bounding box center [701, 384] width 627 height 32
click at [883, 325] on div "Tax Status Status - Select Status Code -" at bounding box center [857, 89] width 292 height 525
click at [869, 260] on input "text" at bounding box center [918, 259] width 138 height 23
type input "$0.00"
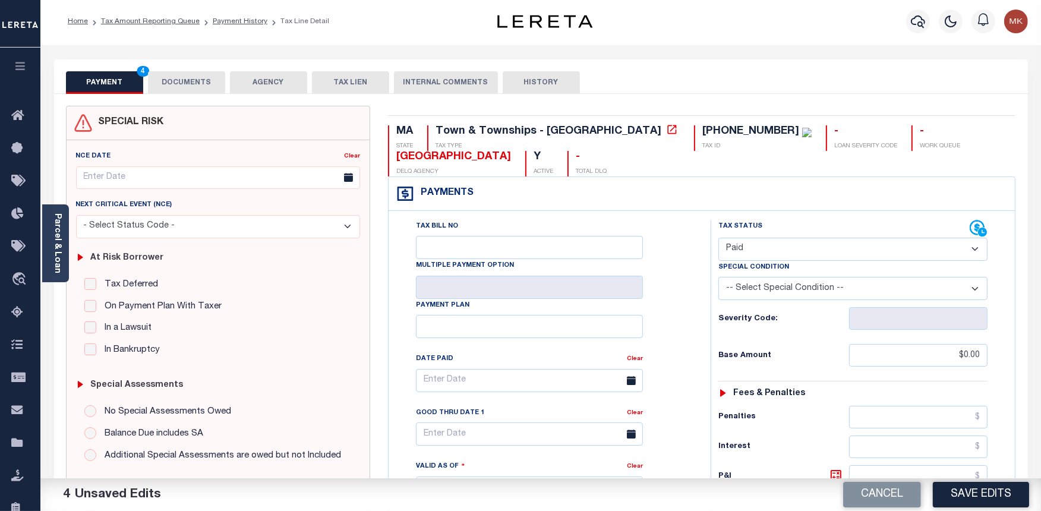
scroll to position [0, 0]
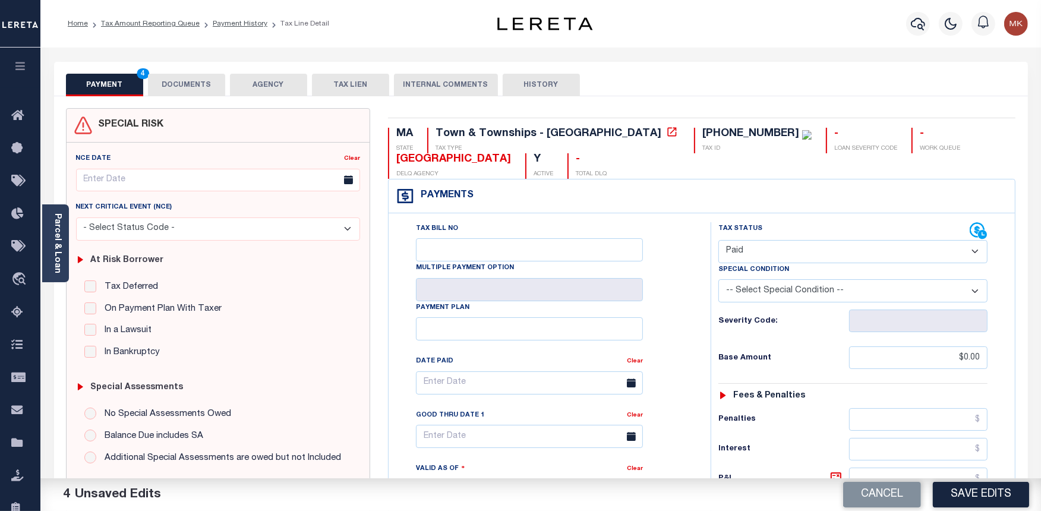
click at [170, 85] on button "DOCUMENTS" at bounding box center [186, 85] width 77 height 23
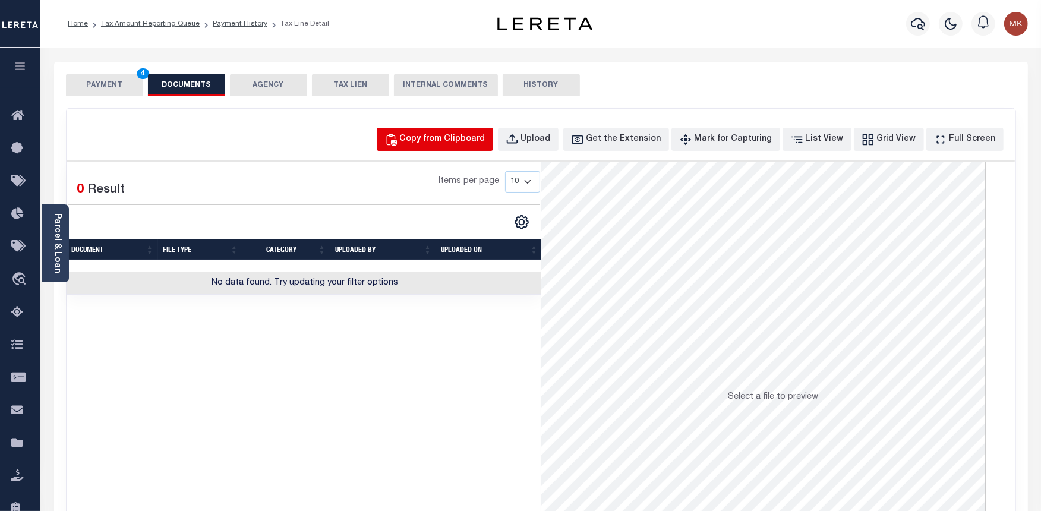
click at [471, 138] on div "Copy from Clipboard" at bounding box center [443, 139] width 86 height 13
select select "POP"
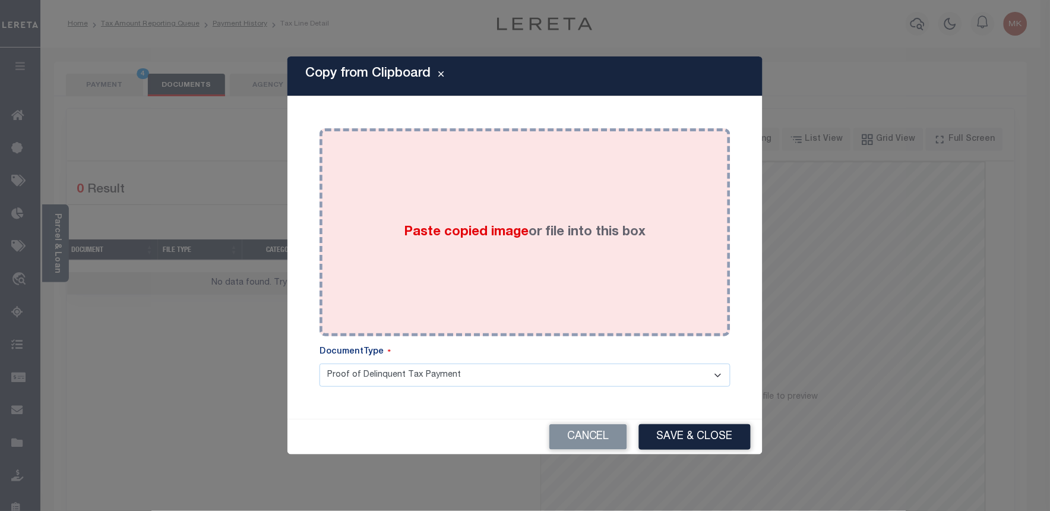
click at [554, 235] on label "Paste copied image or file into this box" at bounding box center [526, 233] width 242 height 20
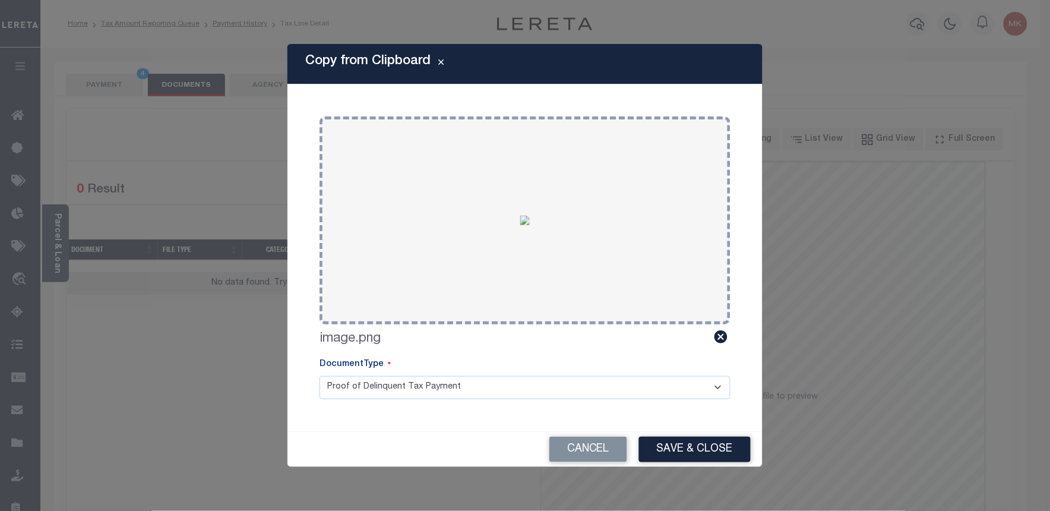
click at [682, 457] on button "Save & Close" at bounding box center [695, 450] width 112 height 26
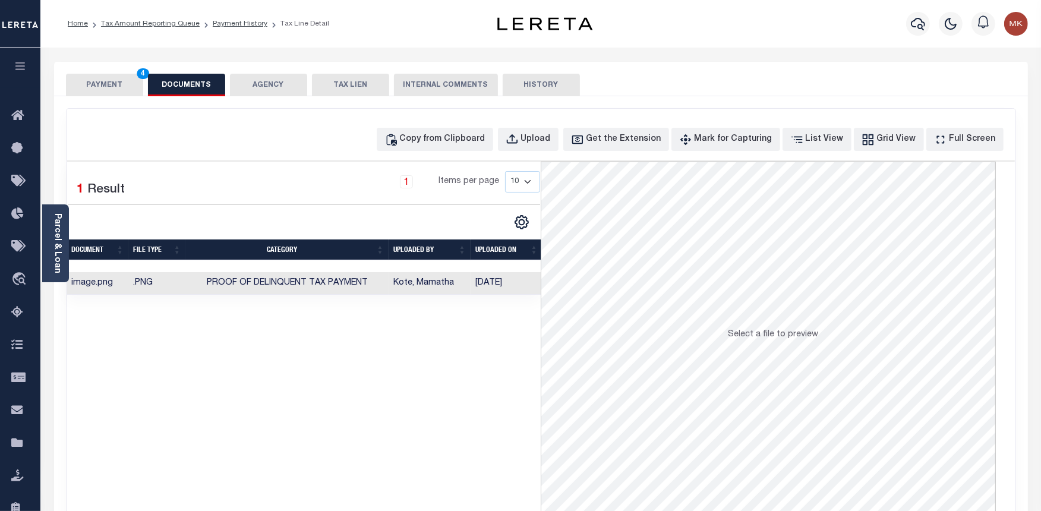
click at [103, 91] on button "PAYMENT 4" at bounding box center [104, 85] width 77 height 23
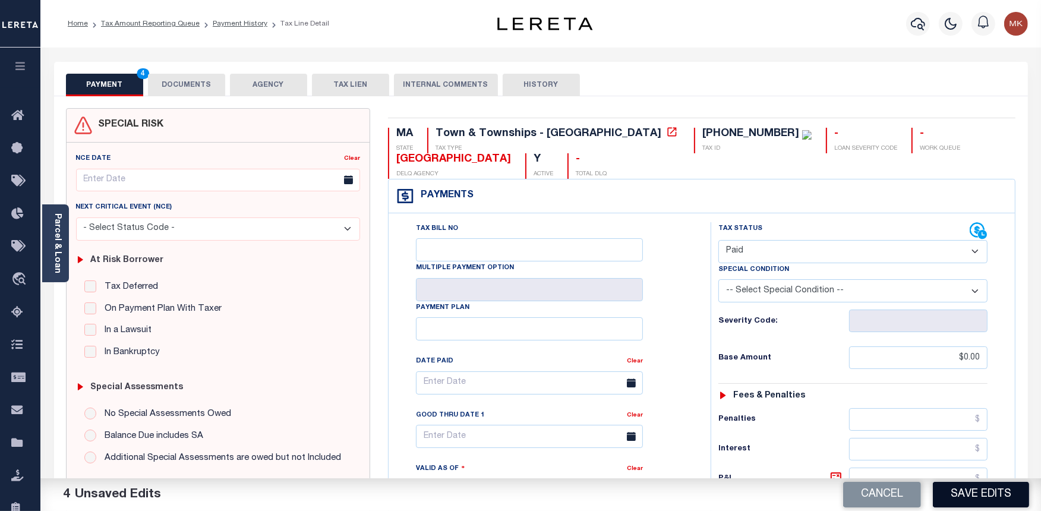
click at [987, 497] on button "Save Edits" at bounding box center [981, 495] width 96 height 26
checkbox input "false"
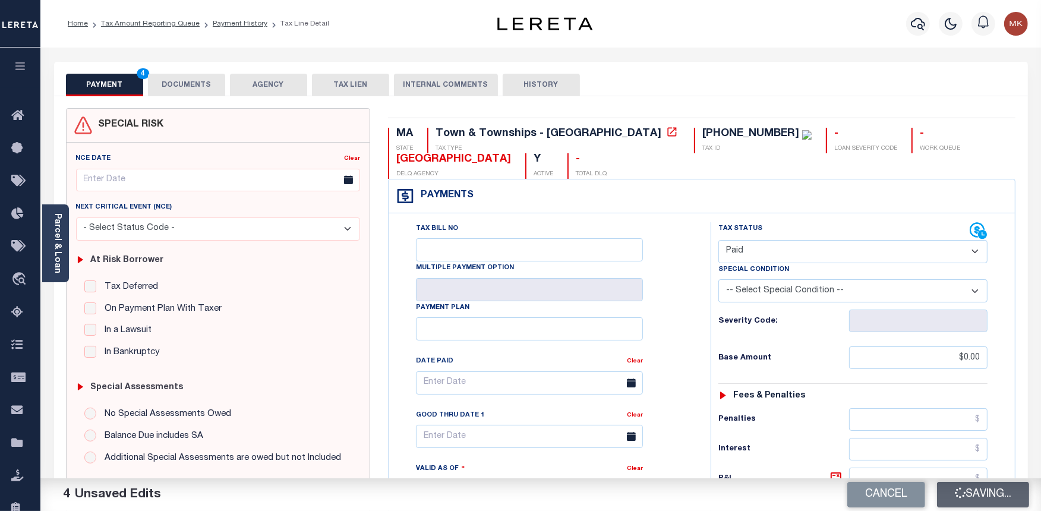
type input "$0"
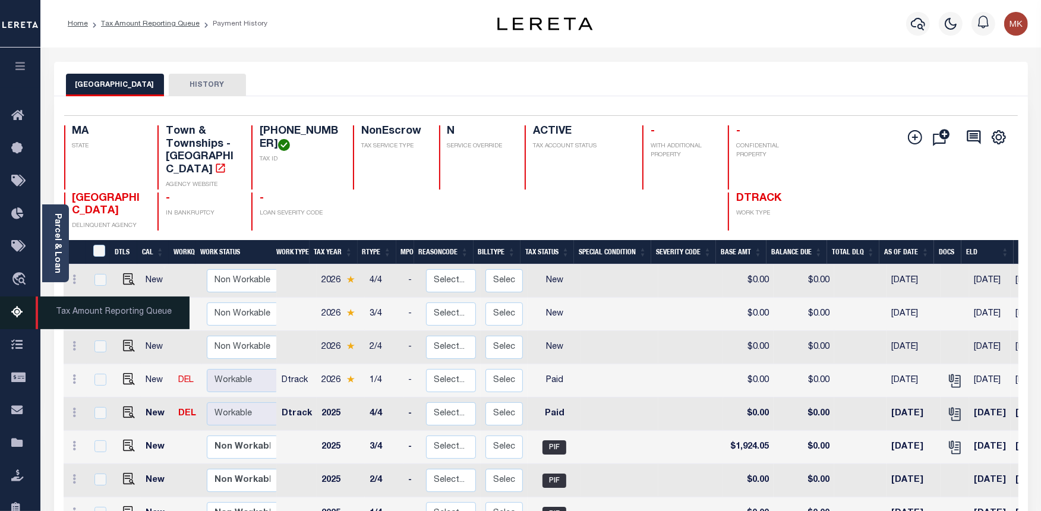
click at [14, 306] on icon at bounding box center [20, 312] width 19 height 15
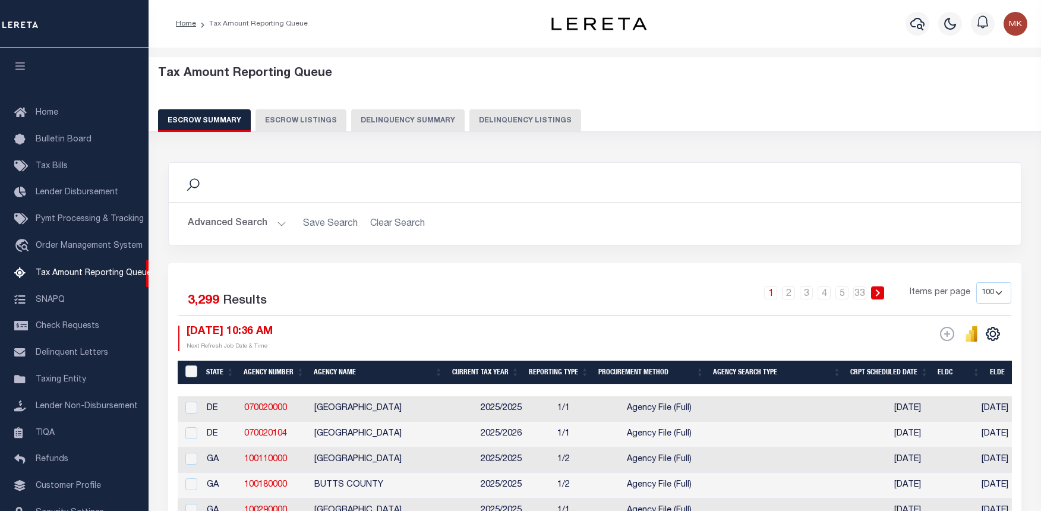
select select "100"
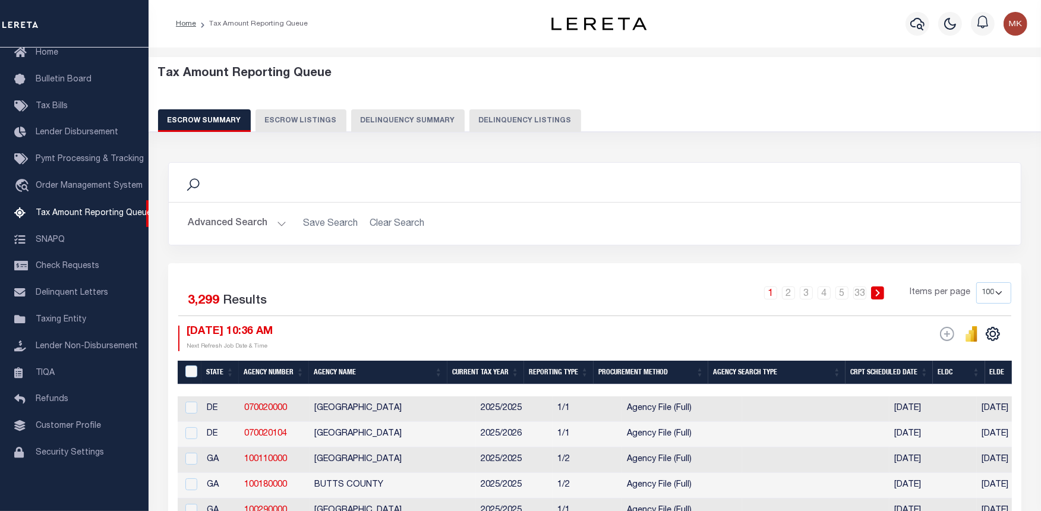
click at [481, 115] on button "Delinquency Listings" at bounding box center [525, 120] width 112 height 23
select select "100"
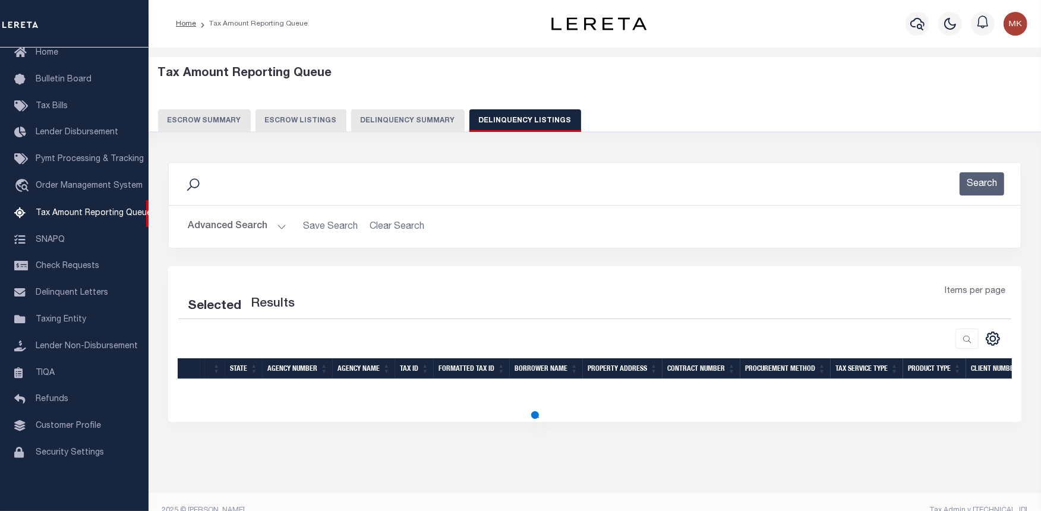
select select "100"
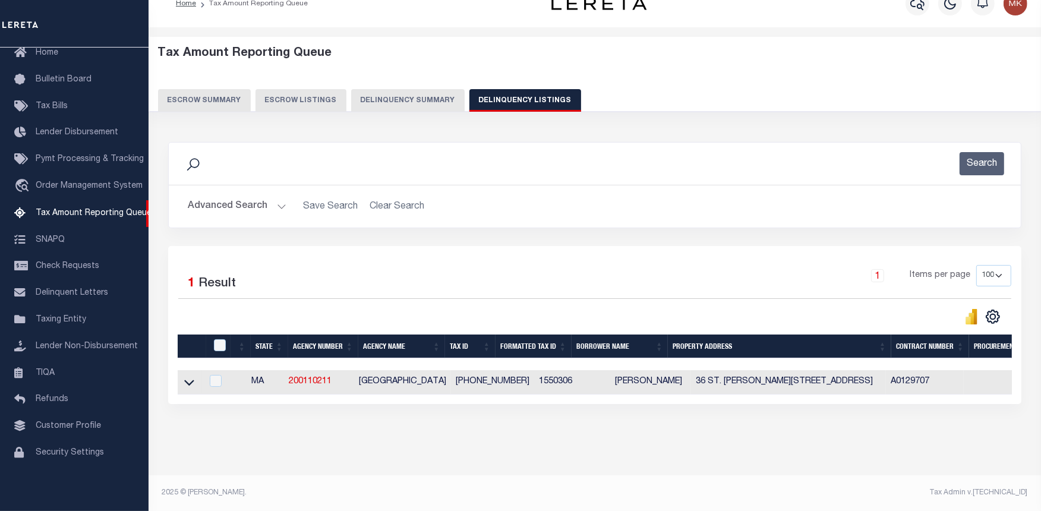
scroll to position [30, 0]
click at [220, 370] on td at bounding box center [214, 382] width 24 height 24
checkbox input "true"
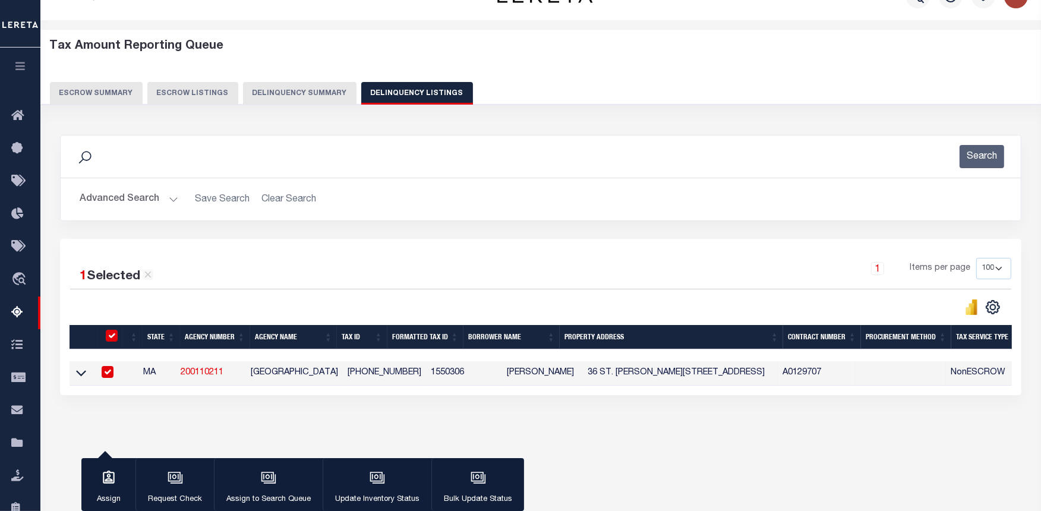
click at [220, 336] on th "Agency Number" at bounding box center [215, 337] width 70 height 24
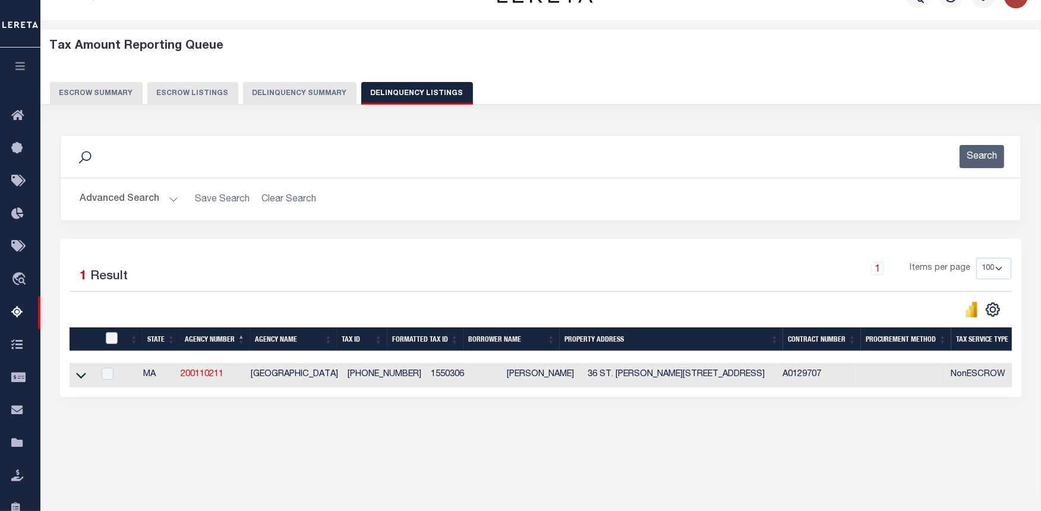
click at [110, 339] on input "checkbox" at bounding box center [112, 338] width 12 height 12
checkbox input "true"
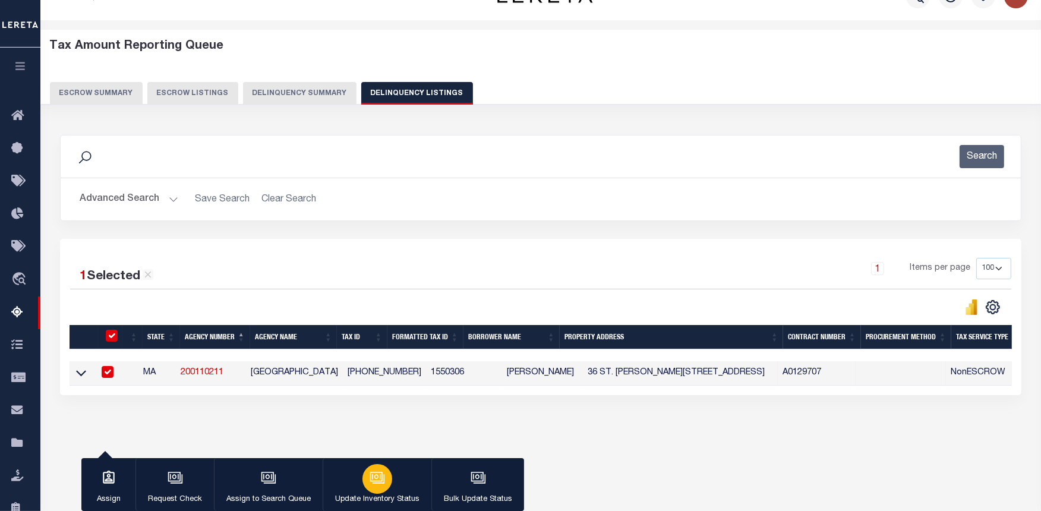
click at [379, 474] on icon "button" at bounding box center [377, 477] width 15 height 15
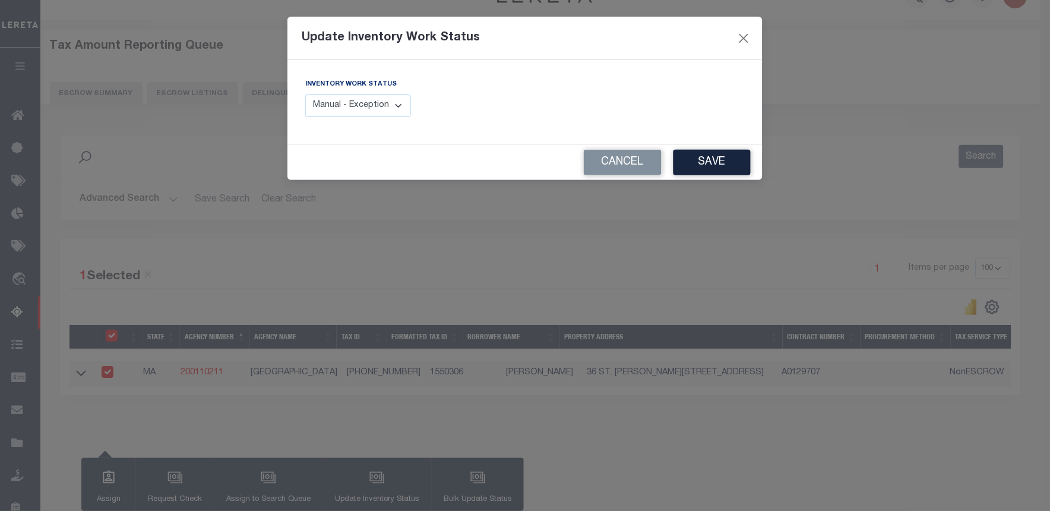
click at [396, 107] on select "Manual - Exception Pended - Awaiting Search Late Add Exception Completed" at bounding box center [358, 105] width 106 height 23
select select "4"
click at [305, 94] on select "Manual - Exception Pended - Awaiting Search Late Add Exception Completed" at bounding box center [358, 105] width 106 height 23
click at [727, 161] on button "Save" at bounding box center [712, 163] width 77 height 26
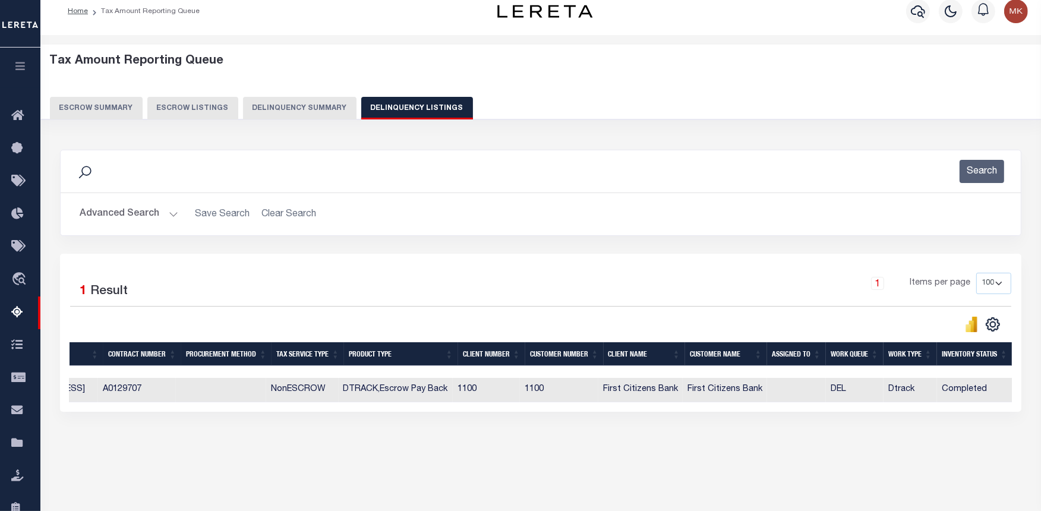
scroll to position [0, 0]
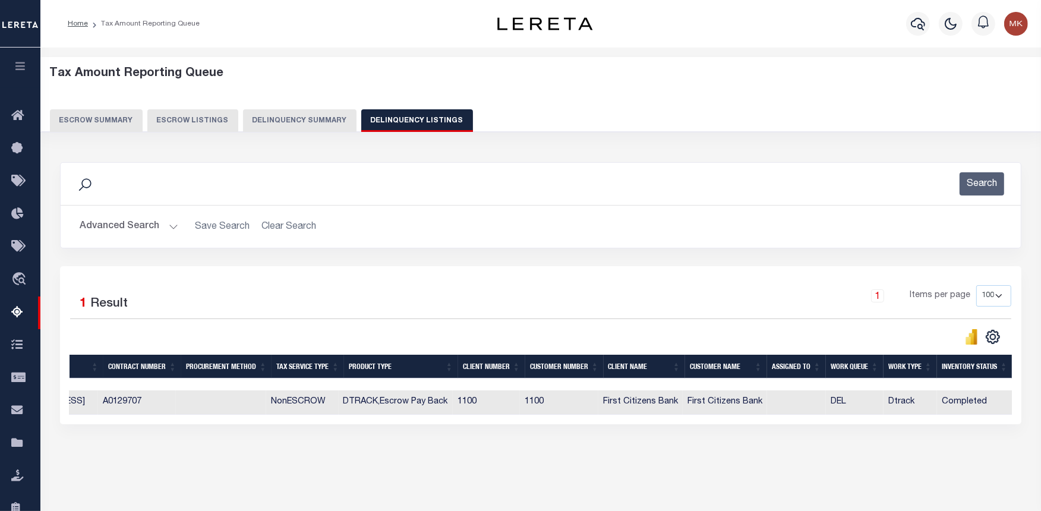
click at [168, 224] on button "Advanced Search" at bounding box center [129, 226] width 99 height 23
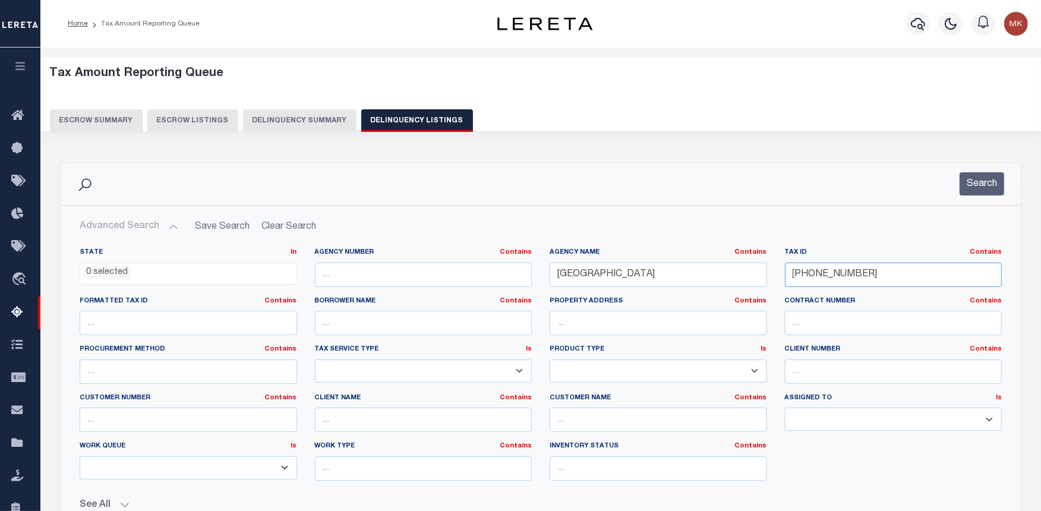
click at [815, 277] on input "155-03-06" at bounding box center [893, 275] width 217 height 24
paste input "6-12-00"
click at [973, 180] on button "Search" at bounding box center [981, 183] width 45 height 23
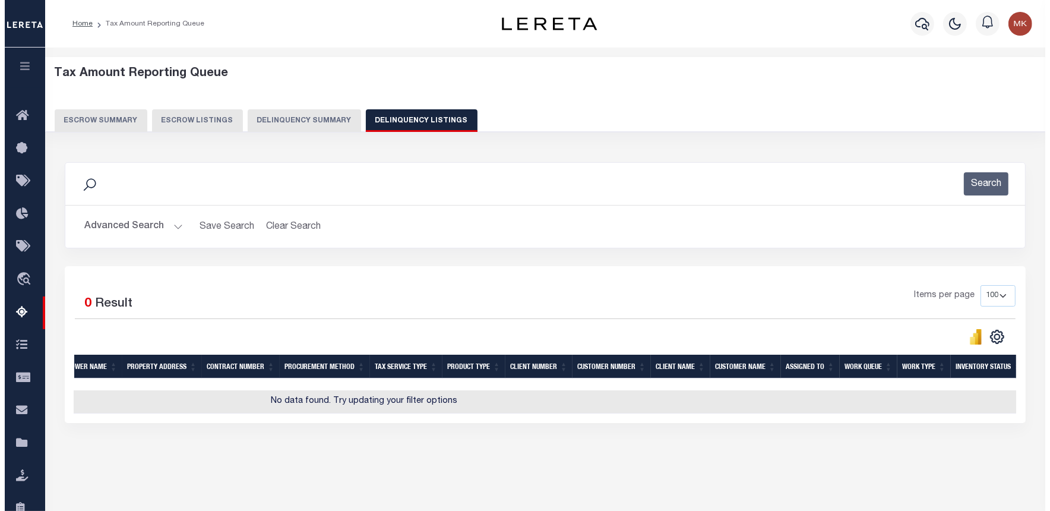
scroll to position [0, 372]
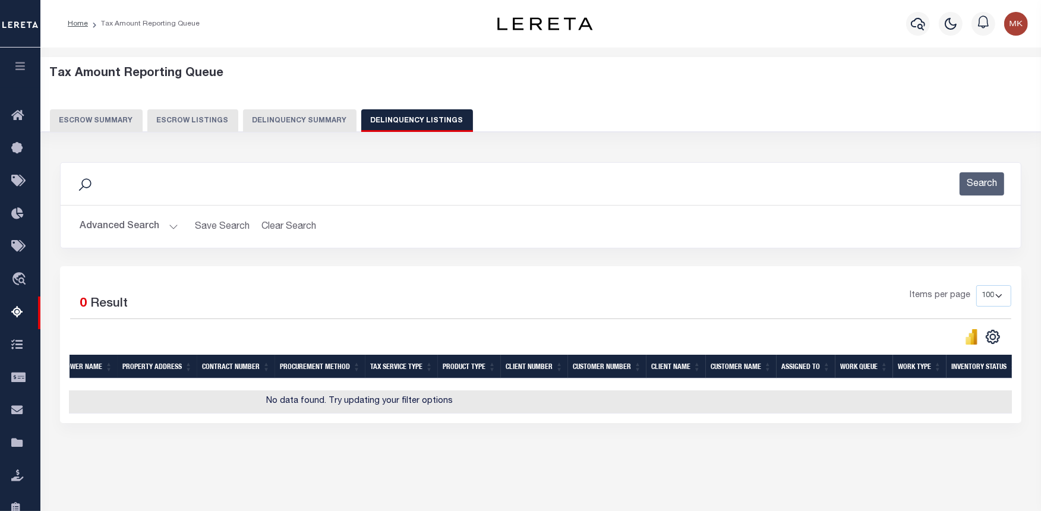
click at [170, 224] on button "Advanced Search" at bounding box center [129, 226] width 99 height 23
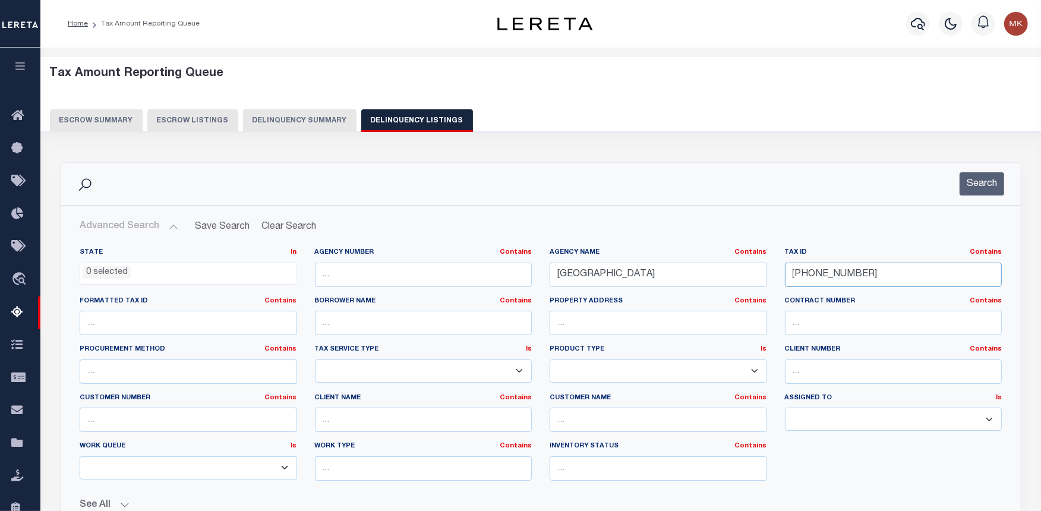
click at [816, 270] on input "156-12-00" at bounding box center [893, 275] width 217 height 24
paste input "56-12-00"
click at [833, 271] on input "156-156-12-00-00" at bounding box center [893, 275] width 217 height 24
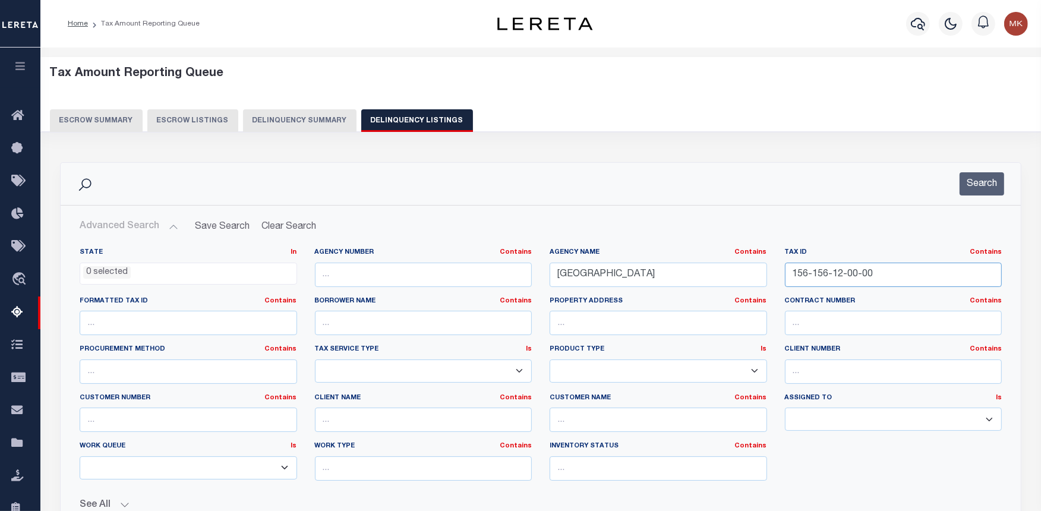
click at [833, 271] on input "156-156-12-00-00" at bounding box center [893, 275] width 217 height 24
paste input "2"
type input "156-12-00"
click at [964, 186] on button "Search" at bounding box center [981, 183] width 45 height 23
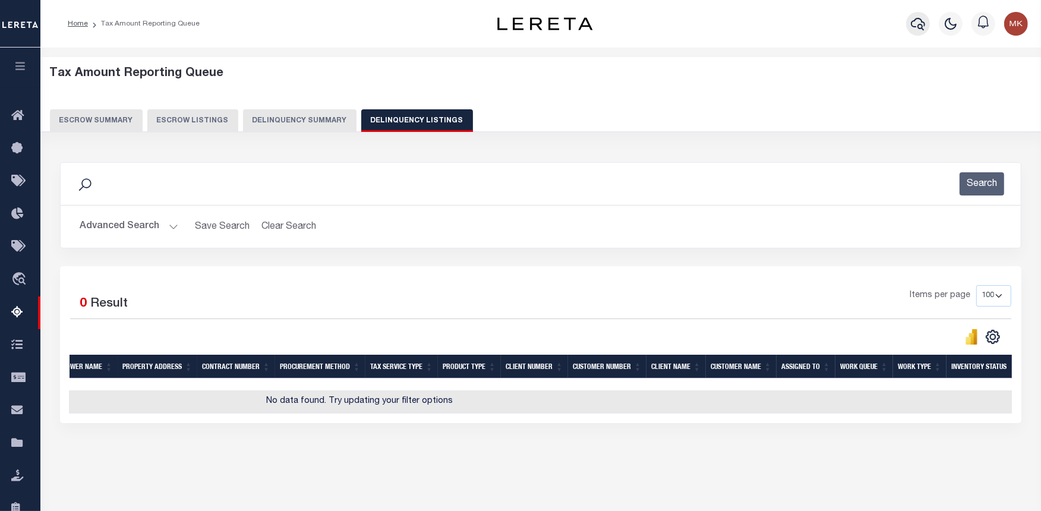
click at [918, 18] on icon "button" at bounding box center [918, 24] width 14 height 12
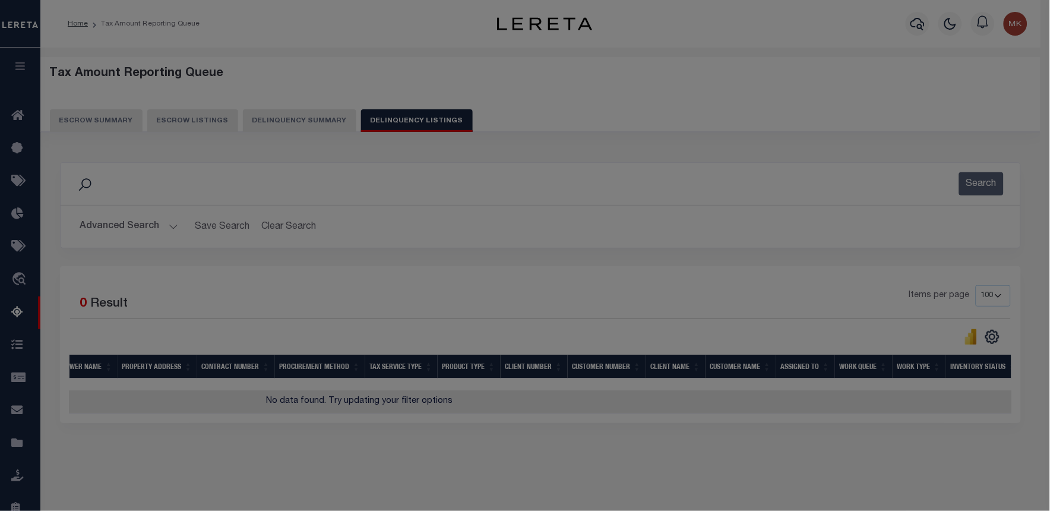
scroll to position [0, 362]
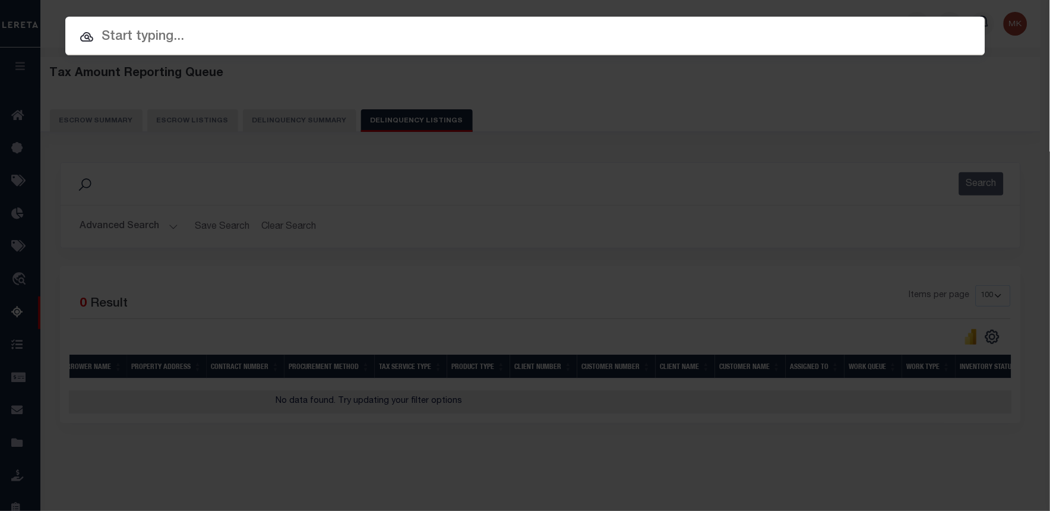
paste input "156-12-00"
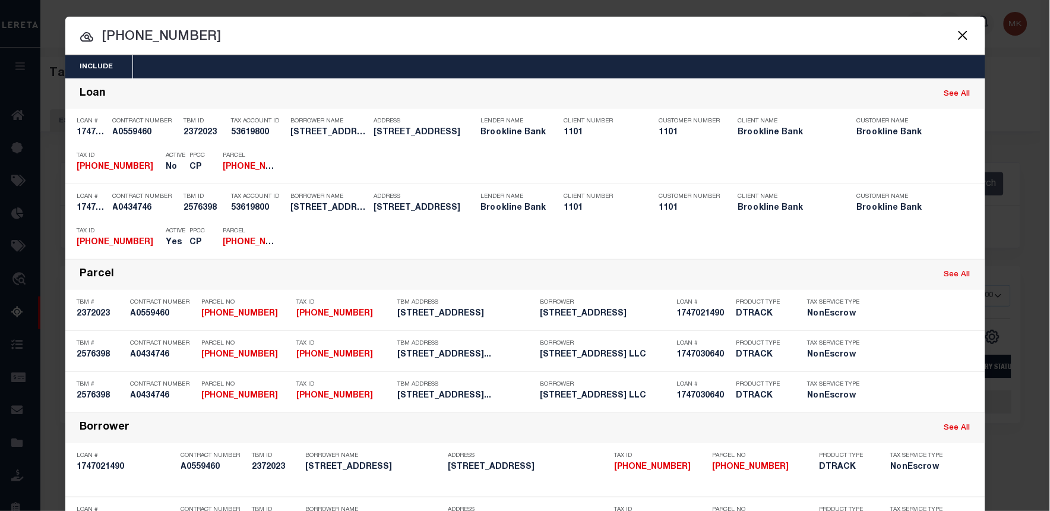
type input "156-12-00"
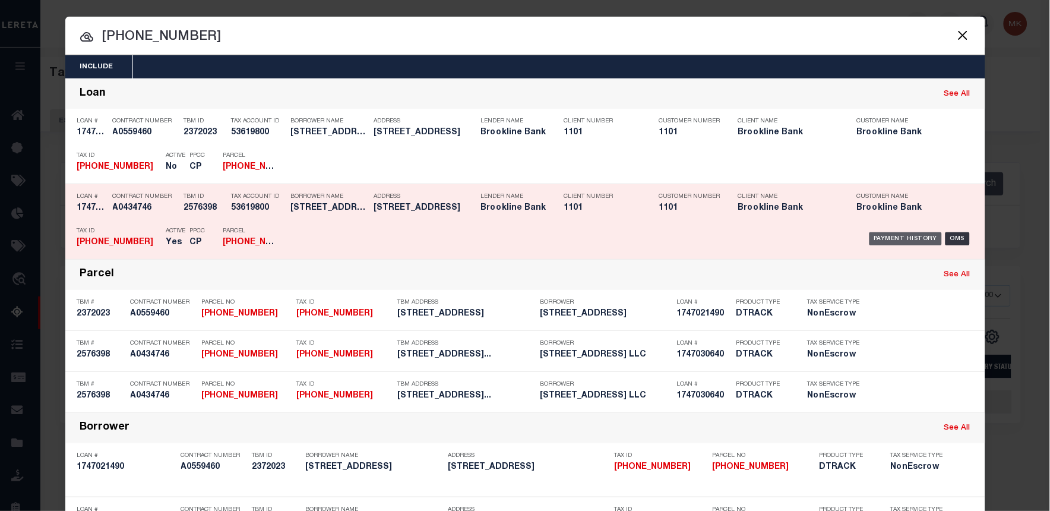
click at [907, 234] on div "Payment History" at bounding box center [906, 238] width 73 height 13
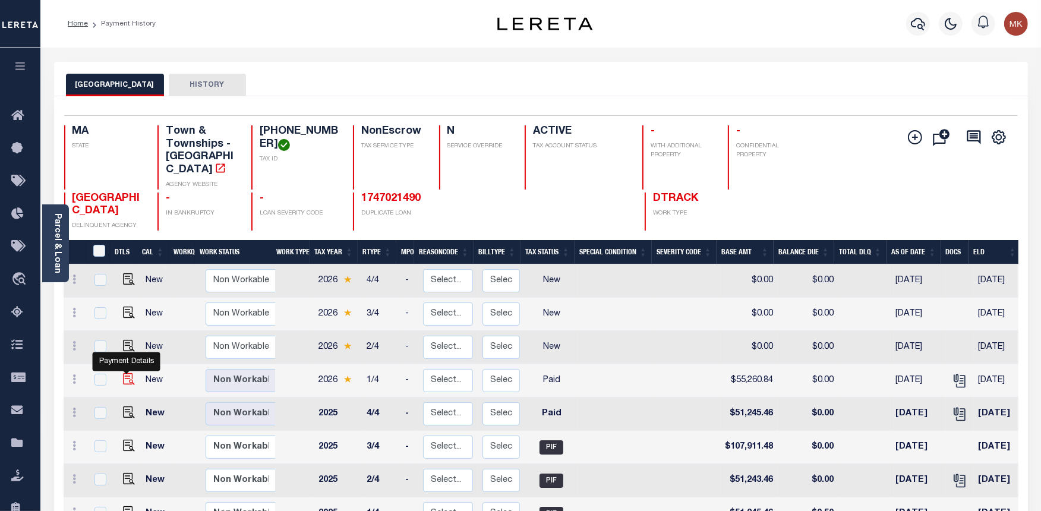
click at [123, 373] on img "" at bounding box center [129, 379] width 12 height 12
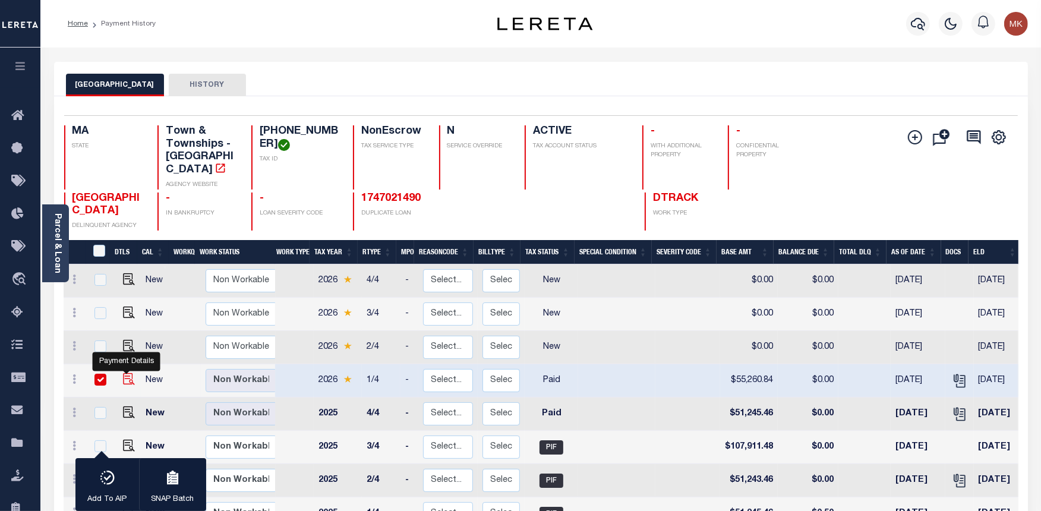
checkbox input "true"
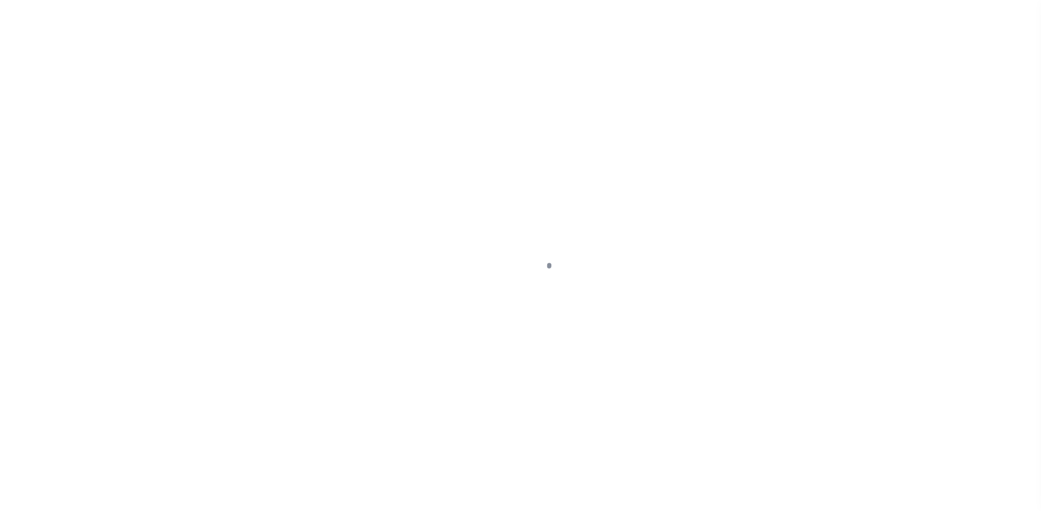
select select "PYD"
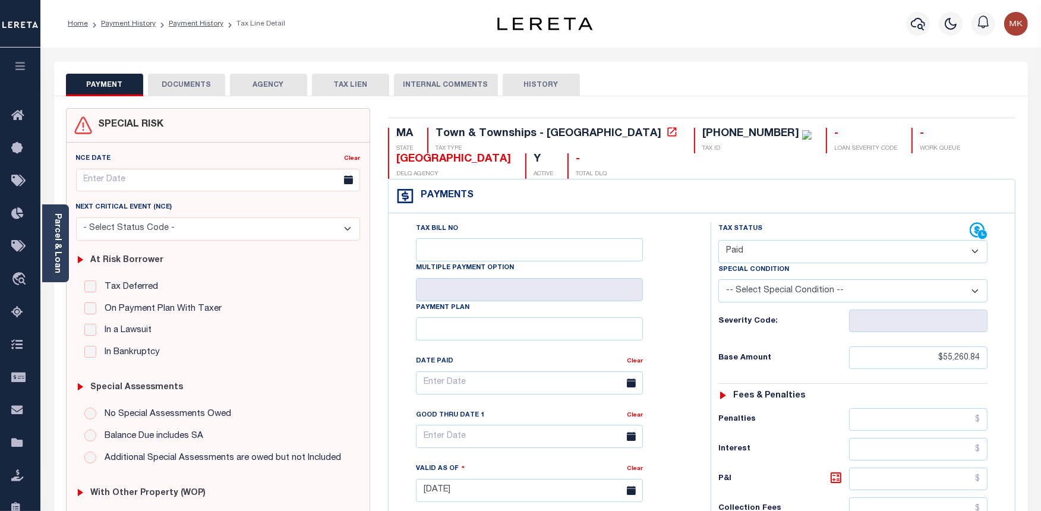
click at [176, 87] on button "DOCUMENTS" at bounding box center [186, 85] width 77 height 23
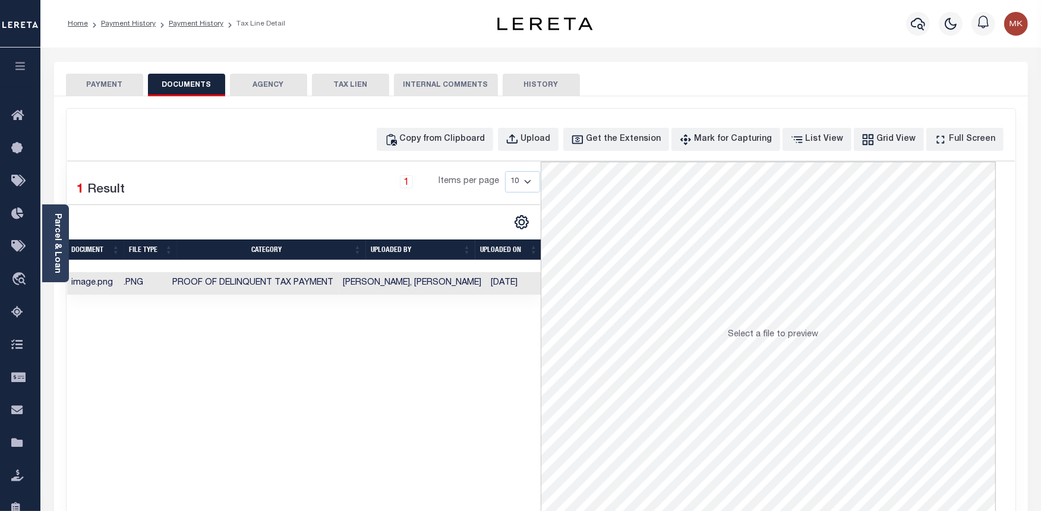
click at [103, 80] on button "PAYMENT" at bounding box center [104, 85] width 77 height 23
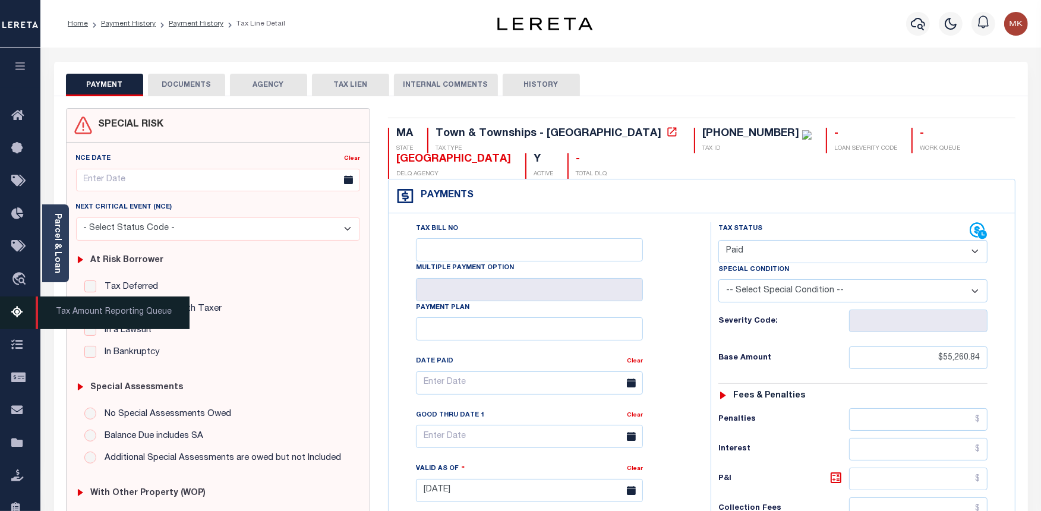
click at [21, 312] on icon at bounding box center [20, 312] width 19 height 15
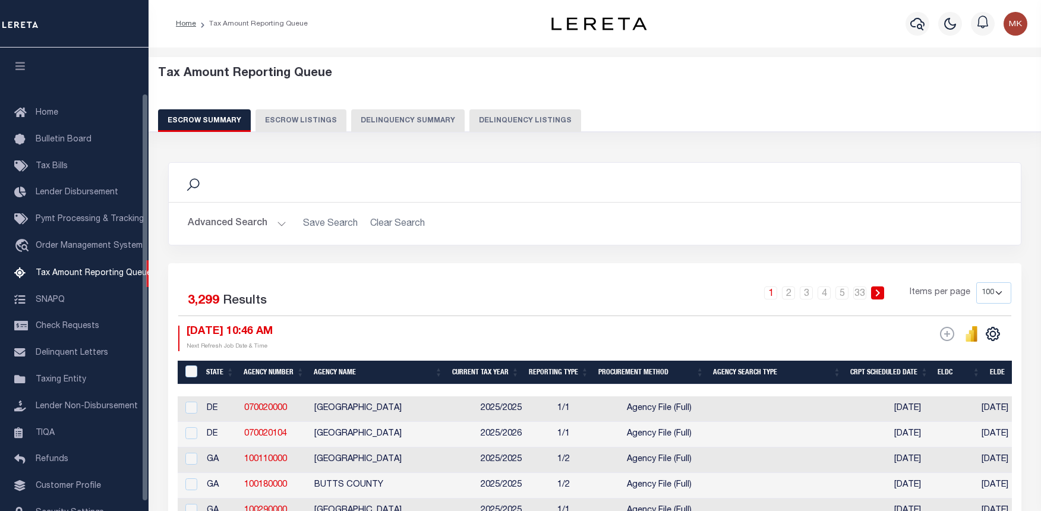
select select "100"
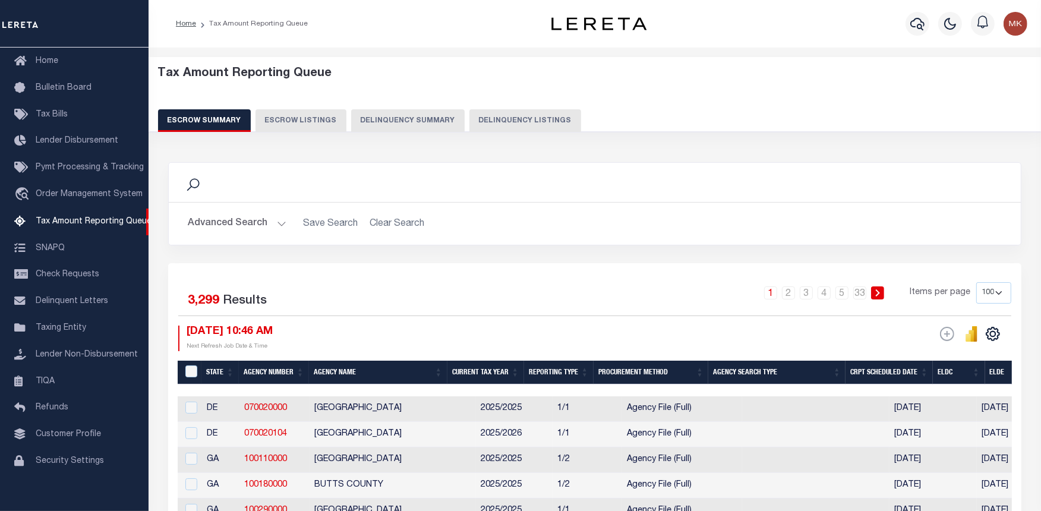
click at [412, 121] on button "Delinquency Summary" at bounding box center [407, 120] width 113 height 23
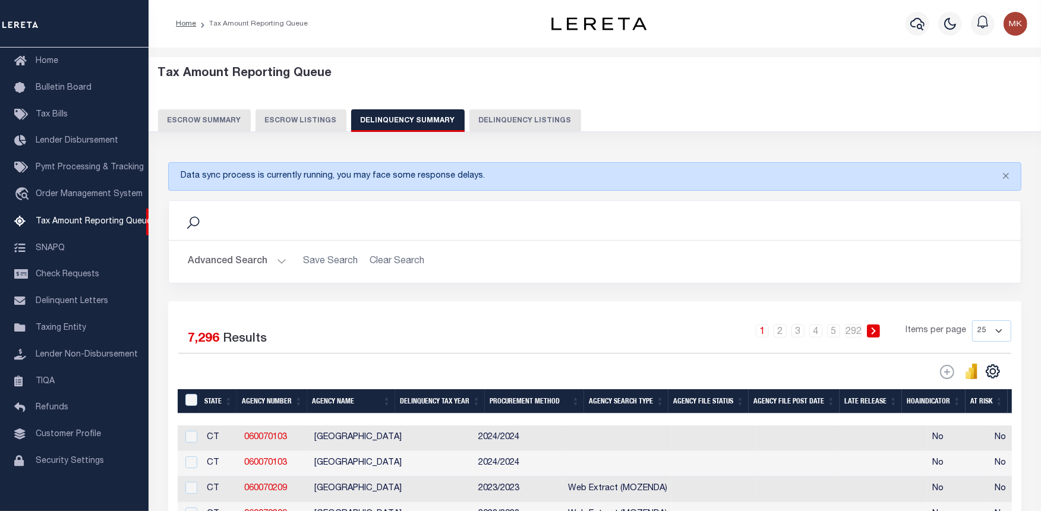
click at [487, 118] on button "Delinquency Listings" at bounding box center [525, 120] width 112 height 23
select select "100"
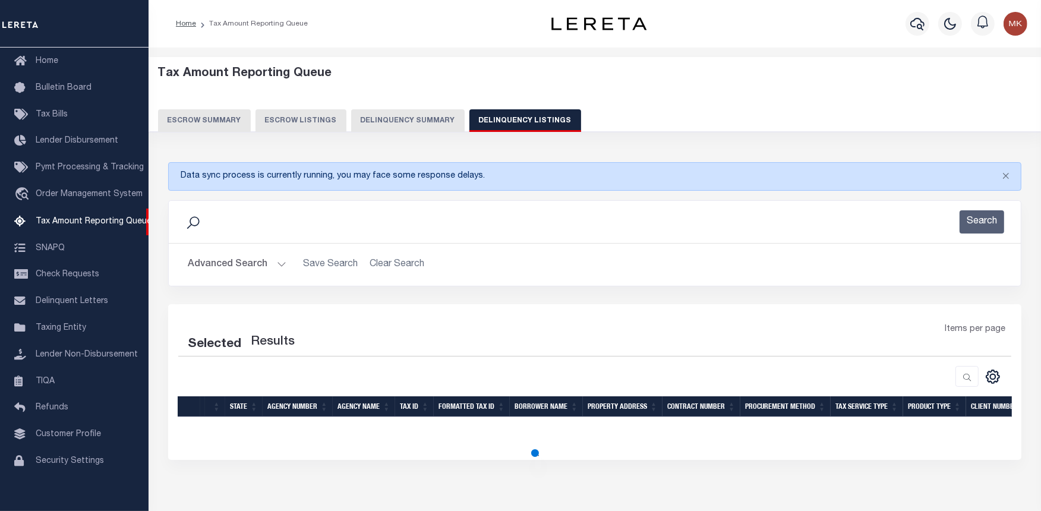
select select "100"
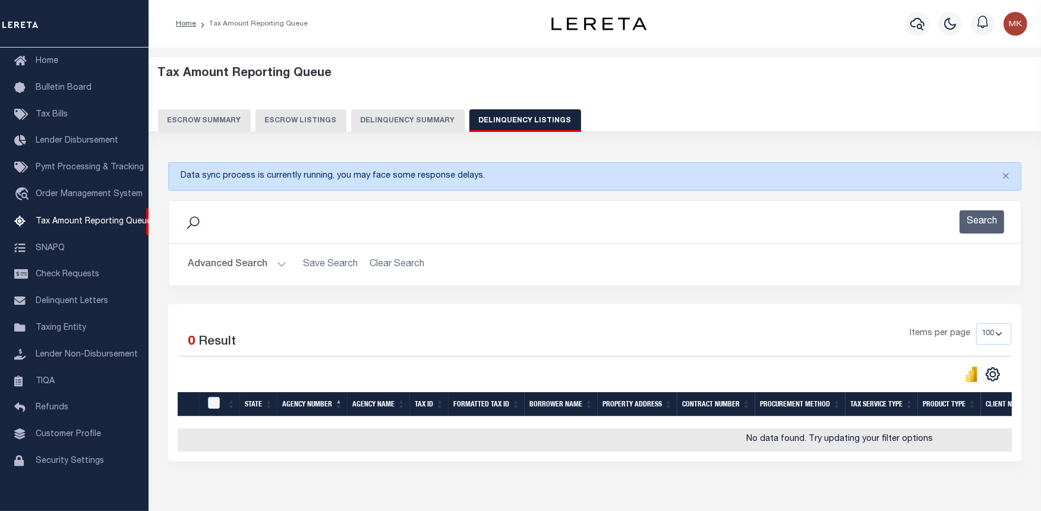
click at [487, 118] on button "Delinquency Listings" at bounding box center [525, 120] width 112 height 23
select select "100"
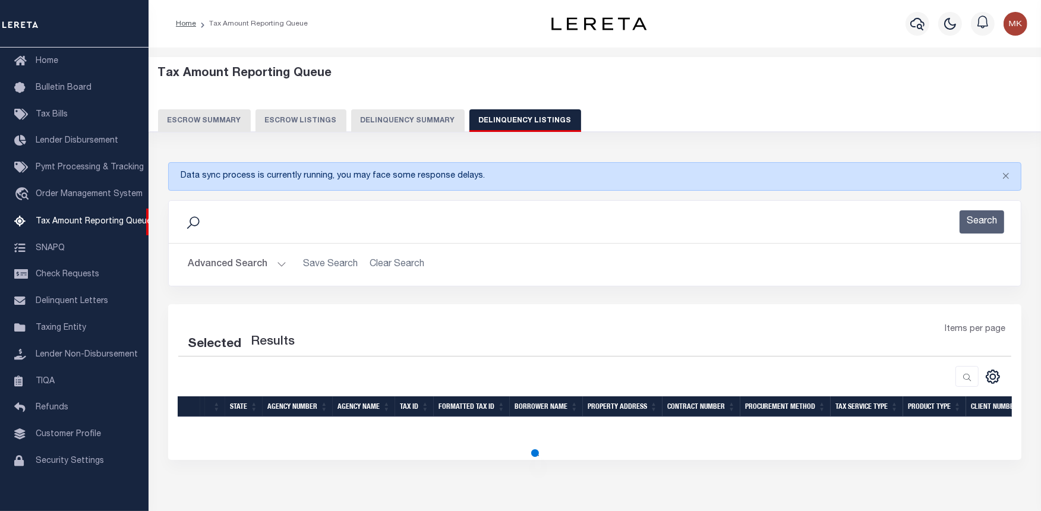
select select "100"
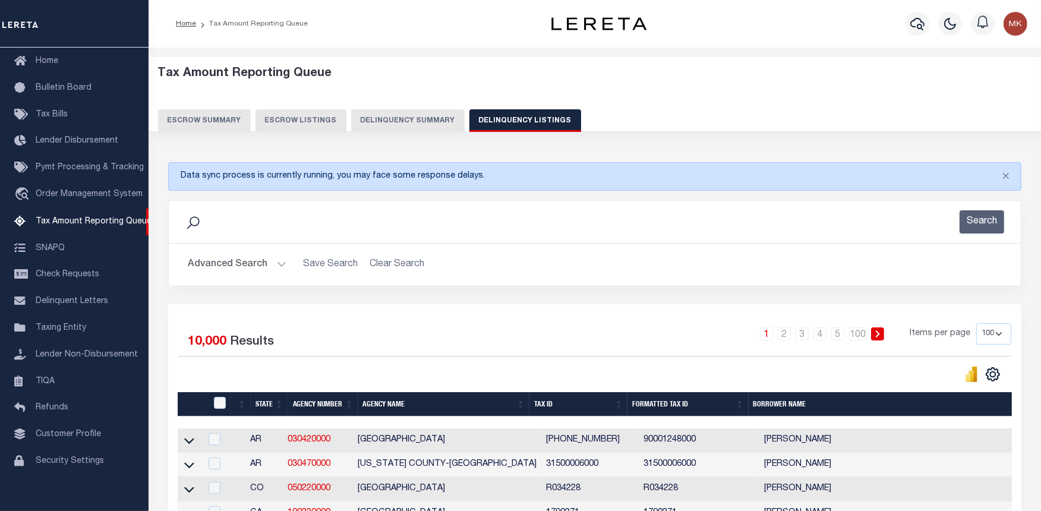
click at [280, 260] on button "Advanced Search" at bounding box center [237, 264] width 99 height 23
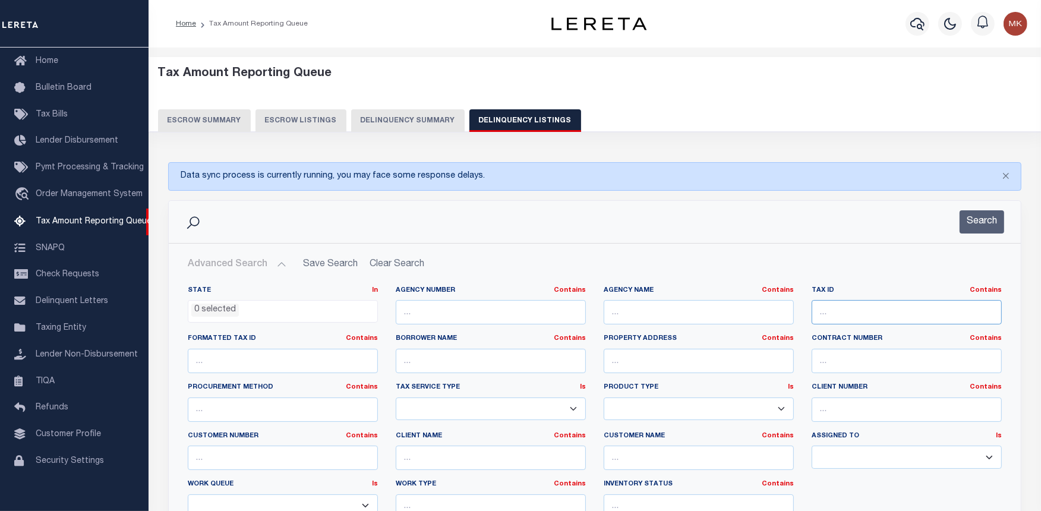
click at [842, 311] on input "text" at bounding box center [907, 312] width 190 height 24
paste input "[PHONE_NUMBER]"
type input "[PHONE_NUMBER]"
click at [975, 221] on button "Search" at bounding box center [981, 221] width 45 height 23
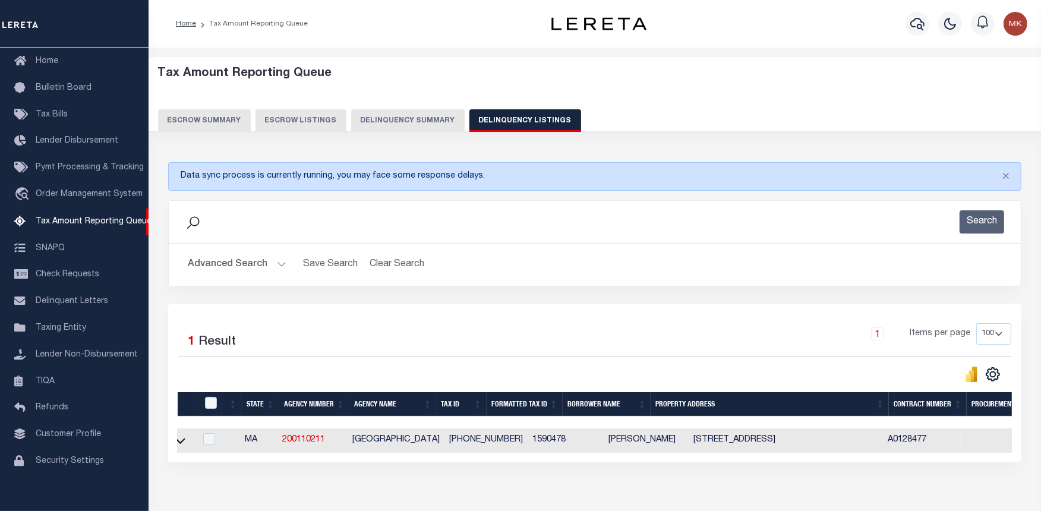
scroll to position [0, 0]
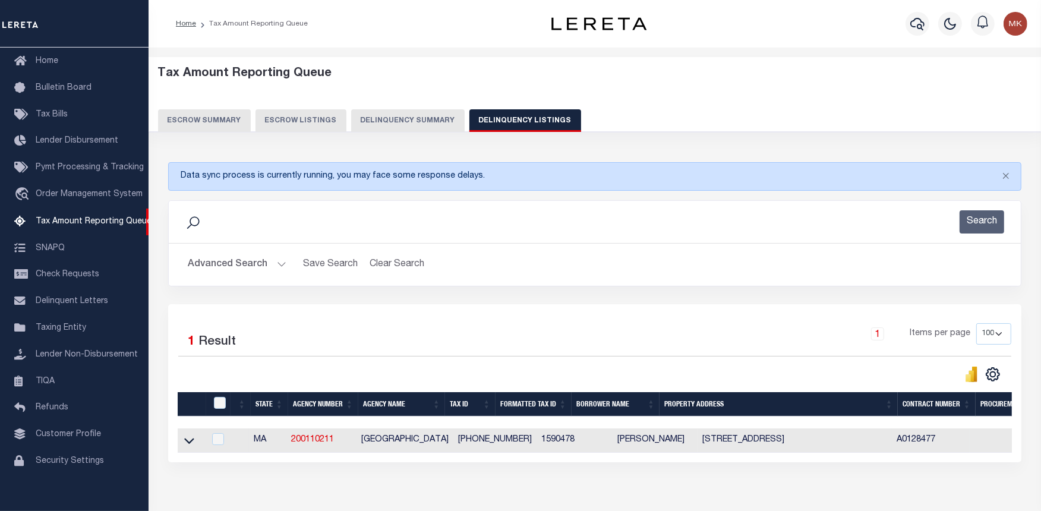
drag, startPoint x: 188, startPoint y: 444, endPoint x: 264, endPoint y: 444, distance: 76.6
click at [188, 444] on icon at bounding box center [189, 441] width 10 height 6
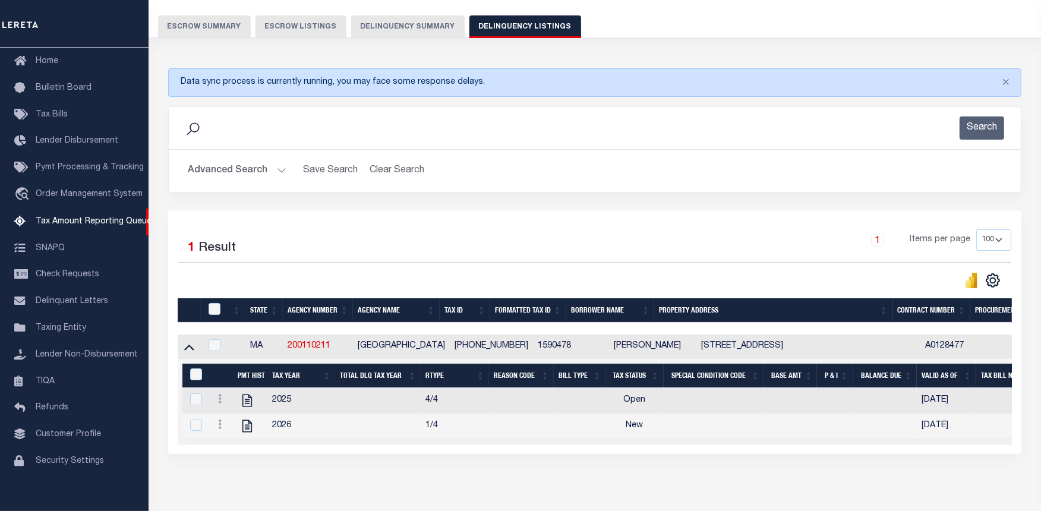
scroll to position [132, 0]
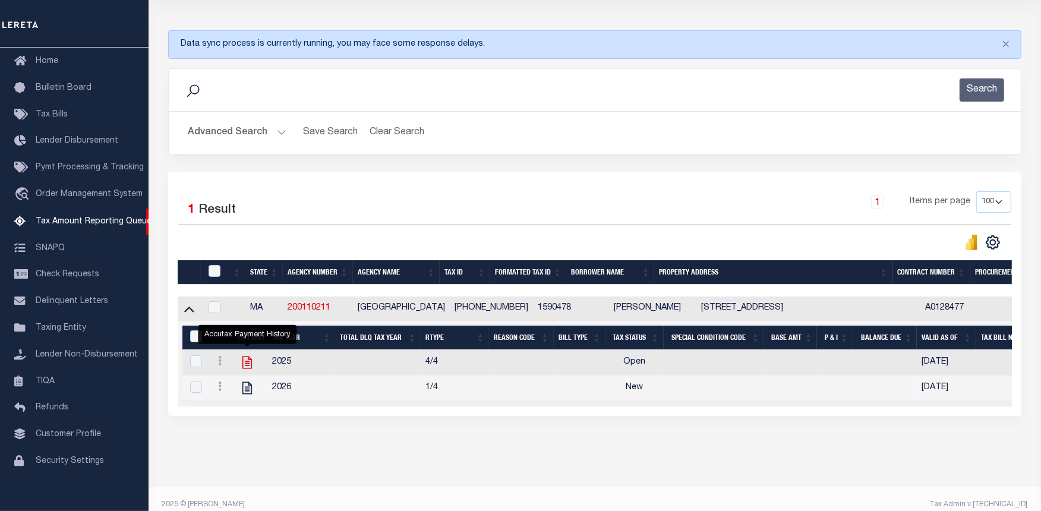
click at [245, 364] on icon "" at bounding box center [246, 362] width 15 height 15
checkbox input "true"
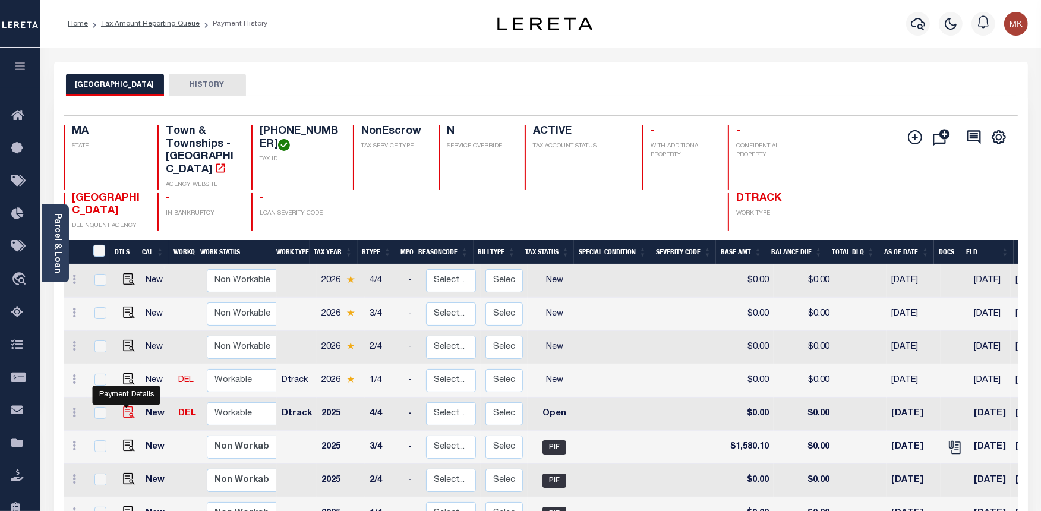
click at [123, 406] on img "" at bounding box center [129, 412] width 12 height 12
checkbox input "true"
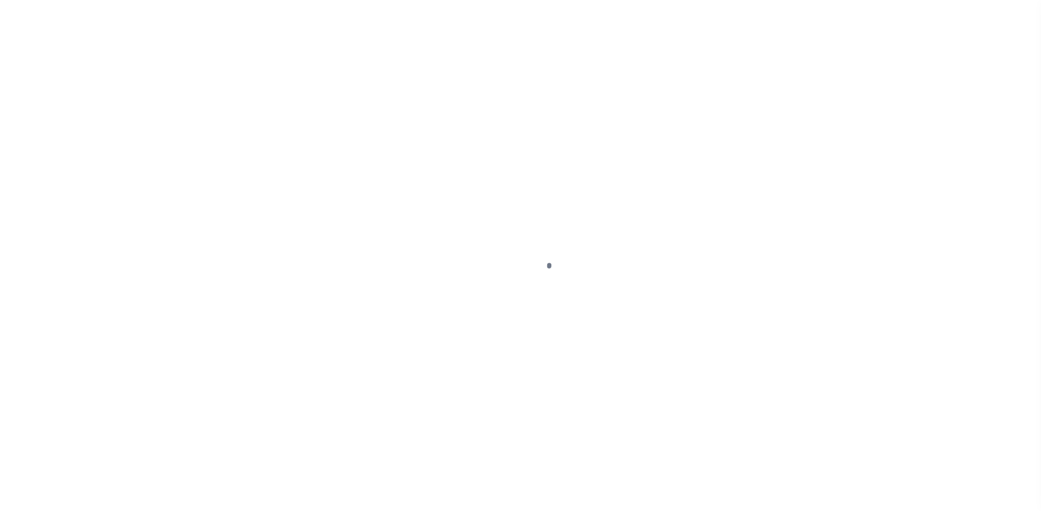
select select "OP2"
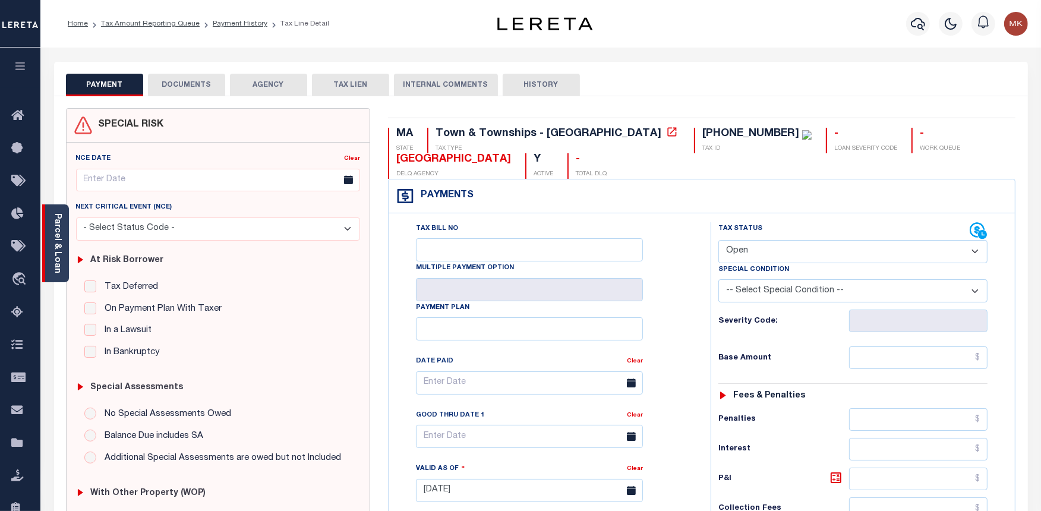
click at [50, 228] on div "Parcel & Loan" at bounding box center [55, 243] width 27 height 78
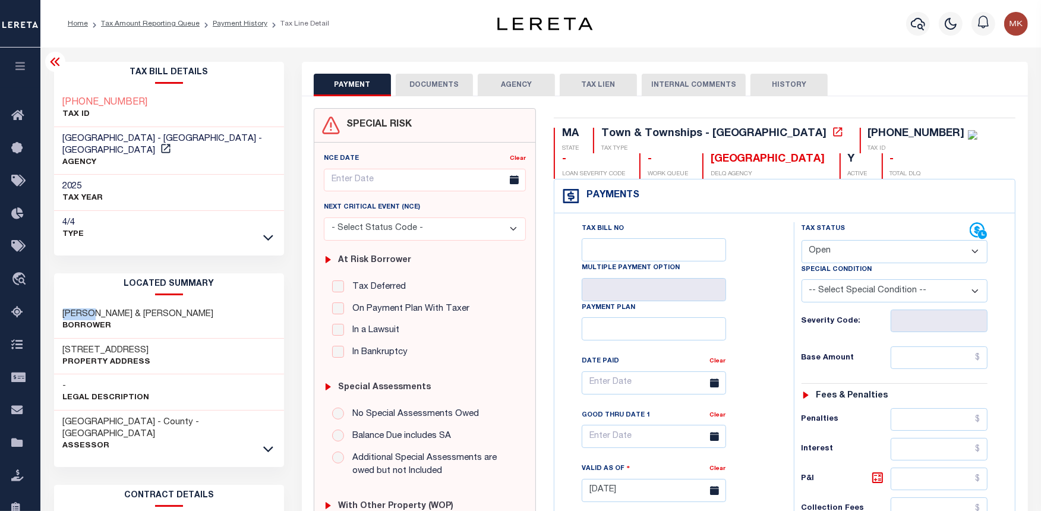
drag, startPoint x: 99, startPoint y: 301, endPoint x: 60, endPoint y: 302, distance: 38.6
click at [60, 302] on div "[PERSON_NAME] & [PERSON_NAME]" at bounding box center [169, 320] width 230 height 36
copy h3 "[PERSON_NAME]"
